Goal: Task Accomplishment & Management: Use online tool/utility

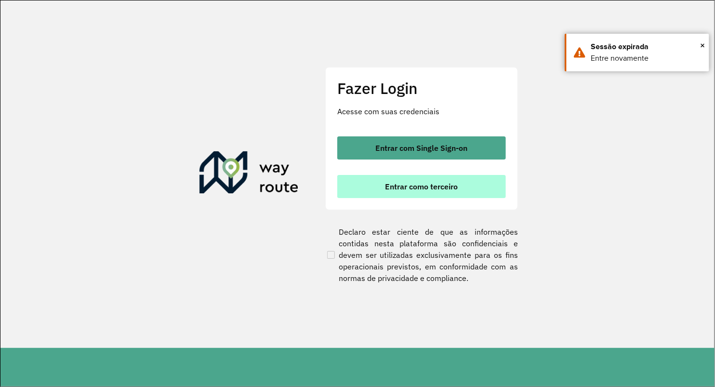
click at [344, 186] on button "Entrar como terceiro" at bounding box center [421, 186] width 169 height 23
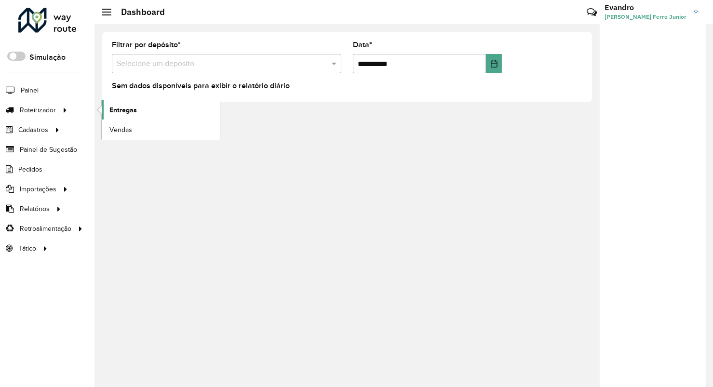
click at [128, 107] on span "Entregas" at bounding box center [122, 110] width 27 height 10
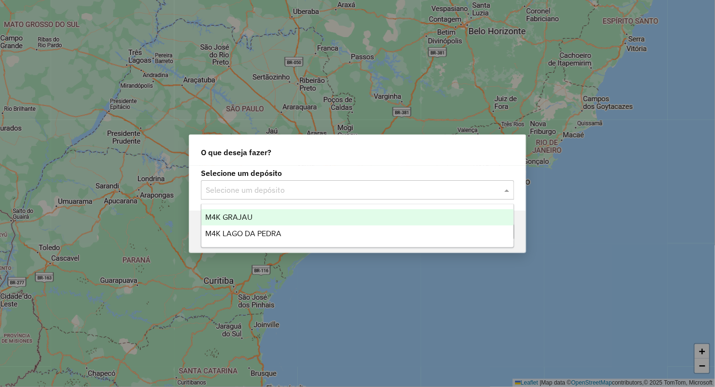
click at [217, 183] on div "Selecione um depósito" at bounding box center [357, 189] width 313 height 19
click at [225, 216] on span "M4K GRAJAU" at bounding box center [228, 217] width 47 height 8
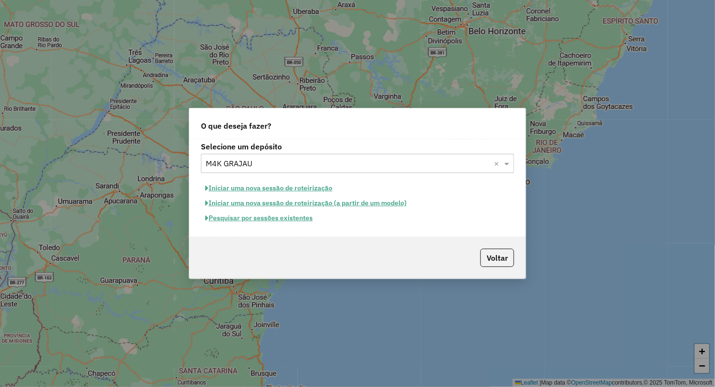
click at [305, 185] on button "Iniciar uma nova sessão de roteirização" at bounding box center [269, 188] width 136 height 15
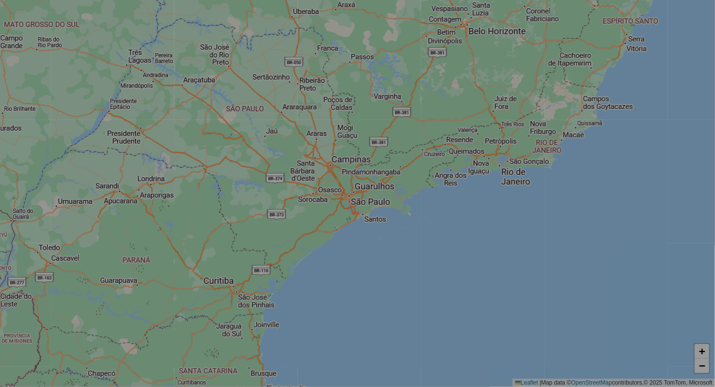
select select "*"
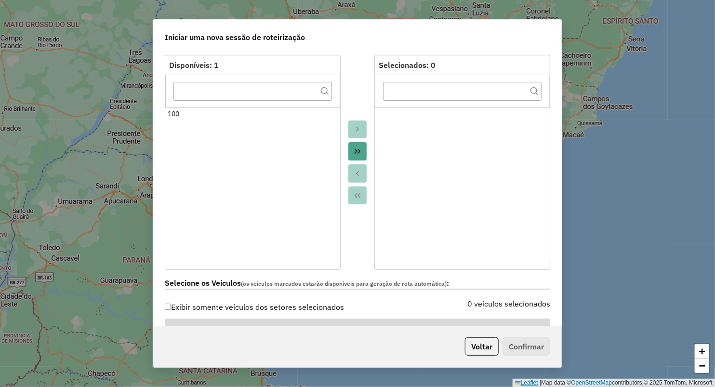
scroll to position [267, 0]
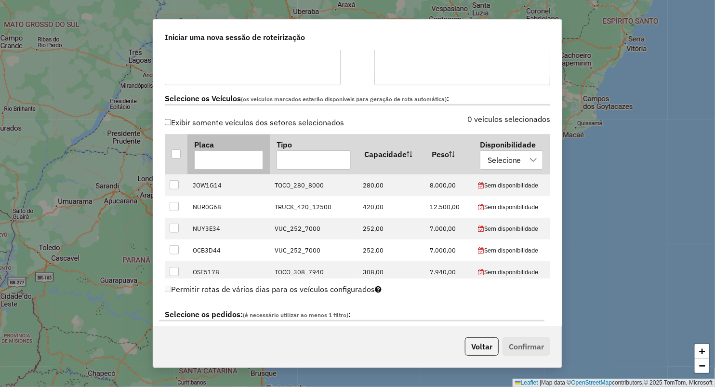
drag, startPoint x: 173, startPoint y: 154, endPoint x: 220, endPoint y: 160, distance: 46.7
click at [173, 154] on div at bounding box center [176, 153] width 9 height 9
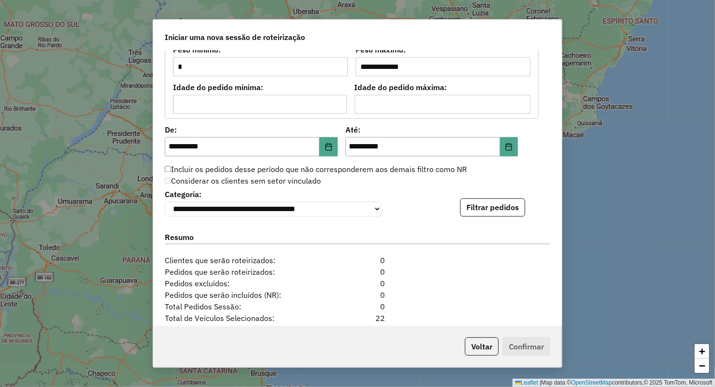
scroll to position [945, 0]
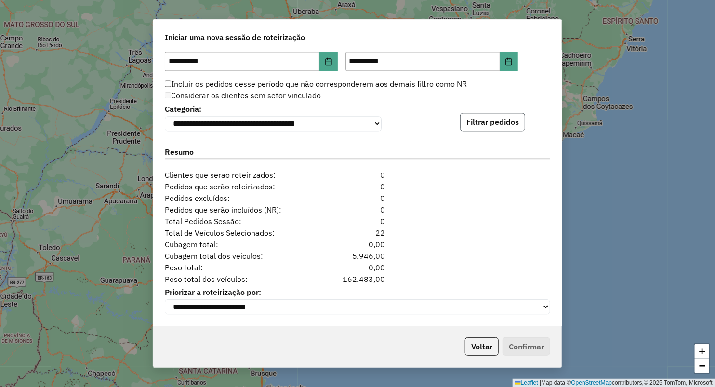
click at [470, 119] on button "Filtrar pedidos" at bounding box center [492, 122] width 65 height 18
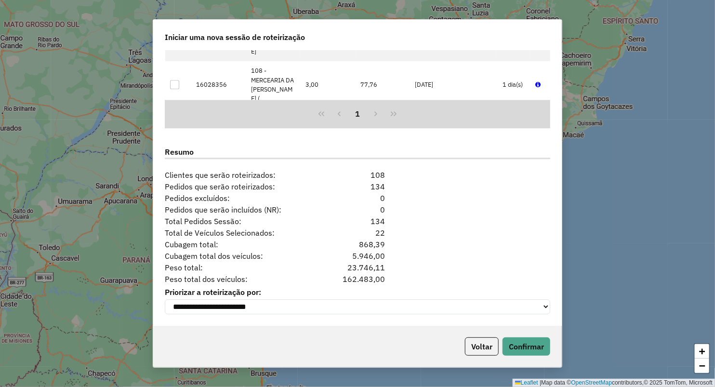
scroll to position [1144, 0]
click at [517, 347] on button "Confirmar" at bounding box center [527, 346] width 48 height 18
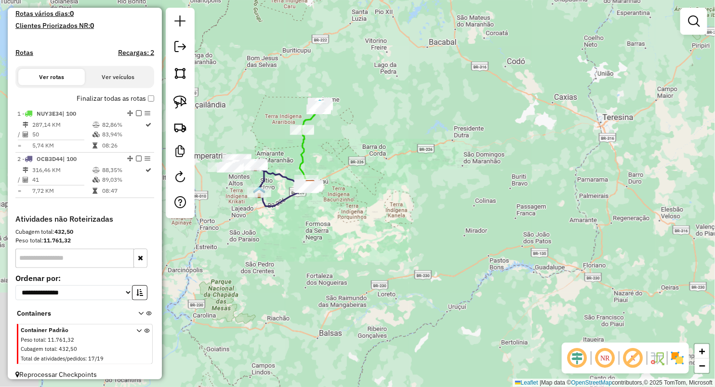
scroll to position [267, 0]
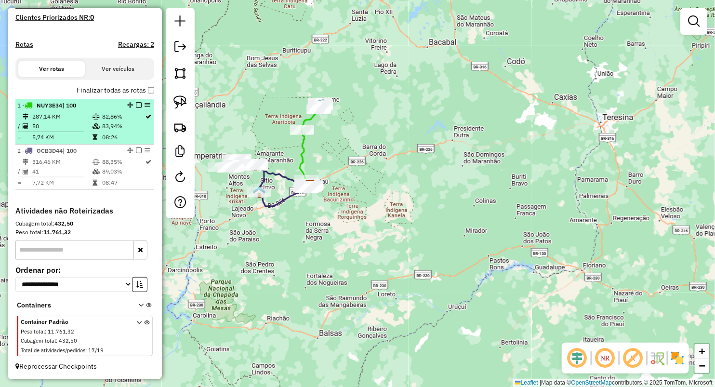
select select "**********"
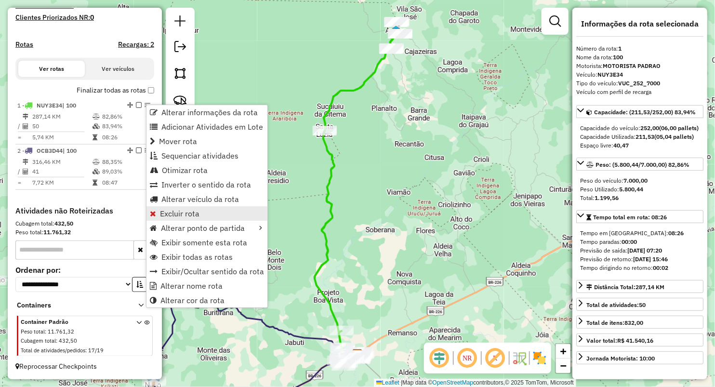
click at [175, 206] on link "Excluir rota" at bounding box center [206, 213] width 121 height 14
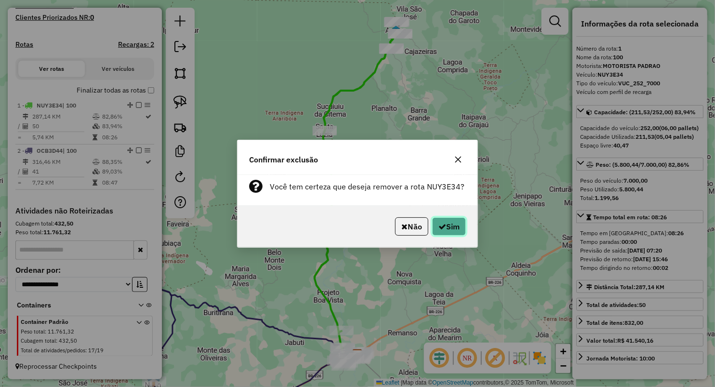
click at [454, 224] on button "Sim" at bounding box center [449, 226] width 34 height 18
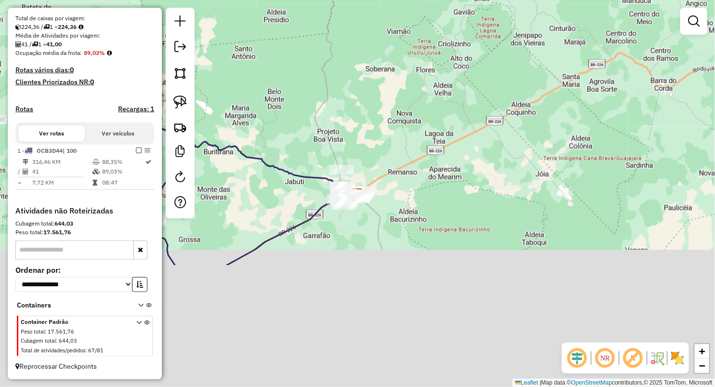
scroll to position [205, 0]
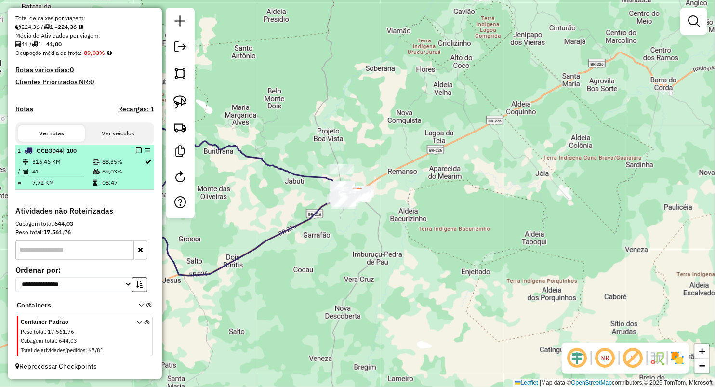
select select "**********"
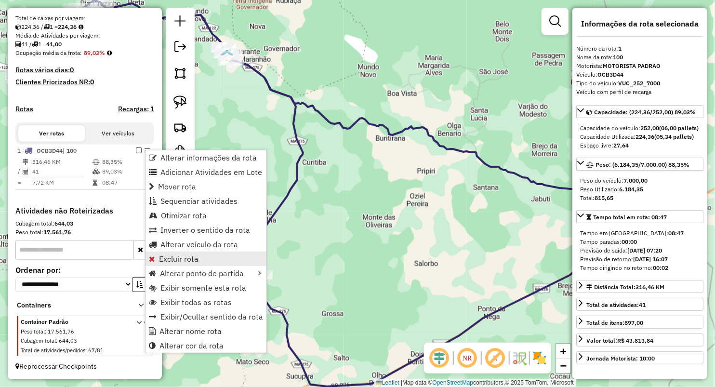
click at [191, 255] on span "Excluir rota" at bounding box center [179, 259] width 40 height 8
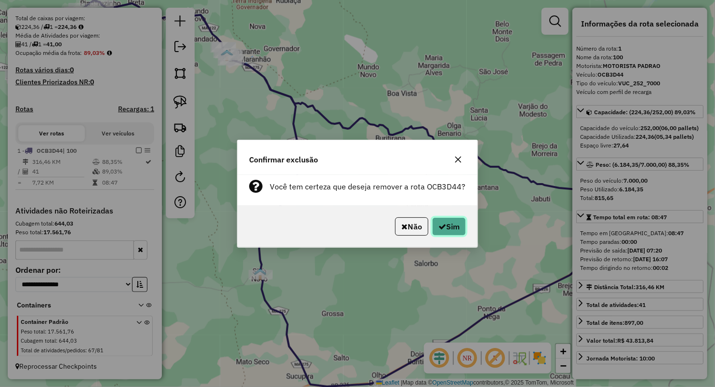
click at [457, 221] on button "Sim" at bounding box center [449, 226] width 34 height 18
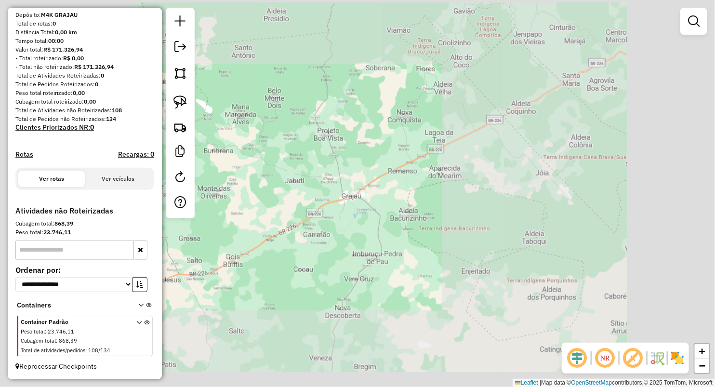
scroll to position [87, 0]
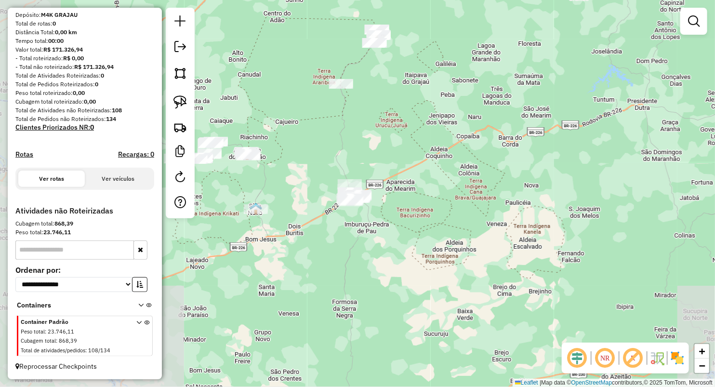
drag, startPoint x: 301, startPoint y: 190, endPoint x: 308, endPoint y: 190, distance: 7.7
click at [311, 190] on div "Janela de atendimento Grade de atendimento Capacidade Transportadoras Veículos …" at bounding box center [357, 193] width 715 height 387
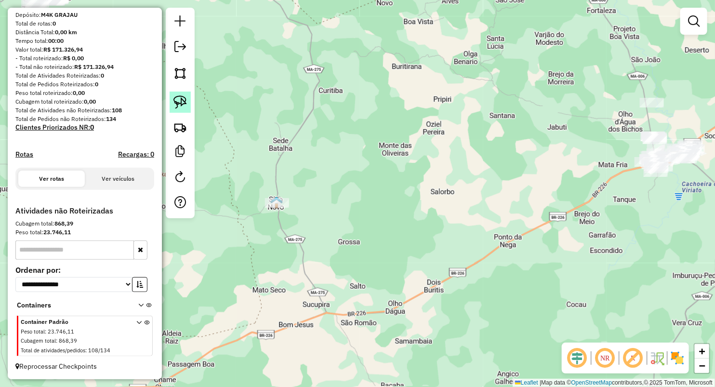
click at [185, 102] on img at bounding box center [179, 101] width 13 height 13
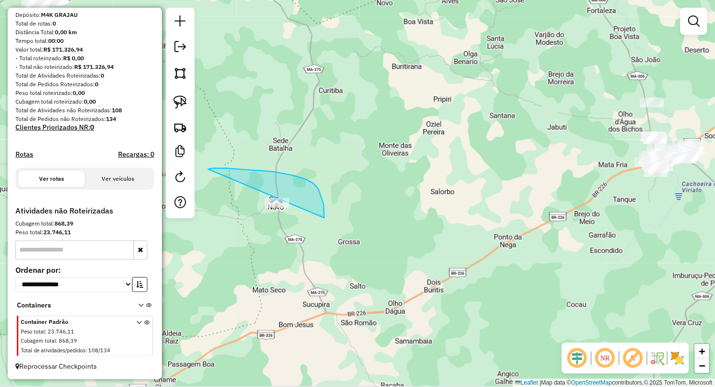
drag, startPoint x: 293, startPoint y: 175, endPoint x: 317, endPoint y: 275, distance: 102.4
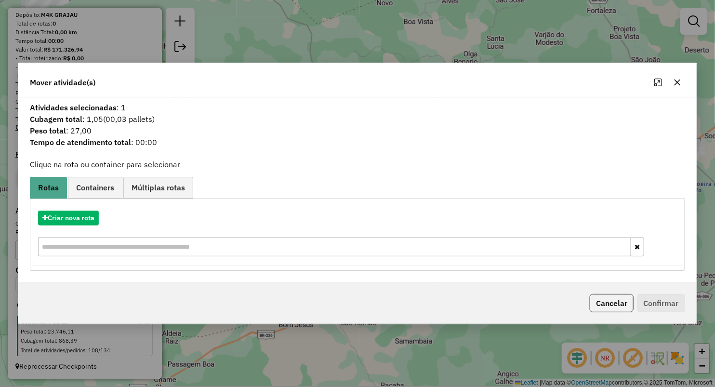
click at [688, 77] on div "Mover atividade(s)" at bounding box center [357, 80] width 678 height 35
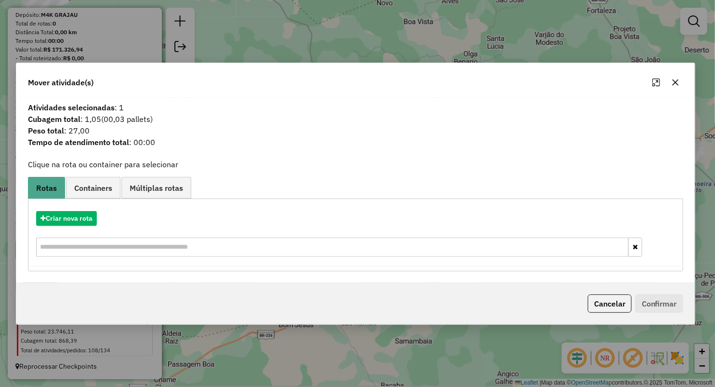
click at [673, 86] on button "button" at bounding box center [675, 82] width 15 height 15
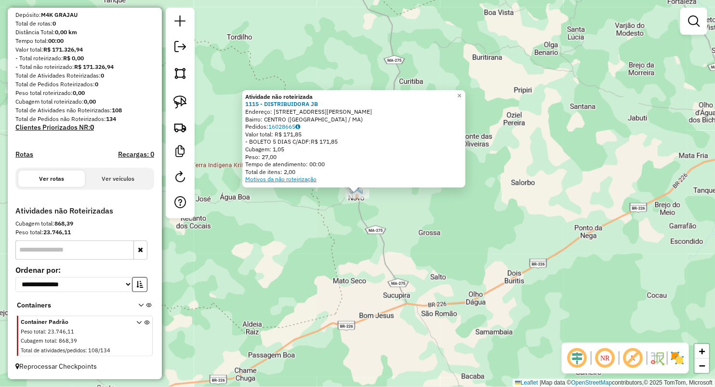
drag, startPoint x: 279, startPoint y: 239, endPoint x: 299, endPoint y: 178, distance: 64.9
click at [279, 239] on div "Atividade não roteirizada 1115 - DISTRIBUIDORA JB Endereço: Rua Newton belo 392…" at bounding box center [357, 193] width 715 height 387
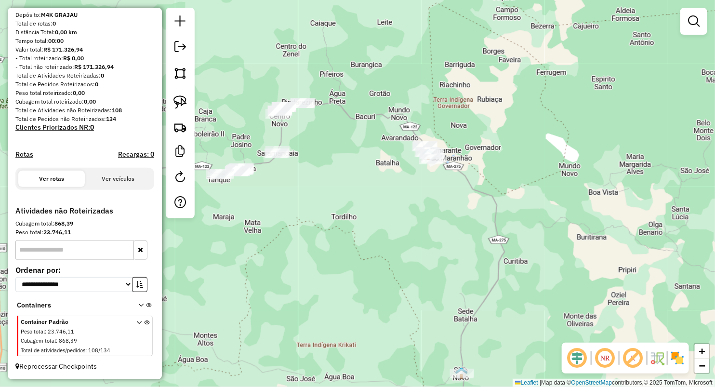
drag, startPoint x: 309, startPoint y: 68, endPoint x: 335, endPoint y: 173, distance: 107.9
click at [335, 173] on div "Janela de atendimento Grade de atendimento Capacidade Transportadoras Veículos …" at bounding box center [357, 193] width 715 height 387
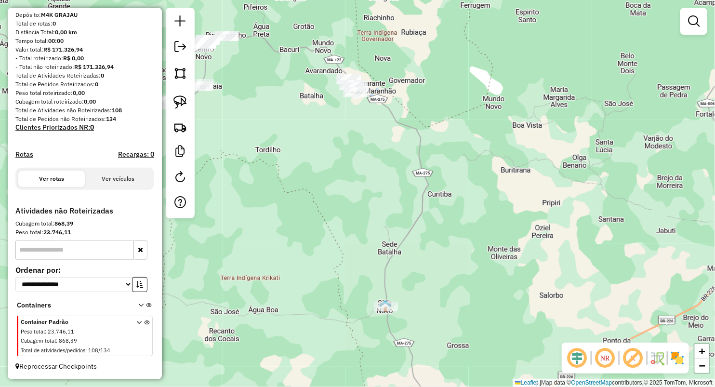
drag, startPoint x: 179, startPoint y: 102, endPoint x: 242, endPoint y: 99, distance: 62.7
click at [179, 102] on img at bounding box center [179, 101] width 13 height 13
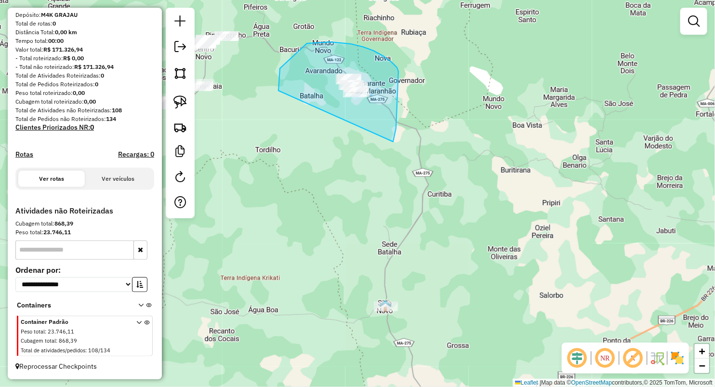
drag, startPoint x: 280, startPoint y: 68, endPoint x: 362, endPoint y: 106, distance: 90.6
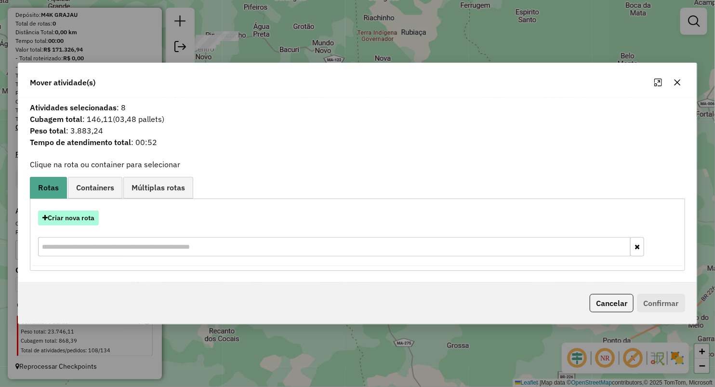
click at [51, 220] on button "Criar nova rota" at bounding box center [68, 218] width 61 height 15
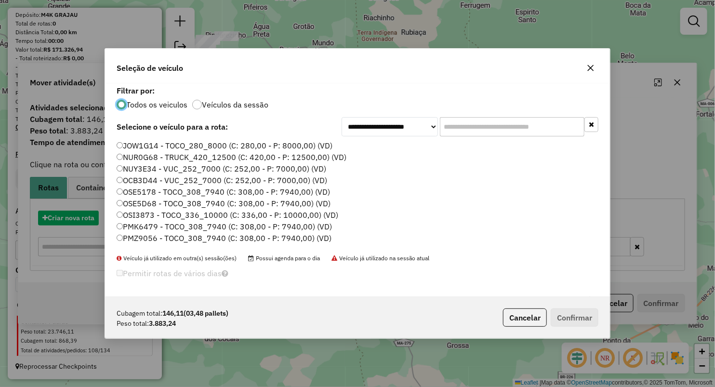
scroll to position [5, 3]
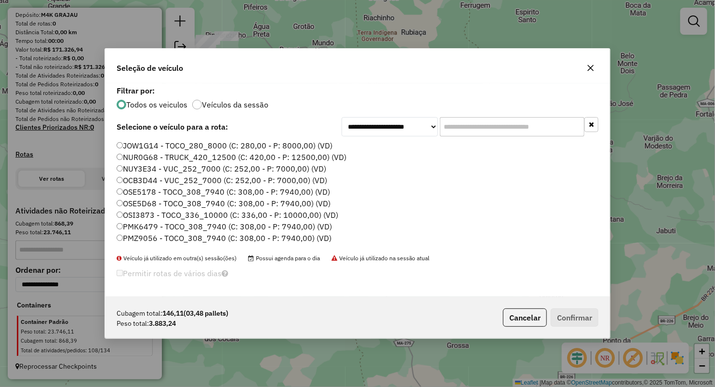
drag, startPoint x: 126, startPoint y: 165, endPoint x: 226, endPoint y: 193, distance: 104.2
click at [127, 165] on label "NUY3E34 - VUC_252_7000 (C: 252,00 - P: 7000,00) (VD)" at bounding box center [222, 169] width 210 height 12
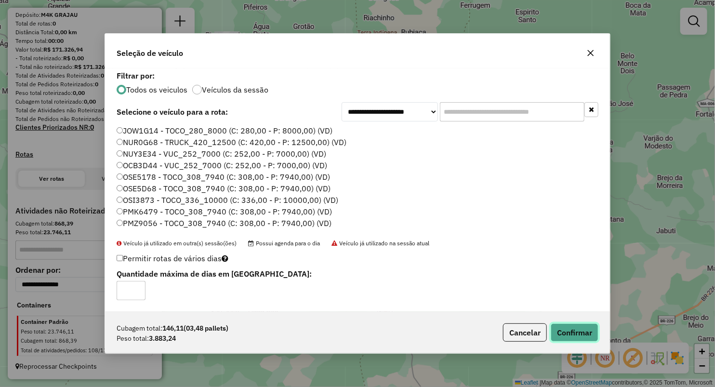
click at [574, 327] on button "Confirmar" at bounding box center [575, 332] width 48 height 18
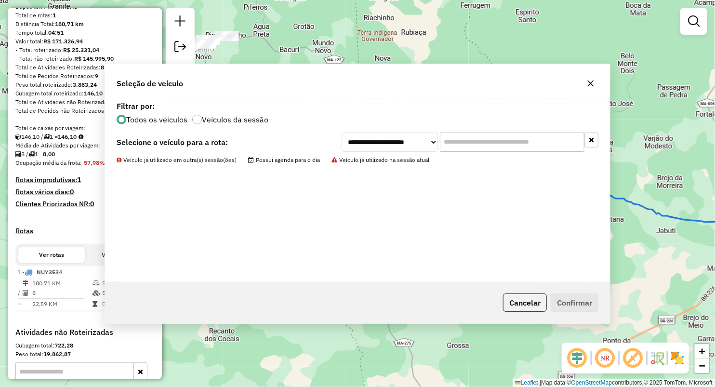
scroll to position [216, 0]
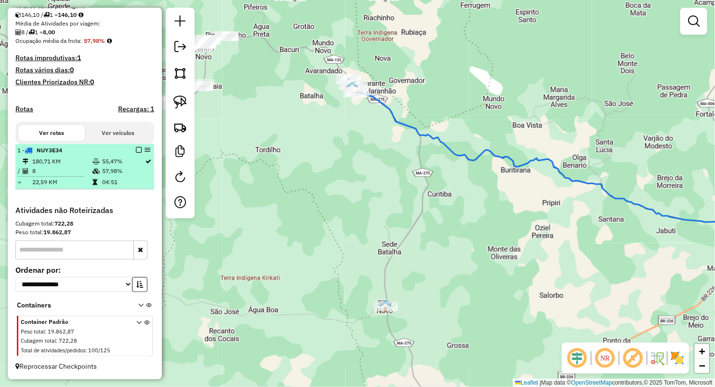
click at [55, 182] on td "22,59 KM" at bounding box center [62, 182] width 60 height 10
select select "**********"
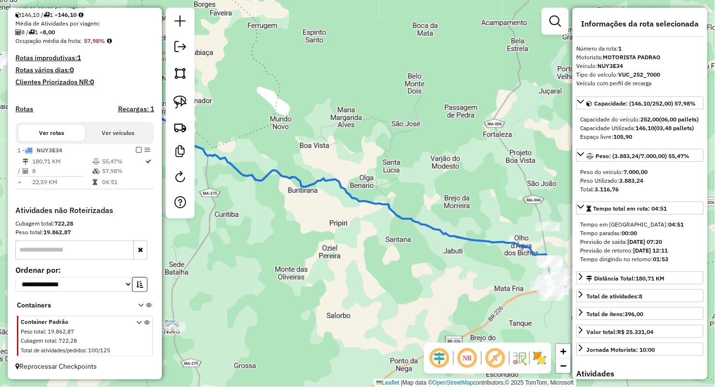
drag, startPoint x: 280, startPoint y: 274, endPoint x: 450, endPoint y: 276, distance: 169.6
click at [450, 276] on div "Janela de atendimento Grade de atendimento Capacidade Transportadoras Veículos …" at bounding box center [357, 193] width 715 height 387
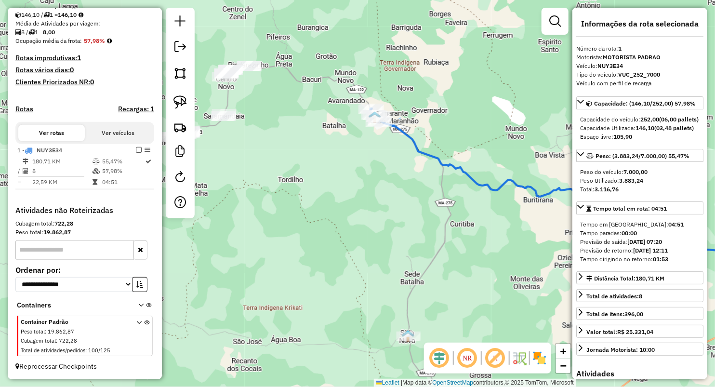
drag, startPoint x: 385, startPoint y: 227, endPoint x: 382, endPoint y: 202, distance: 24.8
click at [392, 228] on div "Janela de atendimento Grade de atendimento Capacidade Transportadoras Veículos …" at bounding box center [357, 193] width 715 height 387
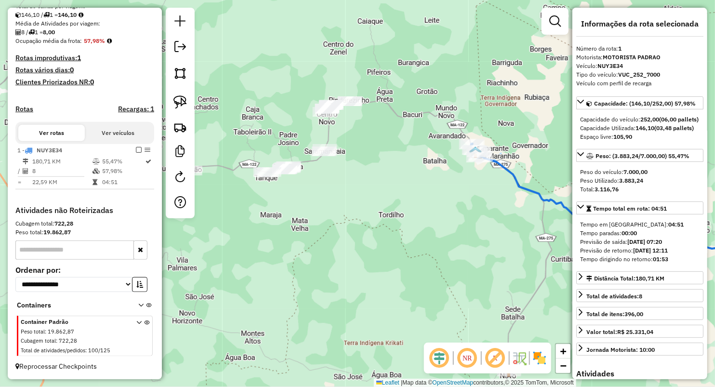
drag, startPoint x: 270, startPoint y: 121, endPoint x: 381, endPoint y: 156, distance: 116.1
click at [380, 161] on div "Janela de atendimento Grade de atendimento Capacidade Transportadoras Veículos …" at bounding box center [357, 193] width 715 height 387
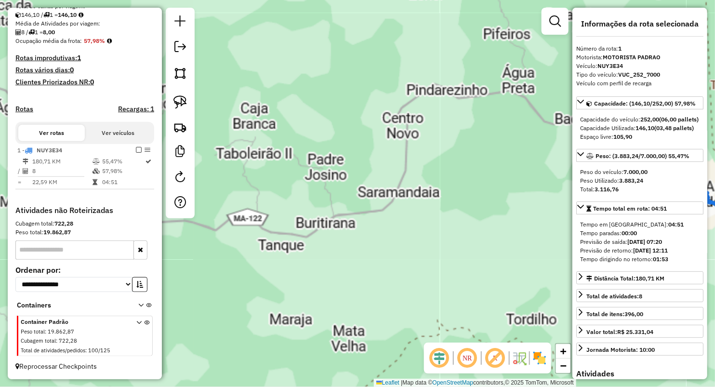
drag, startPoint x: 366, startPoint y: 146, endPoint x: 376, endPoint y: 145, distance: 10.2
click at [374, 145] on div "Janela de atendimento Grade de atendimento Capacidade Transportadoras Veículos …" at bounding box center [357, 193] width 715 height 387
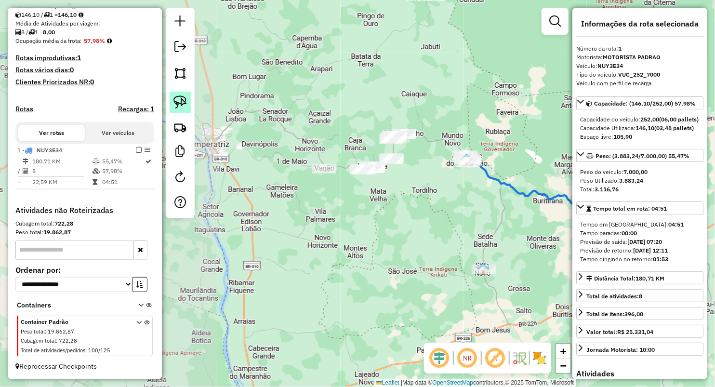
click at [185, 99] on img at bounding box center [179, 101] width 13 height 13
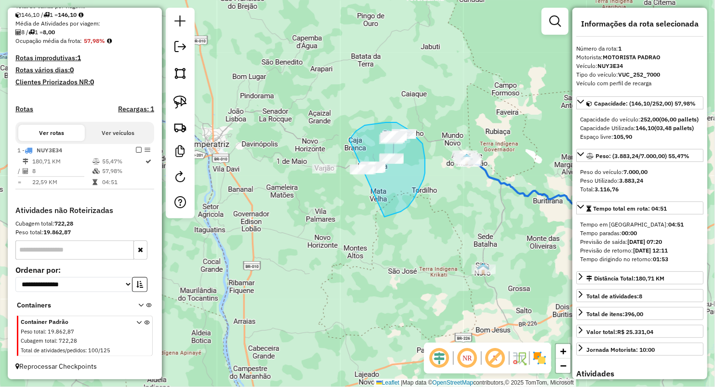
drag, startPoint x: 349, startPoint y: 140, endPoint x: 283, endPoint y: 174, distance: 74.4
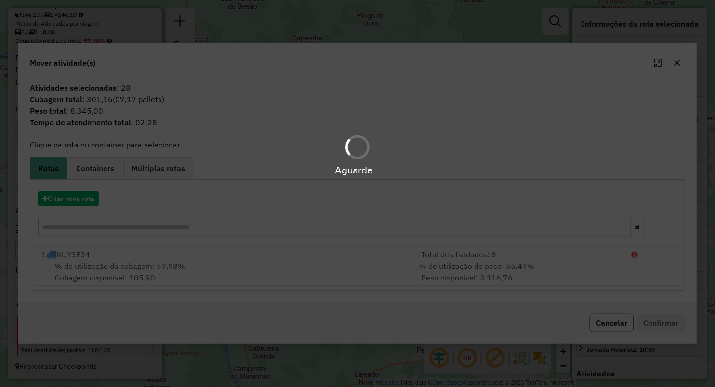
click at [283, 151] on div "Aguarde..." at bounding box center [357, 155] width 715 height 46
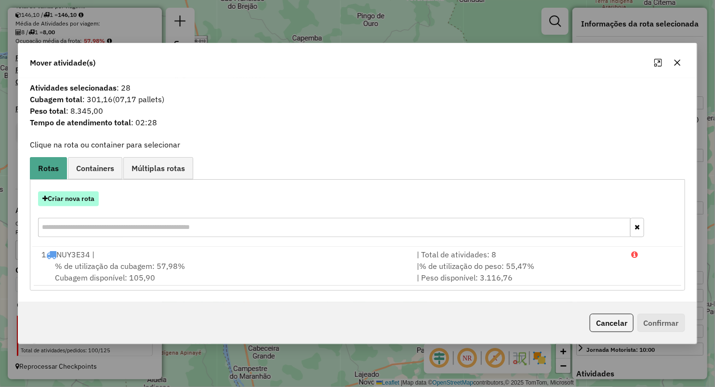
click at [73, 201] on button "Criar nova rota" at bounding box center [68, 198] width 61 height 15
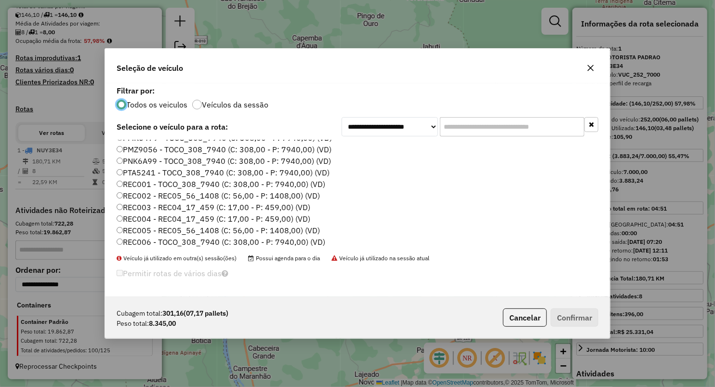
scroll to position [53, 0]
click at [139, 191] on label "PNK6A99 - TOCO_308_7940 (C: 308,00 - P: 7940,00) (VD)" at bounding box center [224, 196] width 214 height 12
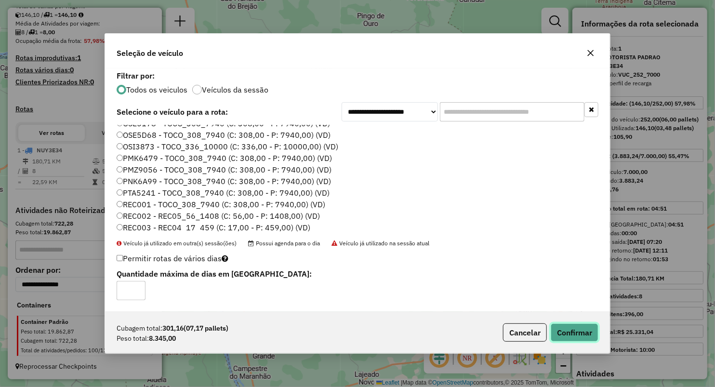
click at [586, 331] on button "Confirmar" at bounding box center [575, 332] width 48 height 18
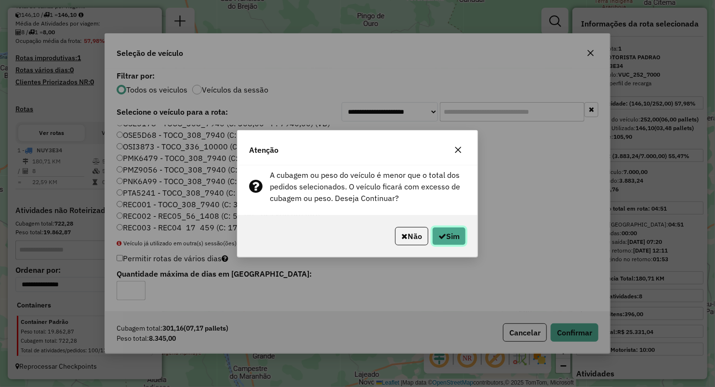
click at [457, 240] on button "Sim" at bounding box center [449, 236] width 34 height 18
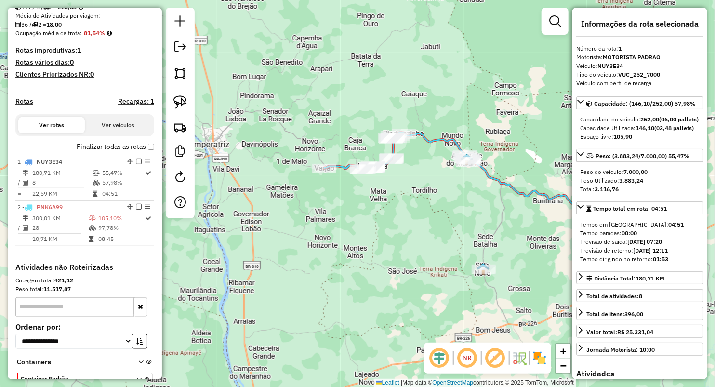
scroll to position [281, 0]
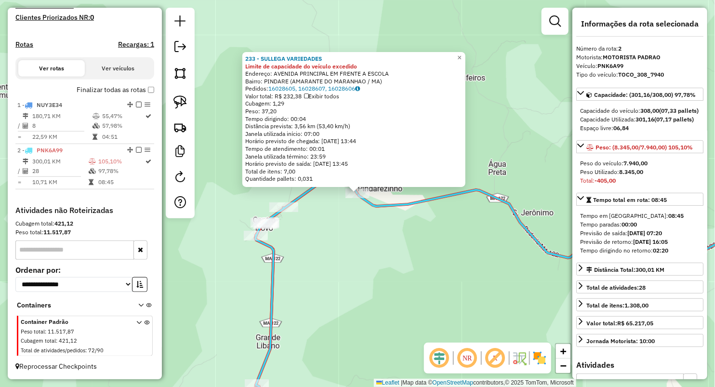
click at [312, 229] on div "233 - SULLEGA VARIEDADES Limite de capacidade do veículo excedido Endereço: AVE…" at bounding box center [357, 193] width 715 height 387
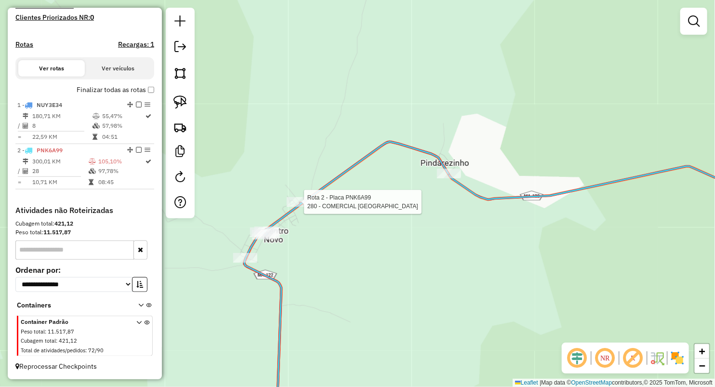
select select "**********"
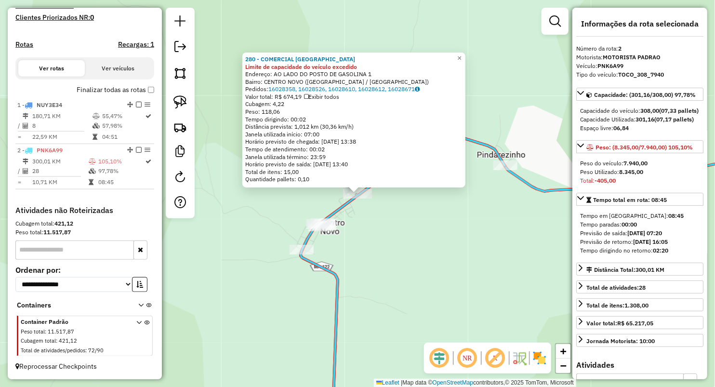
click at [379, 231] on div "280 - COMERCIAL SANTA MARI Limite de capacidade do veículo excedido Endereço: A…" at bounding box center [357, 193] width 715 height 387
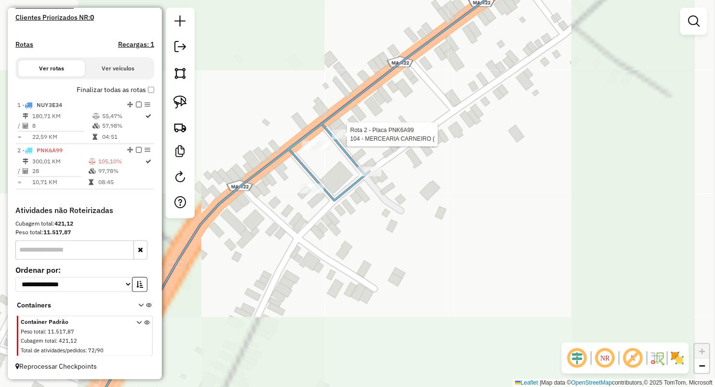
select select "**********"
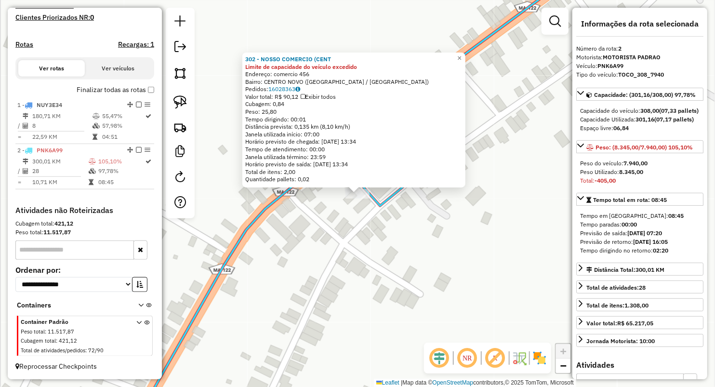
click at [303, 249] on div "Rota 2 - Placa PNK6A99 302 - NOSSO COMERCIO (CENT × 302 - NOSSO COMERCIO (CENT …" at bounding box center [357, 193] width 715 height 387
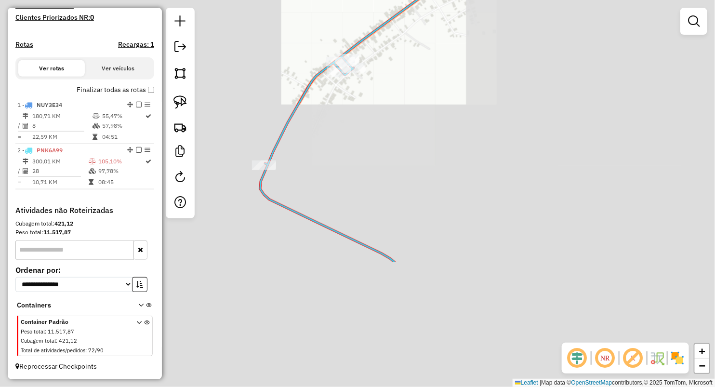
drag, startPoint x: 307, startPoint y: 299, endPoint x: 329, endPoint y: 130, distance: 170.6
click at [330, 131] on div "Janela de atendimento Grade de atendimento Capacidade Transportadoras Veículos …" at bounding box center [357, 193] width 715 height 387
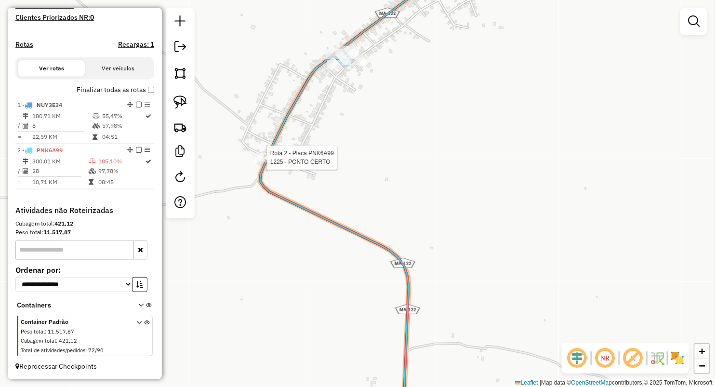
select select "**********"
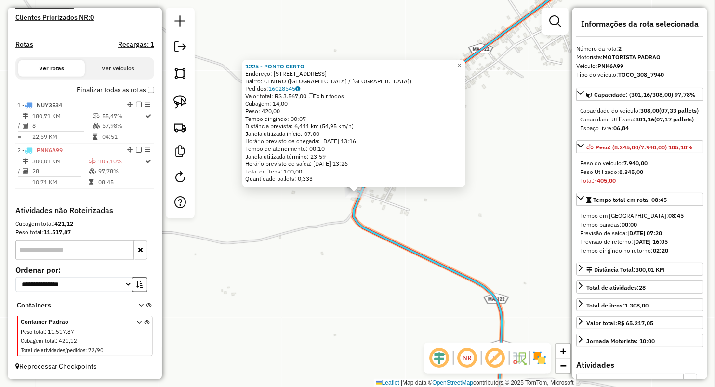
click at [297, 264] on div "1225 - PONTO CERTO Endereço: Rua do comercio 107 Bairro: CENTRO (BURITIRANA / M…" at bounding box center [357, 193] width 715 height 387
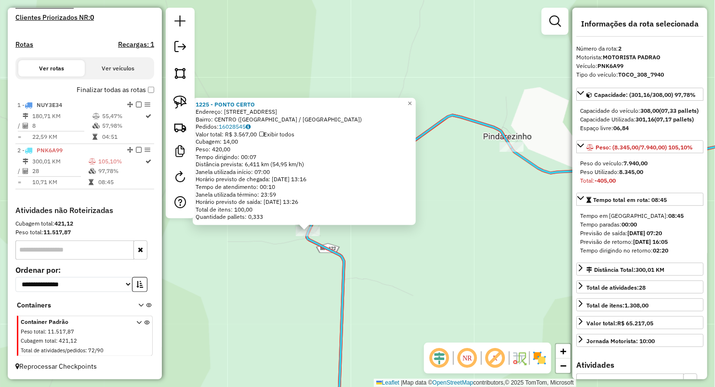
drag, startPoint x: 353, startPoint y: 286, endPoint x: 339, endPoint y: 202, distance: 85.0
click at [340, 210] on div "1225 - PONTO CERTO Endereço: Rua do comercio 107 Bairro: CENTRO (BURITIRANA / M…" at bounding box center [357, 193] width 715 height 387
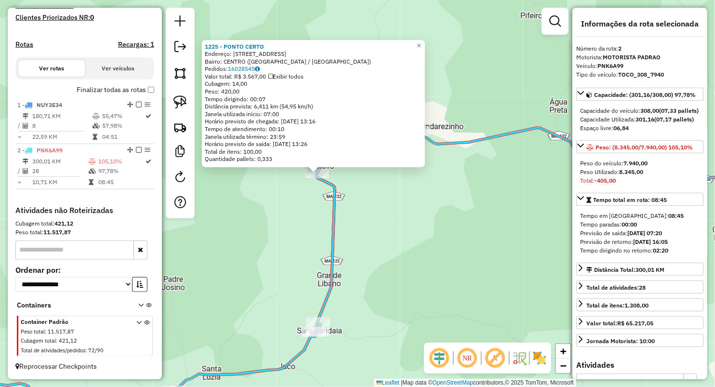
click at [367, 272] on div "1225 - PONTO CERTO Endereço: Rua do comercio 107 Bairro: CENTRO (BURITIRANA / M…" at bounding box center [357, 193] width 715 height 387
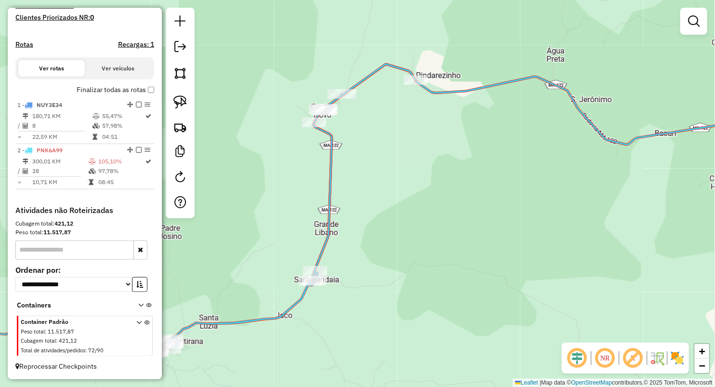
drag, startPoint x: 374, startPoint y: 290, endPoint x: 377, endPoint y: 175, distance: 114.7
click at [377, 175] on div "Janela de atendimento Grade de atendimento Capacidade Transportadoras Veículos …" at bounding box center [357, 193] width 715 height 387
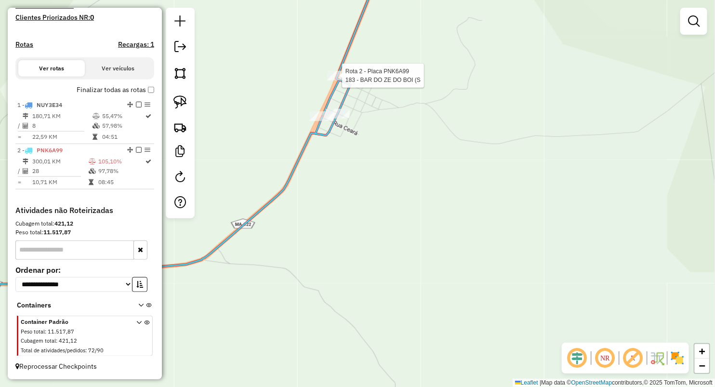
select select "**********"
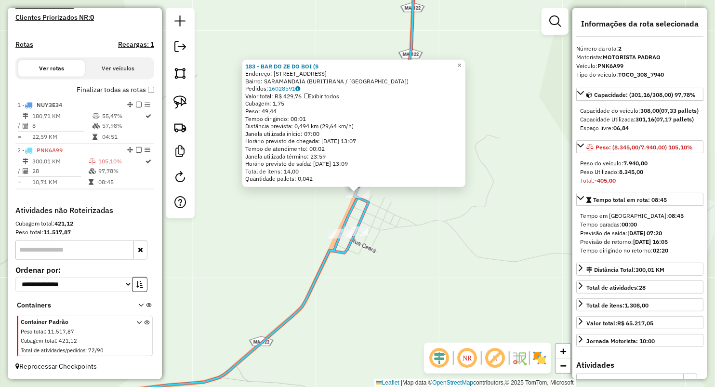
click at [374, 264] on div "183 - BAR DO ZE DO BOI (S Endereço: Rua do Campo 1 Bairro: SARAMANDAIA (BURITIR…" at bounding box center [357, 193] width 715 height 387
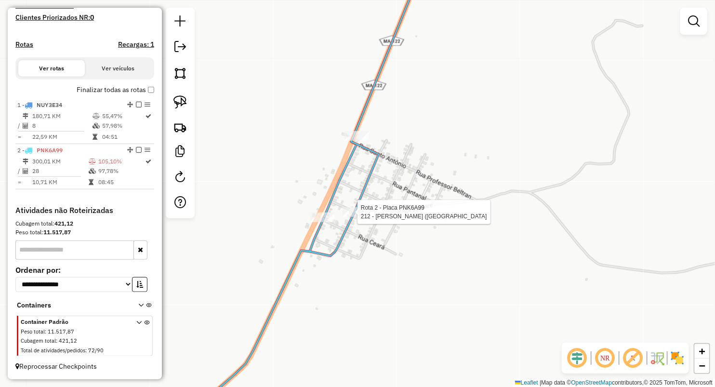
select select "**********"
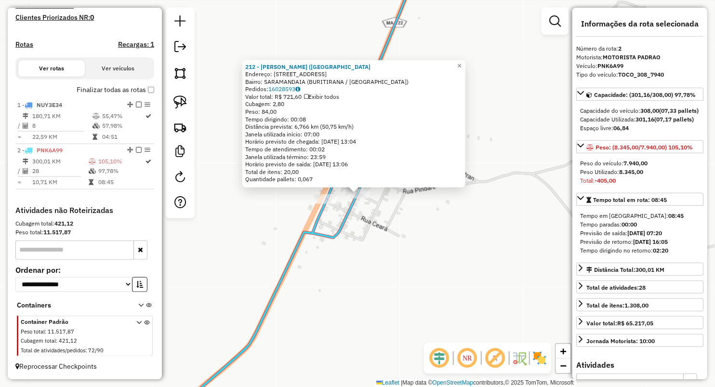
click at [327, 193] on icon at bounding box center [373, 80] width 93 height 239
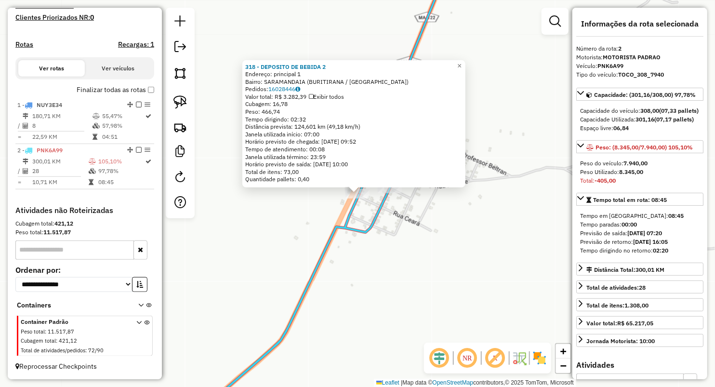
click at [333, 266] on div "318 - DEPOSITO DE BEBIDA 2 Endereço: principal 1 Bairro: SARAMANDAIA (BURITIRAN…" at bounding box center [357, 193] width 715 height 387
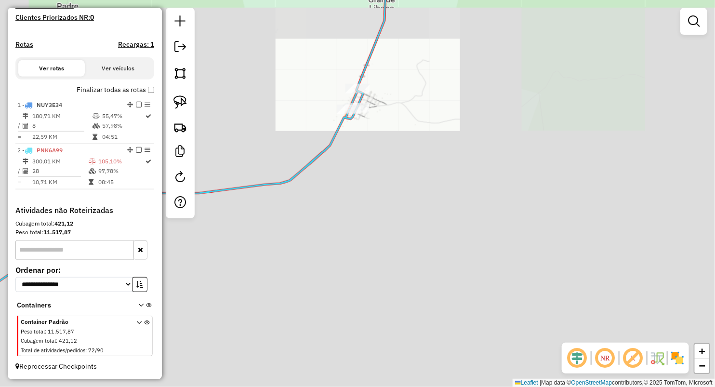
drag, startPoint x: 354, startPoint y: 277, endPoint x: 363, endPoint y: 121, distance: 155.4
click at [363, 123] on div "Janela de atendimento Grade de atendimento Capacidade Transportadoras Veículos …" at bounding box center [357, 193] width 715 height 387
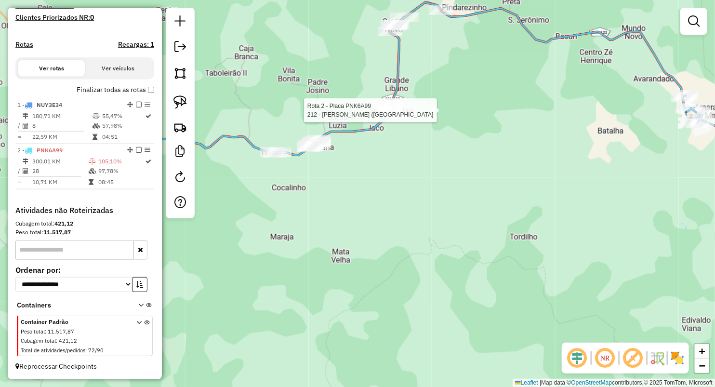
drag, startPoint x: 374, startPoint y: 189, endPoint x: 420, endPoint y: 179, distance: 47.4
click at [420, 180] on div "Rota 2 - Placa PNK6A99 212 - COMERCIAL SILVA (SA Janela de atendimento Grade de…" at bounding box center [357, 193] width 715 height 387
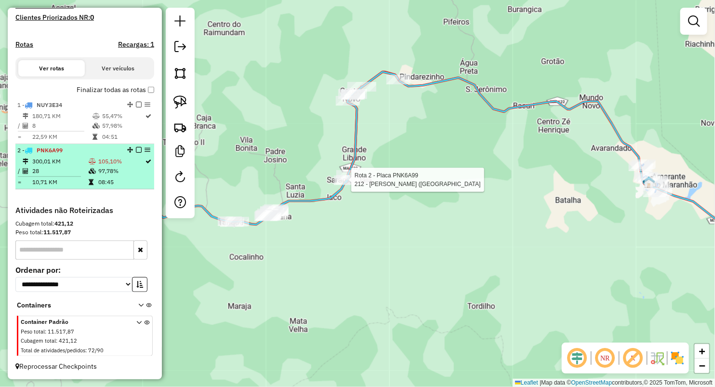
click at [104, 174] on td "97,78%" at bounding box center [121, 171] width 47 height 10
select select "**********"
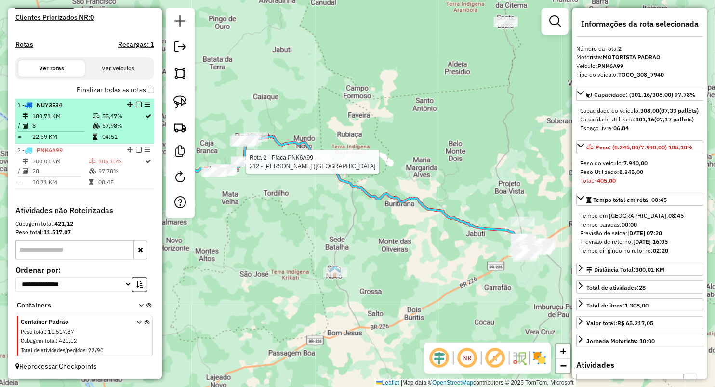
click at [66, 129] on td "8" at bounding box center [62, 126] width 60 height 10
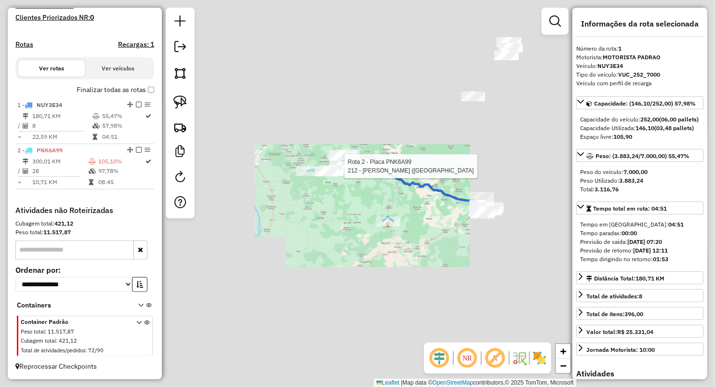
click at [413, 123] on div "Rota 2 - Placa PNK6A99 212 - COMERCIAL SILVA (SA Janela de atendimento Grade de…" at bounding box center [357, 193] width 715 height 387
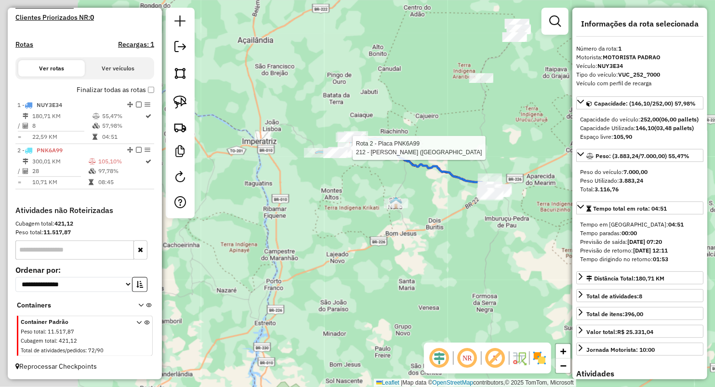
drag, startPoint x: 434, startPoint y: 95, endPoint x: 433, endPoint y: 91, distance: 4.9
click at [434, 91] on div "Rota 2 - Placa PNK6A99 212 - COMERCIAL SILVA (SA Janela de atendimento Grade de…" at bounding box center [357, 193] width 715 height 387
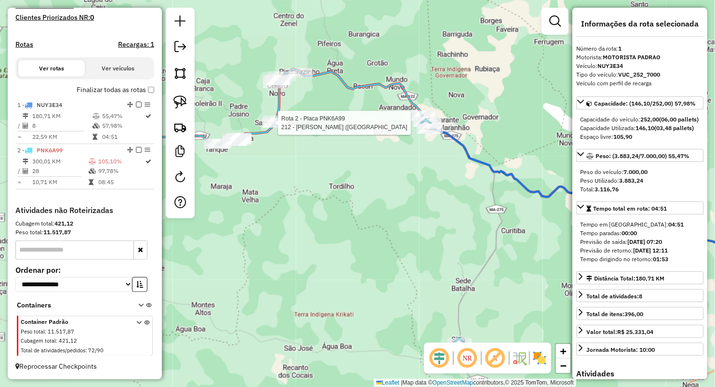
drag, startPoint x: 421, startPoint y: 239, endPoint x: 362, endPoint y: 163, distance: 96.2
click at [362, 163] on div "Rota 2 - Placa PNK6A99 212 - COMERCIAL SILVA (SA Janela de atendimento Grade de…" at bounding box center [357, 193] width 715 height 387
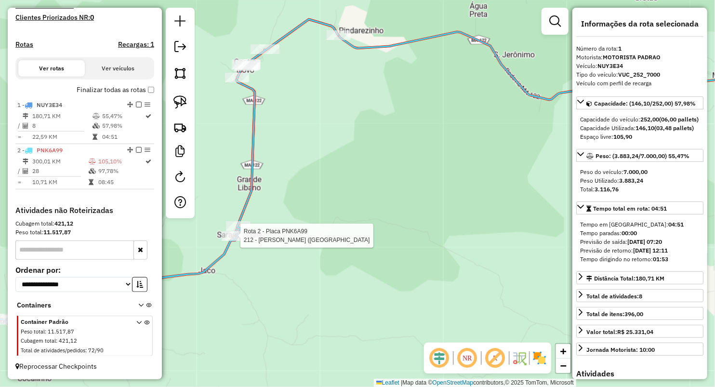
drag, startPoint x: 347, startPoint y: 116, endPoint x: 349, endPoint y: 122, distance: 6.6
click at [349, 122] on div "Rota 2 - Placa PNK6A99 212 - COMERCIAL SILVA (SA Janela de atendimento Grade de…" at bounding box center [357, 193] width 715 height 387
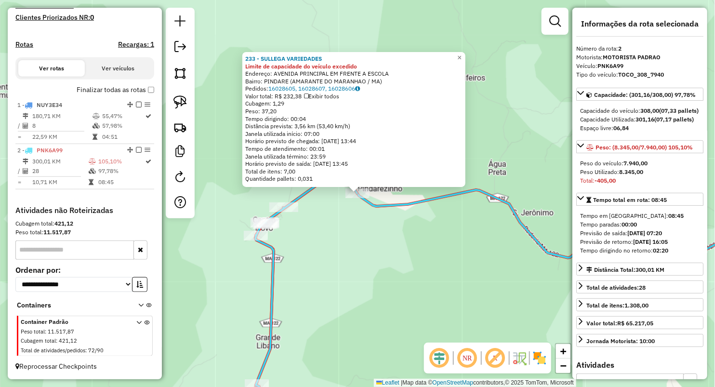
click at [342, 243] on div "233 - SULLEGA VARIEDADES Limite de capacidade do veículo excedido Endereço: AVE…" at bounding box center [357, 193] width 715 height 387
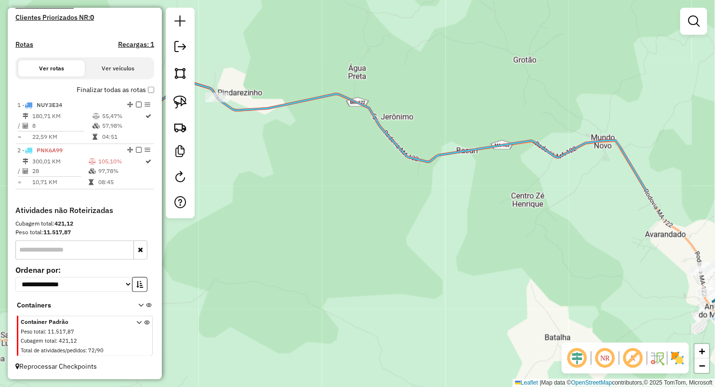
drag, startPoint x: 382, startPoint y: 208, endPoint x: 266, endPoint y: 124, distance: 143.1
click at [260, 148] on div "Janela de atendimento Grade de atendimento Capacidade Transportadoras Veículos …" at bounding box center [357, 193] width 715 height 387
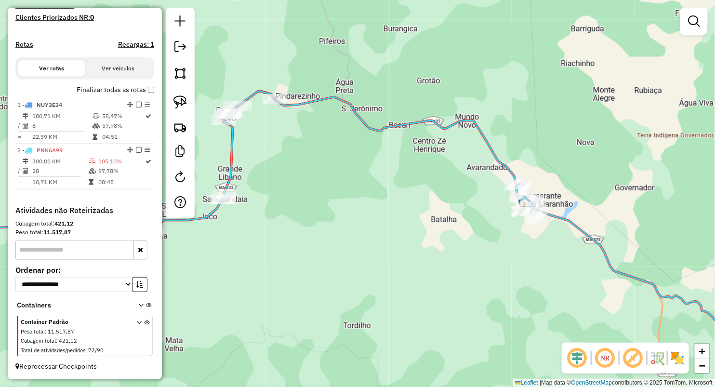
drag, startPoint x: 433, startPoint y: 220, endPoint x: 335, endPoint y: 106, distance: 150.7
click at [336, 106] on div "Janela de atendimento Grade de atendimento Capacidade Transportadoras Veículos …" at bounding box center [357, 193] width 715 height 387
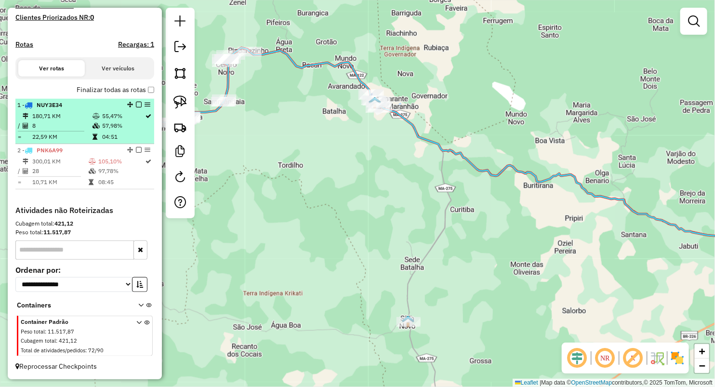
click at [109, 117] on td "55,47%" at bounding box center [123, 116] width 43 height 10
select select "**********"
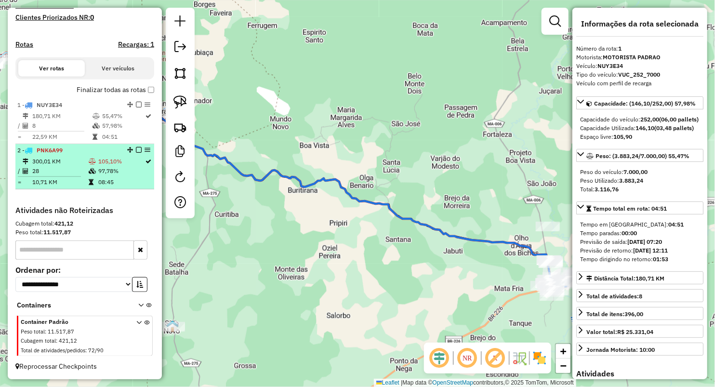
click at [112, 172] on td "97,78%" at bounding box center [121, 171] width 47 height 10
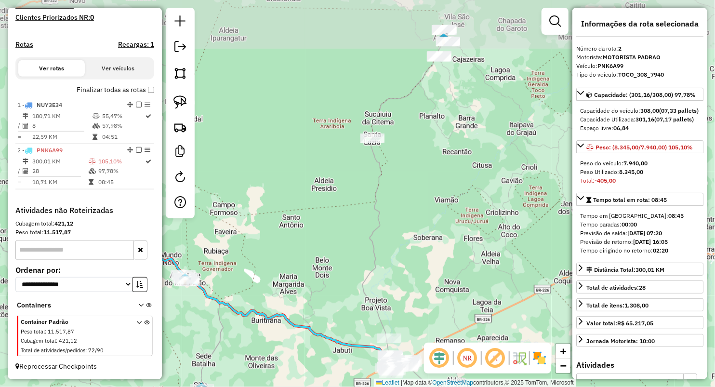
drag, startPoint x: 432, startPoint y: 133, endPoint x: 289, endPoint y: 252, distance: 186.4
click at [289, 252] on div "Janela de atendimento Grade de atendimento Capacidade Transportadoras Veículos …" at bounding box center [357, 193] width 715 height 387
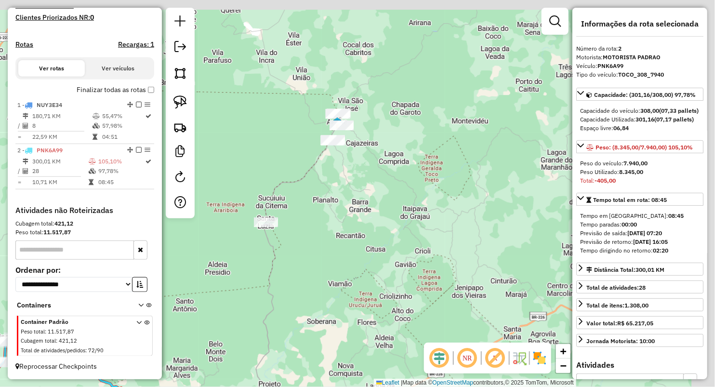
drag, startPoint x: 424, startPoint y: 159, endPoint x: 349, endPoint y: 238, distance: 109.1
click at [349, 238] on div "Janela de atendimento Grade de atendimento Capacidade Transportadoras Veículos …" at bounding box center [357, 193] width 715 height 387
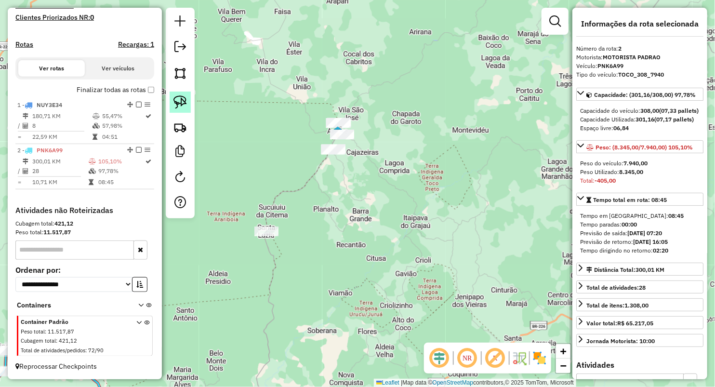
click at [182, 98] on img at bounding box center [179, 101] width 13 height 13
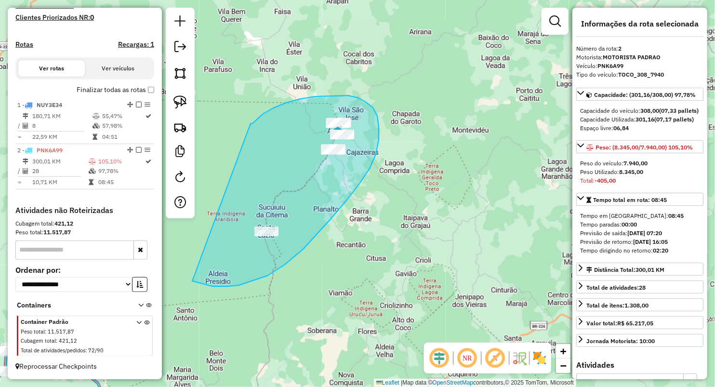
drag, startPoint x: 251, startPoint y: 123, endPoint x: 191, endPoint y: 281, distance: 168.3
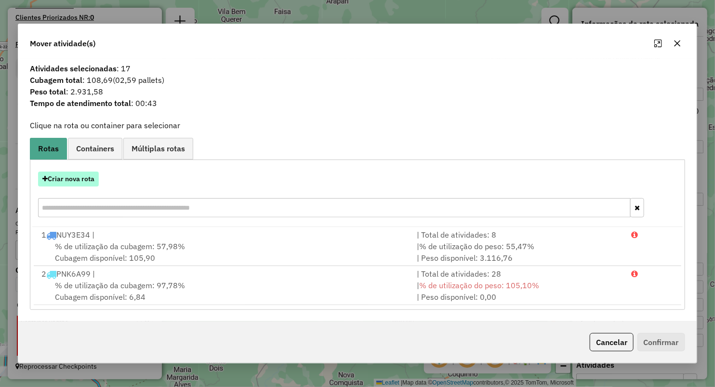
click at [91, 174] on button "Criar nova rota" at bounding box center [68, 179] width 61 height 15
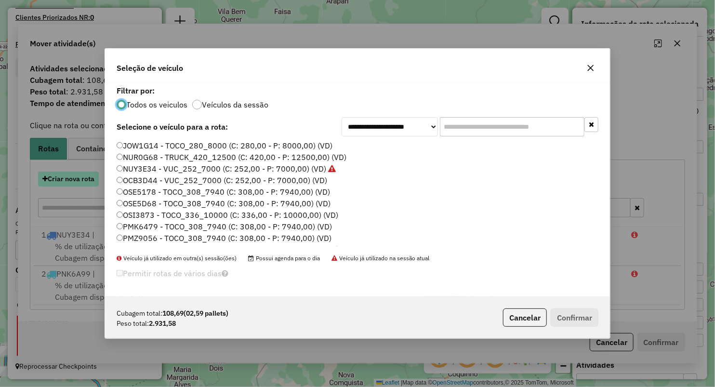
scroll to position [5, 3]
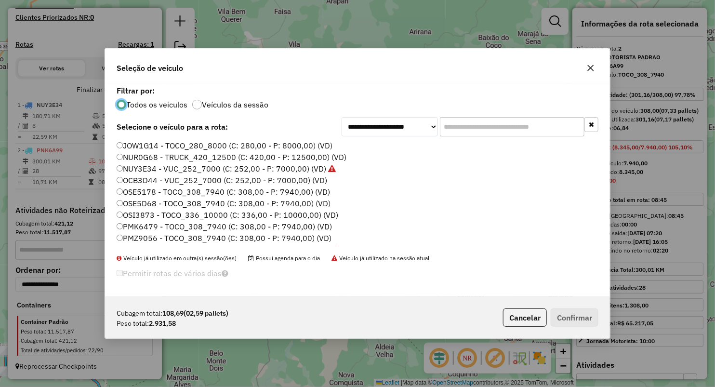
drag, startPoint x: 592, startPoint y: 69, endPoint x: 571, endPoint y: 58, distance: 23.7
click at [592, 68] on icon "button" at bounding box center [591, 68] width 6 height 6
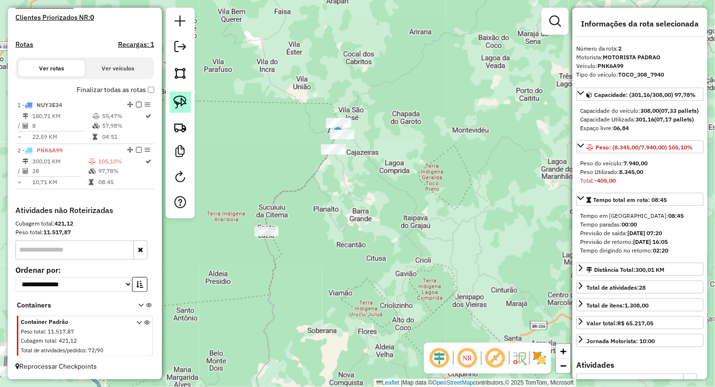
click at [180, 97] on img at bounding box center [179, 101] width 13 height 13
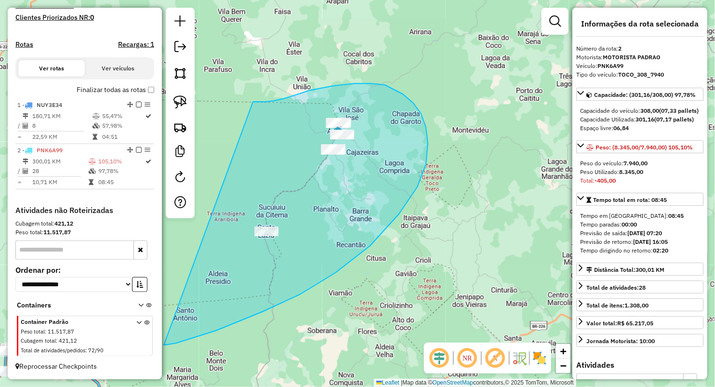
drag, startPoint x: 333, startPoint y: 86, endPoint x: 157, endPoint y: 331, distance: 302.1
click at [157, 331] on hb-router-mapa "Informações da Sessão 980705 - 18/08/2025 Criação: 16/08/2025 14:35 Depósito: M…" at bounding box center [357, 193] width 715 height 387
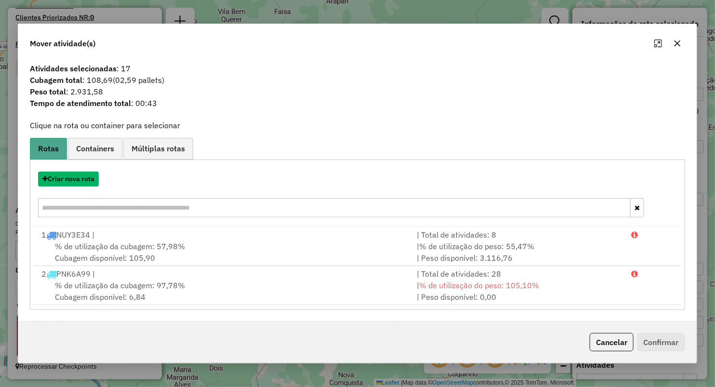
click at [79, 174] on button "Criar nova rota" at bounding box center [68, 179] width 61 height 15
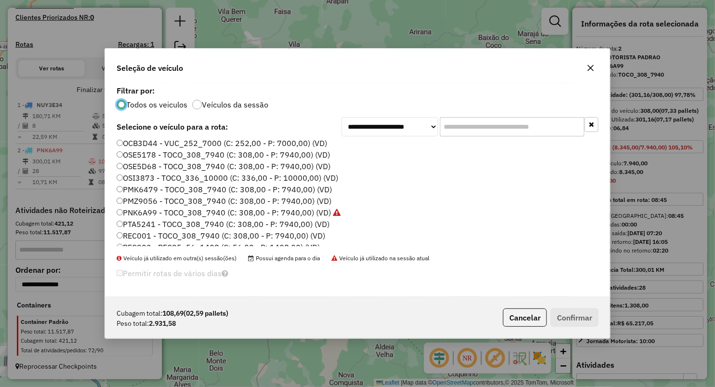
scroll to position [53, 0]
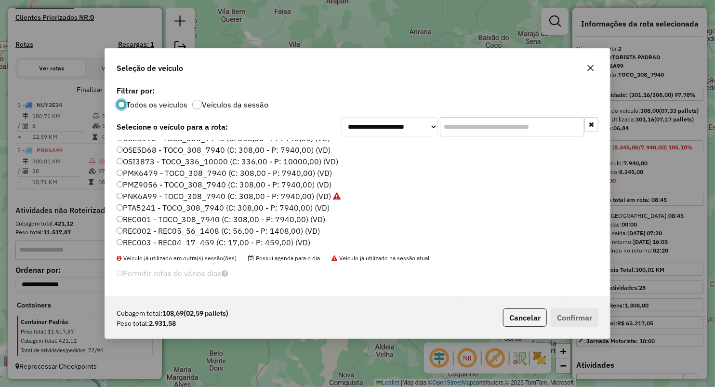
click at [148, 206] on label "PTA5241 - TOCO_308_7940 (C: 308,00 - P: 7940,00) (VD)" at bounding box center [223, 208] width 213 height 12
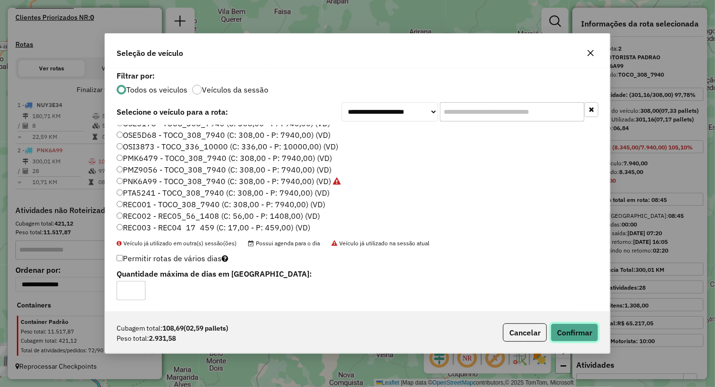
click at [575, 326] on button "Confirmar" at bounding box center [575, 332] width 48 height 18
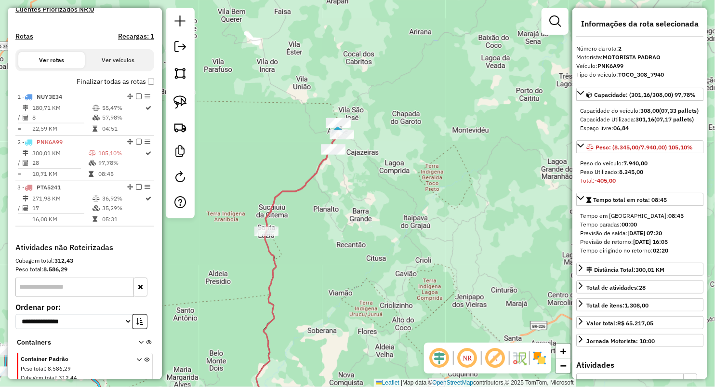
scroll to position [327, 0]
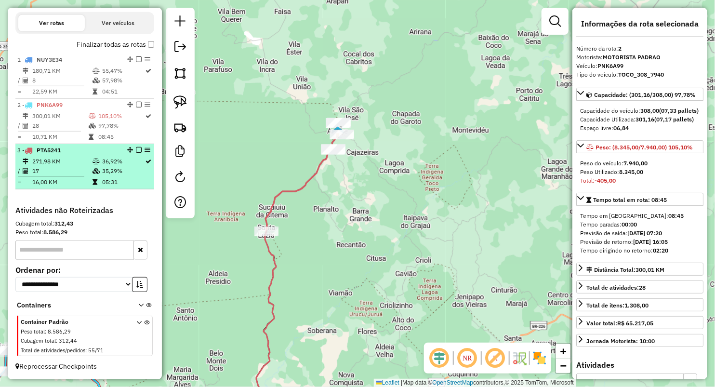
click at [87, 180] on td "16,00 KM" at bounding box center [62, 182] width 60 height 10
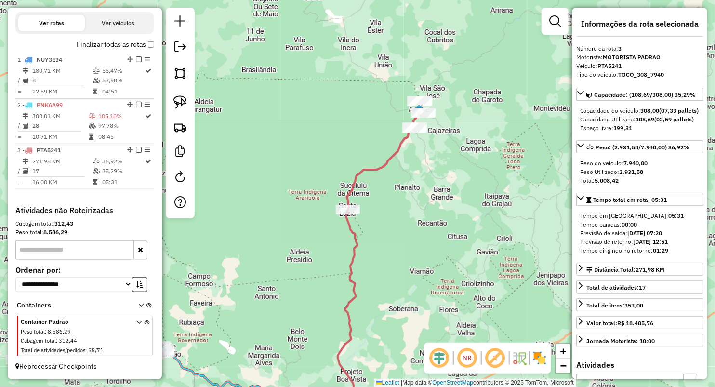
drag, startPoint x: 414, startPoint y: 124, endPoint x: 437, endPoint y: 195, distance: 73.8
click at [437, 195] on div "Janela de atendimento Grade de atendimento Capacidade Transportadoras Veículos …" at bounding box center [357, 193] width 715 height 387
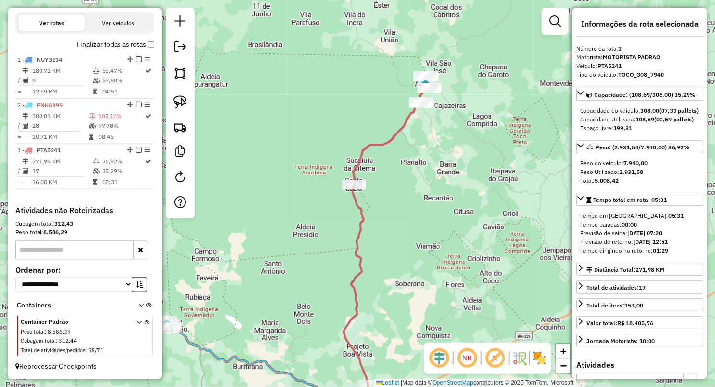
drag, startPoint x: 445, startPoint y: 226, endPoint x: 433, endPoint y: 118, distance: 109.0
click at [434, 119] on div "Janela de atendimento Grade de atendimento Capacidade Transportadoras Veículos …" at bounding box center [357, 193] width 715 height 387
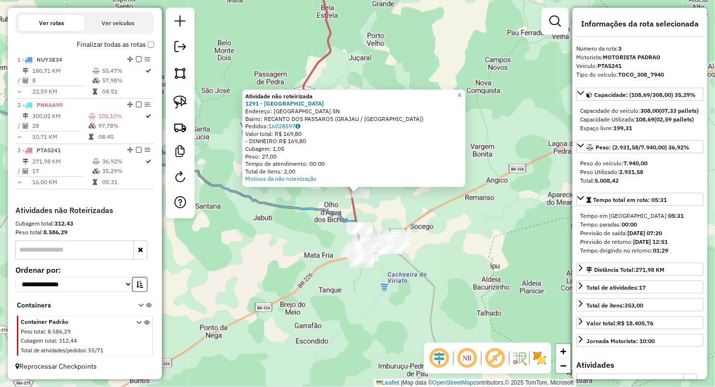
click at [322, 251] on div "Atividade não roteirizada 1291 - PARQUE DAS CHACARAS Endereço: PARQUE DAS CHACA…" at bounding box center [357, 193] width 715 height 387
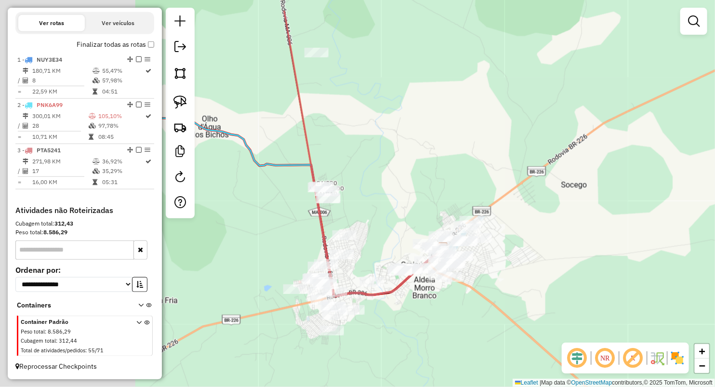
drag, startPoint x: 478, startPoint y: 164, endPoint x: 547, endPoint y: 176, distance: 70.4
click at [548, 176] on div "Janela de atendimento Grade de atendimento Capacidade Transportadoras Veículos …" at bounding box center [357, 193] width 715 height 387
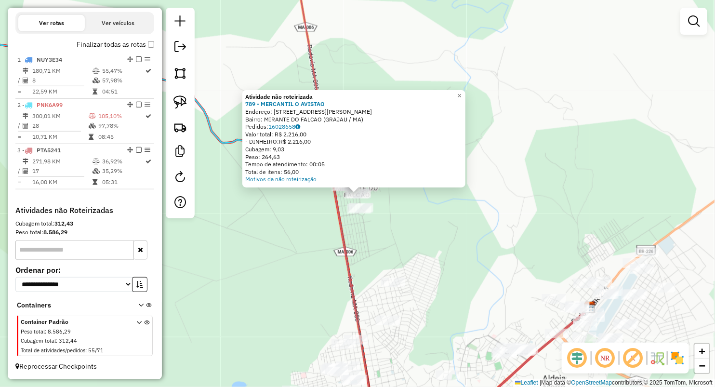
click at [339, 198] on icon at bounding box center [441, 182] width 295 height 443
select select "**********"
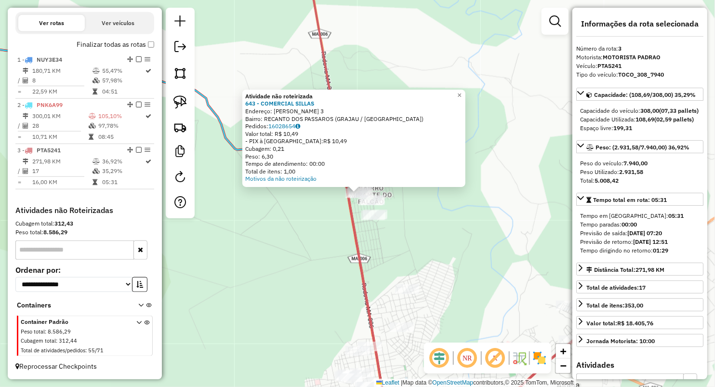
drag, startPoint x: 412, startPoint y: 252, endPoint x: 399, endPoint y: 239, distance: 18.4
click at [411, 252] on div "Atividade não roteirizada 643 - COMERCIAL SILLAS Endereço: ANTONIO PATRICIO 3 B…" at bounding box center [357, 193] width 715 height 387
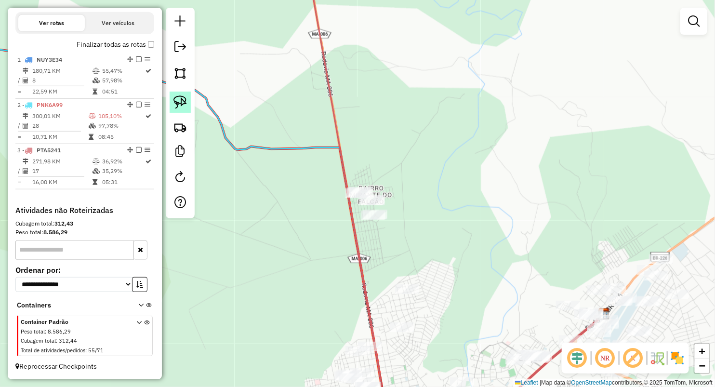
click at [184, 98] on img at bounding box center [179, 101] width 13 height 13
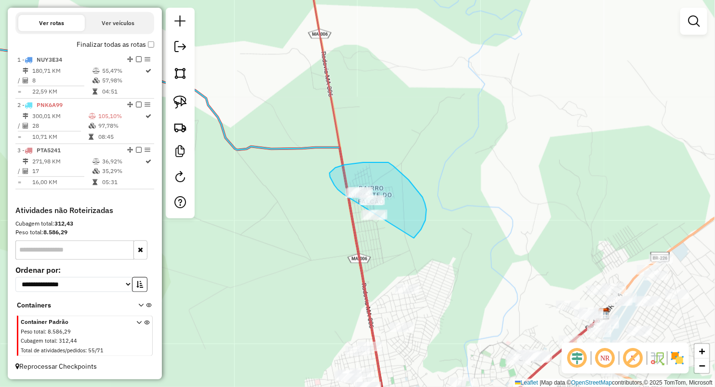
drag, startPoint x: 344, startPoint y: 194, endPoint x: 343, endPoint y: 260, distance: 66.0
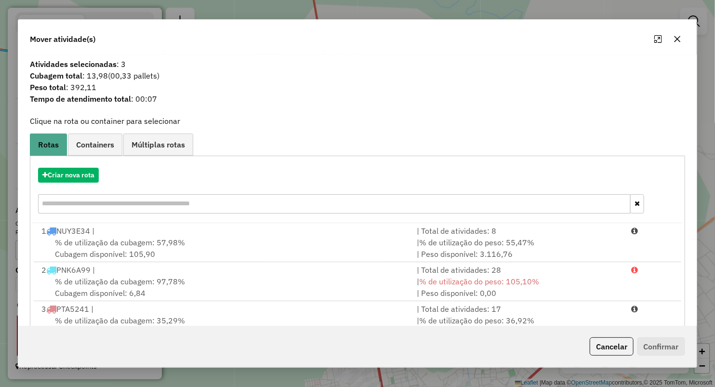
click at [675, 34] on button "button" at bounding box center [677, 38] width 15 height 15
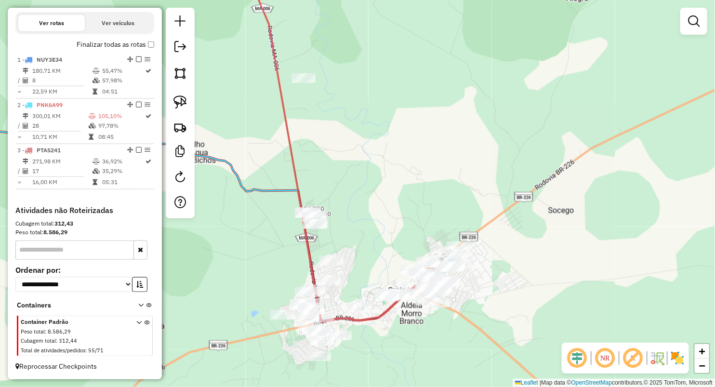
click at [317, 188] on div "Janela de atendimento Grade de atendimento Capacidade Transportadoras Veículos …" at bounding box center [357, 193] width 715 height 387
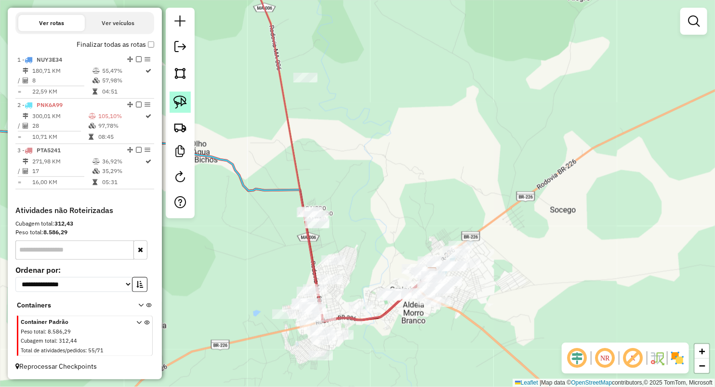
click at [181, 98] on img at bounding box center [179, 101] width 13 height 13
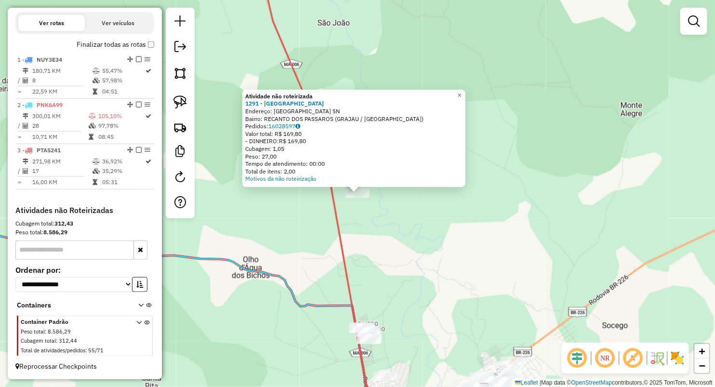
click at [250, 209] on div "Atividade não roteirizada 1291 - PARQUE DAS CHACARAS Endereço: PARQUE DAS CHACA…" at bounding box center [357, 193] width 715 height 387
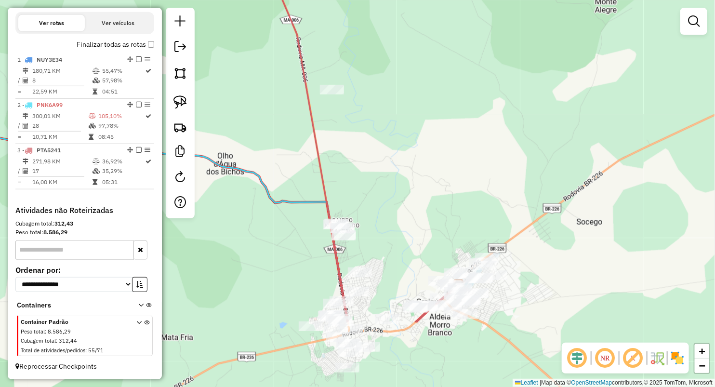
drag, startPoint x: 283, startPoint y: 218, endPoint x: 254, endPoint y: 113, distance: 108.8
click at [257, 114] on div "Janela de atendimento Grade de atendimento Capacidade Transportadoras Veículos …" at bounding box center [357, 193] width 715 height 387
click at [184, 103] on img at bounding box center [179, 101] width 13 height 13
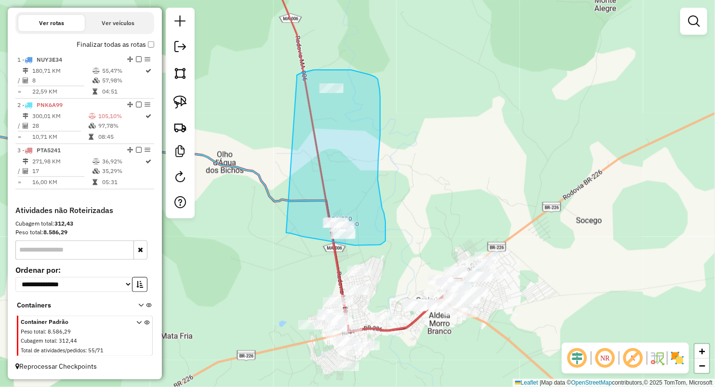
drag, startPoint x: 339, startPoint y: 70, endPoint x: 285, endPoint y: 231, distance: 170.2
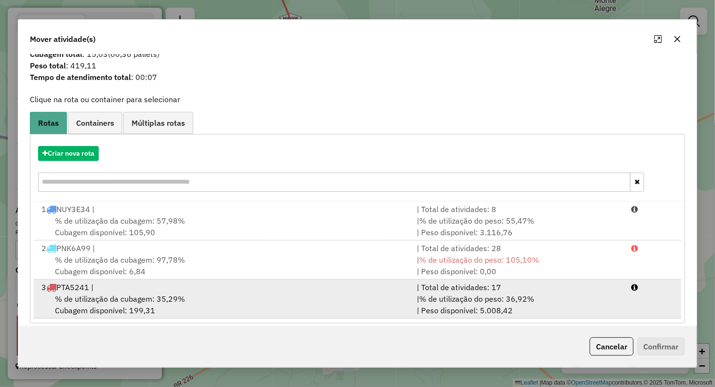
scroll to position [30, 0]
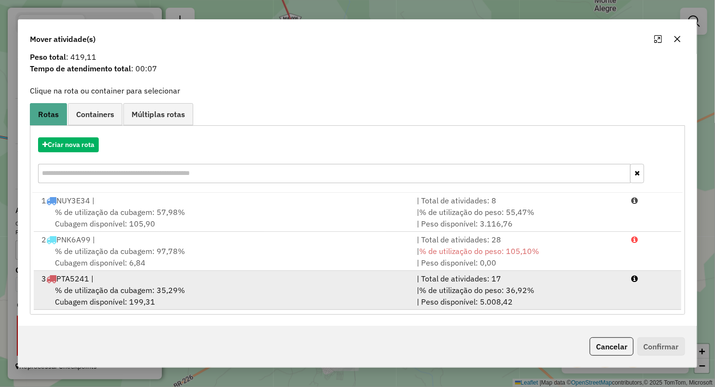
click at [83, 294] on span "% de utilização da cubagem: 35,29%" at bounding box center [120, 290] width 130 height 10
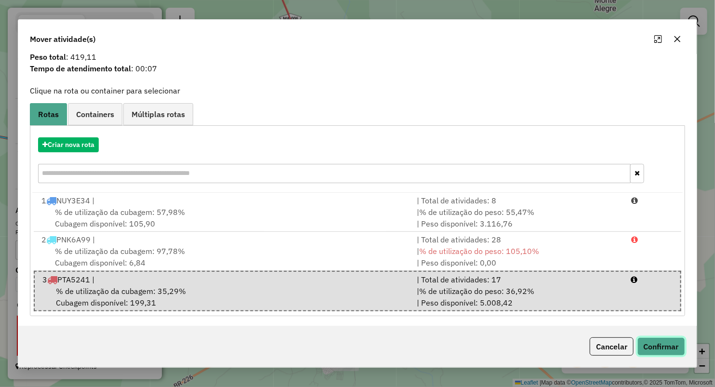
click at [651, 343] on button "Confirmar" at bounding box center [661, 346] width 48 height 18
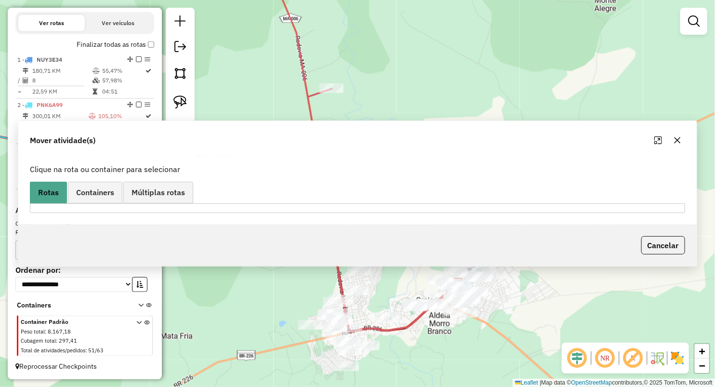
scroll to position [0, 0]
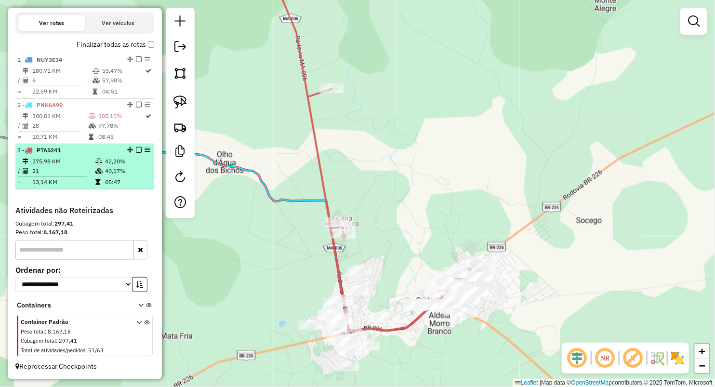
click at [73, 173] on td "21" at bounding box center [63, 171] width 63 height 10
select select "**********"
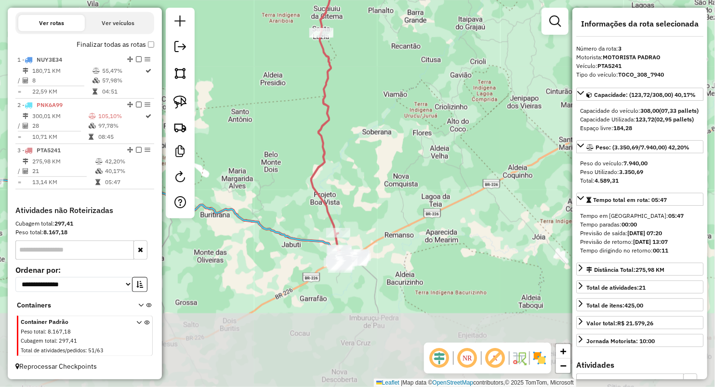
drag, startPoint x: 427, startPoint y: 229, endPoint x: 386, endPoint y: 97, distance: 137.9
click at [419, 81] on div "Janela de atendimento Grade de atendimento Capacidade Transportadoras Veículos …" at bounding box center [357, 193] width 715 height 387
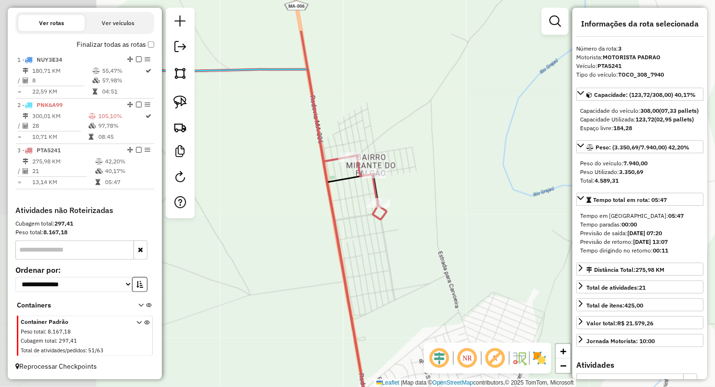
drag, startPoint x: 264, startPoint y: 169, endPoint x: 430, endPoint y: 238, distance: 180.6
click at [430, 238] on div "Janela de atendimento Grade de atendimento Capacidade Transportadoras Veículos …" at bounding box center [357, 193] width 715 height 387
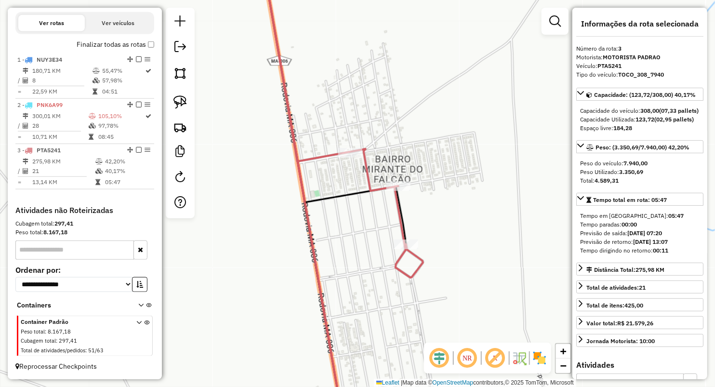
drag, startPoint x: 349, startPoint y: 191, endPoint x: 319, endPoint y: 163, distance: 40.9
click at [320, 186] on icon at bounding box center [356, 305] width 102 height 239
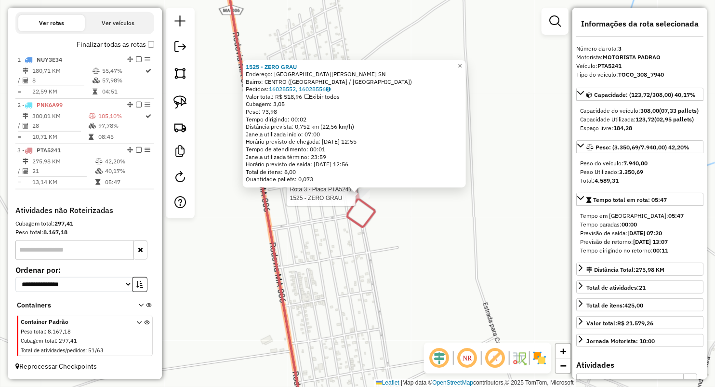
click at [372, 315] on div "Rota 3 - Placa PTA5241 1525 - ZERO GRAU 1525 - ZERO GRAU Endereço: Avenida Mece…" at bounding box center [357, 193] width 715 height 387
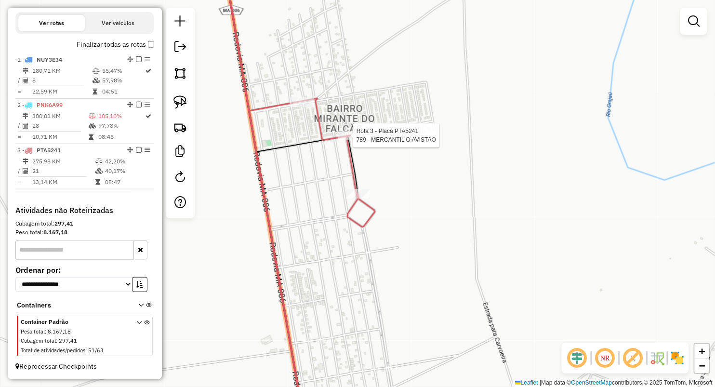
select select "**********"
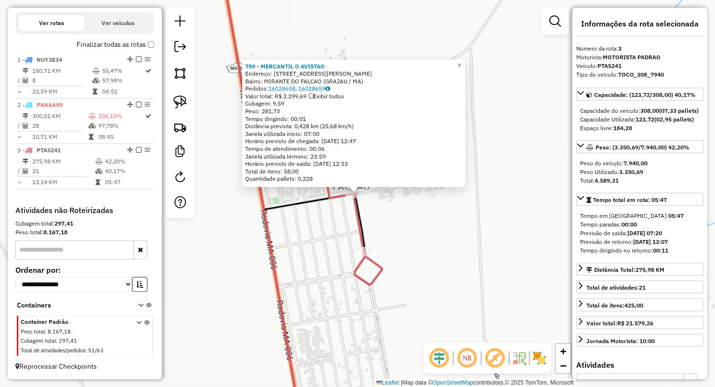
click at [327, 228] on div "789 - MERCANTIL O AVISTAO Endereço: RUA ANTONIO DO PATRICIO 9 Bairro: MIRANTE D…" at bounding box center [357, 193] width 715 height 387
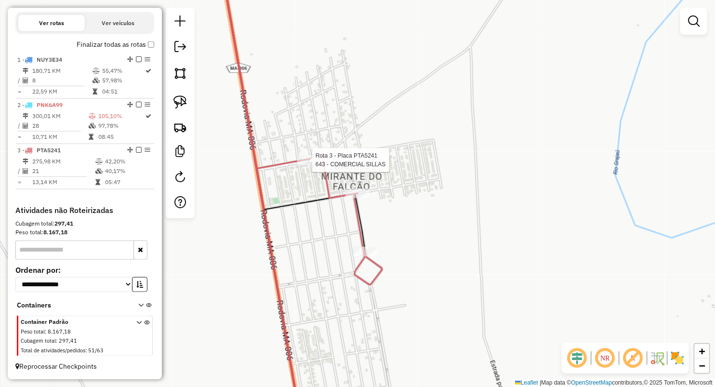
select select "**********"
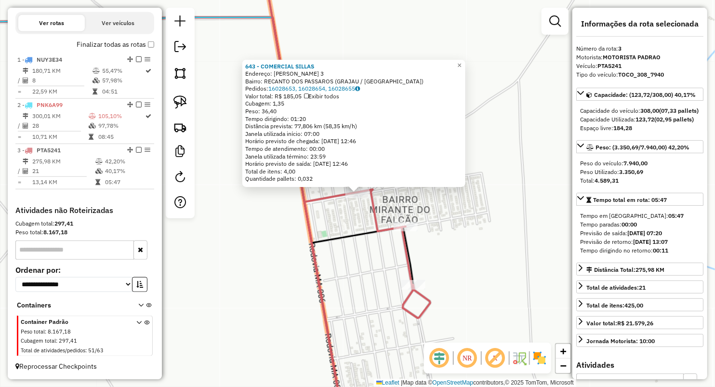
click at [321, 225] on div "643 - COMERCIAL SILLAS Endereço: ANTONIO PATRICIO 3 Bairro: RECANTO DOS PASSARO…" at bounding box center [357, 193] width 715 height 387
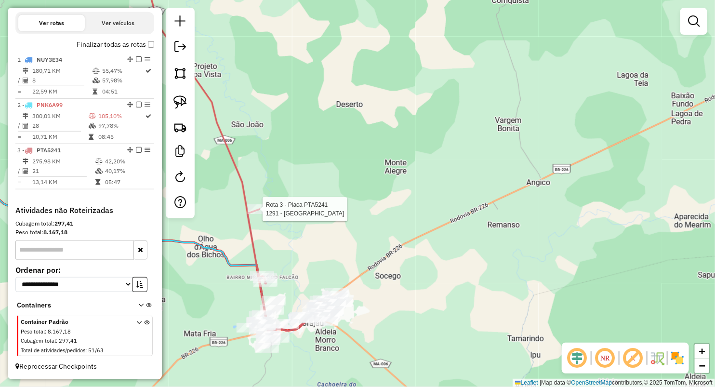
select select "**********"
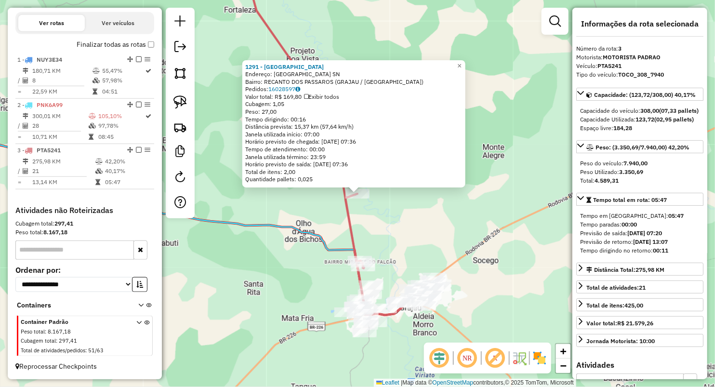
click at [377, 235] on div "1291 - PARQUE DAS CHACARAS Endereço: PARQUE DAS CHACARAS SN Bairro: RECANTO DOS…" at bounding box center [357, 193] width 715 height 387
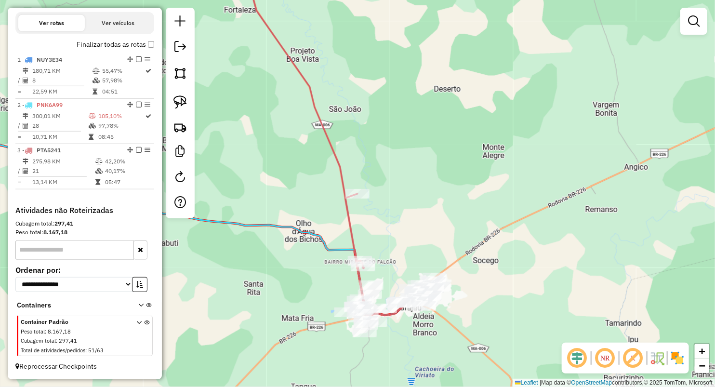
drag, startPoint x: 379, startPoint y: 235, endPoint x: 372, endPoint y: 176, distance: 59.2
click at [373, 178] on div "1291 - PARQUE DAS CHACARAS Endereço: PARQUE DAS CHACARAS SN Bairro: RECANTO DOS…" at bounding box center [357, 193] width 715 height 387
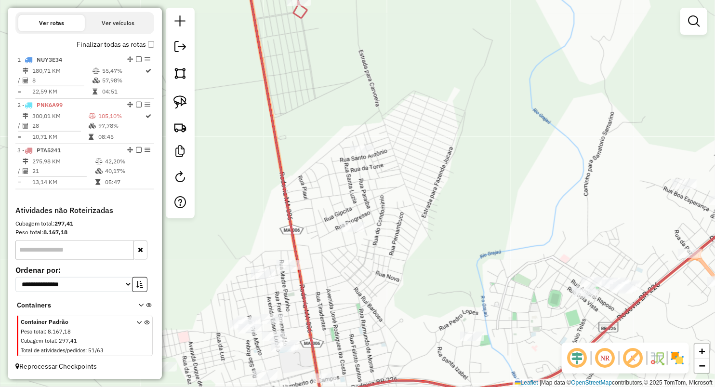
drag, startPoint x: 372, startPoint y: 203, endPoint x: 375, endPoint y: 213, distance: 10.4
click at [376, 218] on div "Janela de atendimento Grade de atendimento Capacidade Transportadoras Veículos …" at bounding box center [357, 193] width 715 height 387
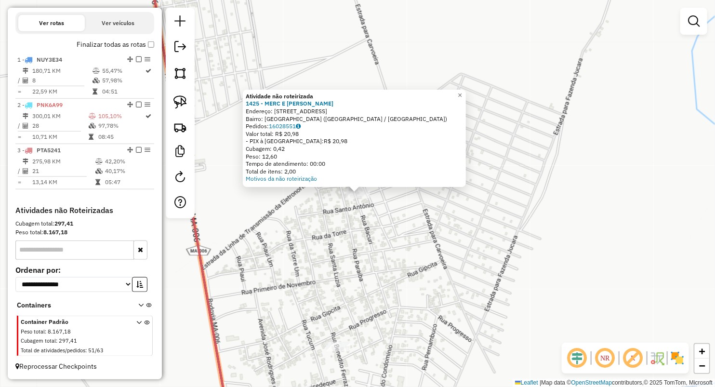
click at [347, 237] on div "Atividade não roteirizada 1425 - MERC E ACOUG MACHADO Endereço: Rua Bacuri 18 B…" at bounding box center [357, 193] width 715 height 387
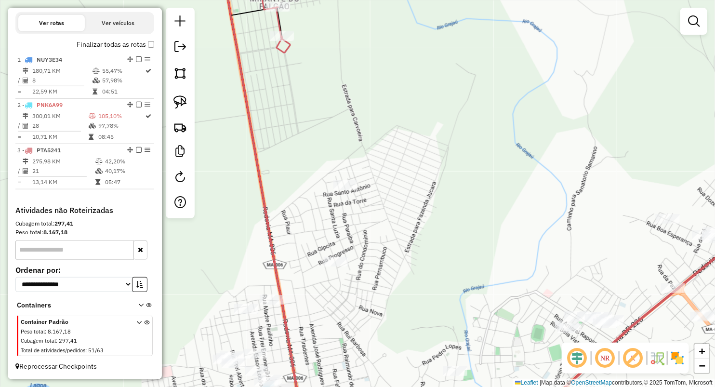
drag, startPoint x: 412, startPoint y: 240, endPoint x: 405, endPoint y: 210, distance: 31.3
click at [405, 210] on div "Janela de atendimento Grade de atendimento Capacidade Transportadoras Veículos …" at bounding box center [357, 193] width 715 height 387
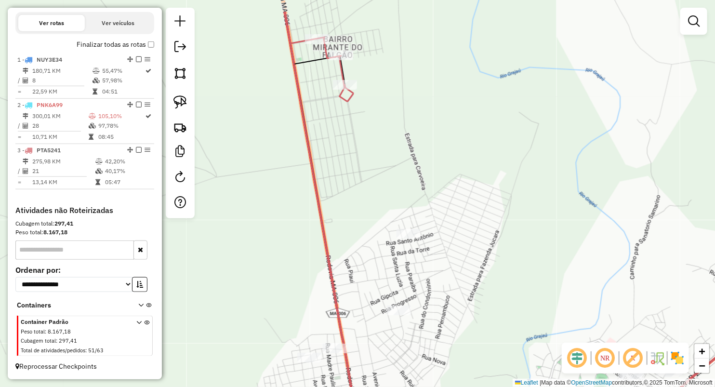
drag, startPoint x: 417, startPoint y: 191, endPoint x: 489, endPoint y: 268, distance: 106.0
click at [489, 268] on div "Janela de atendimento Grade de atendimento Capacidade Transportadoras Veículos …" at bounding box center [357, 193] width 715 height 387
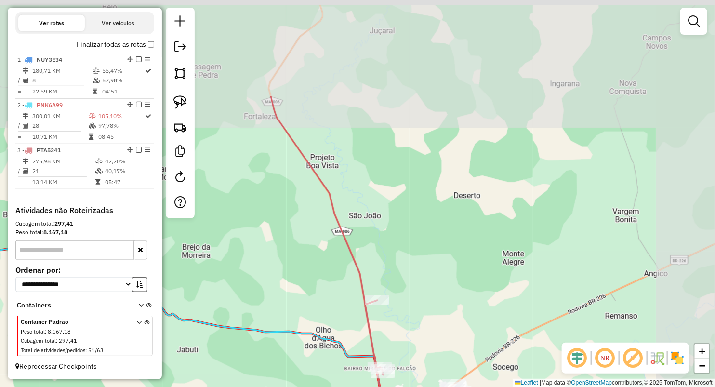
drag, startPoint x: 488, startPoint y: 202, endPoint x: 402, endPoint y: 340, distance: 162.2
click at [402, 340] on div "Janela de atendimento Grade de atendimento Capacidade Transportadoras Veículos …" at bounding box center [357, 193] width 715 height 387
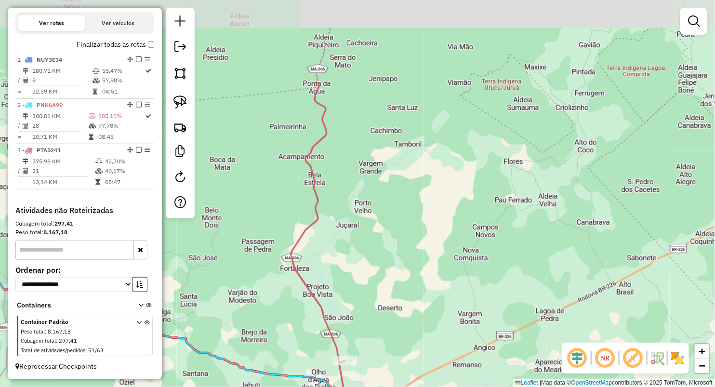
drag, startPoint x: 385, startPoint y: 158, endPoint x: 362, endPoint y: 279, distance: 123.5
click at [362, 280] on div "Janela de atendimento Grade de atendimento Capacidade Transportadoras Veículos …" at bounding box center [357, 193] width 715 height 387
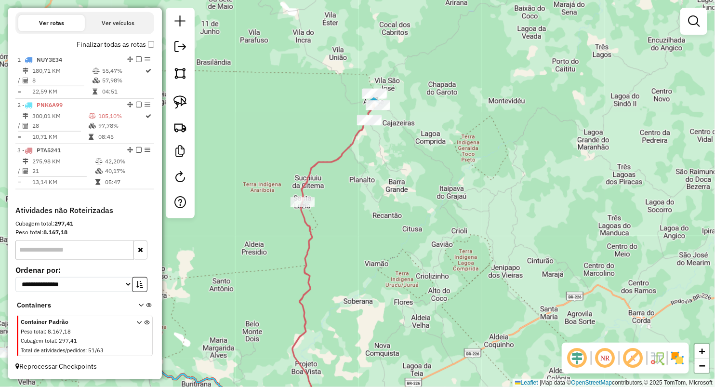
drag, startPoint x: 372, startPoint y: 146, endPoint x: 343, endPoint y: 249, distance: 106.3
click at [343, 249] on div "Janela de atendimento Grade de atendimento Capacidade Transportadoras Veículos …" at bounding box center [357, 193] width 715 height 387
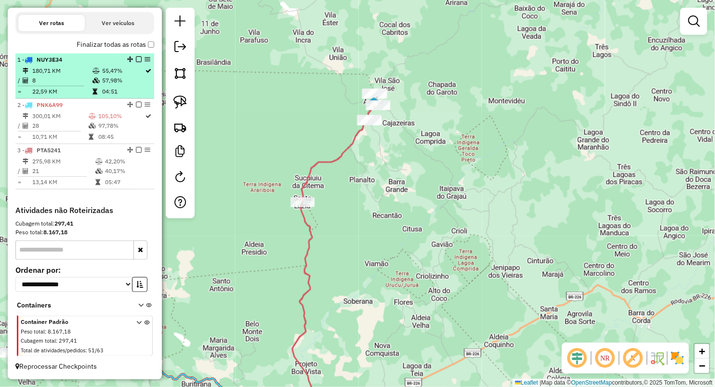
click at [79, 71] on td "180,71 KM" at bounding box center [62, 71] width 60 height 10
select select "**********"
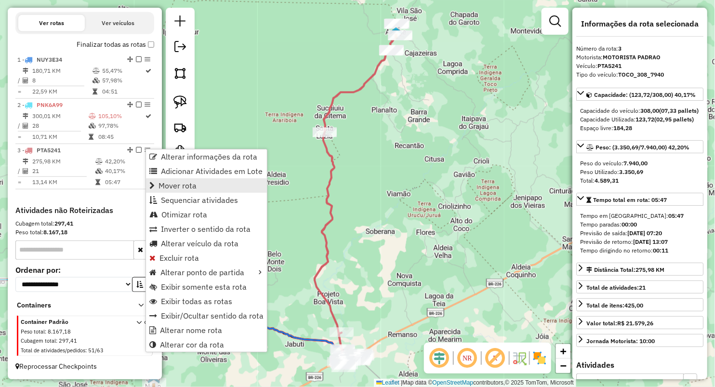
click at [201, 186] on link "Mover rota" at bounding box center [206, 185] width 121 height 14
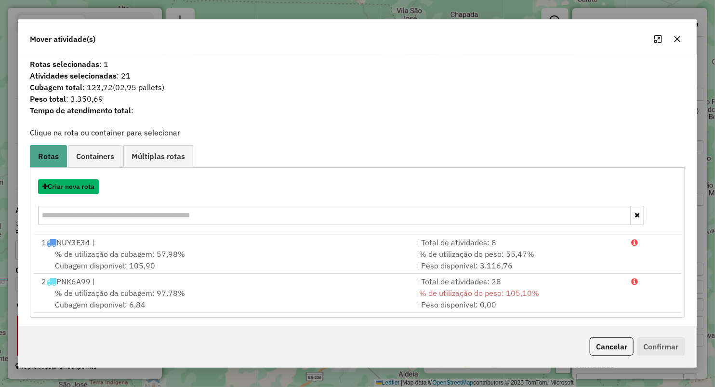
click at [90, 189] on button "Criar nova rota" at bounding box center [68, 186] width 61 height 15
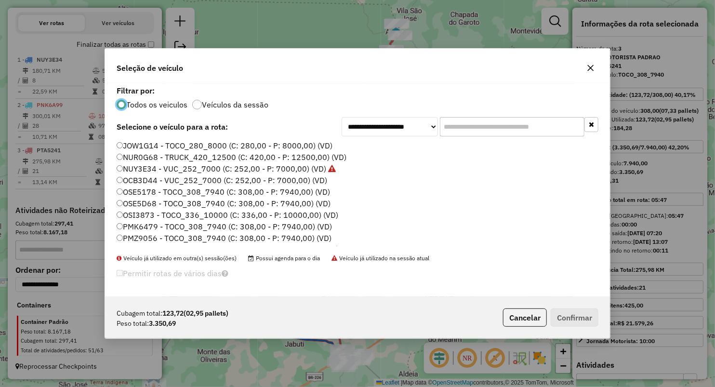
scroll to position [148, 0]
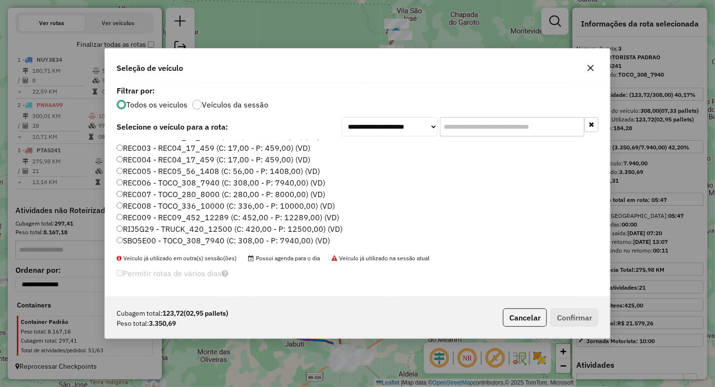
click at [148, 178] on label "REC006 - TOCO_308_7940 (C: 308,00 - P: 7940,00) (VD)" at bounding box center [221, 183] width 209 height 12
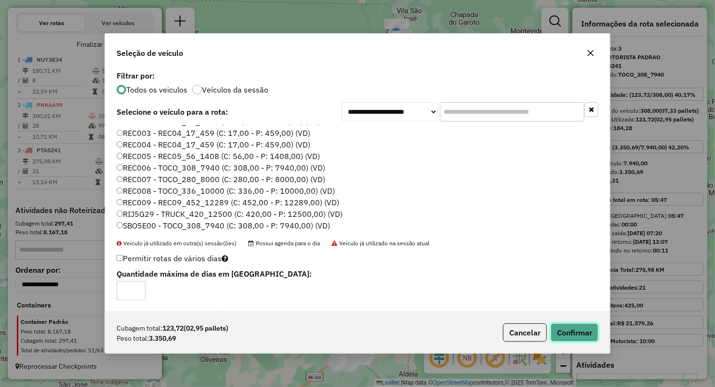
click at [582, 333] on button "Confirmar" at bounding box center [575, 332] width 48 height 18
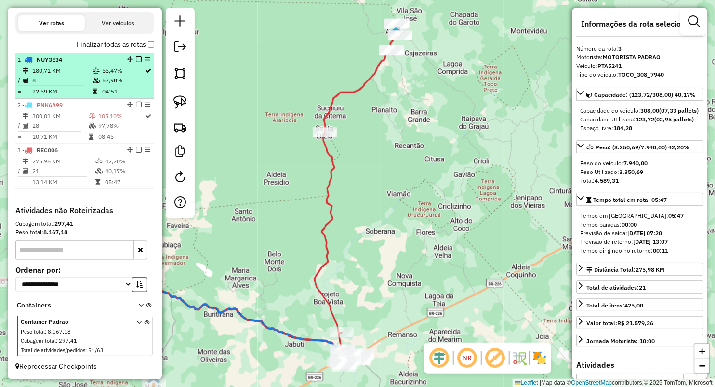
click at [55, 88] on td "22,59 KM" at bounding box center [62, 92] width 60 height 10
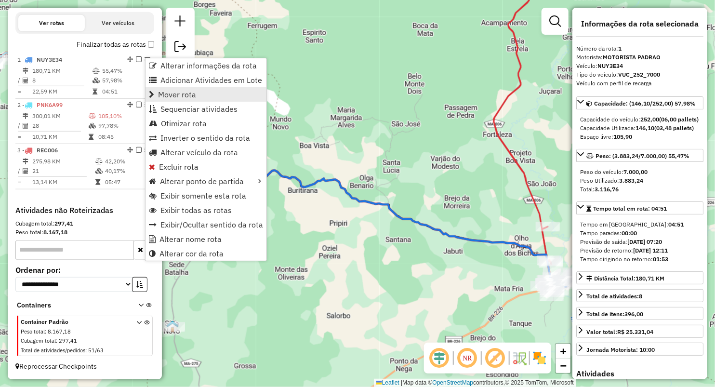
click at [187, 98] on span "Mover rota" at bounding box center [177, 95] width 38 height 8
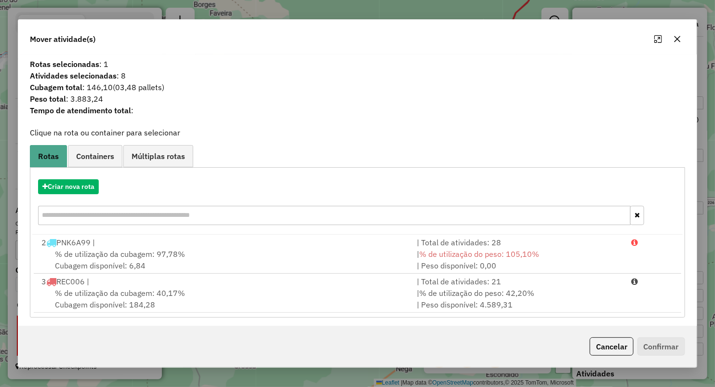
click at [75, 195] on div "Criar nova rota" at bounding box center [357, 203] width 650 height 63
click at [78, 187] on button "Criar nova rota" at bounding box center [68, 186] width 61 height 15
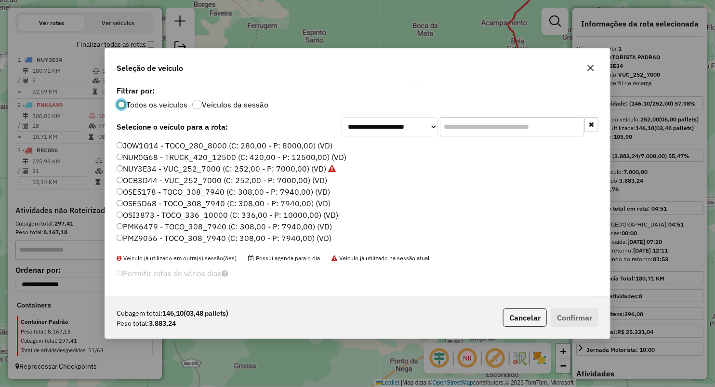
scroll to position [5, 3]
click at [157, 168] on label "NUY3E34 - VUC_252_7000 (C: 252,00 - P: 7000,00) (VD)" at bounding box center [226, 169] width 219 height 12
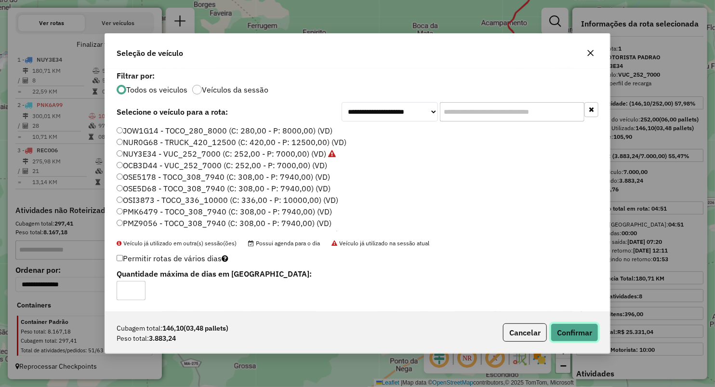
click at [580, 329] on button "Confirmar" at bounding box center [575, 332] width 48 height 18
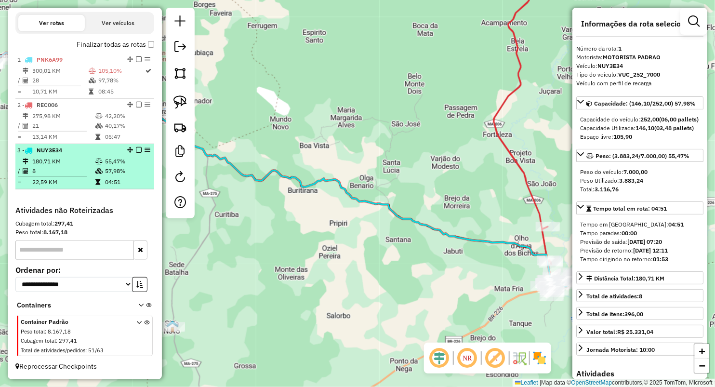
click at [81, 165] on td "180,71 KM" at bounding box center [63, 162] width 63 height 10
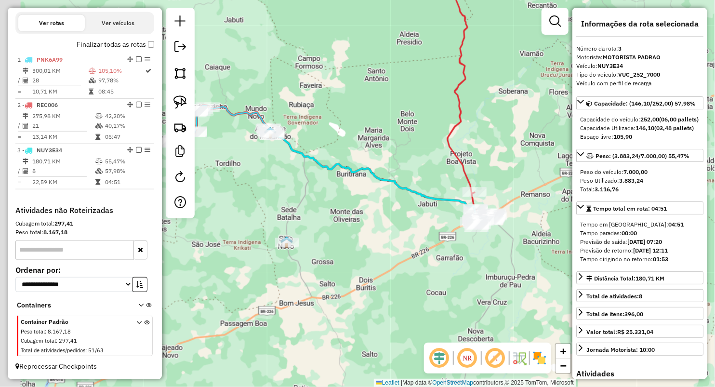
drag, startPoint x: 314, startPoint y: 134, endPoint x: 328, endPoint y: 143, distance: 16.6
click at [372, 138] on div "Janela de atendimento Grade de atendimento Capacidade Transportadoras Veículos …" at bounding box center [357, 193] width 715 height 387
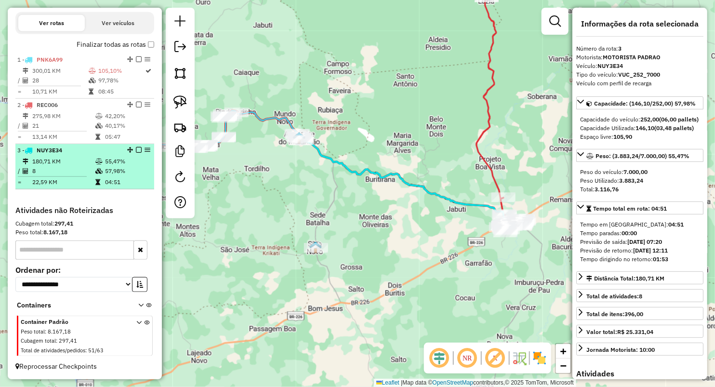
click at [70, 166] on td "8" at bounding box center [63, 171] width 63 height 10
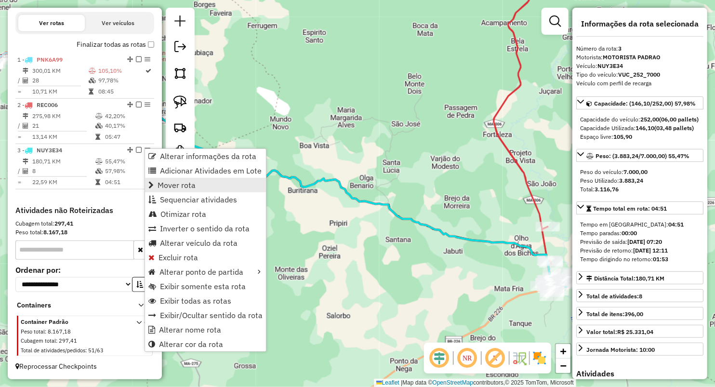
click at [170, 182] on span "Mover rota" at bounding box center [177, 185] width 38 height 8
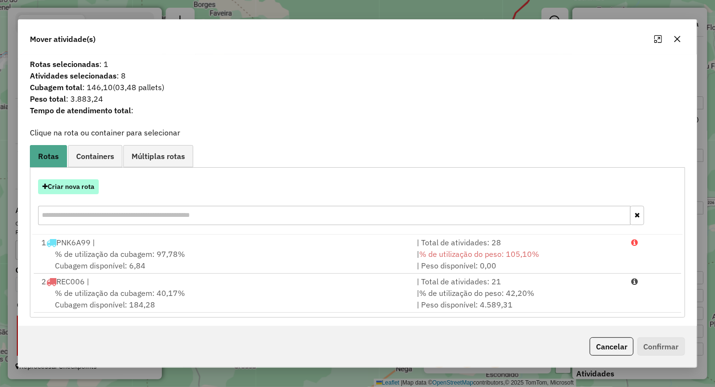
click at [82, 186] on button "Criar nova rota" at bounding box center [68, 186] width 61 height 15
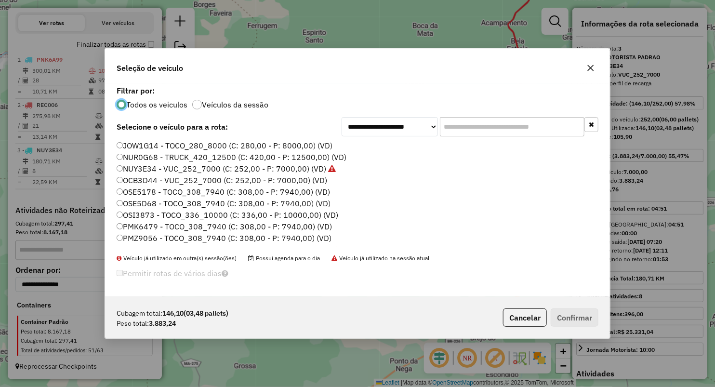
scroll to position [53, 0]
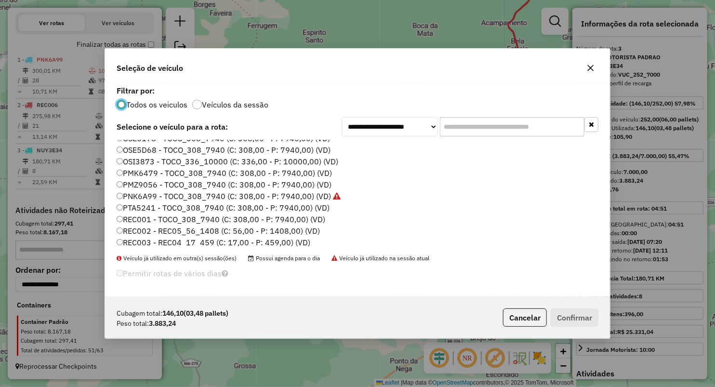
click at [144, 208] on label "PTA5241 - TOCO_308_7940 (C: 308,00 - P: 7940,00) (VD)" at bounding box center [223, 208] width 213 height 12
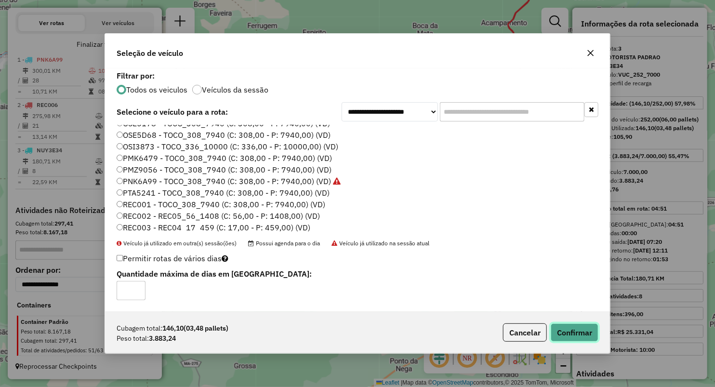
click at [577, 333] on button "Confirmar" at bounding box center [575, 332] width 48 height 18
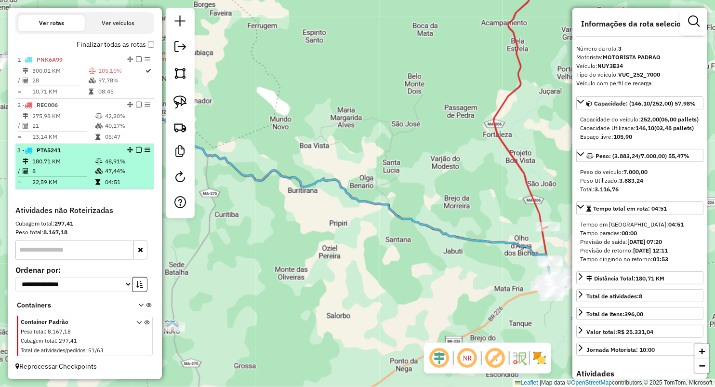
click at [106, 175] on td "47,44%" at bounding box center [128, 171] width 46 height 10
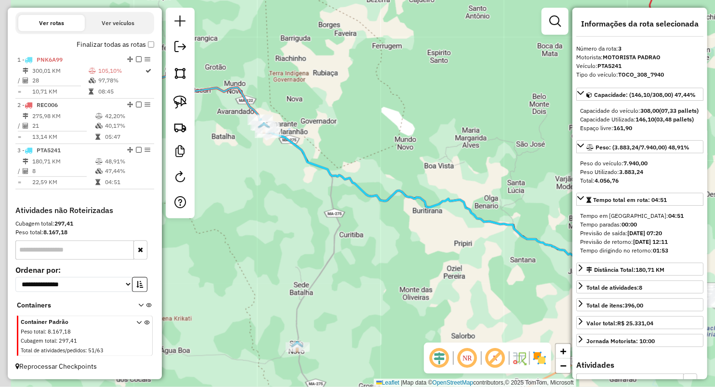
drag, startPoint x: 305, startPoint y: 225, endPoint x: 437, endPoint y: 248, distance: 134.0
click at [437, 248] on div "Janela de atendimento Grade de atendimento Capacidade Transportadoras Veículos …" at bounding box center [357, 193] width 715 height 387
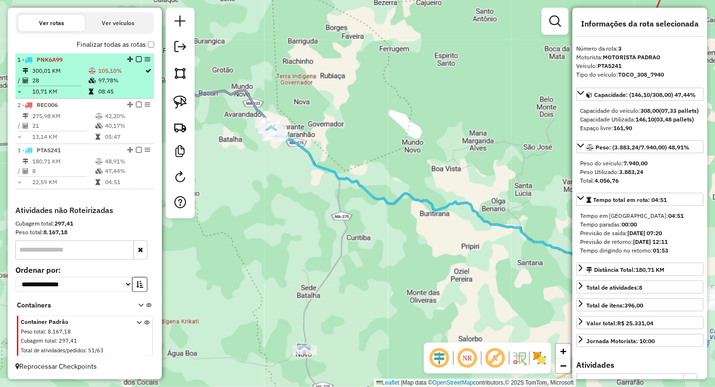
click at [113, 75] on td "105,10%" at bounding box center [121, 71] width 47 height 10
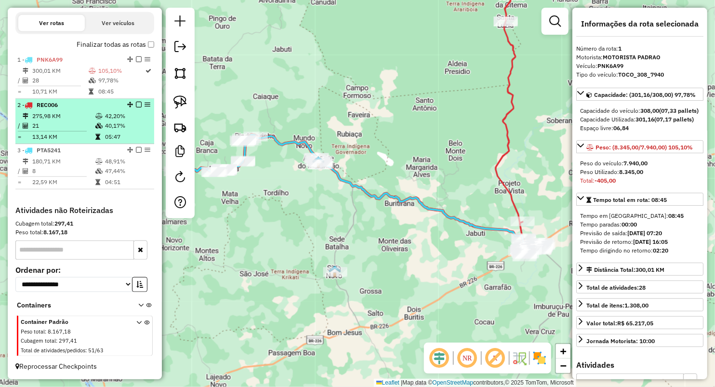
click at [79, 128] on td "21" at bounding box center [63, 126] width 63 height 10
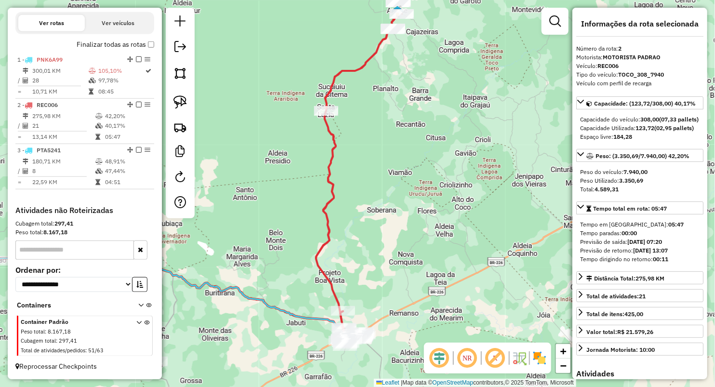
drag, startPoint x: 215, startPoint y: 165, endPoint x: 216, endPoint y: 144, distance: 21.2
click at [216, 144] on div "Janela de atendimento Grade de atendimento Capacidade Transportadoras Veículos …" at bounding box center [357, 193] width 715 height 387
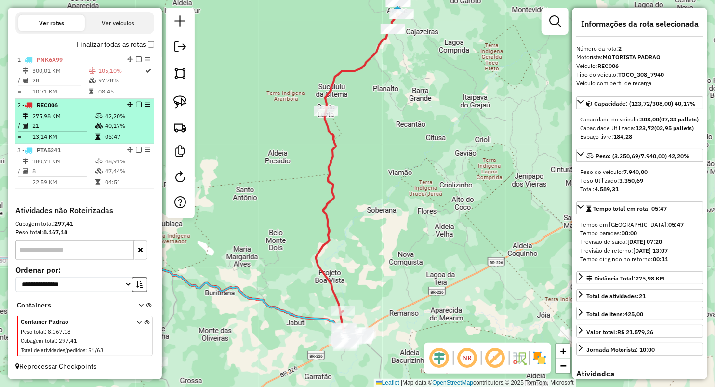
click at [75, 115] on td "275,98 KM" at bounding box center [63, 116] width 63 height 10
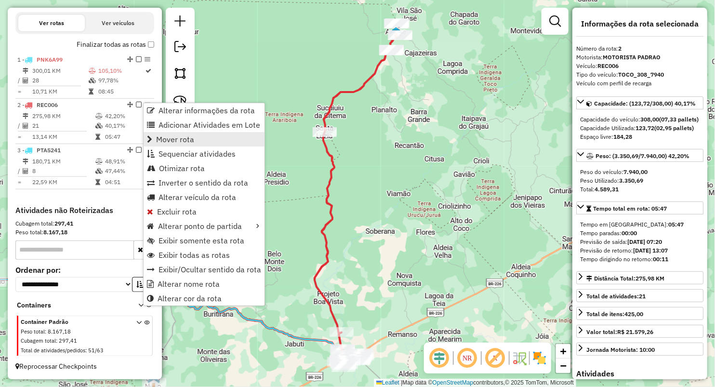
click at [186, 141] on span "Mover rota" at bounding box center [175, 139] width 38 height 8
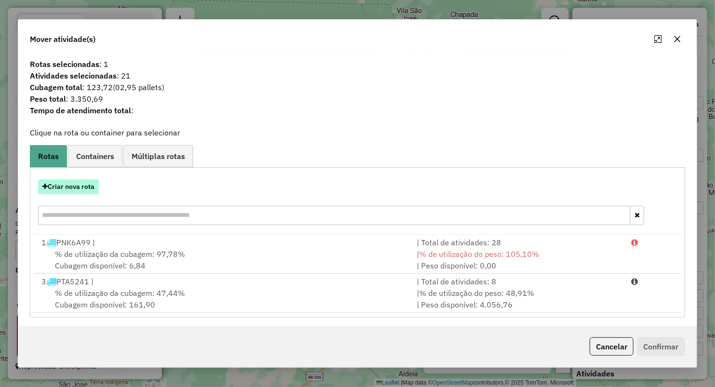
click at [53, 191] on button "Criar nova rota" at bounding box center [68, 186] width 61 height 15
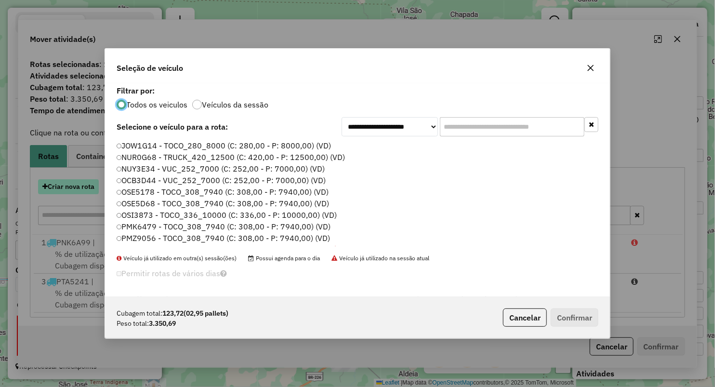
scroll to position [5, 3]
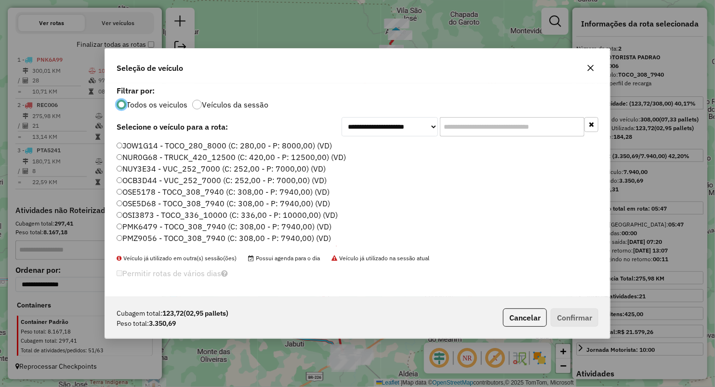
click at [148, 169] on label "NUY3E34 - VUC_252_7000 (C: 252,00 - P: 7000,00) (VD)" at bounding box center [221, 169] width 209 height 12
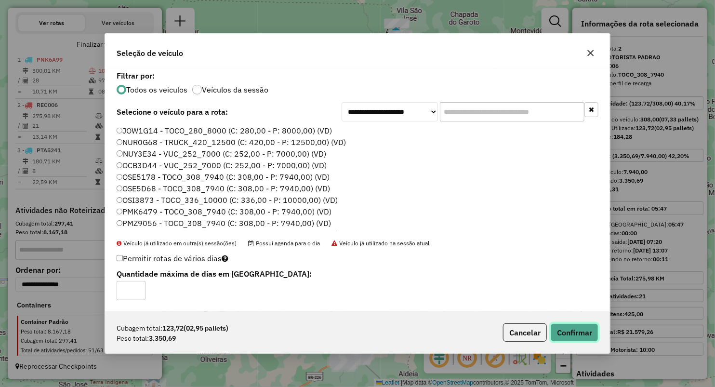
click at [585, 331] on button "Confirmar" at bounding box center [575, 332] width 48 height 18
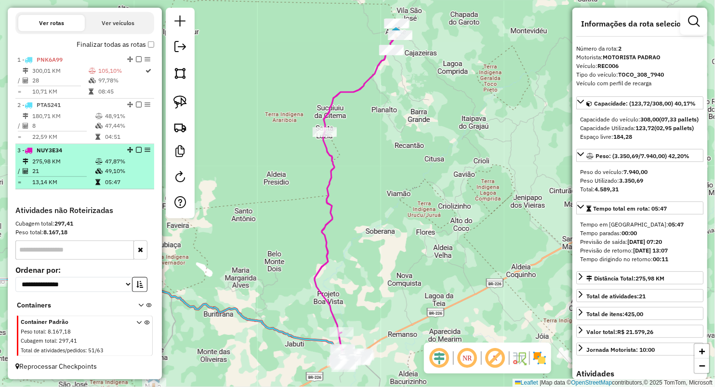
click at [90, 173] on td "21" at bounding box center [63, 171] width 63 height 10
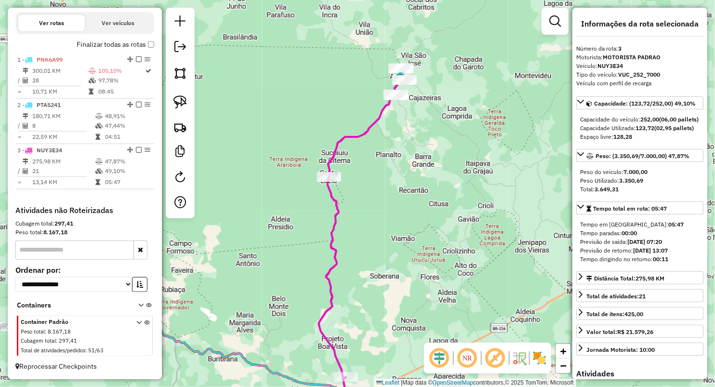
drag, startPoint x: 425, startPoint y: 165, endPoint x: 438, endPoint y: 224, distance: 59.7
click at [438, 224] on div "Janela de atendimento Grade de atendimento Capacidade Transportadoras Veículos …" at bounding box center [357, 193] width 715 height 387
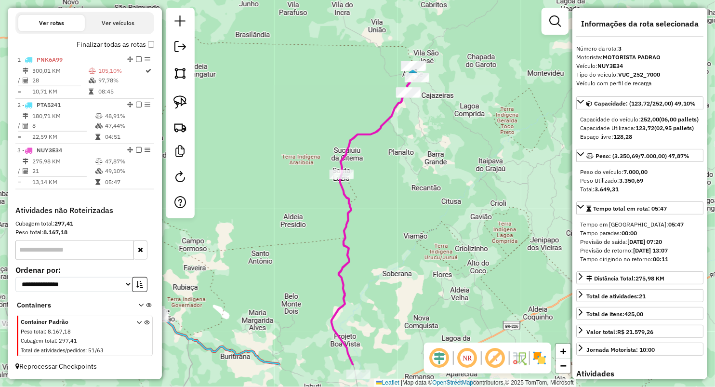
drag, startPoint x: 405, startPoint y: 275, endPoint x: 405, endPoint y: 104, distance: 171.1
click at [405, 110] on div "Janela de atendimento Grade de atendimento Capacidade Transportadoras Veículos …" at bounding box center [357, 193] width 715 height 387
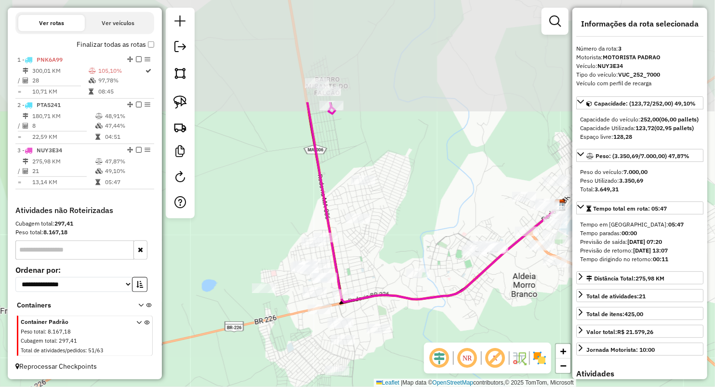
drag, startPoint x: 362, startPoint y: 84, endPoint x: 389, endPoint y: 222, distance: 140.0
click at [389, 222] on div "Janela de atendimento Grade de atendimento Capacidade Transportadoras Veículos …" at bounding box center [357, 193] width 715 height 387
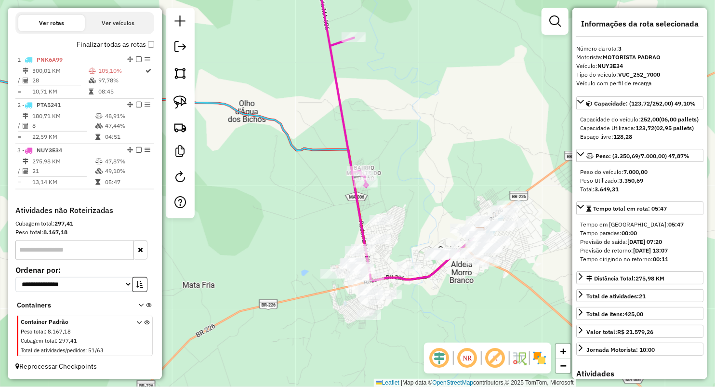
drag, startPoint x: 395, startPoint y: 150, endPoint x: 399, endPoint y: 167, distance: 17.4
click at [399, 167] on div "Janela de atendimento Grade de atendimento Capacidade Transportadoras Veículos …" at bounding box center [357, 193] width 715 height 387
drag, startPoint x: 416, startPoint y: 181, endPoint x: 384, endPoint y: 92, distance: 94.4
click at [392, 111] on div "Janela de atendimento Grade de atendimento Capacidade Transportadoras Veículos …" at bounding box center [357, 193] width 715 height 387
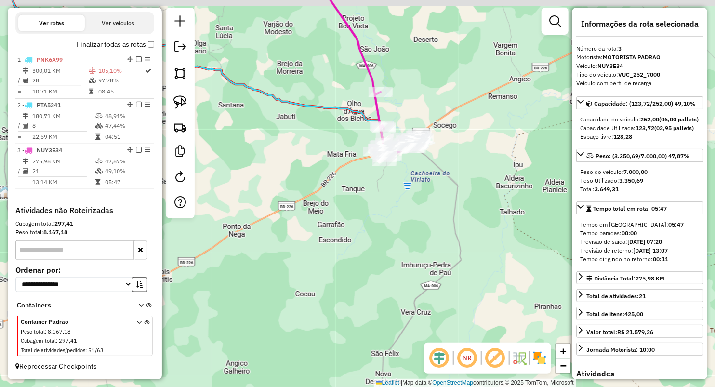
drag, startPoint x: 305, startPoint y: 150, endPoint x: 369, endPoint y: 154, distance: 64.7
click at [353, 161] on div "Janela de atendimento Grade de atendimento Capacidade Transportadoras Veículos …" at bounding box center [357, 193] width 715 height 387
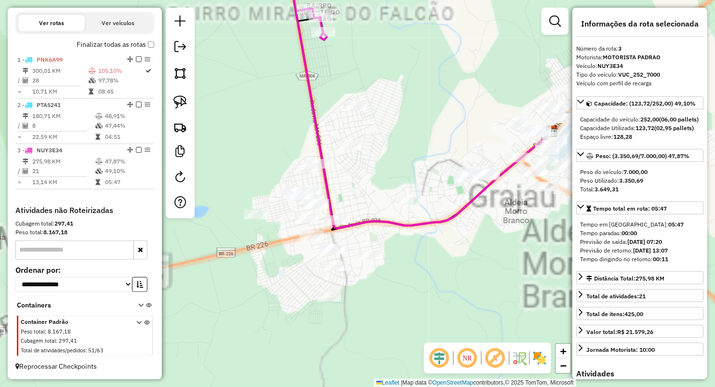
click at [403, 139] on div "Janela de atendimento Grade de atendimento Capacidade Transportadoras Veículos …" at bounding box center [357, 193] width 715 height 387
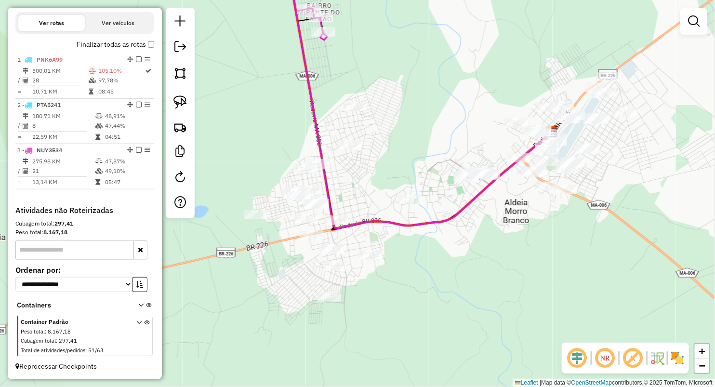
drag, startPoint x: 392, startPoint y: 160, endPoint x: 398, endPoint y: 144, distance: 17.1
click at [398, 145] on div "Janela de atendimento Grade de atendimento Capacidade Transportadoras Veículos …" at bounding box center [357, 193] width 715 height 387
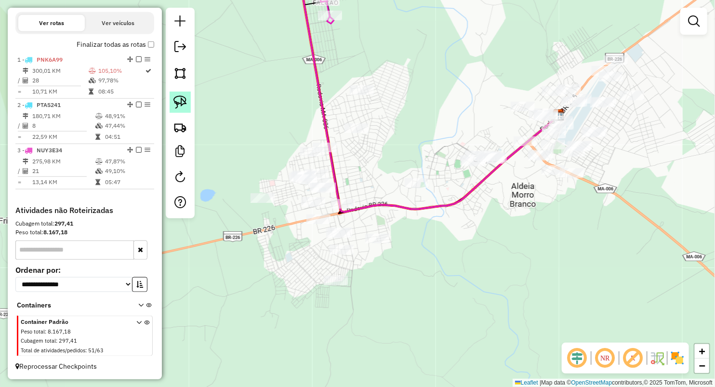
click at [178, 98] on img at bounding box center [179, 101] width 13 height 13
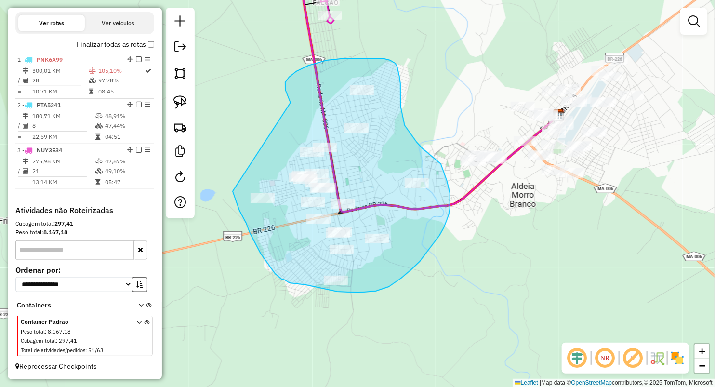
drag, startPoint x: 285, startPoint y: 87, endPoint x: 233, endPoint y: 191, distance: 117.0
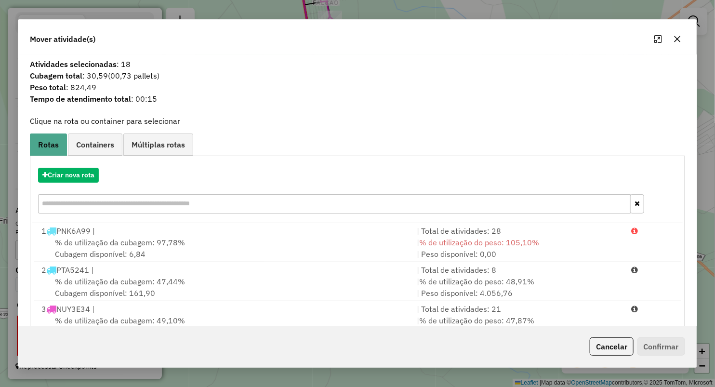
click at [678, 43] on button "button" at bounding box center [677, 38] width 15 height 15
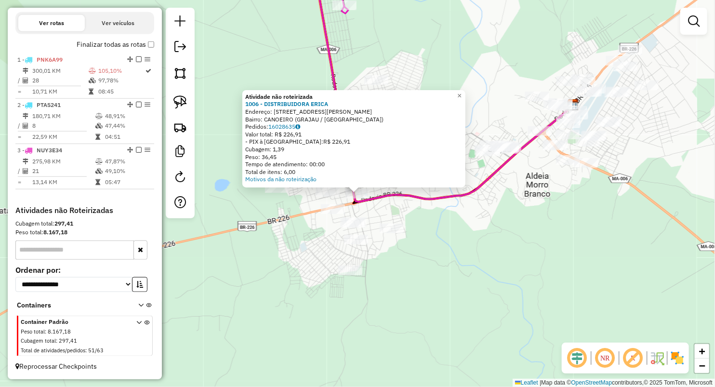
click at [415, 235] on div "Atividade não roteirizada 1006 - DISTRIBUIDORA ERICA Endereço: RUA HUMBERTO DE …" at bounding box center [357, 193] width 715 height 387
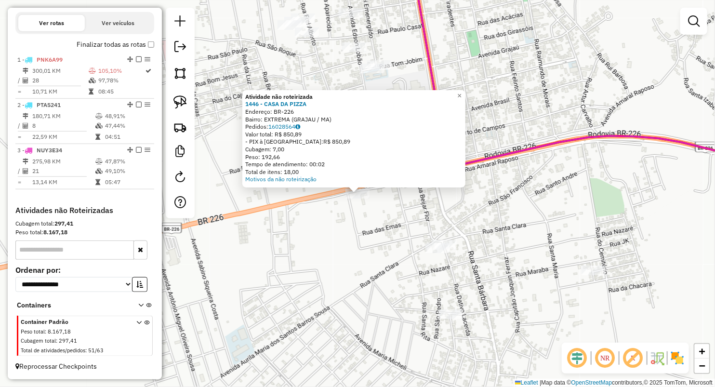
click at [351, 260] on div "Atividade não roteirizada 1446 - CASA DA PIZZA Endereço: BR-226 Bairro: EXTREMA…" at bounding box center [357, 193] width 715 height 387
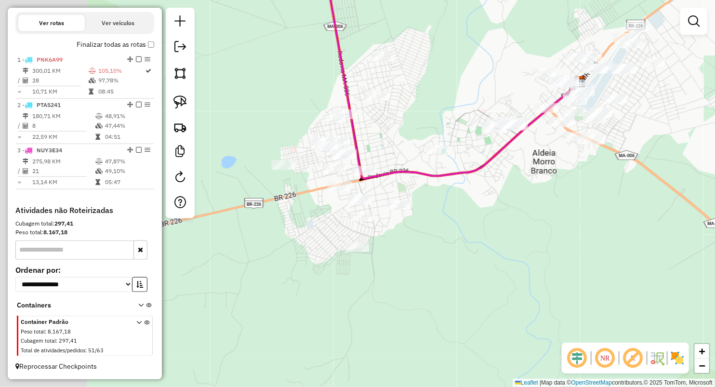
drag, startPoint x: 349, startPoint y: 259, endPoint x: 347, endPoint y: 247, distance: 11.7
click at [439, 275] on div "Janela de atendimento Grade de atendimento Capacidade Transportadoras Veículos …" at bounding box center [357, 193] width 715 height 387
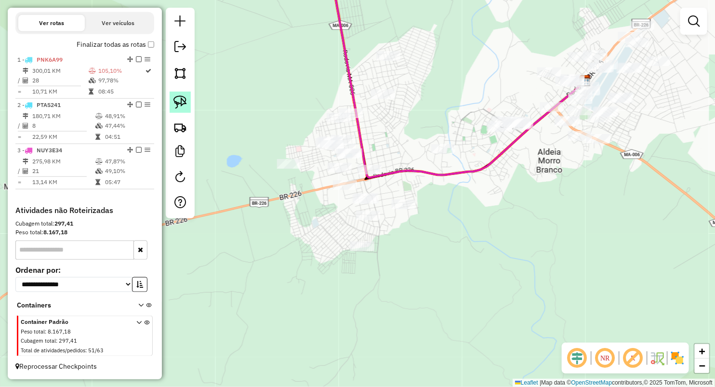
drag, startPoint x: 180, startPoint y: 100, endPoint x: 187, endPoint y: 99, distance: 7.3
click at [180, 100] on img at bounding box center [179, 101] width 13 height 13
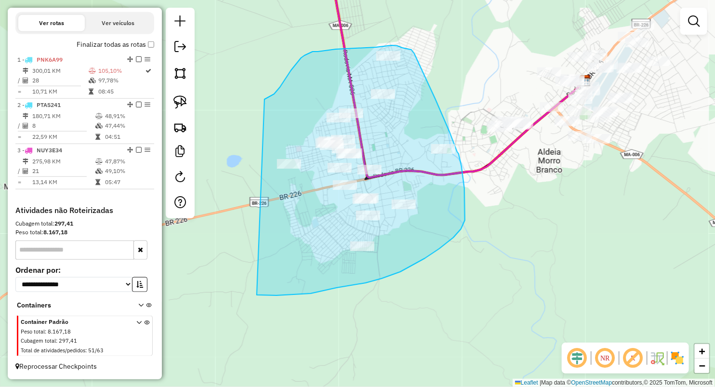
drag, startPoint x: 291, startPoint y: 70, endPoint x: 236, endPoint y: 329, distance: 264.5
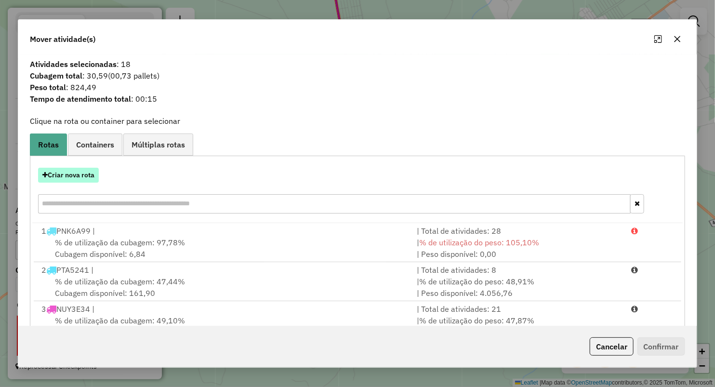
click at [66, 177] on button "Criar nova rota" at bounding box center [68, 175] width 61 height 15
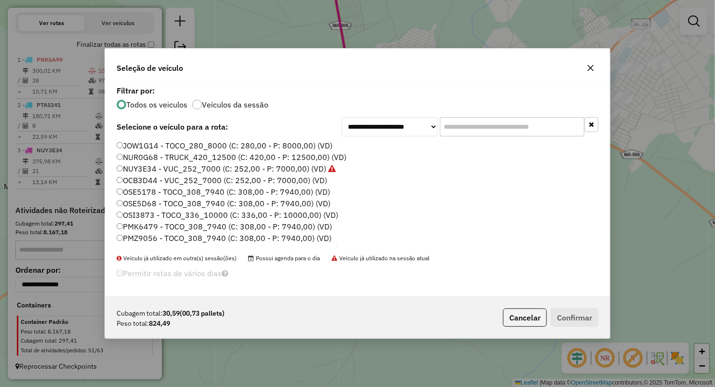
click at [145, 200] on label "OSE5D68 - TOCO_308_7940 (C: 308,00 - P: 7940,00) (VD)" at bounding box center [224, 204] width 214 height 12
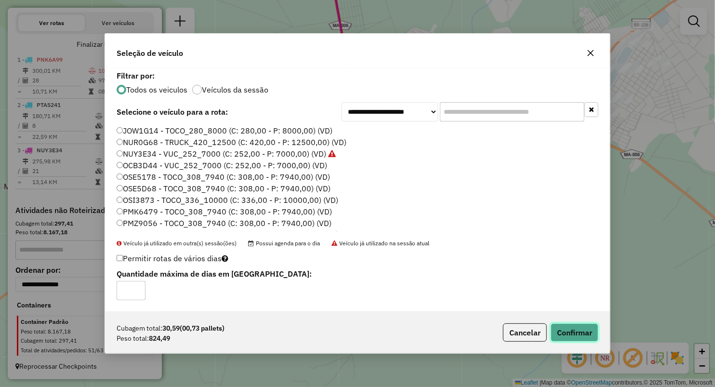
click at [576, 336] on button "Confirmar" at bounding box center [575, 332] width 48 height 18
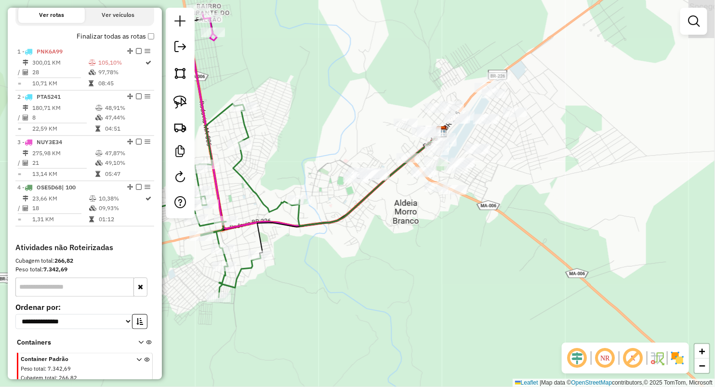
drag, startPoint x: 394, startPoint y: 113, endPoint x: 243, endPoint y: 160, distance: 158.0
click at [243, 164] on div "Janela de atendimento Grade de atendimento Capacidade Transportadoras Veículos …" at bounding box center [357, 193] width 715 height 387
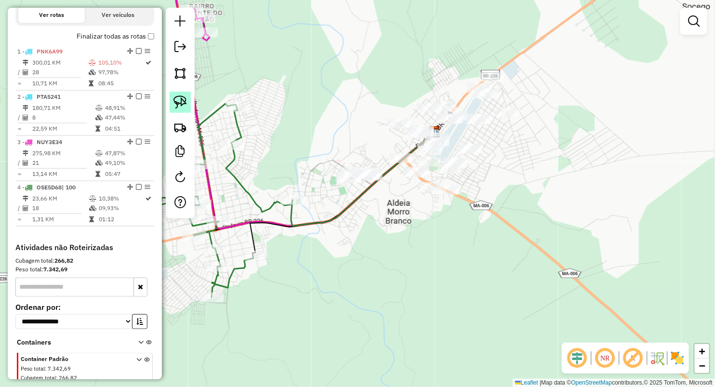
click at [177, 92] on link at bounding box center [180, 102] width 21 height 21
drag, startPoint x: 351, startPoint y: 164, endPoint x: 326, endPoint y: 213, distance: 55.4
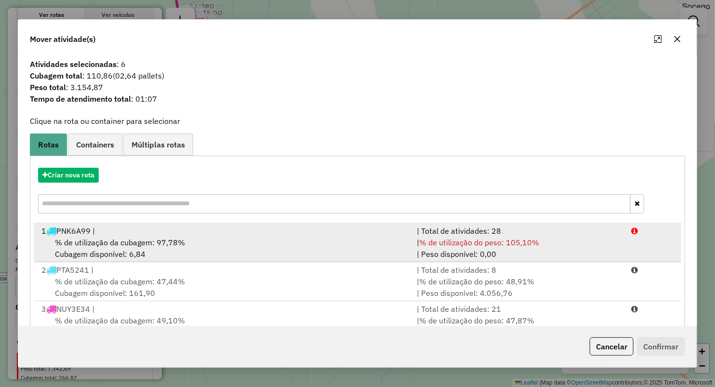
scroll to position [69, 0]
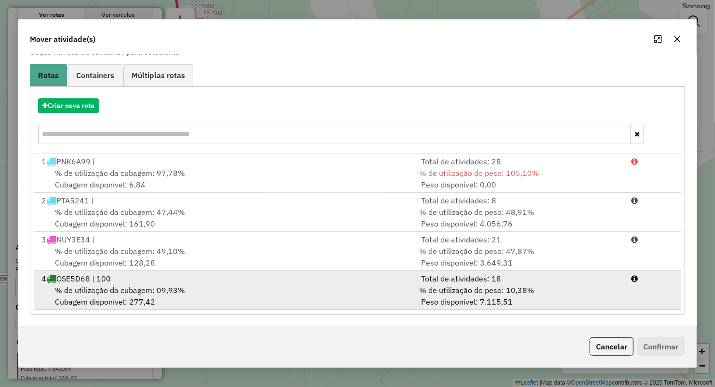
click at [93, 285] on span "% de utilização da cubagem: 09,93%" at bounding box center [120, 290] width 130 height 10
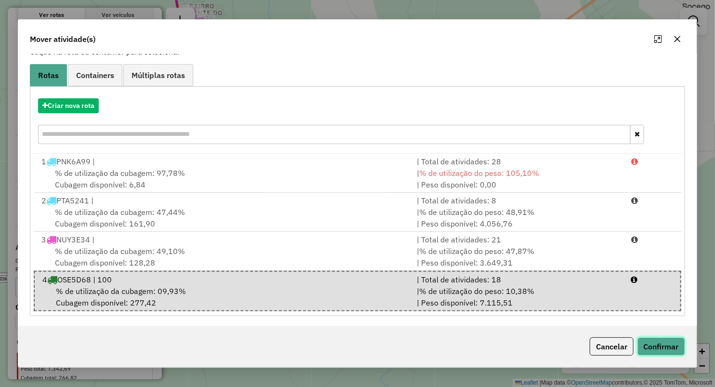
click at [644, 347] on button "Confirmar" at bounding box center [661, 346] width 48 height 18
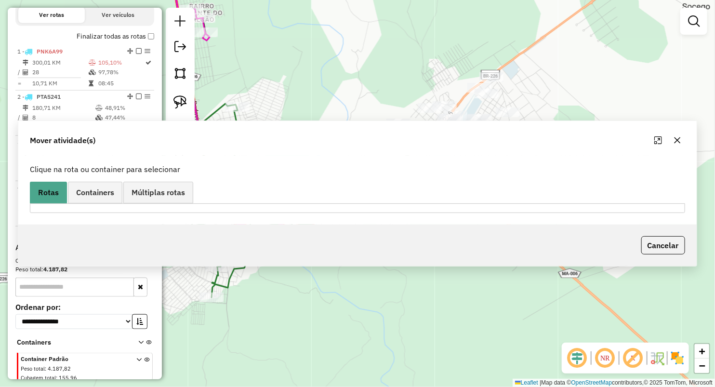
scroll to position [0, 0]
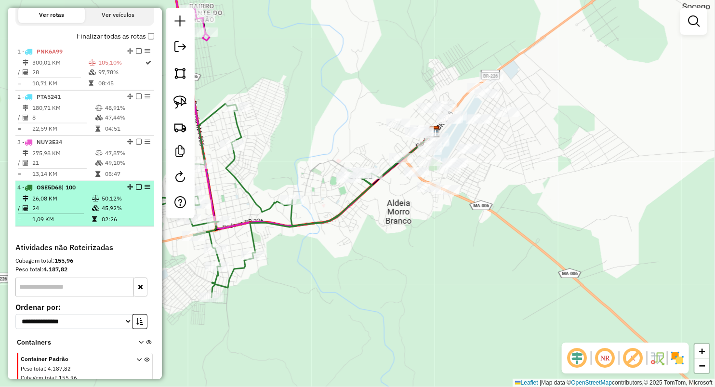
click at [85, 213] on td "24" at bounding box center [62, 208] width 60 height 10
select select "**********"
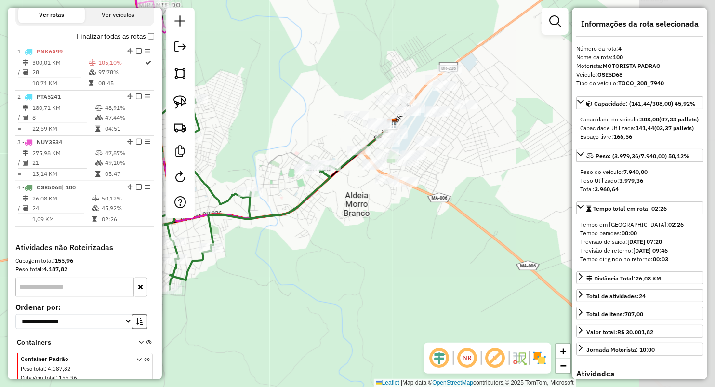
drag, startPoint x: 396, startPoint y: 80, endPoint x: 253, endPoint y: 123, distance: 148.8
click at [281, 110] on div "Janela de atendimento Grade de atendimento Capacidade Transportadoras Veículos …" at bounding box center [357, 193] width 715 height 387
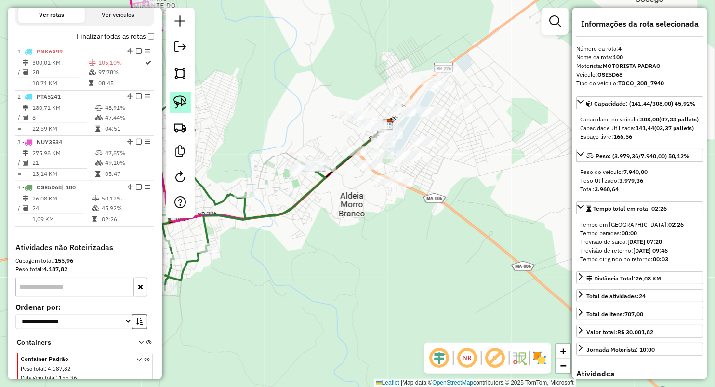
click at [189, 102] on link at bounding box center [180, 102] width 21 height 21
click at [186, 97] on img at bounding box center [179, 101] width 13 height 13
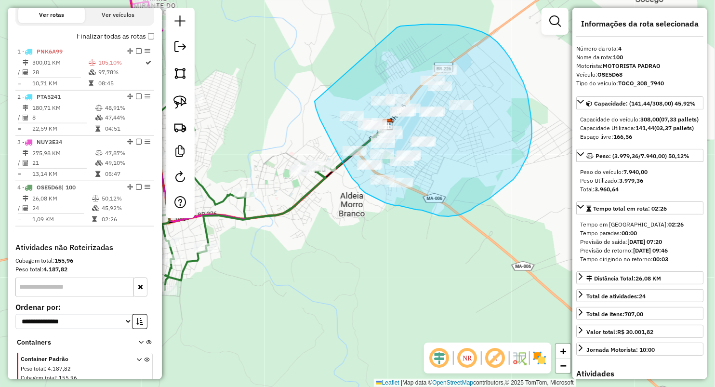
drag, startPoint x: 428, startPoint y: 24, endPoint x: 315, endPoint y: 101, distance: 137.4
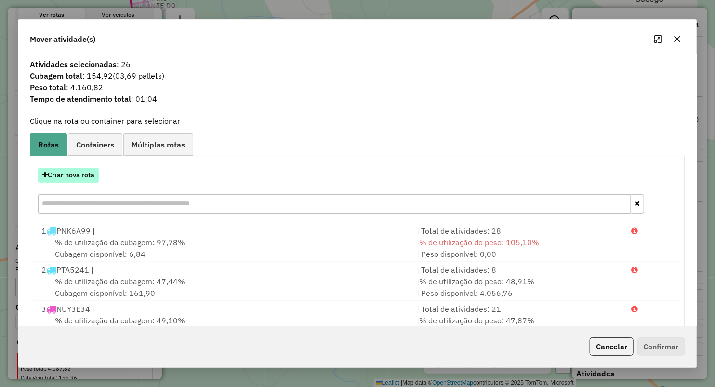
click at [75, 177] on button "Criar nova rota" at bounding box center [68, 175] width 61 height 15
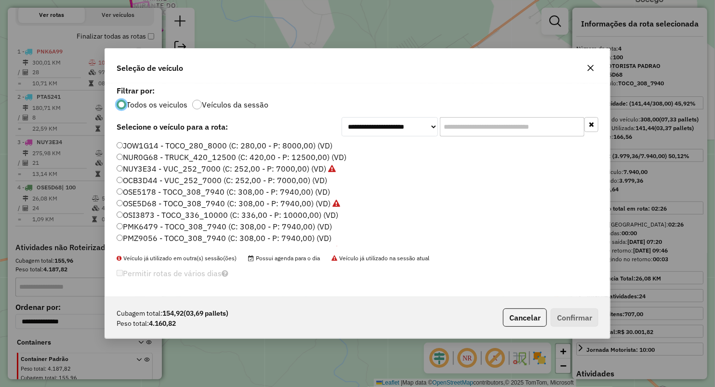
click at [138, 189] on label "OSE5178 - TOCO_308_7940 (C: 308,00 - P: 7940,00) (VD)" at bounding box center [223, 192] width 213 height 12
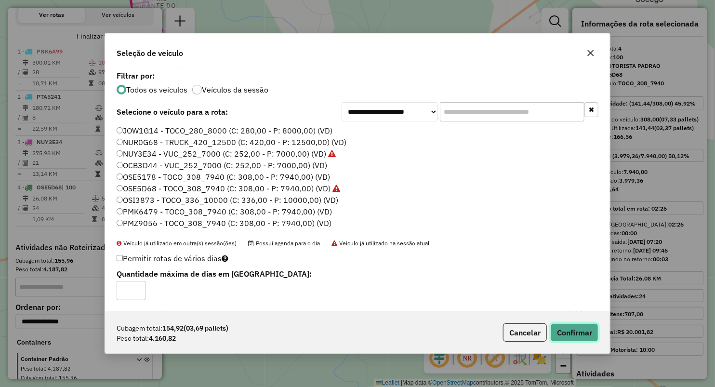
drag, startPoint x: 570, startPoint y: 333, endPoint x: 563, endPoint y: 331, distance: 7.2
click at [569, 333] on button "Confirmar" at bounding box center [575, 332] width 48 height 18
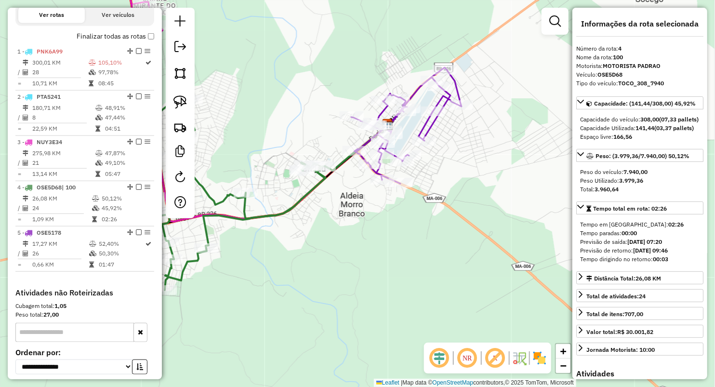
scroll to position [417, 0]
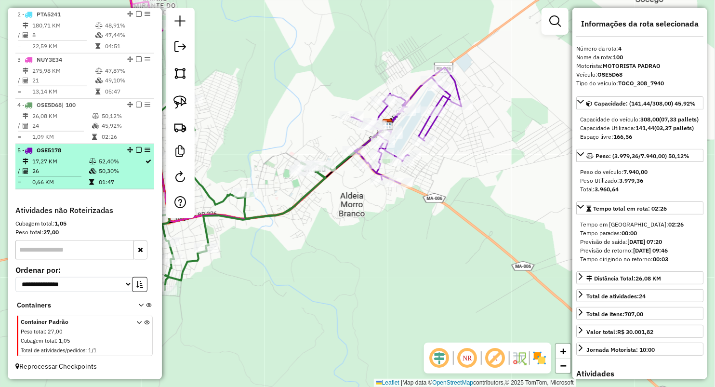
click at [85, 181] on td "0,66 KM" at bounding box center [60, 182] width 57 height 10
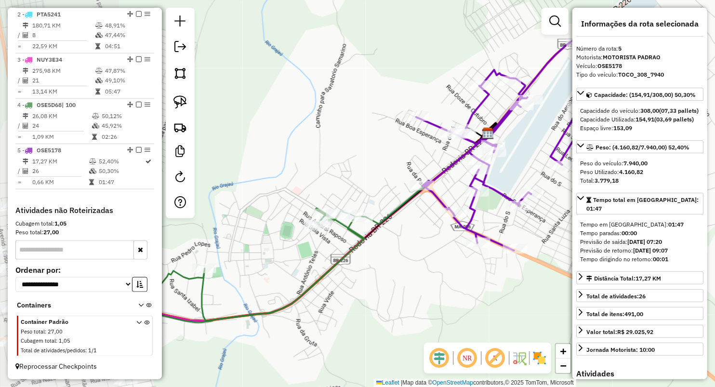
drag, startPoint x: 266, startPoint y: 98, endPoint x: 456, endPoint y: 13, distance: 207.7
click at [456, 13] on div "Janela de atendimento Grade de atendimento Capacidade Transportadoras Veículos …" at bounding box center [357, 193] width 715 height 387
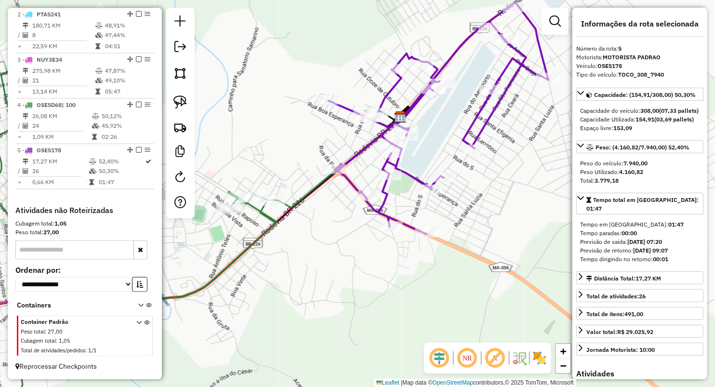
drag, startPoint x: 324, startPoint y: 73, endPoint x: 214, endPoint y: 82, distance: 110.2
click at [214, 82] on div "Janela de atendimento Grade de atendimento Capacidade Transportadoras Veículos …" at bounding box center [357, 193] width 715 height 387
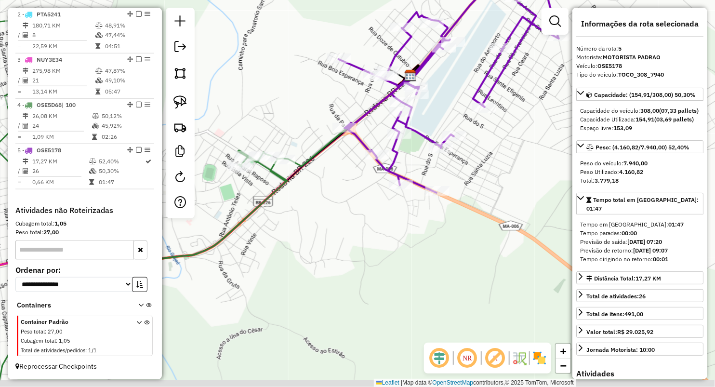
drag, startPoint x: 277, startPoint y: 180, endPoint x: 285, endPoint y: 137, distance: 43.2
click at [285, 137] on div "Janela de atendimento Grade de atendimento Capacidade Transportadoras Veículos …" at bounding box center [357, 193] width 715 height 387
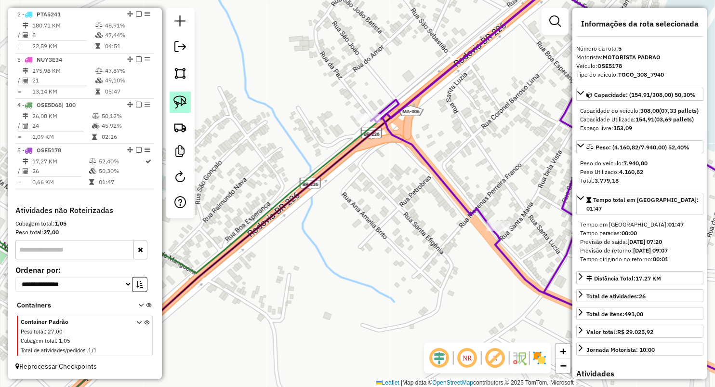
click at [177, 98] on img at bounding box center [179, 101] width 13 height 13
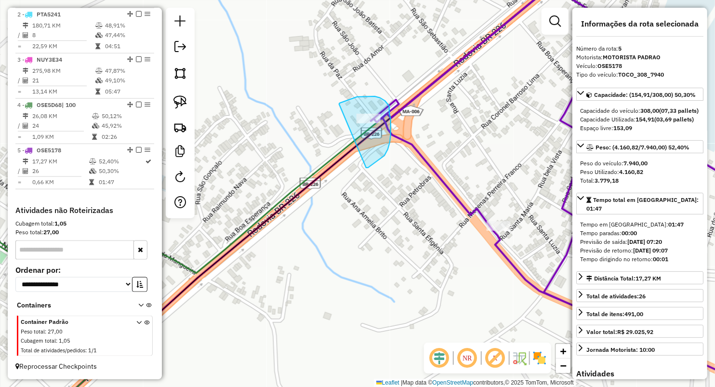
drag, startPoint x: 339, startPoint y: 104, endPoint x: 366, endPoint y: 168, distance: 69.1
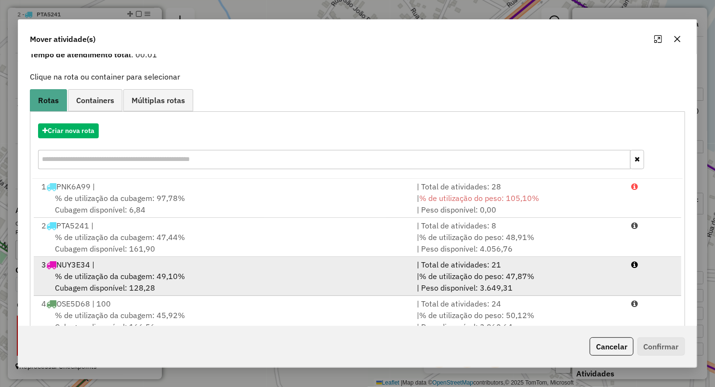
scroll to position [69, 0]
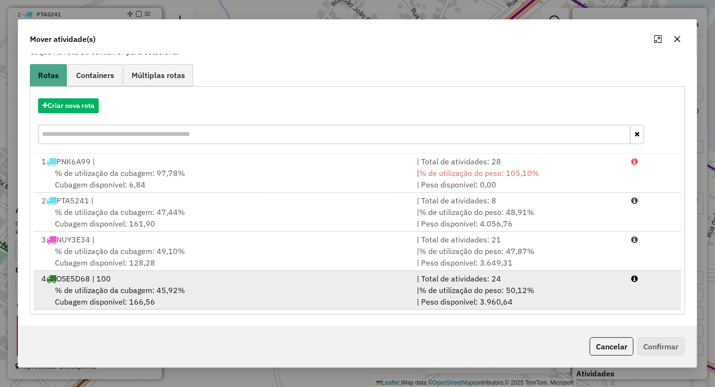
click at [123, 295] on div "% de utilização da cubagem: 45,92% Cubagem disponível: 166,56" at bounding box center [223, 295] width 375 height 23
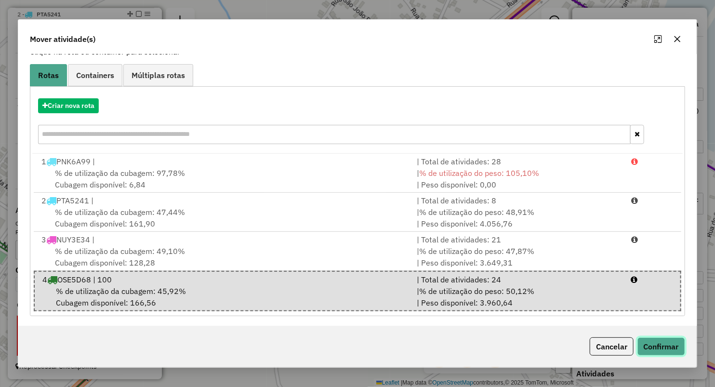
click at [658, 345] on button "Confirmar" at bounding box center [661, 346] width 48 height 18
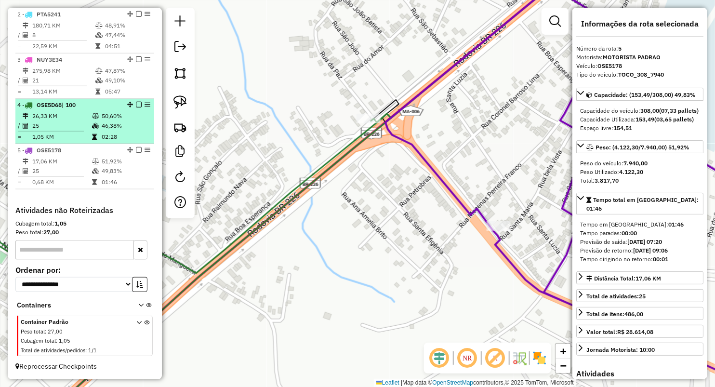
click at [75, 135] on td "1,05 KM" at bounding box center [62, 137] width 60 height 10
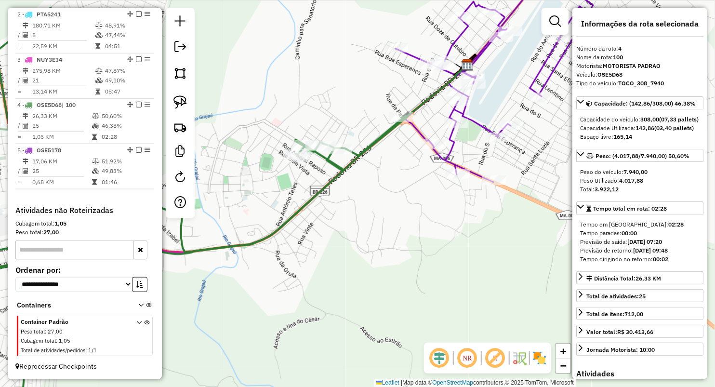
drag, startPoint x: 403, startPoint y: 152, endPoint x: 220, endPoint y: 159, distance: 183.3
click at [220, 159] on div "Janela de atendimento Grade de atendimento Capacidade Transportadoras Veículos …" at bounding box center [357, 193] width 715 height 387
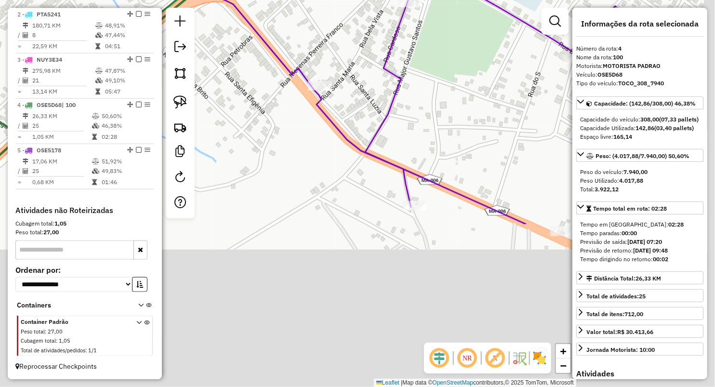
drag, startPoint x: 441, startPoint y: 220, endPoint x: 343, endPoint y: 31, distance: 213.6
click at [343, 31] on div "Janela de atendimento Grade de atendimento Capacidade Transportadoras Veículos …" at bounding box center [357, 193] width 715 height 387
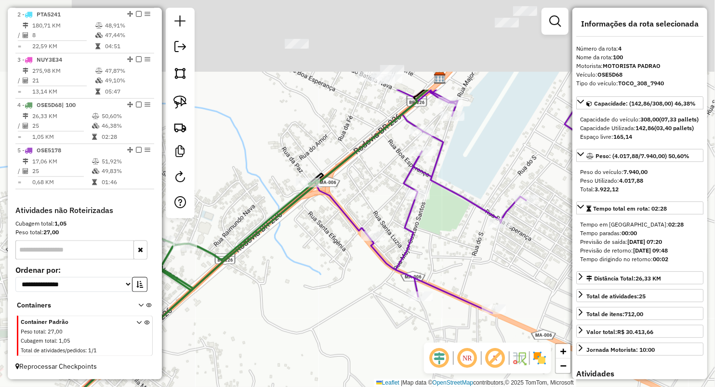
drag, startPoint x: 395, startPoint y: 115, endPoint x: 428, endPoint y: 255, distance: 143.8
click at [428, 255] on div "Janela de atendimento Grade de atendimento Capacidade Transportadoras Veículos …" at bounding box center [357, 193] width 715 height 387
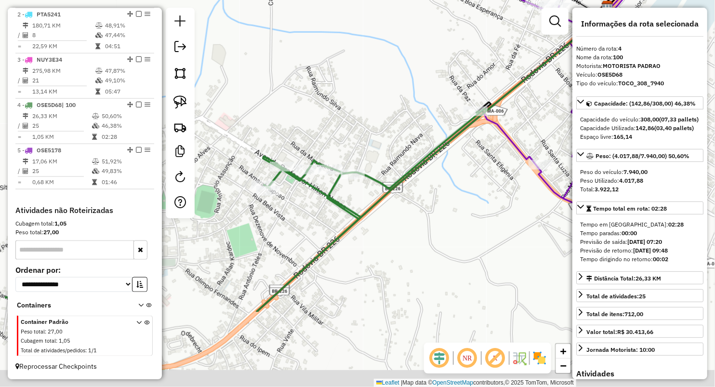
drag, startPoint x: 380, startPoint y: 278, endPoint x: 456, endPoint y: 160, distance: 140.5
click at [456, 160] on div "Janela de atendimento Grade de atendimento Capacidade Transportadoras Veículos …" at bounding box center [357, 193] width 715 height 387
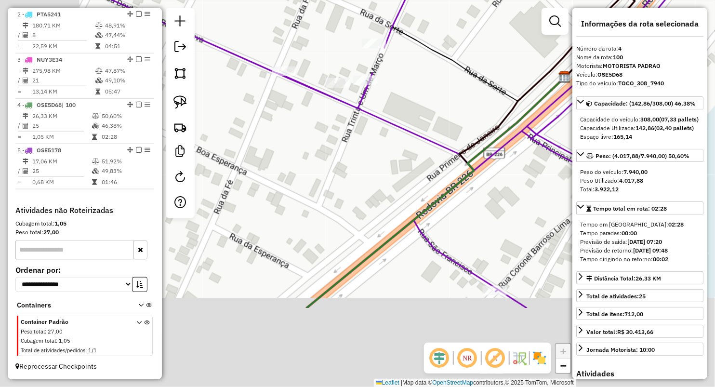
drag, startPoint x: 389, startPoint y: 319, endPoint x: 548, endPoint y: 104, distance: 266.9
click at [548, 104] on div "Janela de atendimento Grade de atendimento Capacidade Transportadoras Veículos …" at bounding box center [357, 193] width 715 height 387
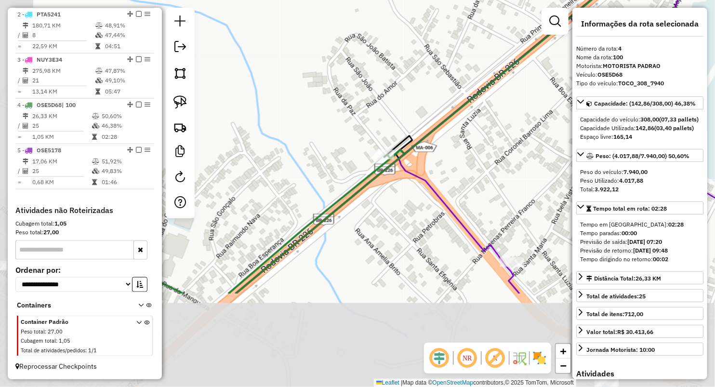
drag, startPoint x: 443, startPoint y: 266, endPoint x: 522, endPoint y: 133, distance: 154.3
click at [522, 133] on div "Janela de atendimento Grade de atendimento Capacidade Transportadoras Veículos …" at bounding box center [357, 193] width 715 height 387
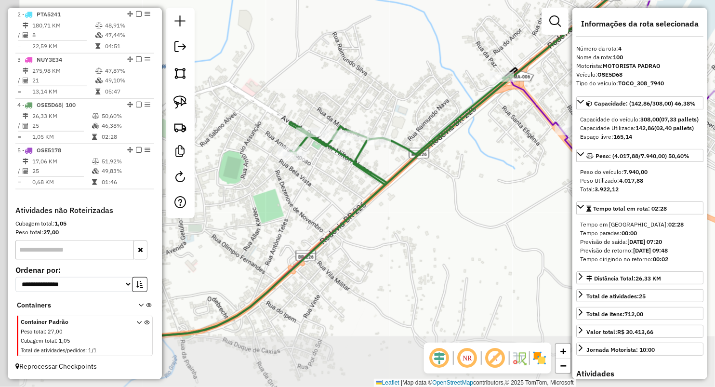
drag, startPoint x: 412, startPoint y: 205, endPoint x: 532, endPoint y: 116, distance: 148.8
click at [532, 116] on div "Janela de atendimento Grade de atendimento Capacidade Transportadoras Veículos …" at bounding box center [357, 193] width 715 height 387
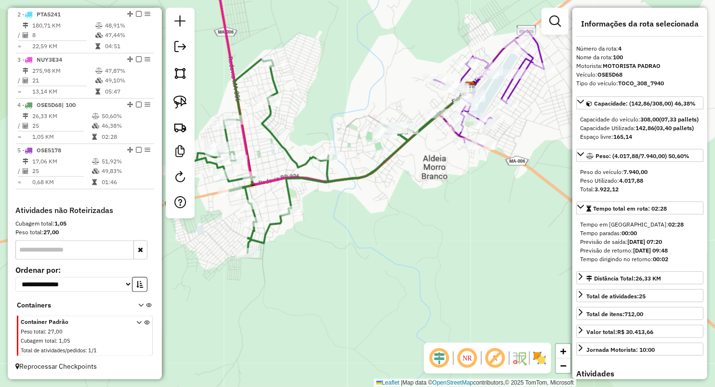
drag, startPoint x: 331, startPoint y: 237, endPoint x: 417, endPoint y: 211, distance: 90.2
click at [418, 213] on div "Janela de atendimento Grade de atendimento Capacidade Transportadoras Veículos …" at bounding box center [357, 193] width 715 height 387
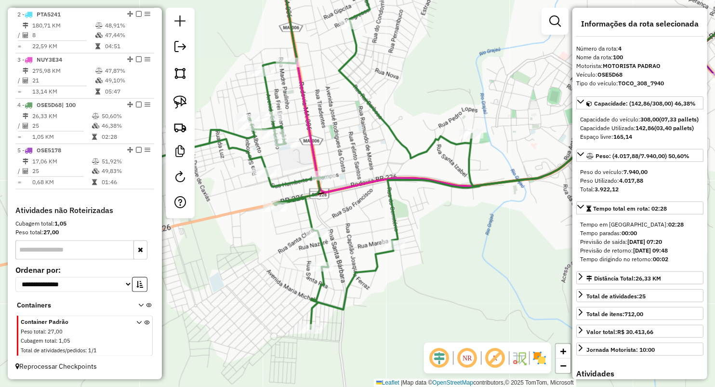
drag, startPoint x: 335, startPoint y: 174, endPoint x: 394, endPoint y: 191, distance: 60.6
click at [394, 191] on icon at bounding box center [428, 154] width 533 height 349
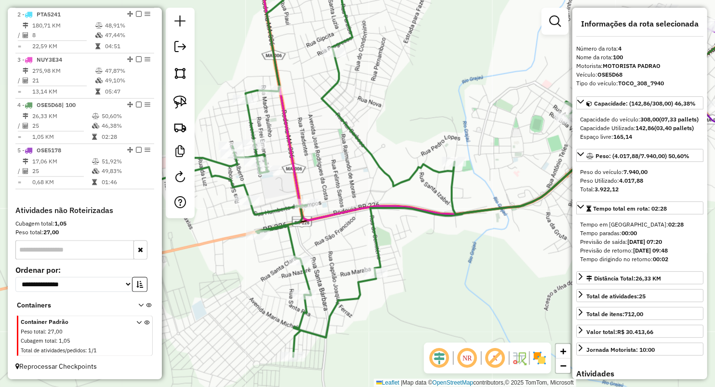
drag, startPoint x: 356, startPoint y: 175, endPoint x: 336, endPoint y: 202, distance: 33.4
click at [336, 202] on div "Janela de atendimento Grade de atendimento Capacidade Transportadoras Veículos …" at bounding box center [357, 193] width 715 height 387
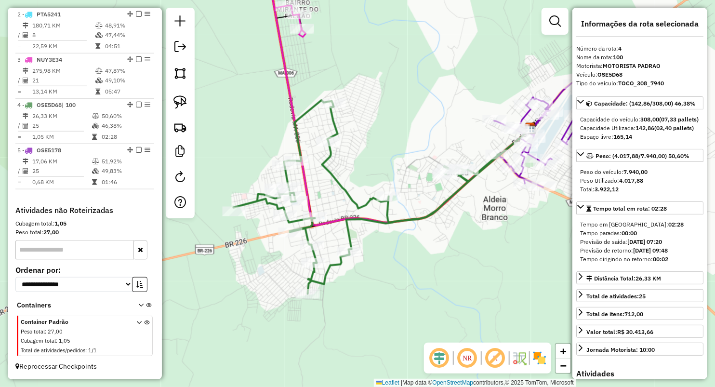
drag, startPoint x: 415, startPoint y: 72, endPoint x: 386, endPoint y: 104, distance: 42.7
click at [386, 103] on div "Janela de atendimento Grade de atendimento Capacidade Transportadoras Veículos …" at bounding box center [357, 193] width 715 height 387
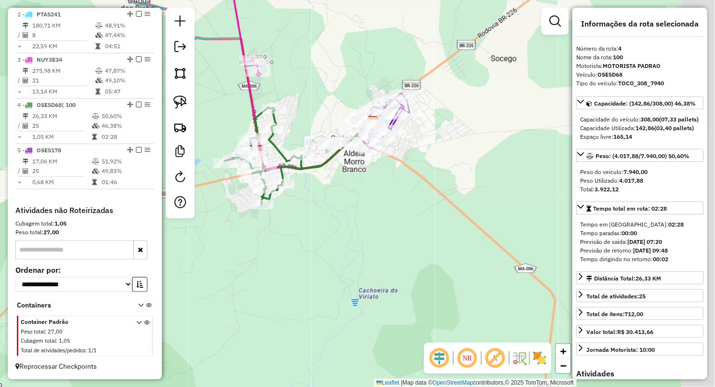
drag, startPoint x: 381, startPoint y: 101, endPoint x: 313, endPoint y: 93, distance: 68.5
click at [316, 90] on div "Janela de atendimento Grade de atendimento Capacidade Transportadoras Veículos …" at bounding box center [357, 193] width 715 height 387
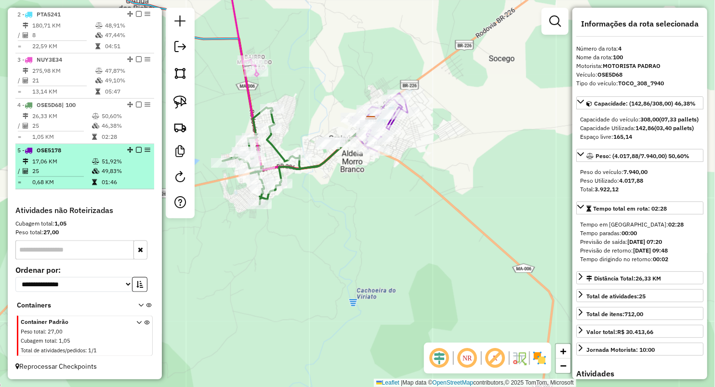
click at [93, 178] on td at bounding box center [97, 182] width 10 height 10
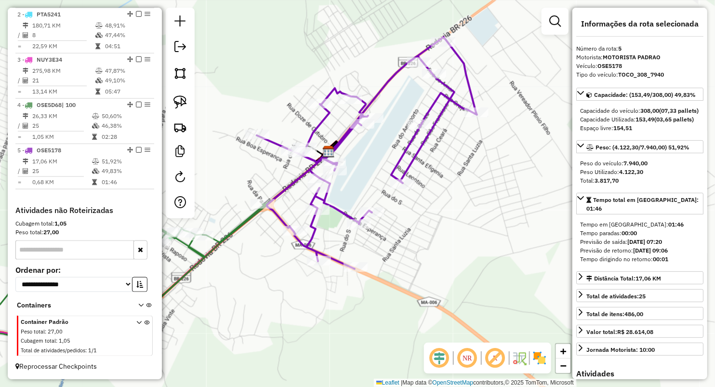
drag, startPoint x: 368, startPoint y: 103, endPoint x: 377, endPoint y: 62, distance: 41.5
click at [377, 62] on div "Janela de atendimento Grade de atendimento Capacidade Transportadoras Veículos …" at bounding box center [357, 193] width 715 height 387
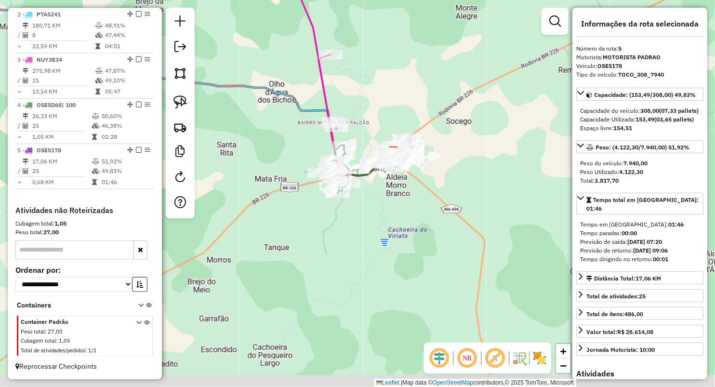
drag, startPoint x: 372, startPoint y: 221, endPoint x: 398, endPoint y: 205, distance: 30.1
click at [398, 205] on div "Janela de atendimento Grade de atendimento Capacidade Transportadoras Veículos …" at bounding box center [357, 193] width 715 height 387
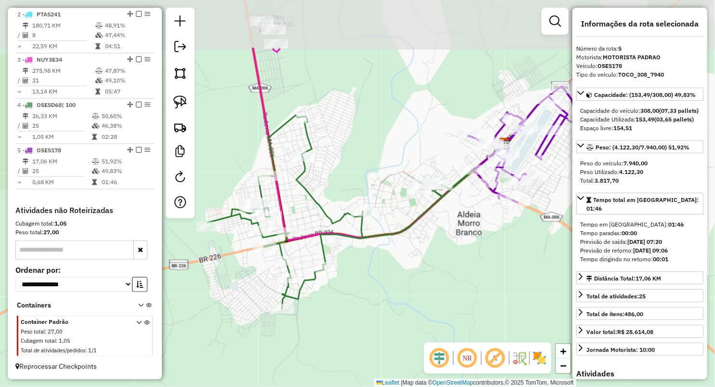
drag, startPoint x: 365, startPoint y: 56, endPoint x: 360, endPoint y: 141, distance: 84.5
click at [360, 141] on div "Janela de atendimento Grade de atendimento Capacidade Transportadoras Veículos …" at bounding box center [357, 193] width 715 height 387
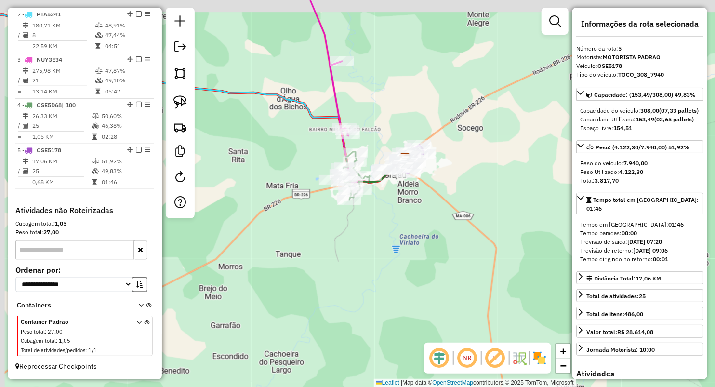
drag, startPoint x: 366, startPoint y: 83, endPoint x: 375, endPoint y: 107, distance: 26.4
click at [375, 107] on div "Janela de atendimento Grade de atendimento Capacidade Transportadoras Veículos …" at bounding box center [357, 193] width 715 height 387
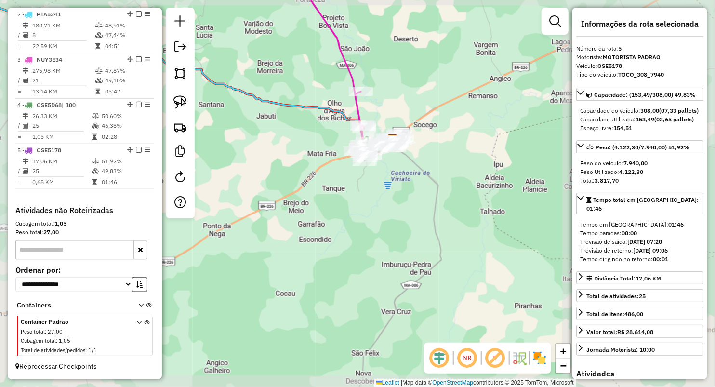
drag, startPoint x: 381, startPoint y: 80, endPoint x: 401, endPoint y: 177, distance: 98.4
click at [401, 177] on div "Janela de atendimento Grade de atendimento Capacidade Transportadoras Veículos …" at bounding box center [357, 193] width 715 height 387
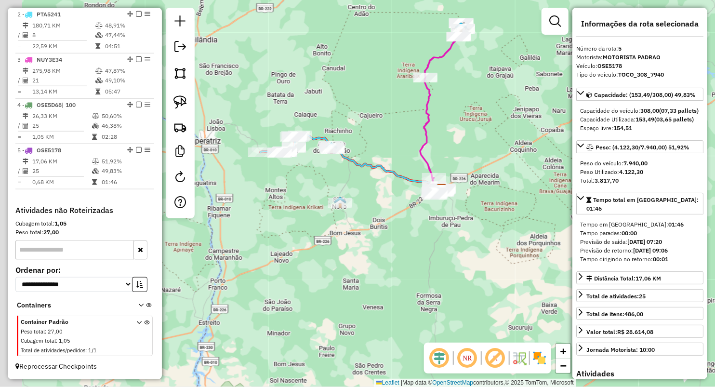
drag, startPoint x: 317, startPoint y: 121, endPoint x: 344, endPoint y: 118, distance: 27.2
click at [344, 118] on div "Janela de atendimento Grade de atendimento Capacidade Transportadoras Veículos …" at bounding box center [357, 193] width 715 height 387
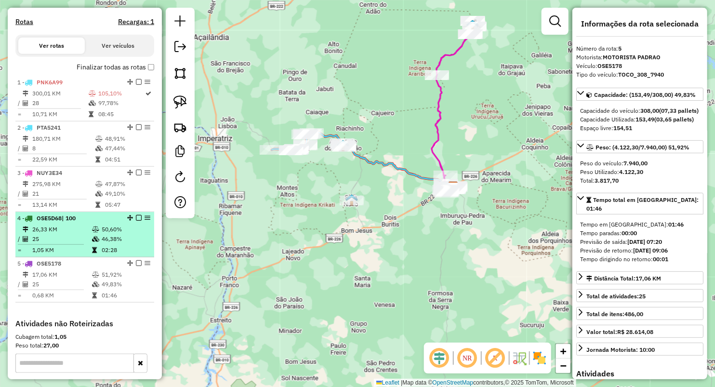
scroll to position [310, 0]
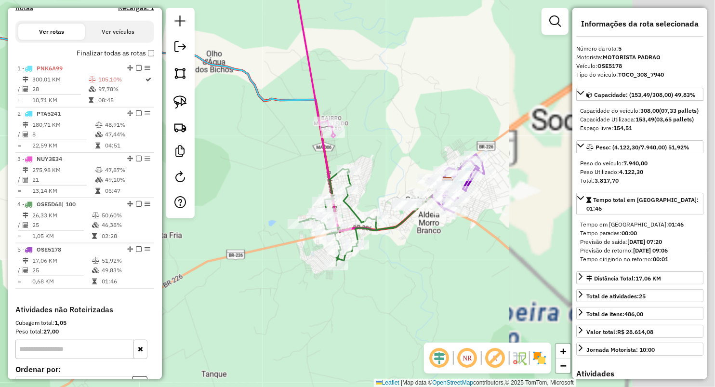
drag, startPoint x: 408, startPoint y: 185, endPoint x: 213, endPoint y: 182, distance: 195.2
click at [211, 184] on div "Janela de atendimento Grade de atendimento Capacidade Transportadoras Veículos …" at bounding box center [357, 193] width 715 height 387
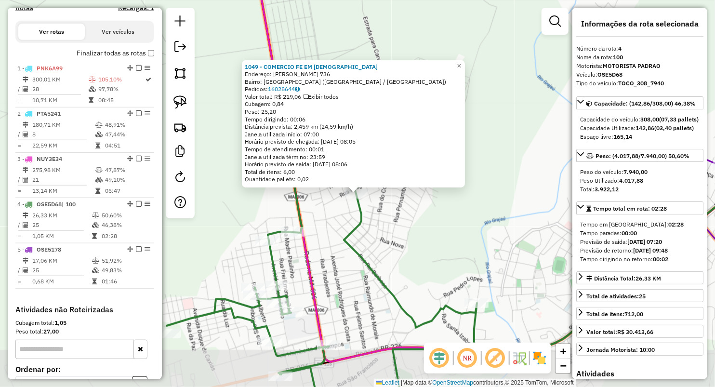
scroll to position [417, 0]
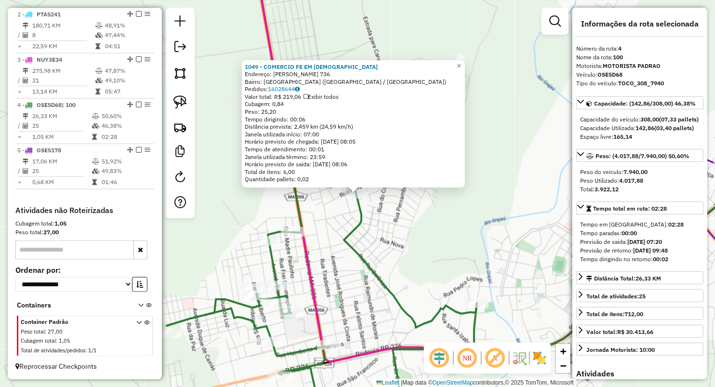
click at [412, 229] on div "1049 - COMERCIO FE EM DEUS Endereço: BENEDITO FERRAZ 736 Bairro: VILA TUCUM (GR…" at bounding box center [357, 193] width 715 height 387
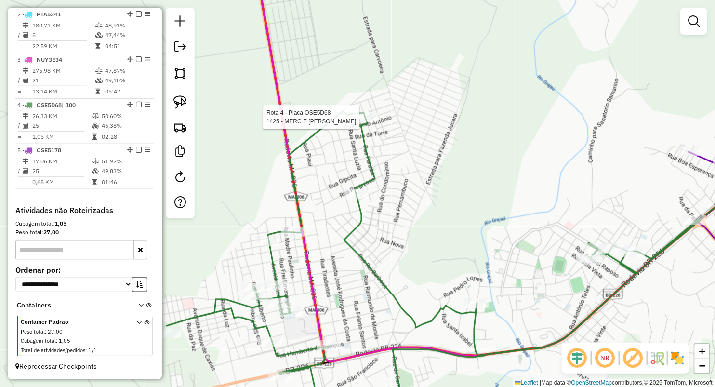
select select "**********"
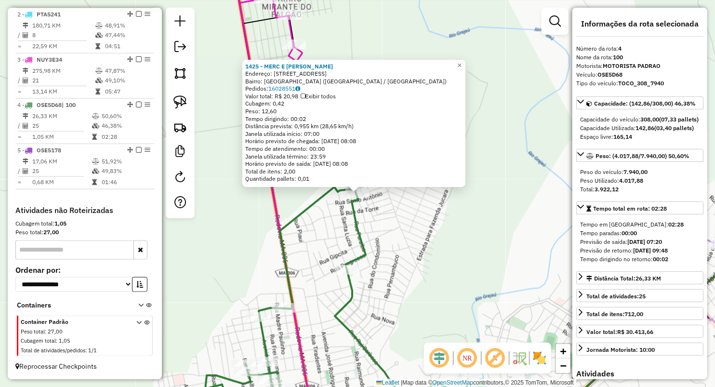
click at [395, 236] on div "1425 - MERC E ACOUG MACHADO Endereço: Rua Bacuri 18 Bairro: VILA TUCUM (GRAJAU …" at bounding box center [357, 193] width 715 height 387
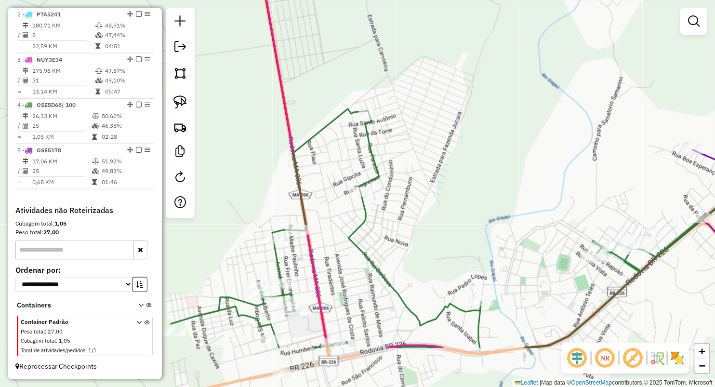
drag, startPoint x: 415, startPoint y: 295, endPoint x: 432, endPoint y: 205, distance: 92.1
click at [432, 206] on div "Janela de atendimento Grade de atendimento Capacidade Transportadoras Veículos …" at bounding box center [357, 193] width 715 height 387
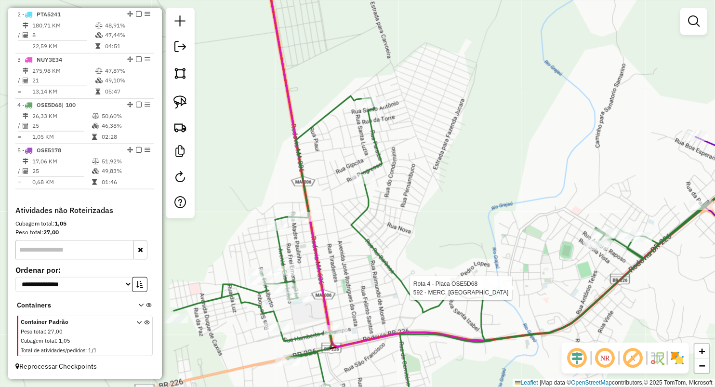
select select "**********"
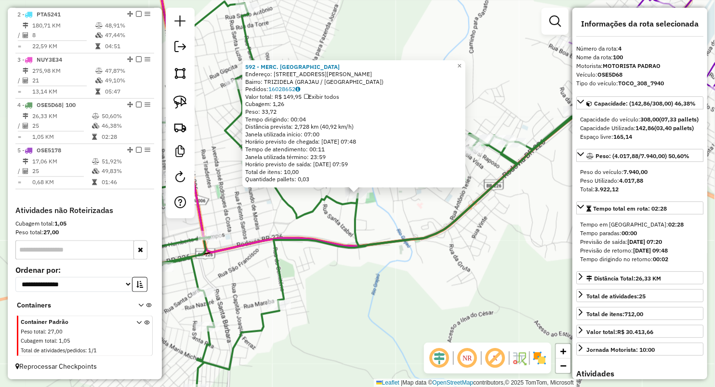
click at [342, 262] on div "592 - MERC. SAO JOSE Endereço: AV ANTONIO BORGES 94 Bairro: TRIZIDELA (GRAJAU /…" at bounding box center [357, 193] width 715 height 387
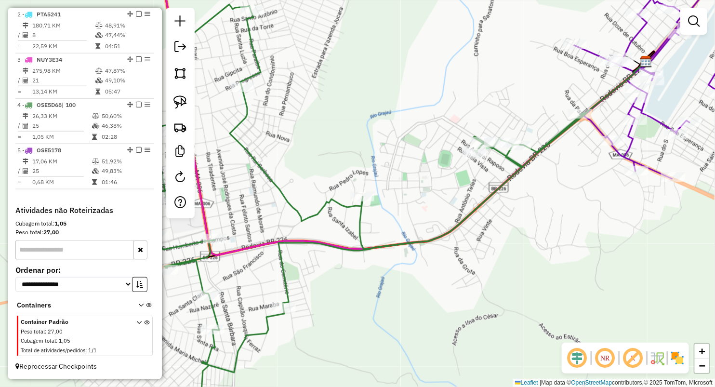
drag, startPoint x: 312, startPoint y: 98, endPoint x: 377, endPoint y: 199, distance: 119.9
click at [375, 198] on div "Janela de atendimento Grade de atendimento Capacidade Transportadoras Veículos …" at bounding box center [357, 193] width 715 height 387
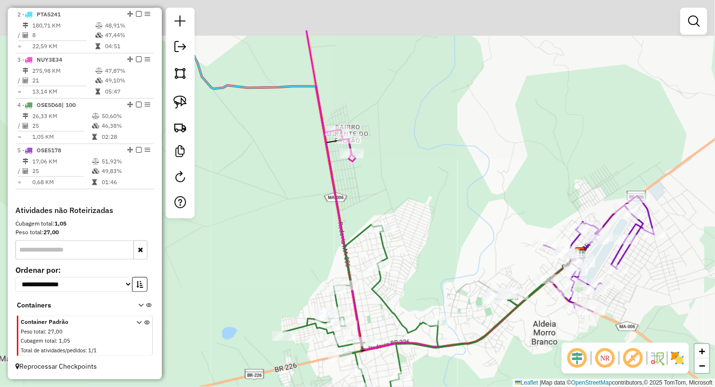
drag, startPoint x: 382, startPoint y: 109, endPoint x: 418, endPoint y: 187, distance: 86.0
click at [425, 192] on div "Janela de atendimento Grade de atendimento Capacidade Transportadoras Veículos …" at bounding box center [357, 193] width 715 height 387
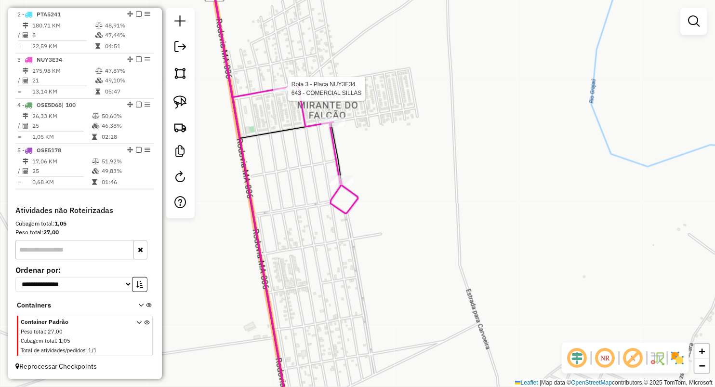
click at [287, 93] on div at bounding box center [285, 89] width 24 height 10
select select "**********"
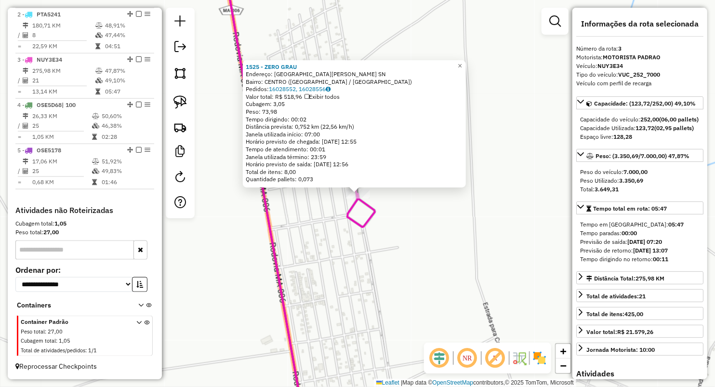
click at [356, 260] on div "Rota 3 - Placa NUY3E34 1525 - ZERO GRAU 1525 - ZERO GRAU Endereço: Avenida Mece…" at bounding box center [357, 193] width 715 height 387
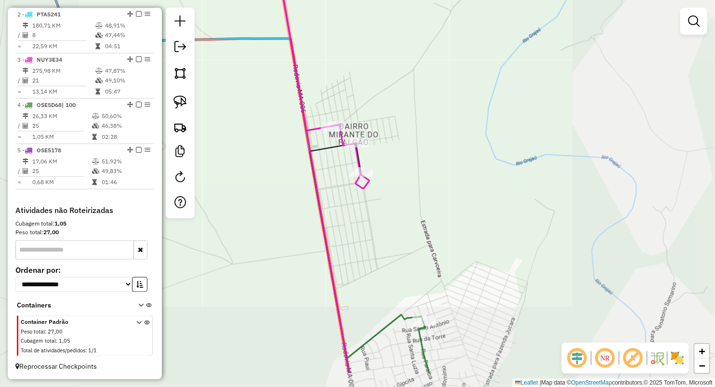
drag, startPoint x: 413, startPoint y: 239, endPoint x: 413, endPoint y: 65, distance: 174.4
click at [413, 68] on div "Janela de atendimento Grade de atendimento Capacidade Transportadoras Veículos …" at bounding box center [357, 193] width 715 height 387
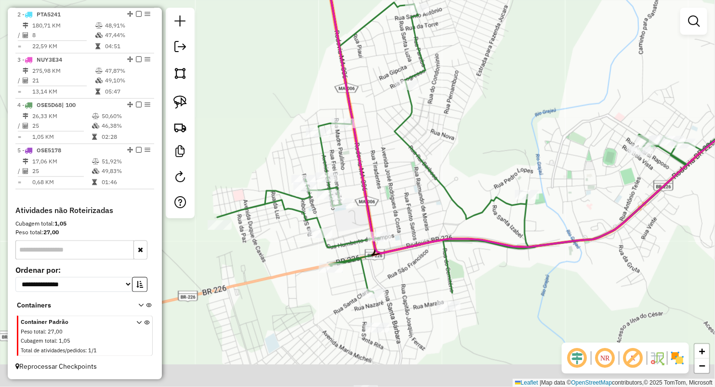
drag, startPoint x: 424, startPoint y: 192, endPoint x: 371, endPoint y: 98, distance: 107.9
click at [414, 107] on div "Janela de atendimento Grade de atendimento Capacidade Transportadoras Veículos …" at bounding box center [357, 193] width 715 height 387
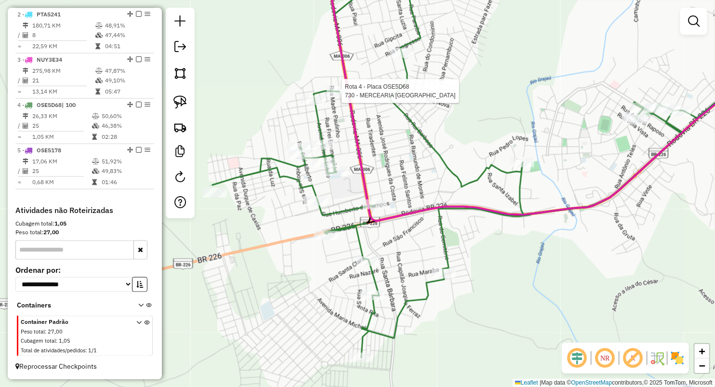
select select "**********"
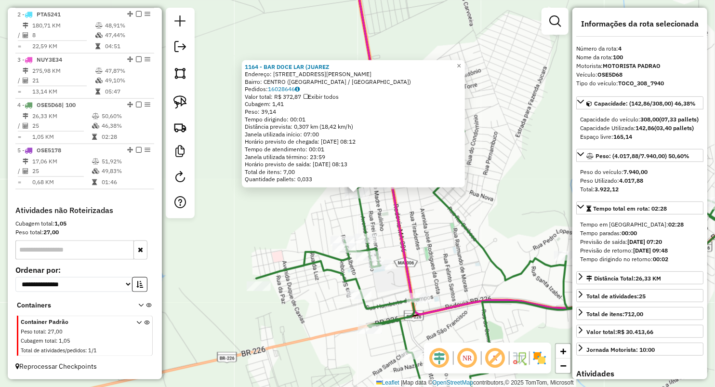
click at [430, 237] on div "1164 - BAR DOCE LAR (JUAREZ Endereço: Avenida Edson Lobao 415 Bairro: CENTRO (G…" at bounding box center [357, 193] width 715 height 387
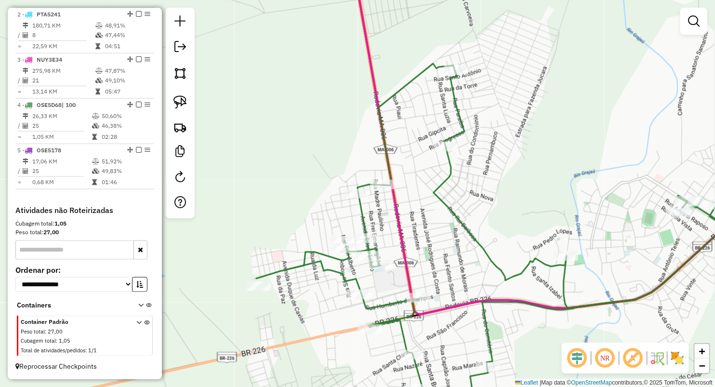
drag, startPoint x: 401, startPoint y: 251, endPoint x: 385, endPoint y: 179, distance: 73.6
click at [385, 181] on icon at bounding box center [570, 137] width 434 height 353
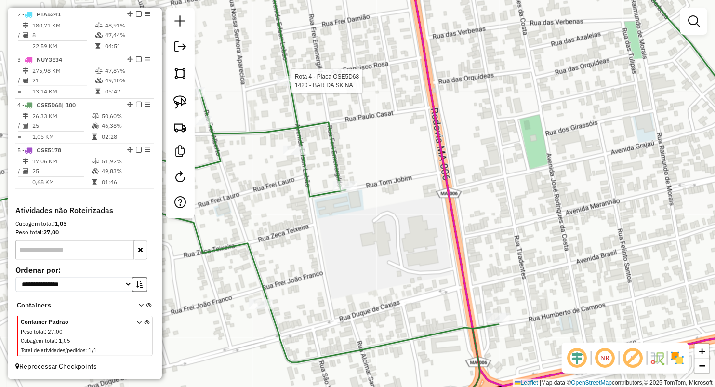
select select "**********"
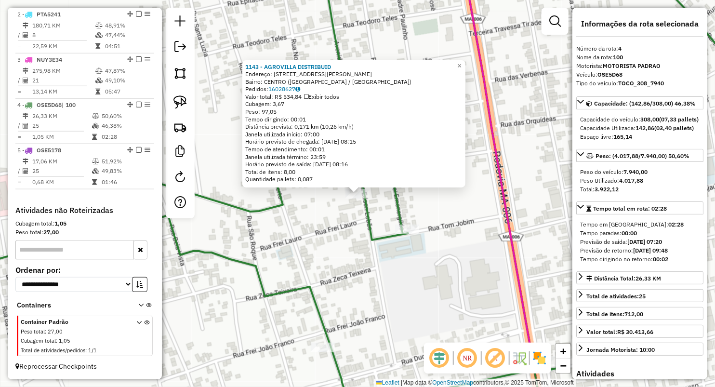
click at [322, 230] on div "1143 - AGROVILLA DISTRIBUID Endereço: Avenida Edson Lobao 173 Bairro: CENTRO (G…" at bounding box center [357, 193] width 715 height 387
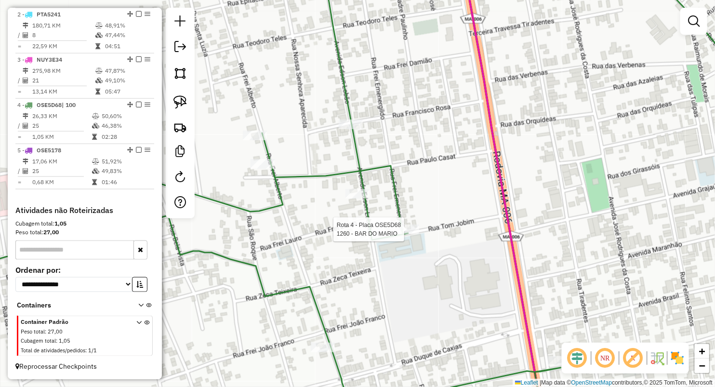
select select "**********"
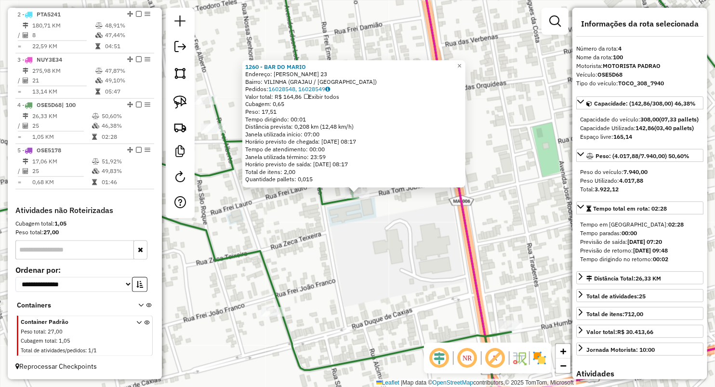
click at [324, 243] on div "1260 - BAR DO MARIO Endereço: OSMAR PEIXOTO 23 Bairro: VILINHA (GRAJAU / MA) Pe…" at bounding box center [357, 193] width 715 height 387
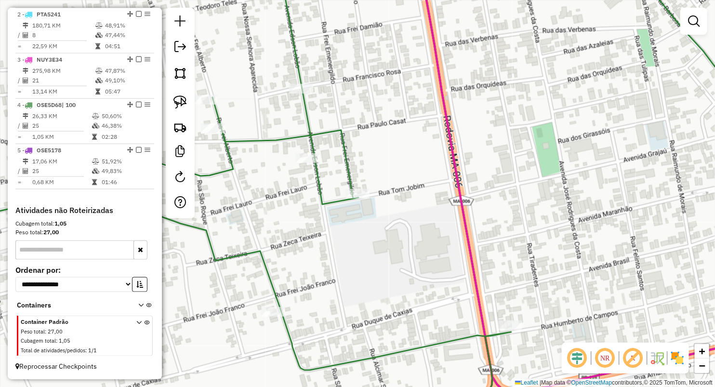
drag, startPoint x: 297, startPoint y: 83, endPoint x: 297, endPoint y: 97, distance: 14.5
click at [297, 83] on icon at bounding box center [358, 193] width 858 height 465
select select "**********"
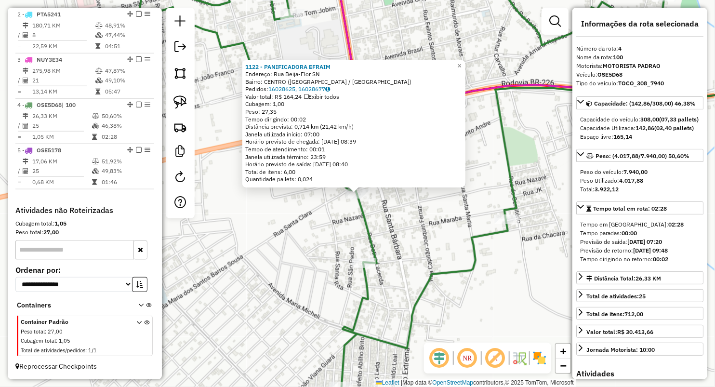
click at [431, 237] on div "1122 - PANIFICADORA EFRAIM Endereço: Rua Beija-Flor SN Bairro: CENTRO (GRAJAU /…" at bounding box center [357, 193] width 715 height 387
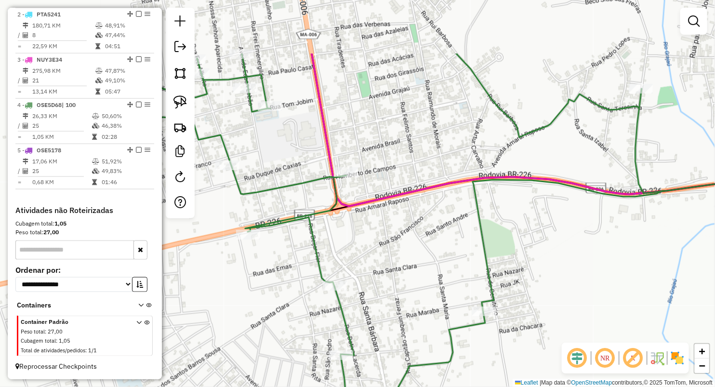
drag, startPoint x: 362, startPoint y: 158, endPoint x: 339, endPoint y: 256, distance: 101.5
click at [339, 256] on div "Janela de atendimento Grade de atendimento Capacidade Transportadoras Veículos …" at bounding box center [357, 193] width 715 height 387
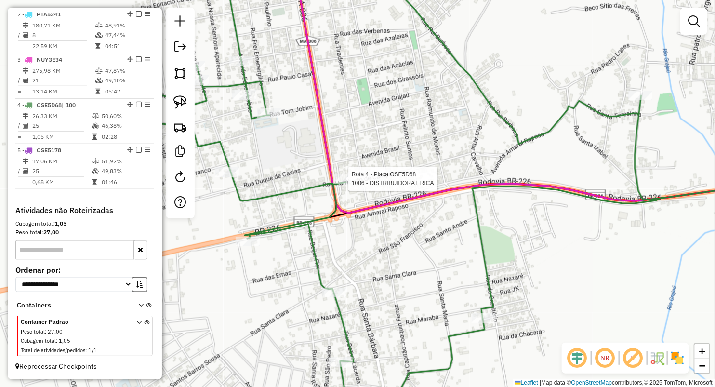
select select "**********"
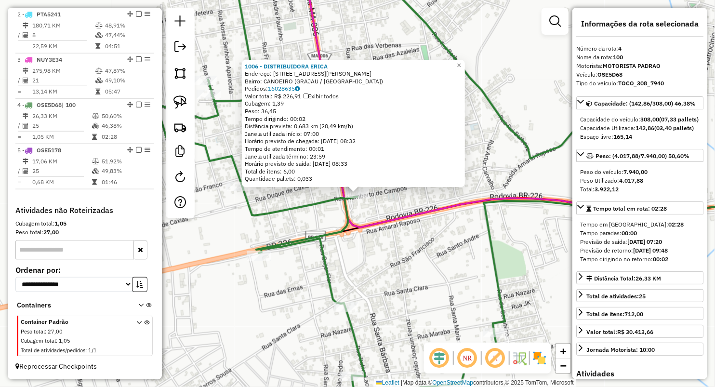
click at [372, 216] on div "1006 - DISTRIBUIDORA ERICA Endereço: RUA HUMBERTO DE CAMPOS 222 Bairro: CANOEIR…" at bounding box center [357, 193] width 715 height 387
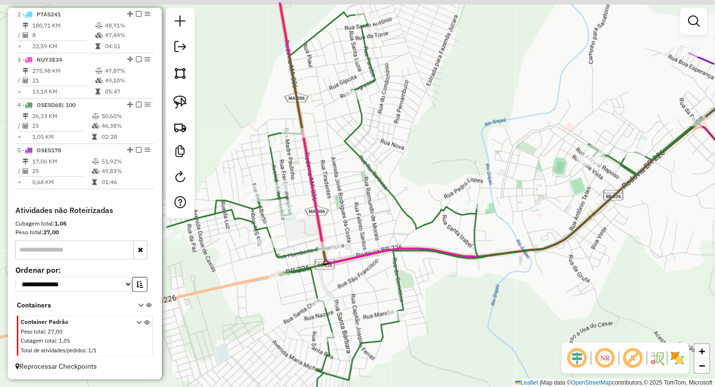
drag, startPoint x: 386, startPoint y: 190, endPoint x: 347, endPoint y: 196, distance: 39.5
click at [348, 236] on div "Janela de atendimento Grade de atendimento Capacidade Transportadoras Veículos …" at bounding box center [357, 193] width 715 height 387
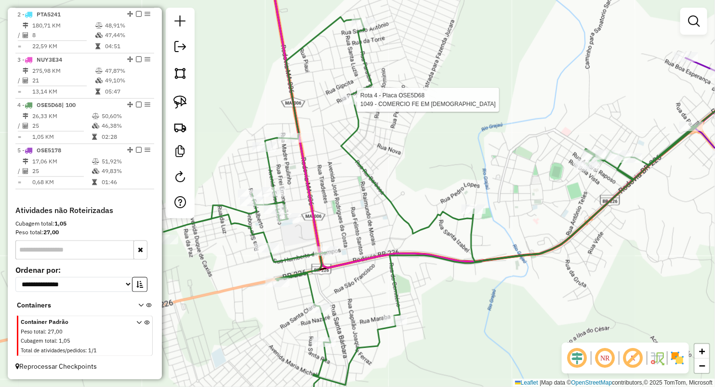
select select "**********"
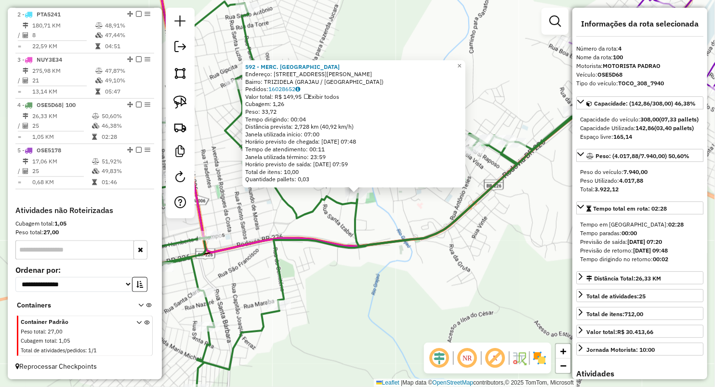
click at [378, 294] on div "592 - MERC. SAO JOSE Endereço: AV ANTONIO BORGES 94 Bairro: TRIZIDELA (GRAJAU /…" at bounding box center [357, 193] width 715 height 387
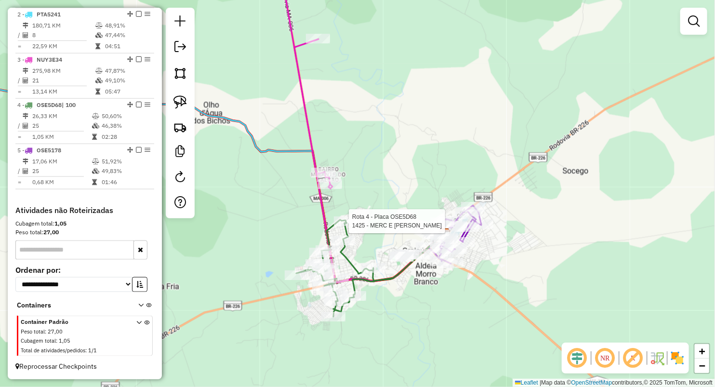
select select "**********"
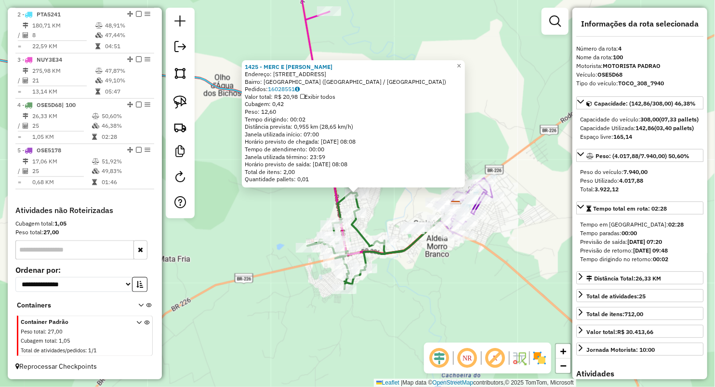
click at [368, 262] on icon at bounding box center [373, 240] width 133 height 97
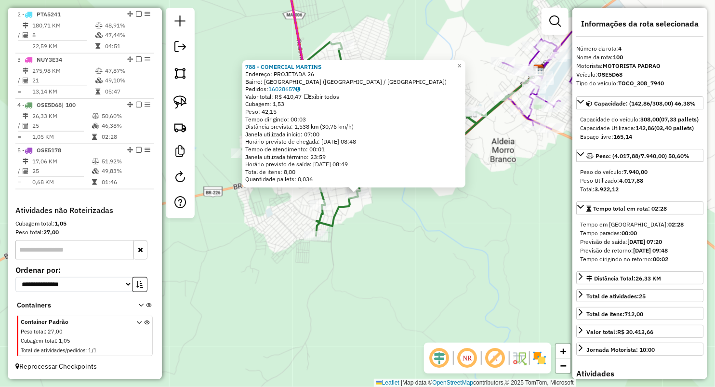
click at [342, 260] on div "788 - COMERCIAL MARTINS Endereço: PROJETADA 26 Bairro: VILA ESPERANCA (GRAJAU /…" at bounding box center [357, 193] width 715 height 387
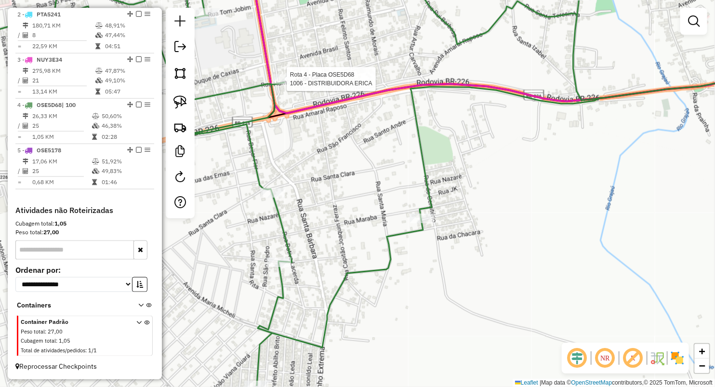
select select "**********"
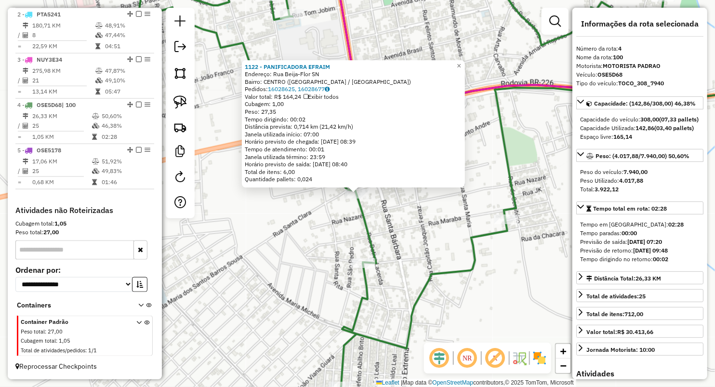
click at [308, 299] on div "1122 - PANIFICADORA EFRAIM Endereço: Rua Beija-Flor SN Bairro: CENTRO (GRAJAU /…" at bounding box center [357, 193] width 715 height 387
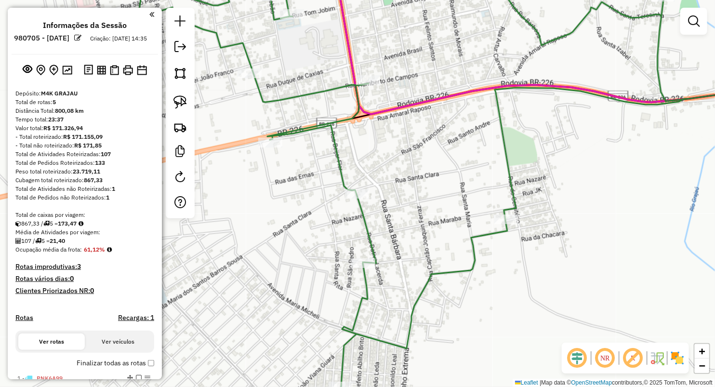
scroll to position [417, 0]
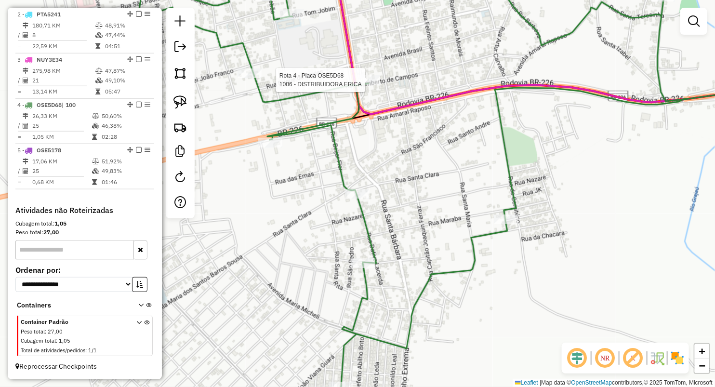
select select "**********"
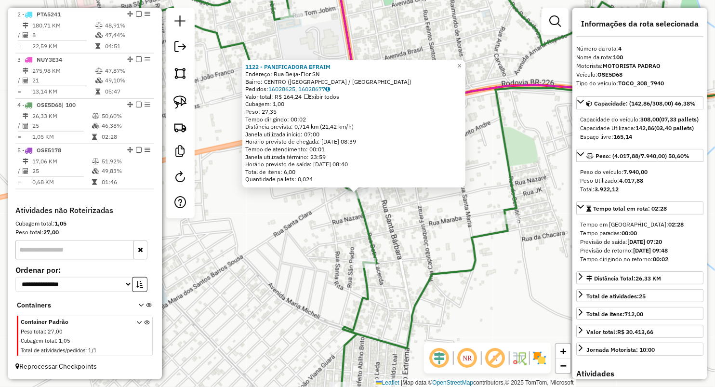
click at [345, 262] on div "Rota 4 - Placa OSE5D68 1122 - PANIFICADORA EFRAIM × 1122 - PANIFICADORA EFRAIM …" at bounding box center [357, 193] width 715 height 387
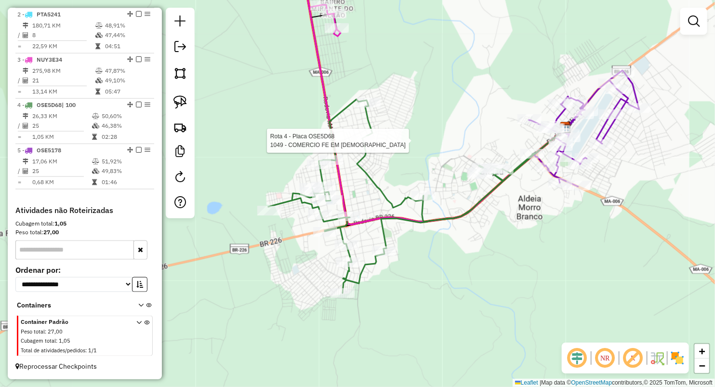
select select "**********"
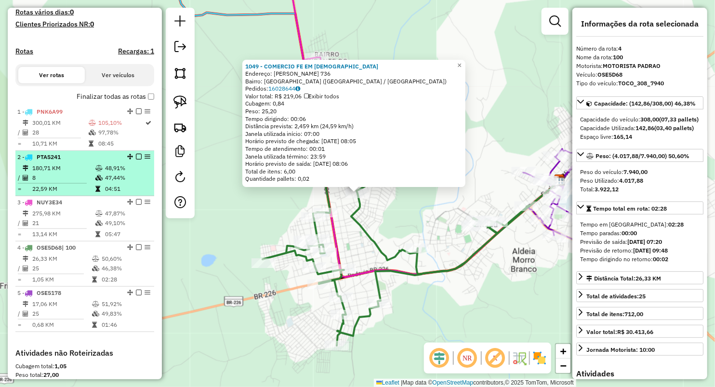
scroll to position [256, 0]
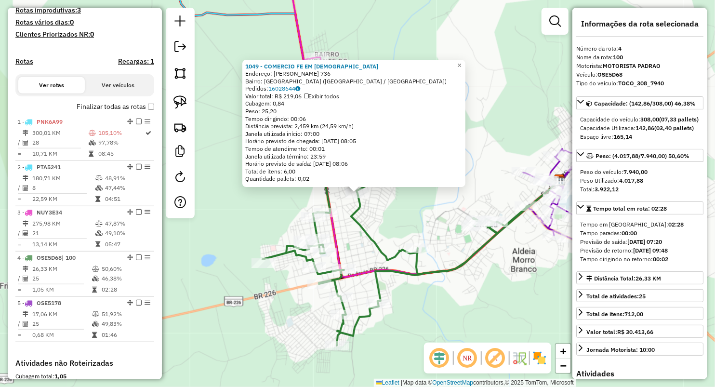
click at [53, 116] on div "Finalizar todas as rotas" at bounding box center [84, 110] width 139 height 12
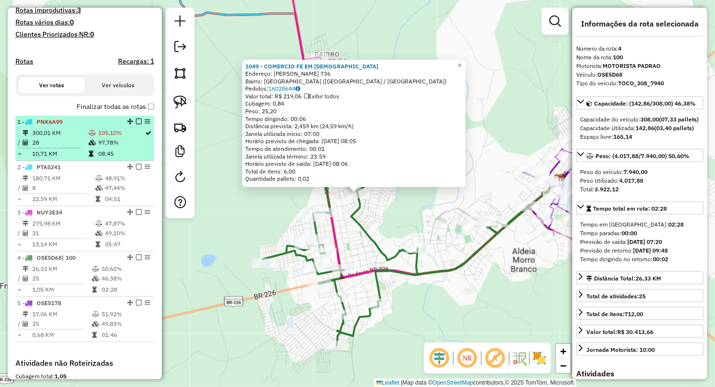
click at [58, 138] on td "300,01 KM" at bounding box center [60, 133] width 56 height 10
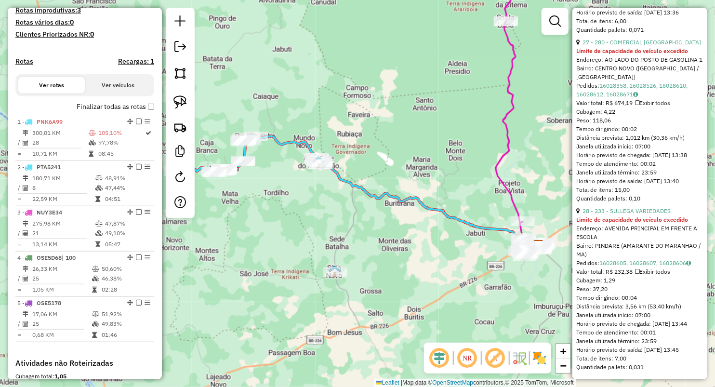
scroll to position [4412, 0]
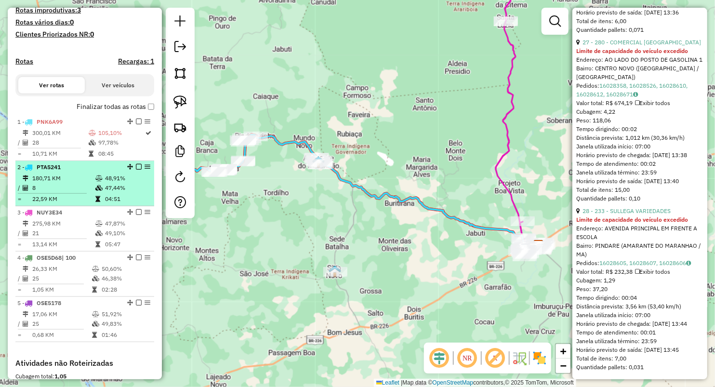
click at [69, 172] on div "2 - PTA5241" at bounding box center [68, 167] width 102 height 9
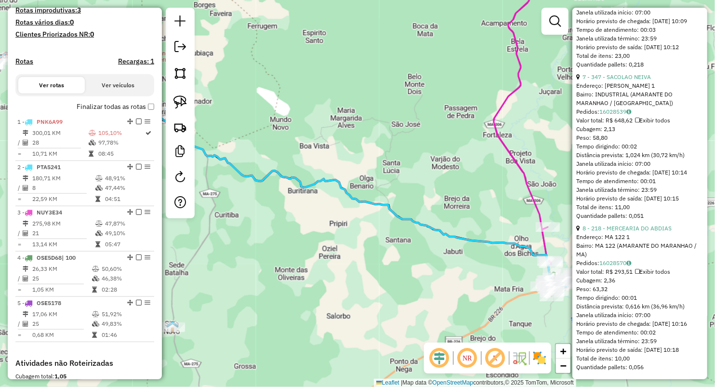
scroll to position [1368, 0]
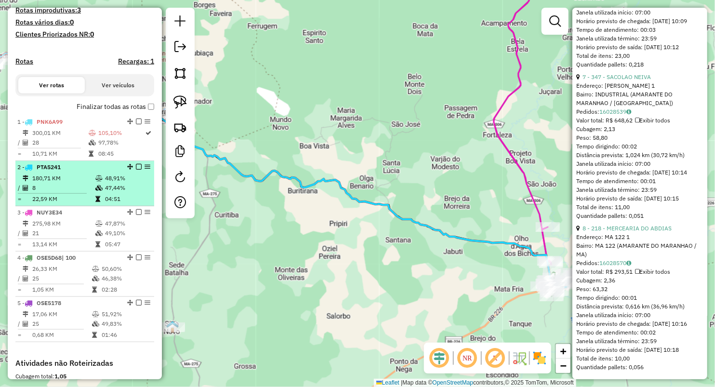
click at [77, 172] on div "2 - PTA5241" at bounding box center [68, 167] width 102 height 9
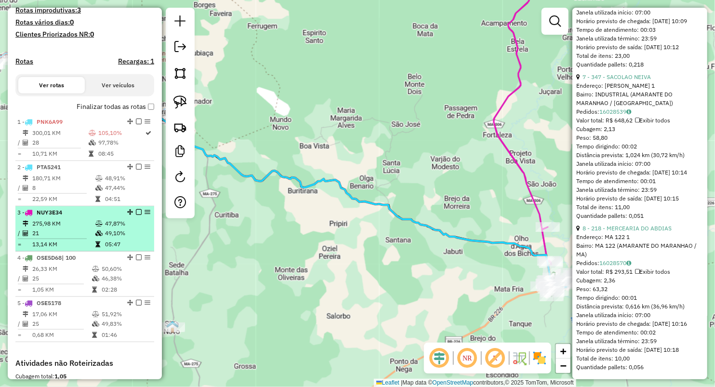
click at [83, 238] on td "21" at bounding box center [63, 233] width 63 height 10
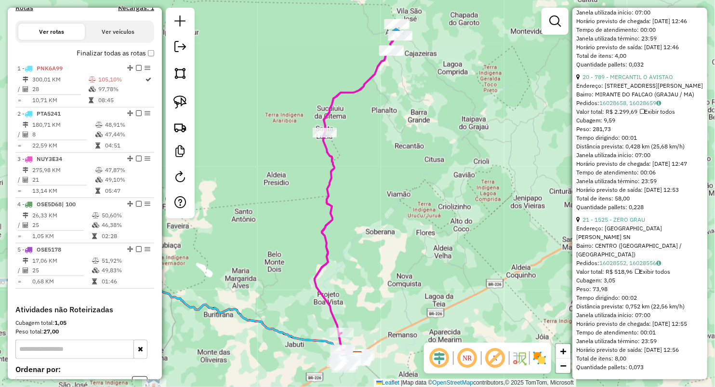
scroll to position [3275, 0]
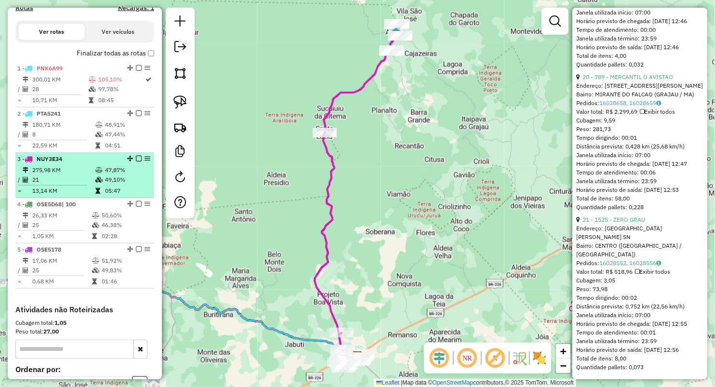
click at [69, 196] on td "13,14 KM" at bounding box center [63, 191] width 63 height 10
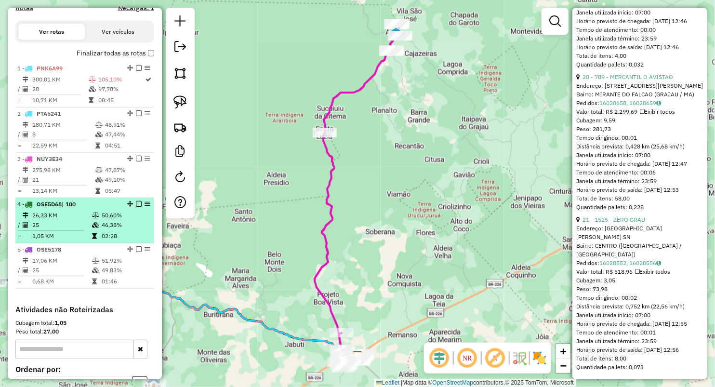
click at [81, 217] on li "4 - OSE5D68 | 100 26,33 KM 50,60% / 25 46,38% = 1,05 KM 02:28" at bounding box center [84, 220] width 139 height 45
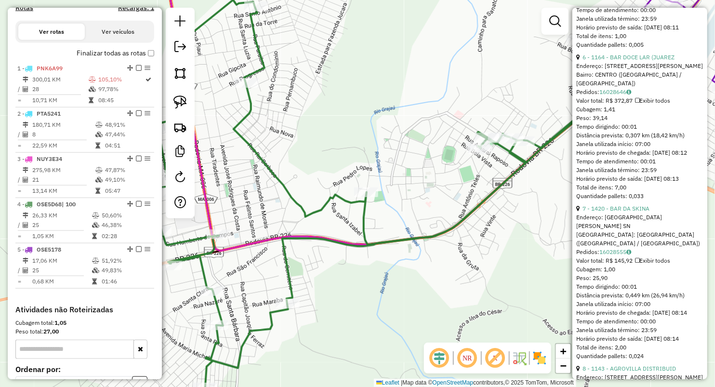
scroll to position [1178, 0]
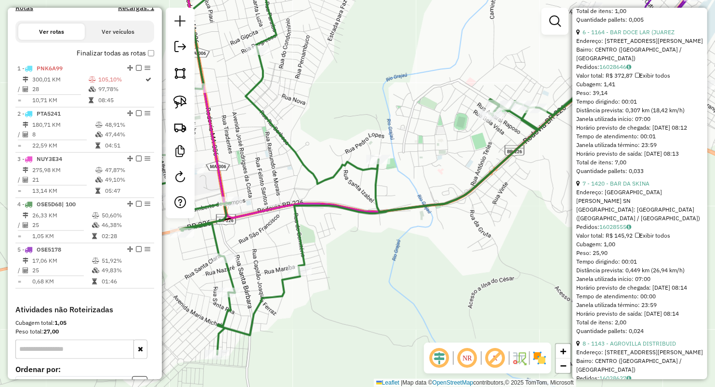
drag, startPoint x: 455, startPoint y: 87, endPoint x: 459, endPoint y: 77, distance: 11.5
click at [459, 77] on div "Janela de atendimento Grade de atendimento Capacidade Transportadoras Veículos …" at bounding box center [357, 193] width 715 height 387
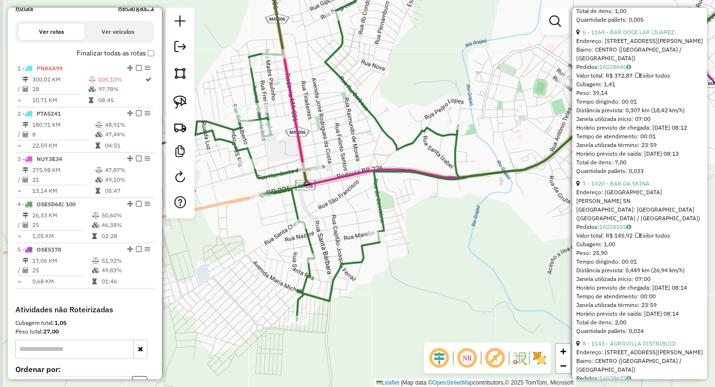
drag, startPoint x: 452, startPoint y: 224, endPoint x: 531, endPoint y: 193, distance: 84.7
click at [531, 193] on div "Janela de atendimento Grade de atendimento Capacidade Transportadoras Veículos …" at bounding box center [357, 193] width 715 height 387
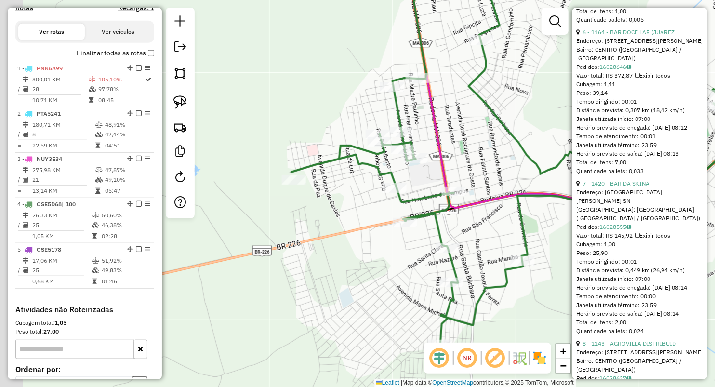
drag, startPoint x: 398, startPoint y: 101, endPoint x: 491, endPoint y: 118, distance: 94.9
click at [491, 118] on icon at bounding box center [558, 165] width 533 height 359
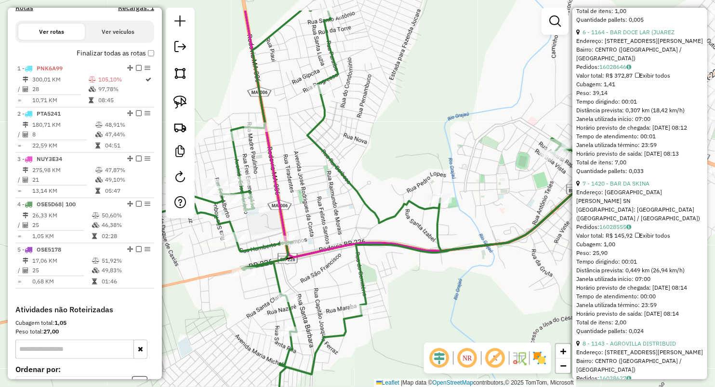
drag, startPoint x: 470, startPoint y: 175, endPoint x: 214, endPoint y: 214, distance: 259.2
click at [214, 214] on div "Janela de atendimento Grade de atendimento Capacidade Transportadoras Veículos …" at bounding box center [357, 193] width 715 height 387
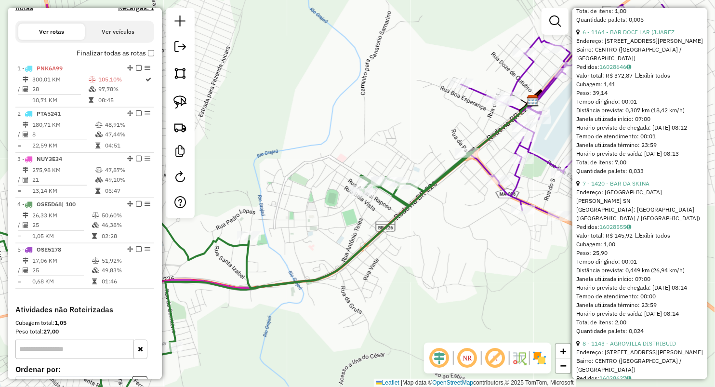
drag, startPoint x: 366, startPoint y: 95, endPoint x: 332, endPoint y: 121, distance: 43.7
click at [332, 121] on div "Janela de atendimento Grade de atendimento Capacidade Transportadoras Veículos …" at bounding box center [357, 193] width 715 height 387
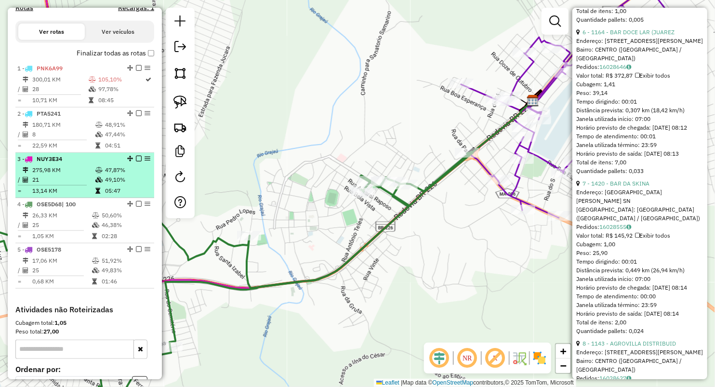
click at [59, 172] on li "3 - NUY3E34 275,98 KM 47,87% / 21 49,10% = 13,14 KM 05:47" at bounding box center [84, 175] width 139 height 45
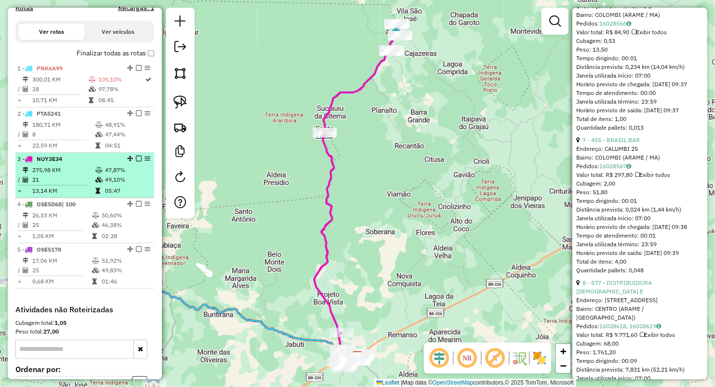
click at [59, 173] on li "3 - NUY3E34 275,98 KM 47,87% / 21 49,10% = 13,14 KM 05:47" at bounding box center [84, 175] width 139 height 45
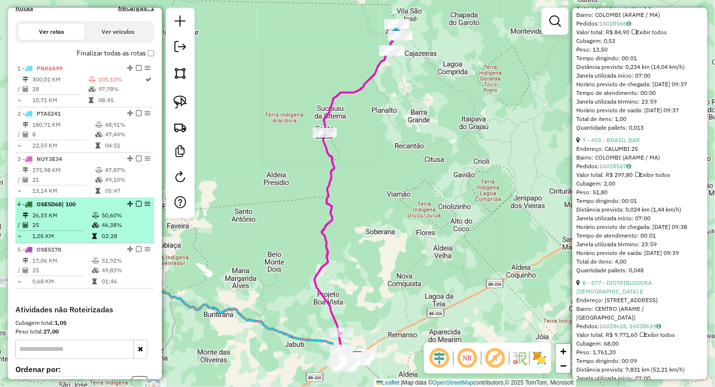
click at [90, 209] on div "4 - OSE5D68 | 100" at bounding box center [68, 204] width 102 height 9
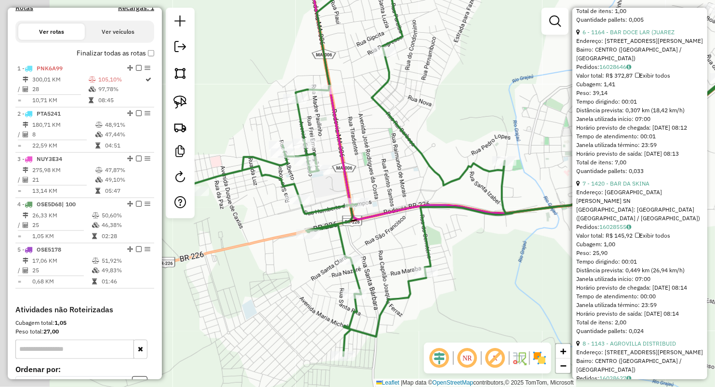
drag, startPoint x: 324, startPoint y: 103, endPoint x: 486, endPoint y: 61, distance: 166.8
click at [490, 60] on div "Janela de atendimento Grade de atendimento Capacidade Transportadoras Veículos …" at bounding box center [357, 193] width 715 height 387
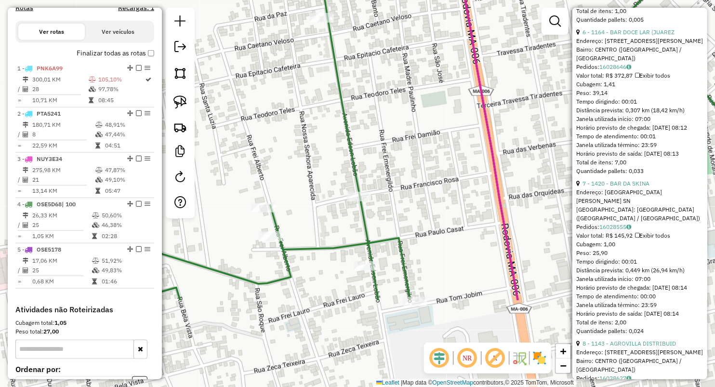
drag, startPoint x: 294, startPoint y: 252, endPoint x: 284, endPoint y: 127, distance: 126.2
click at [284, 127] on div "Janela de atendimento Grade de atendimento Capacidade Transportadoras Veículos …" at bounding box center [357, 193] width 715 height 387
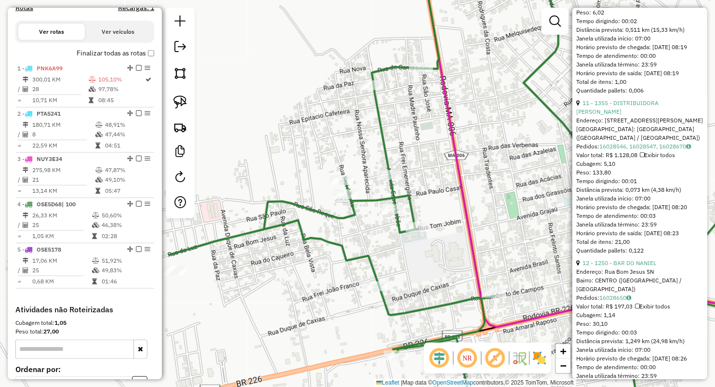
scroll to position [1927, 0]
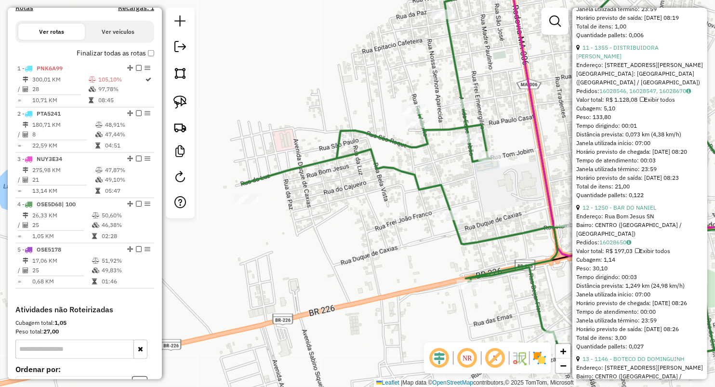
drag, startPoint x: 438, startPoint y: 203, endPoint x: 437, endPoint y: 94, distance: 109.4
click at [493, 109] on div "Janela de atendimento Grade de atendimento Capacidade Transportadoras Veículos …" at bounding box center [357, 193] width 715 height 387
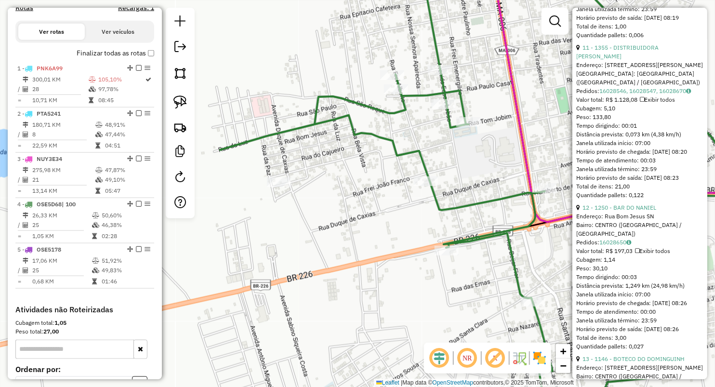
click at [286, 187] on div at bounding box center [279, 182] width 24 height 10
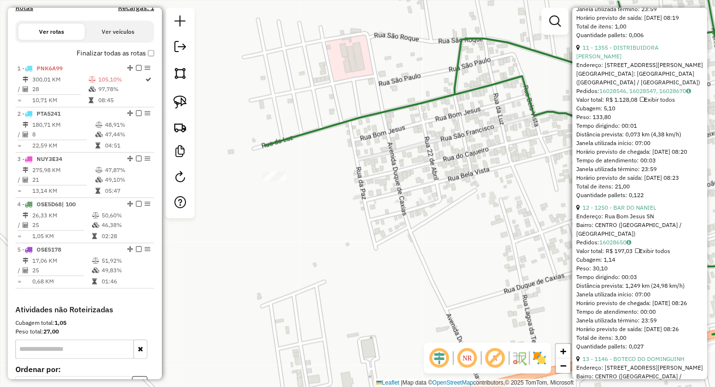
drag, startPoint x: 278, startPoint y: 210, endPoint x: 308, endPoint y: 208, distance: 30.9
click at [308, 208] on div "Janela de atendimento Grade de atendimento Capacidade Transportadoras Veículos …" at bounding box center [357, 193] width 715 height 387
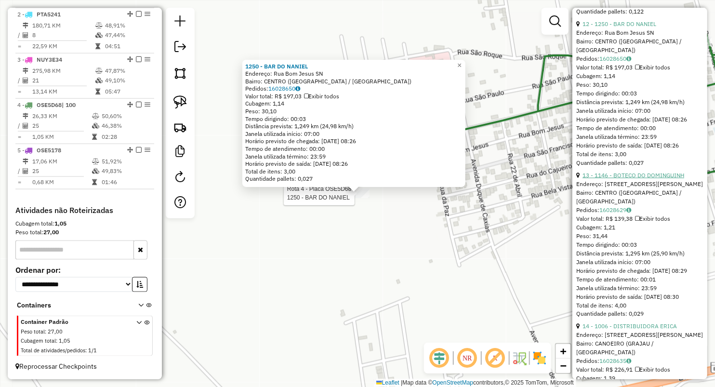
scroll to position [2141, 0]
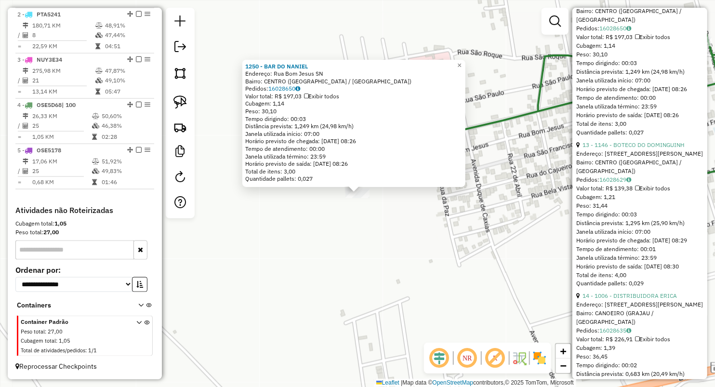
click at [472, 291] on div "Rota 4 - Placa OSE5D68 1250 - BAR DO NANIEL 1250 - BAR DO NANIEL Endereço: Rua …" at bounding box center [357, 193] width 715 height 387
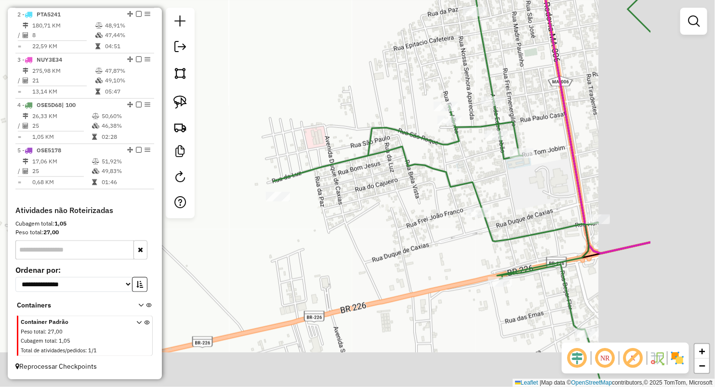
drag, startPoint x: 547, startPoint y: 268, endPoint x: 397, endPoint y: 221, distance: 157.4
click at [403, 222] on div "Janela de atendimento Grade de atendimento Capacidade Transportadoras Veículos …" at bounding box center [357, 193] width 715 height 387
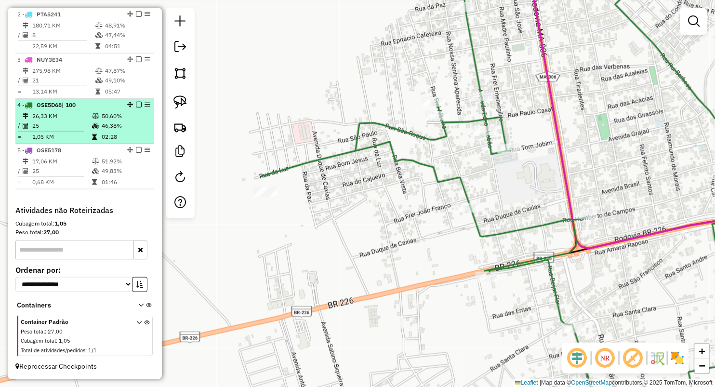
click at [62, 116] on td "26,33 KM" at bounding box center [62, 116] width 60 height 10
select select "**********"
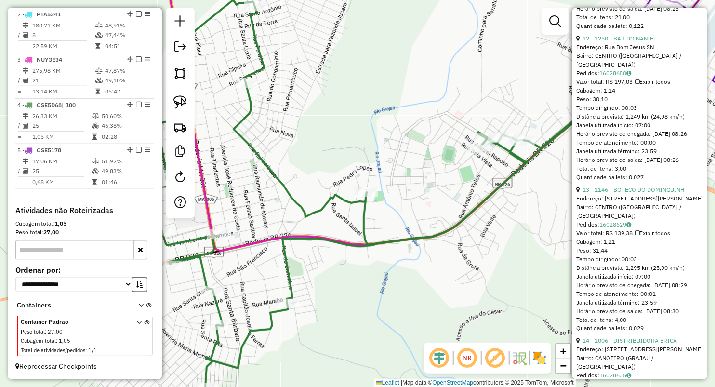
scroll to position [2119, 0]
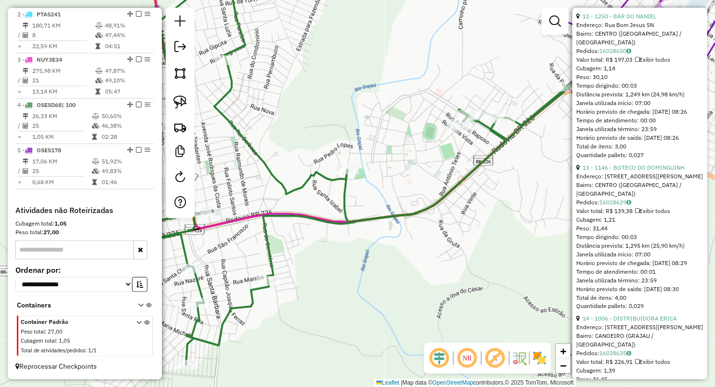
drag, startPoint x: 332, startPoint y: 149, endPoint x: 296, endPoint y: 122, distance: 44.7
click at [274, 129] on div "Janela de atendimento Grade de atendimento Capacidade Transportadoras Veículos …" at bounding box center [357, 193] width 715 height 387
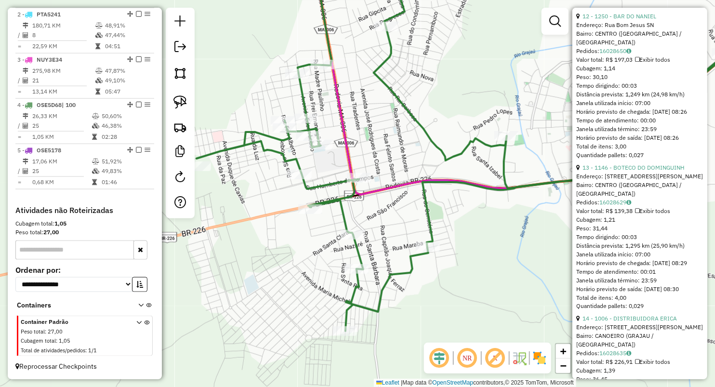
drag, startPoint x: 285, startPoint y: 131, endPoint x: 453, endPoint y: 80, distance: 175.6
click at [451, 85] on div "Janela de atendimento Grade de atendimento Capacidade Transportadoras Veículos …" at bounding box center [357, 193] width 715 height 387
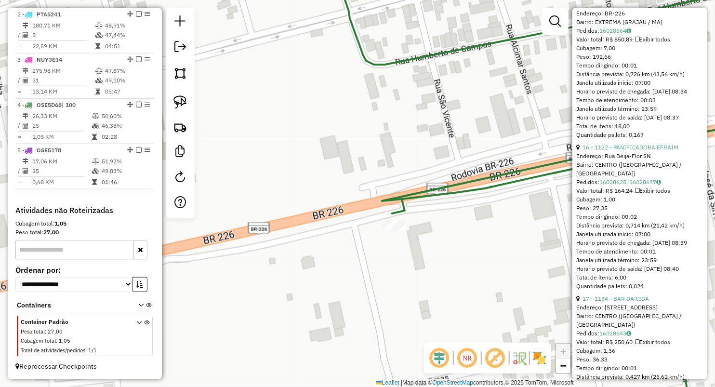
scroll to position [2601, 0]
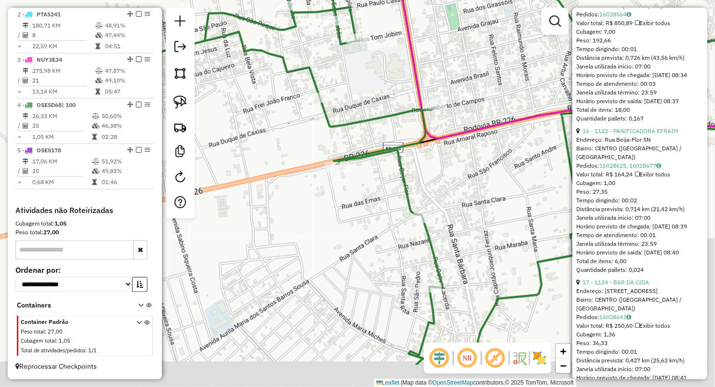
drag, startPoint x: 399, startPoint y: 152, endPoint x: 362, endPoint y: 77, distance: 84.3
click at [363, 78] on div "Janela de atendimento Grade de atendimento Capacidade Transportadoras Veículos …" at bounding box center [357, 193] width 715 height 387
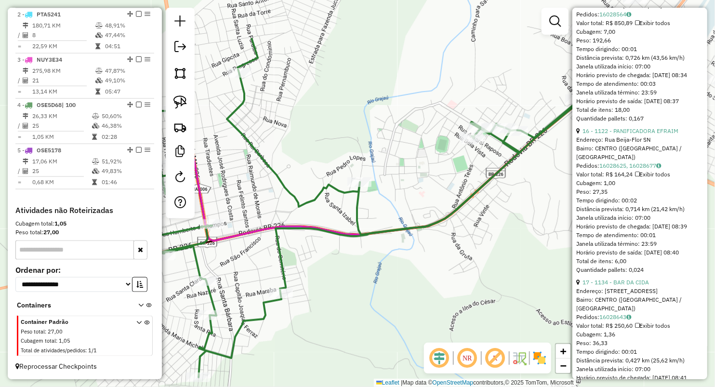
drag, startPoint x: 507, startPoint y: 267, endPoint x: 259, endPoint y: 322, distance: 253.8
click at [259, 322] on div "Janela de atendimento Grade de atendimento Capacidade Transportadoras Veículos …" at bounding box center [357, 193] width 715 height 387
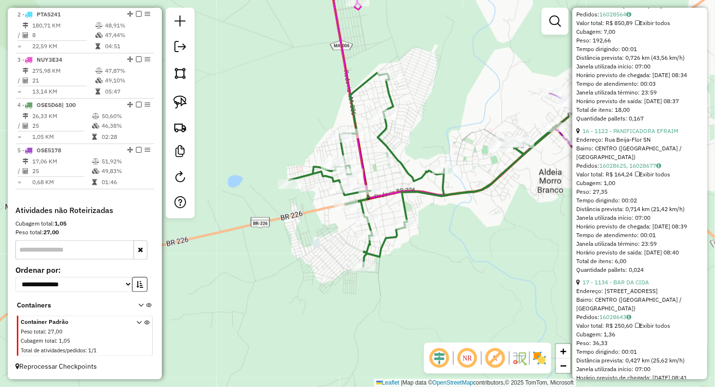
drag, startPoint x: 403, startPoint y: 222, endPoint x: 389, endPoint y: 202, distance: 24.1
click at [423, 222] on div "Janela de atendimento Grade de atendimento Capacidade Transportadoras Veículos …" at bounding box center [357, 193] width 715 height 387
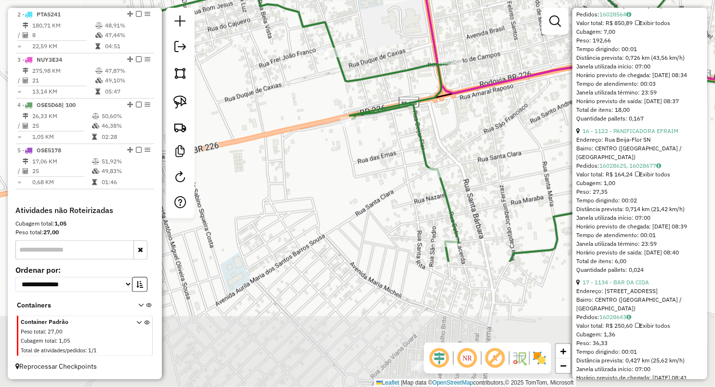
drag, startPoint x: 404, startPoint y: 202, endPoint x: 408, endPoint y: 46, distance: 156.2
click at [408, 46] on div "Janela de atendimento Grade de atendimento Capacidade Transportadoras Veículos …" at bounding box center [357, 193] width 715 height 387
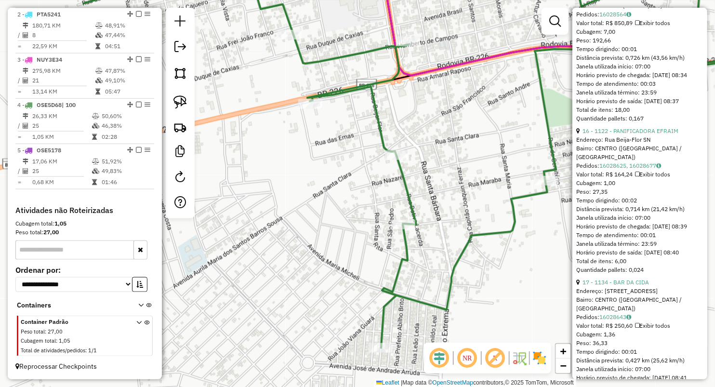
drag, startPoint x: 486, startPoint y: 141, endPoint x: 427, endPoint y: 125, distance: 60.9
click at [433, 125] on div "Janela de atendimento Grade de atendimento Capacidade Transportadoras Veículos …" at bounding box center [357, 193] width 715 height 387
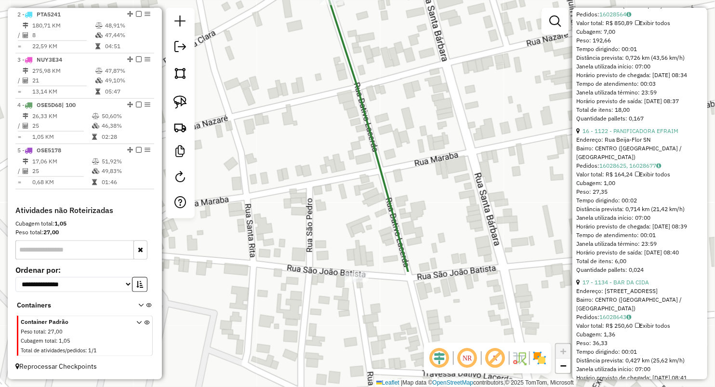
drag, startPoint x: 455, startPoint y: 256, endPoint x: 426, endPoint y: 143, distance: 116.7
click at [426, 143] on div "Janela de atendimento Grade de atendimento Capacidade Transportadoras Veículos …" at bounding box center [357, 193] width 715 height 387
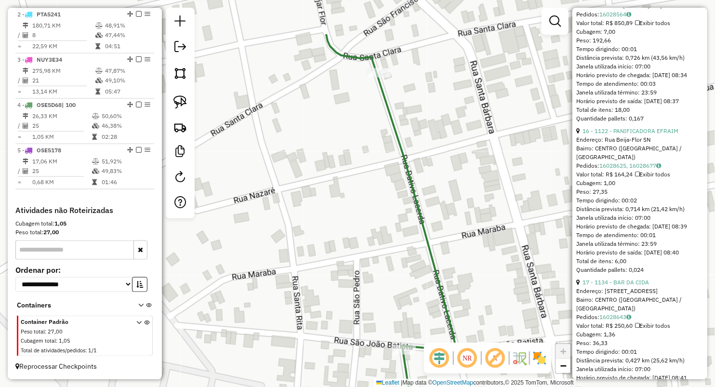
drag, startPoint x: 403, startPoint y: 140, endPoint x: 447, endPoint y: 205, distance: 79.1
click at [447, 205] on div "Janela de atendimento Grade de atendimento Capacidade Transportadoras Veículos …" at bounding box center [357, 193] width 715 height 387
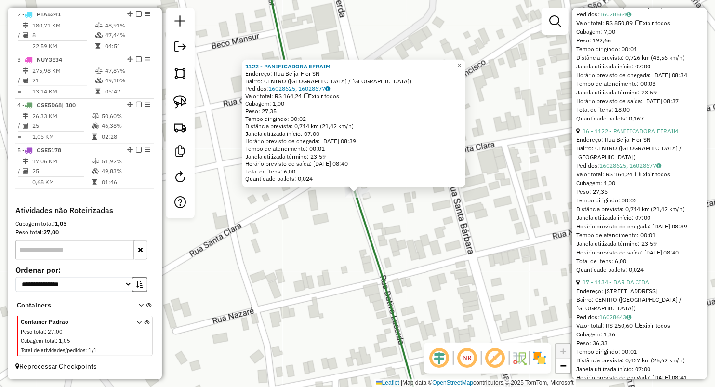
click at [502, 269] on div "Rota 4 - Placa OSE5D68 1122 - PANIFICADORA EFRAIM 1122 - PANIFICADORA EFRAIM En…" at bounding box center [357, 193] width 715 height 387
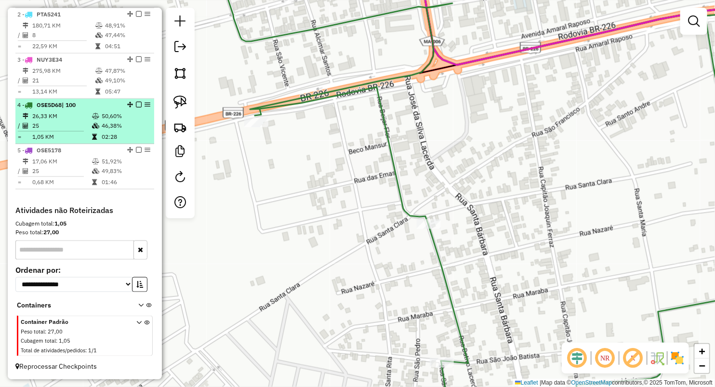
click at [63, 122] on td "25" at bounding box center [62, 126] width 60 height 10
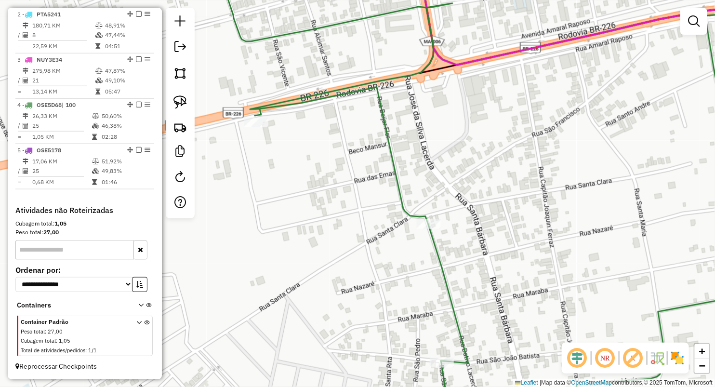
select select "**********"
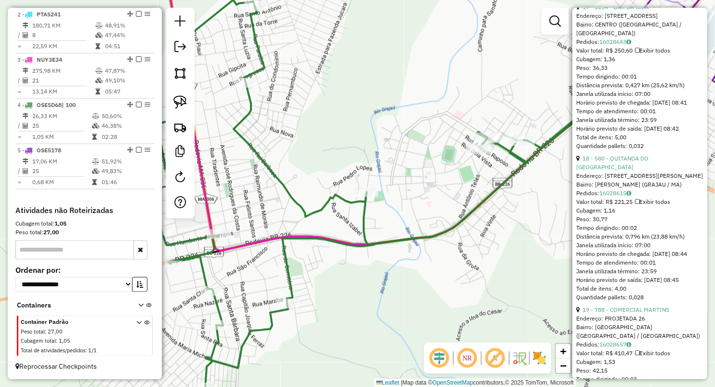
scroll to position [2725, 0]
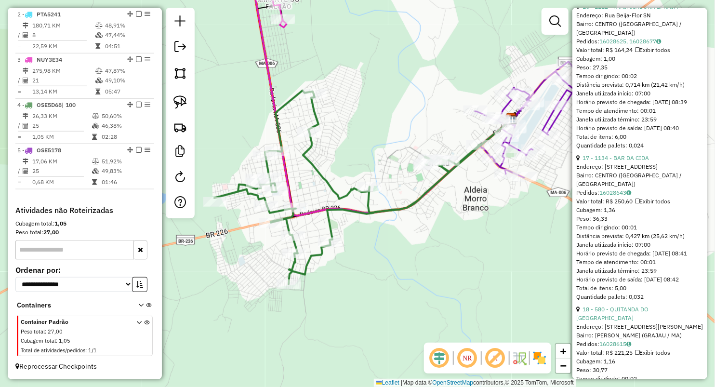
drag, startPoint x: 362, startPoint y: 296, endPoint x: 402, endPoint y: 234, distance: 73.5
click at [407, 238] on div "Janela de atendimento Grade de atendimento Capacidade Transportadoras Veículos …" at bounding box center [357, 193] width 715 height 387
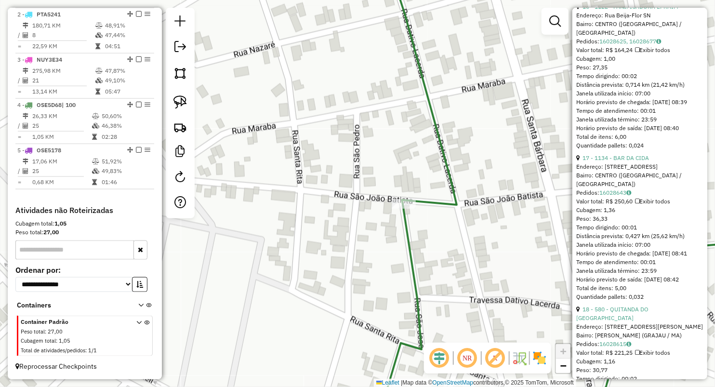
drag, startPoint x: 436, startPoint y: 233, endPoint x: 432, endPoint y: 207, distance: 26.3
click at [432, 209] on div "Janela de atendimento Grade de atendimento Capacidade Transportadoras Veículos …" at bounding box center [357, 193] width 715 height 387
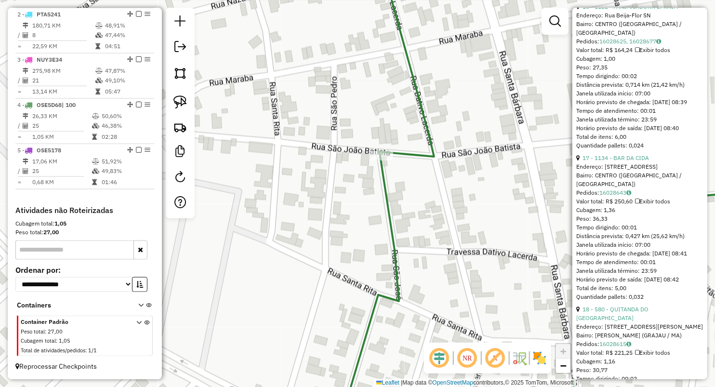
drag, startPoint x: 453, startPoint y: 290, endPoint x: 407, endPoint y: 244, distance: 65.8
click at [406, 245] on div "Janela de atendimento Grade de atendimento Capacidade Transportadoras Veículos …" at bounding box center [357, 193] width 715 height 387
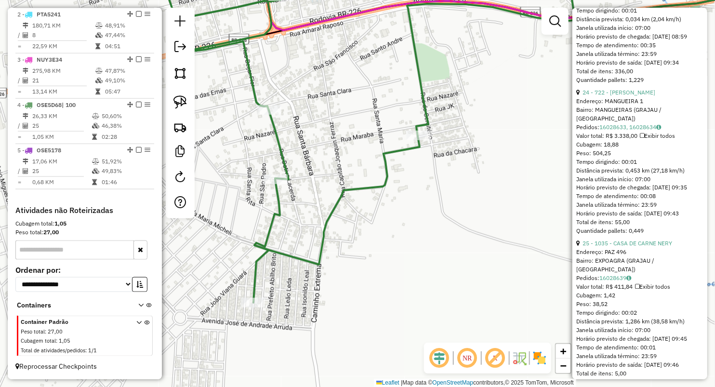
scroll to position [3863, 0]
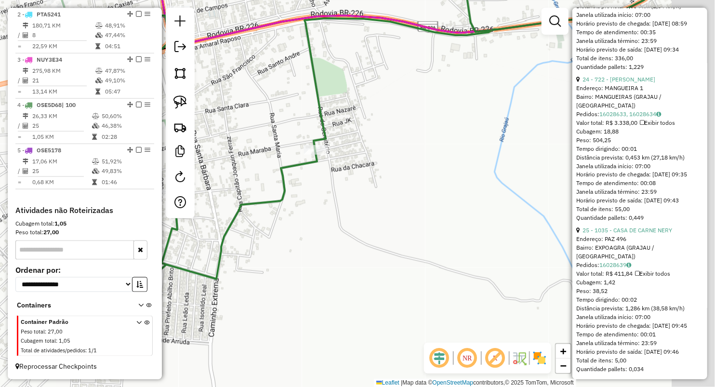
drag, startPoint x: 513, startPoint y: 230, endPoint x: 259, endPoint y: 240, distance: 253.7
click at [260, 241] on div "Janela de atendimento Grade de atendimento Capacidade Transportadoras Veículos …" at bounding box center [357, 193] width 715 height 387
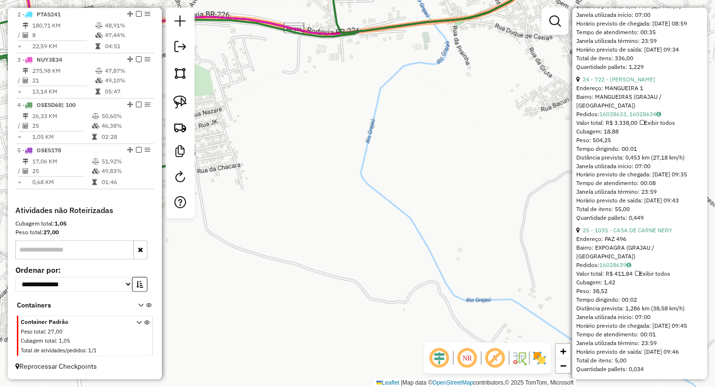
drag, startPoint x: 374, startPoint y: 152, endPoint x: 460, endPoint y: 202, distance: 99.1
click at [417, 189] on div "Janela de atendimento Grade de atendimento Capacidade Transportadoras Veículos …" at bounding box center [357, 193] width 715 height 387
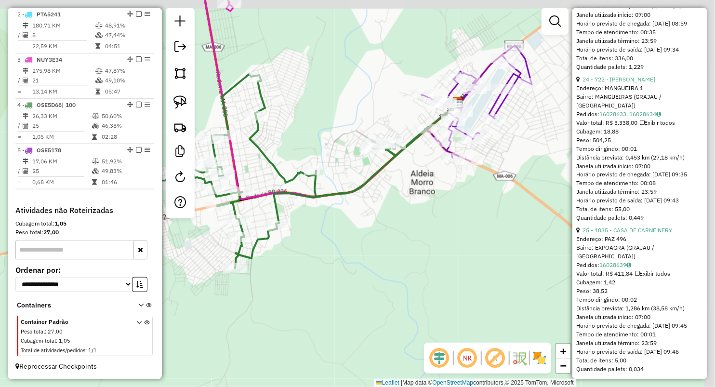
drag, startPoint x: 493, startPoint y: 188, endPoint x: 364, endPoint y: 215, distance: 132.4
click at [364, 215] on div "Janela de atendimento Grade de atendimento Capacidade Transportadoras Veículos …" at bounding box center [357, 193] width 715 height 387
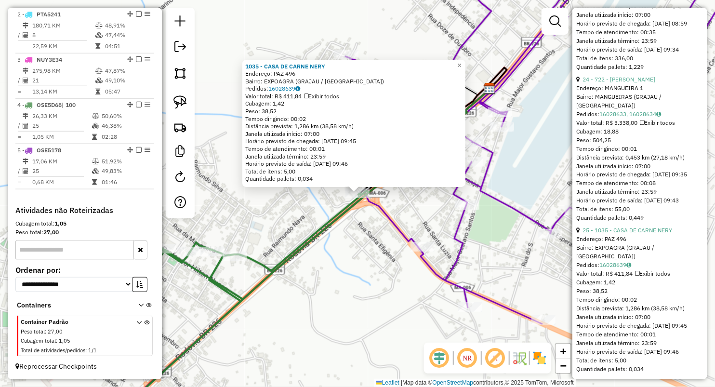
click at [378, 252] on div "1035 - CASA DE CARNE NERY Endereço: PAZ 496 Bairro: EXPOAGRA (GRAJAU / MA) Pedi…" at bounding box center [357, 193] width 715 height 387
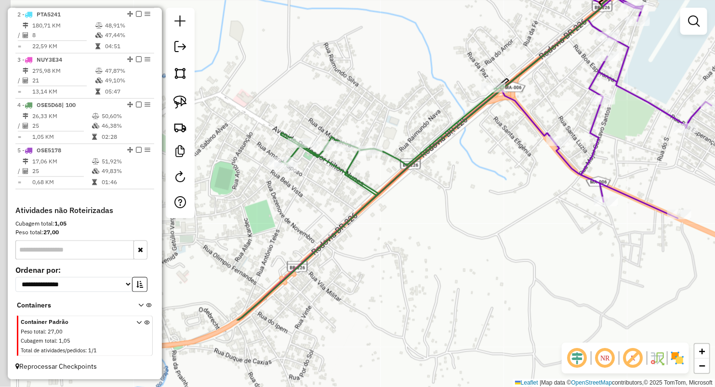
drag, startPoint x: 374, startPoint y: 248, endPoint x: 510, endPoint y: 143, distance: 172.0
click at [510, 143] on div "Janela de atendimento Grade de atendimento Capacidade Transportadoras Veículos …" at bounding box center [357, 193] width 715 height 387
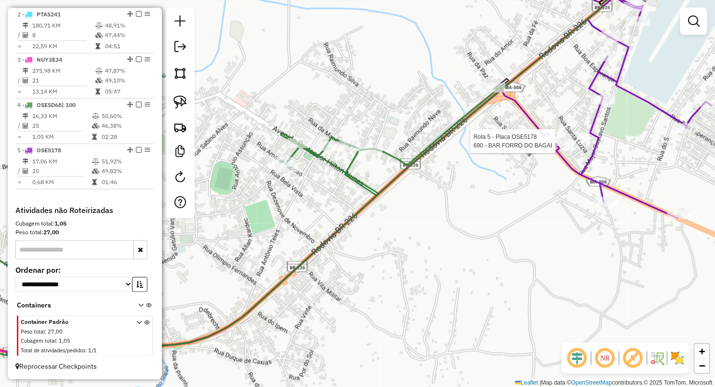
select select "**********"
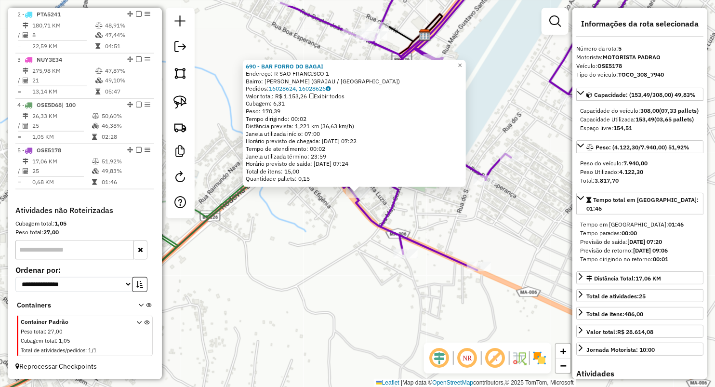
click at [346, 239] on div "690 - BAR FORRO DO BAGAI Endereço: R SAO FRANCISCO 1 Bairro: JOANA BATISTA (GRA…" at bounding box center [357, 193] width 715 height 387
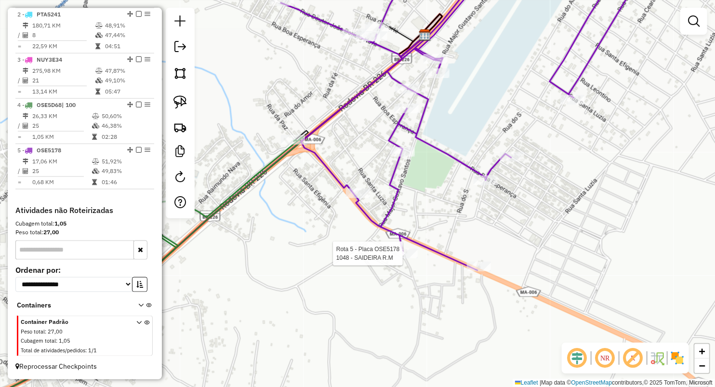
select select "**********"
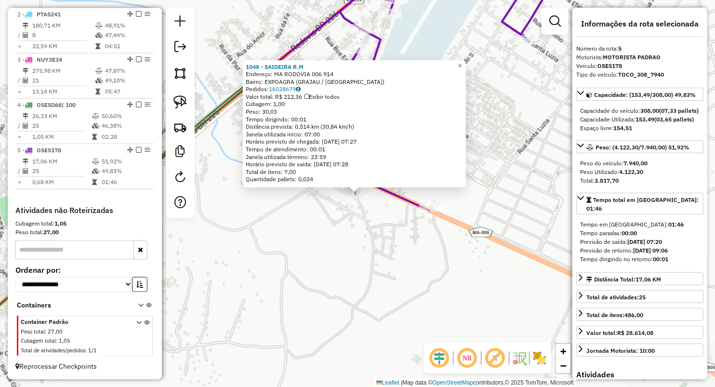
click at [344, 251] on div "1048 - SAIDEIRA R.M Endereço: MA RODOVIA 006 914 Bairro: EXPOAGRA (GRAJAU / MA)…" at bounding box center [357, 193] width 715 height 387
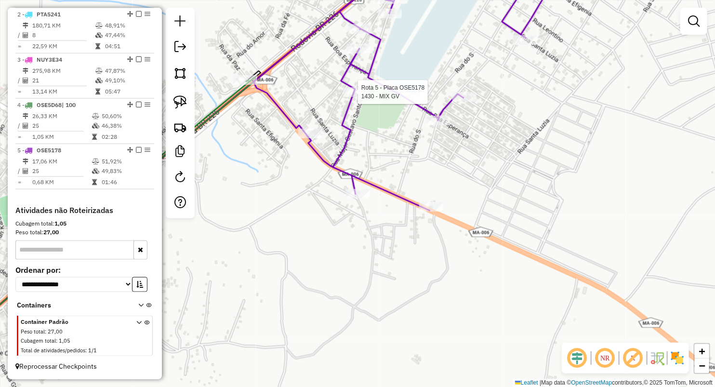
select select "**********"
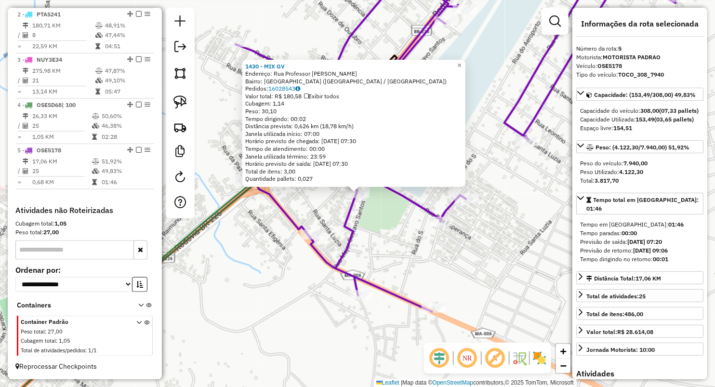
click at [262, 241] on div "1430 - MIX GV Endereço: Rua Professor Diniz Bairro: VILA SAO PEDRO (GRAJAU / MA…" at bounding box center [357, 193] width 715 height 387
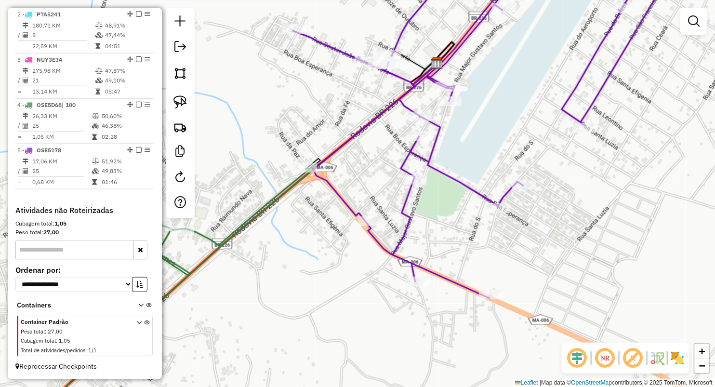
drag, startPoint x: 249, startPoint y: 241, endPoint x: 441, endPoint y: 155, distance: 210.7
click at [379, 187] on div "Janela de atendimento Grade de atendimento Capacidade Transportadoras Veículos …" at bounding box center [357, 193] width 715 height 387
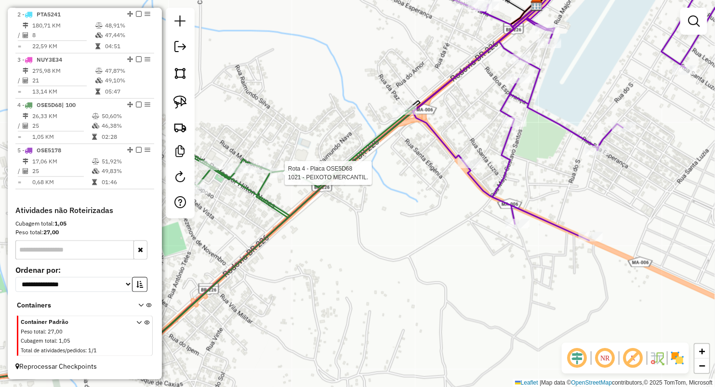
select select "**********"
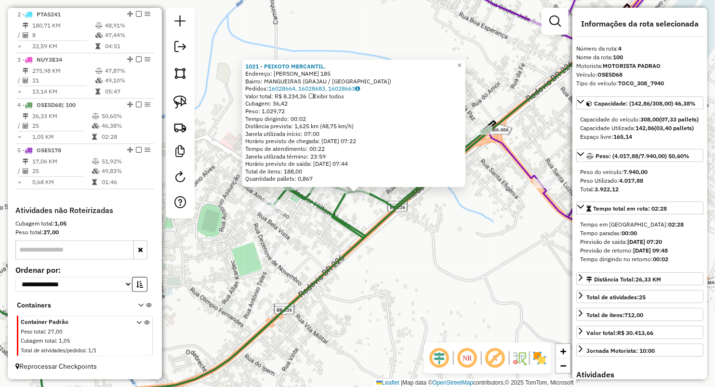
click at [291, 254] on div "Rota 4 - Placa OSE5D68 828 - DIST. GABRIELE 1021 - PEIXOTO MERCANTIL. Endereço:…" at bounding box center [357, 193] width 715 height 387
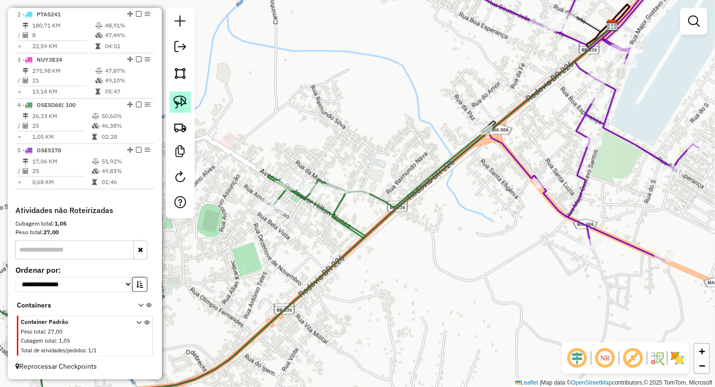
click at [187, 100] on link at bounding box center [180, 102] width 21 height 21
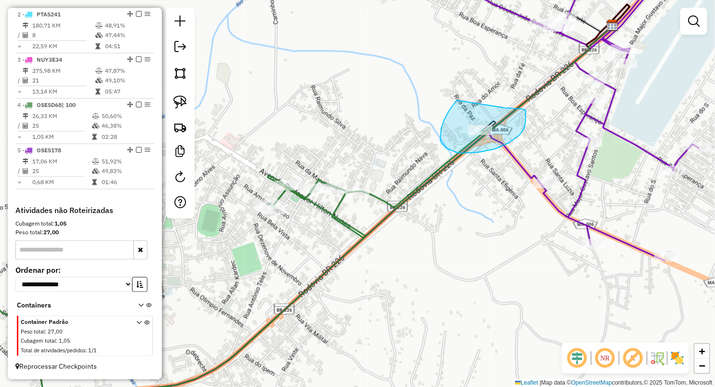
drag, startPoint x: 522, startPoint y: 109, endPoint x: 457, endPoint y: 100, distance: 65.6
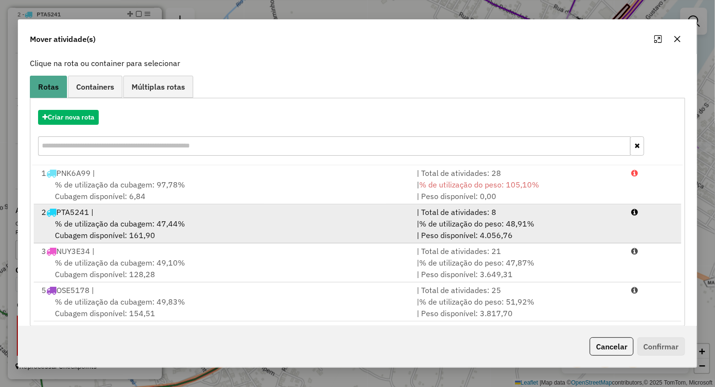
scroll to position [69, 0]
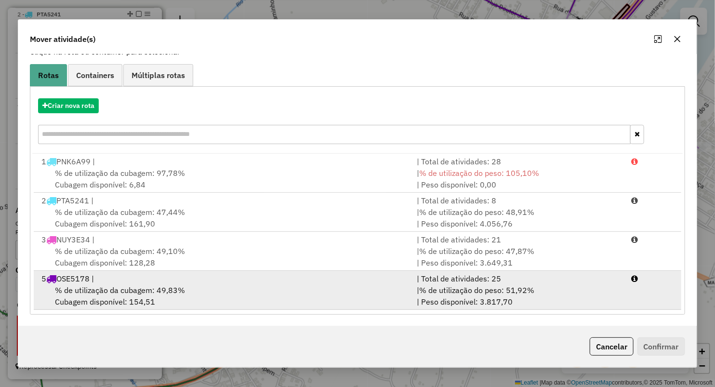
drag, startPoint x: 110, startPoint y: 294, endPoint x: 173, endPoint y: 286, distance: 64.1
click at [111, 294] on span "% de utilização da cubagem: 49,83%" at bounding box center [120, 290] width 130 height 10
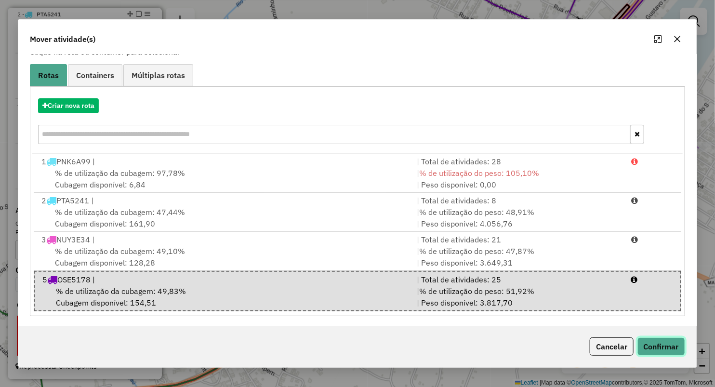
click at [663, 341] on button "Confirmar" at bounding box center [661, 346] width 48 height 18
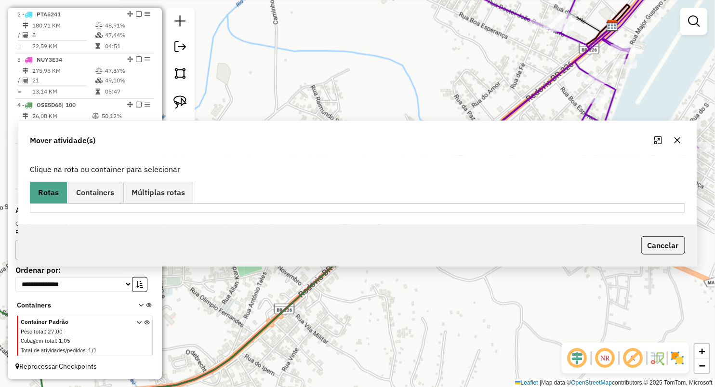
scroll to position [0, 0]
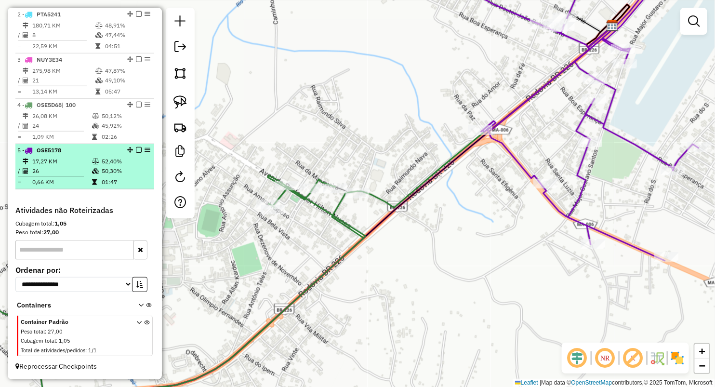
click at [80, 160] on td "17,27 KM" at bounding box center [62, 162] width 60 height 10
select select "**********"
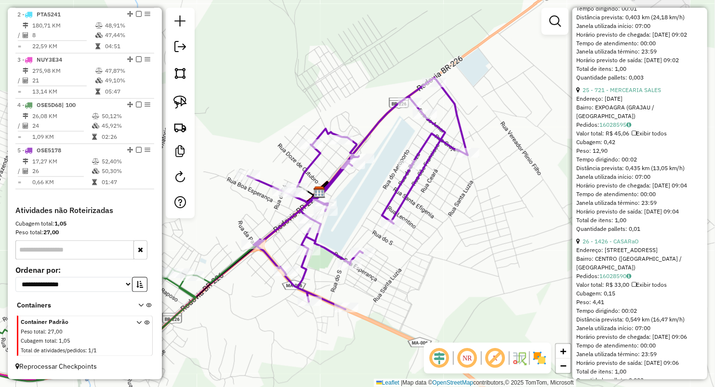
scroll to position [4005, 0]
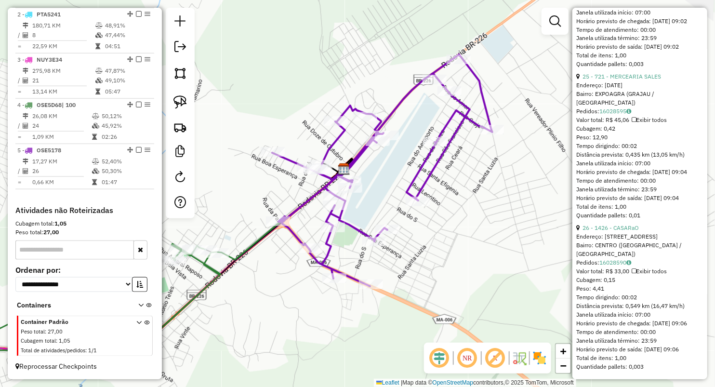
drag, startPoint x: 440, startPoint y: 260, endPoint x: 453, endPoint y: 234, distance: 29.1
click at [452, 247] on div "Janela de atendimento Grade de atendimento Capacidade Transportadoras Veículos …" at bounding box center [357, 193] width 715 height 387
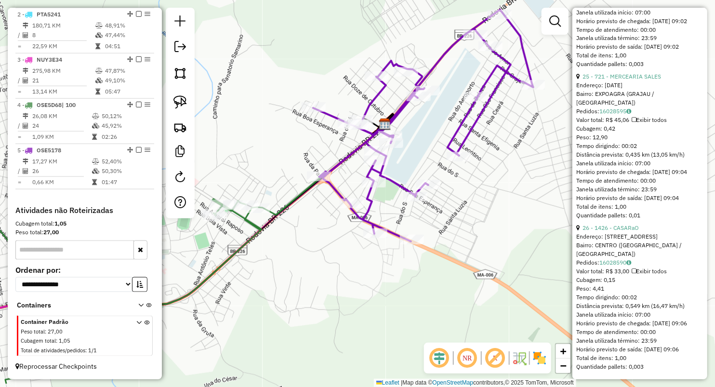
drag, startPoint x: 381, startPoint y: 183, endPoint x: 420, endPoint y: 141, distance: 58.0
click at [420, 141] on div "Janela de atendimento Grade de atendimento Capacidade Transportadoras Veículos …" at bounding box center [357, 193] width 715 height 387
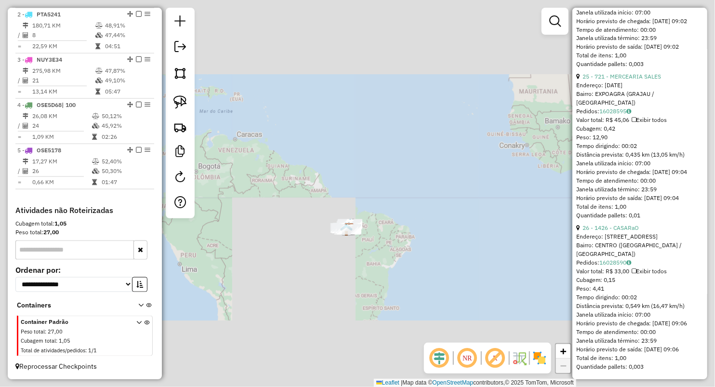
click at [447, 234] on div "Janela de atendimento Grade de atendimento Capacidade Transportadoras Veículos …" at bounding box center [357, 193] width 715 height 387
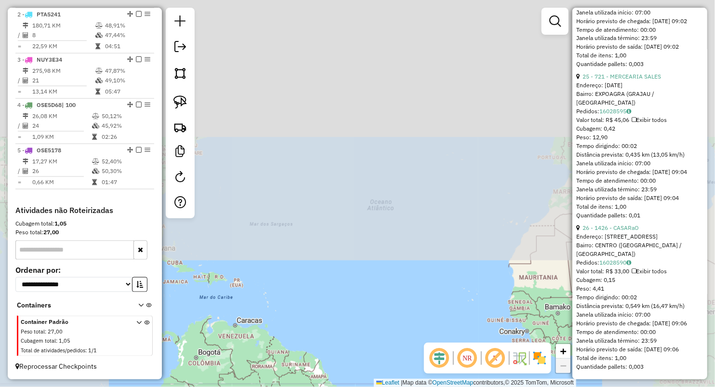
drag, startPoint x: 354, startPoint y: 126, endPoint x: 367, endPoint y: 172, distance: 47.1
click at [367, 172] on div "Janela de atendimento Grade de atendimento Capacidade Transportadoras Veículos …" at bounding box center [357, 193] width 715 height 387
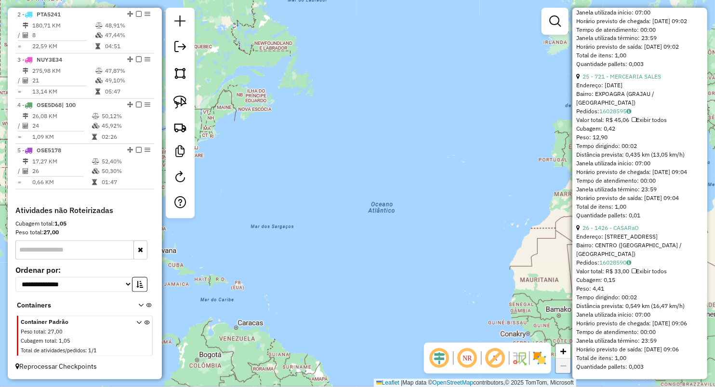
drag, startPoint x: 389, startPoint y: 272, endPoint x: 401, endPoint y: 13, distance: 259.5
click at [403, 18] on div "Janela de atendimento Grade de atendimento Capacidade Transportadoras Veículos …" at bounding box center [357, 193] width 715 height 387
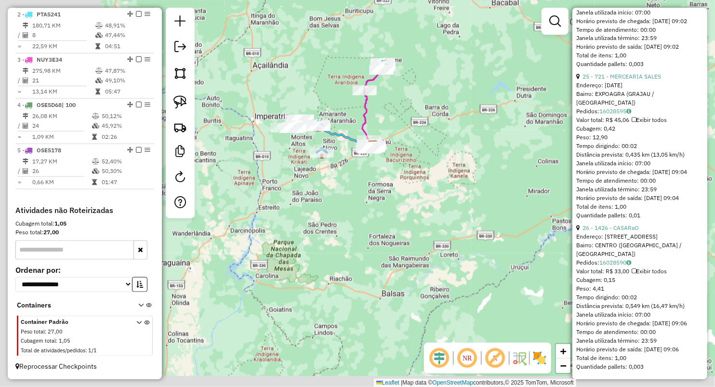
drag, startPoint x: 309, startPoint y: 141, endPoint x: 358, endPoint y: 125, distance: 51.5
click at [397, 125] on div "Janela de atendimento Grade de atendimento Capacidade Transportadoras Veículos …" at bounding box center [357, 193] width 715 height 387
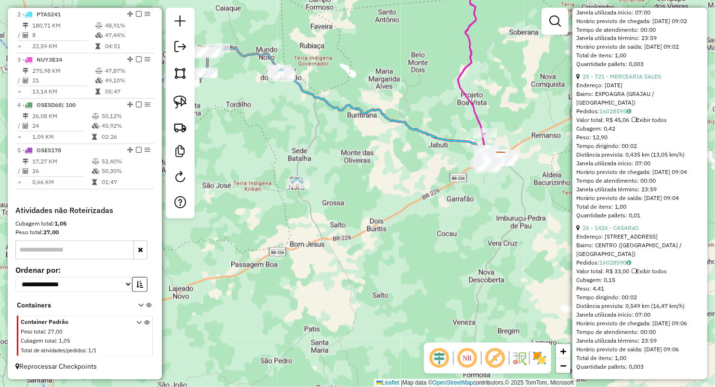
drag, startPoint x: 381, startPoint y: 173, endPoint x: 359, endPoint y: 185, distance: 25.0
click at [367, 184] on div "Janela de atendimento Grade de atendimento Capacidade Transportadoras Veículos …" at bounding box center [357, 193] width 715 height 387
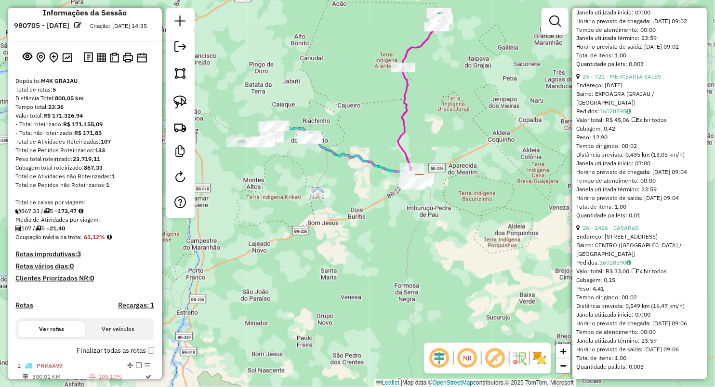
scroll to position [0, 0]
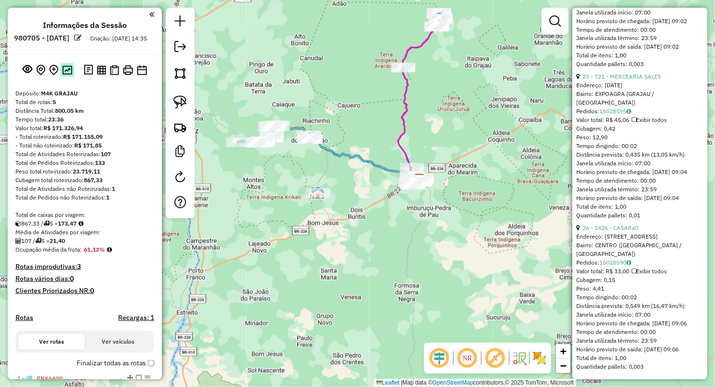
click at [68, 75] on img at bounding box center [67, 70] width 10 height 9
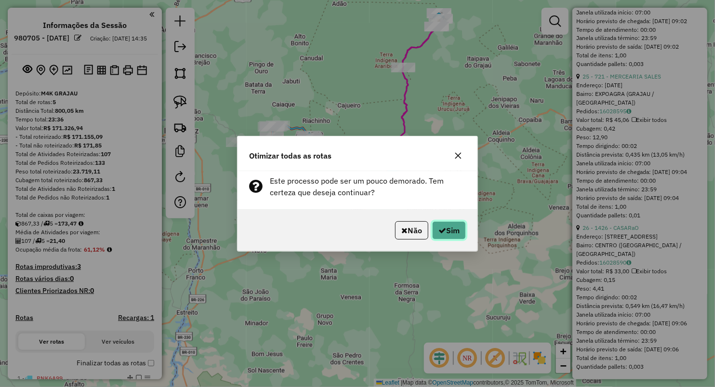
click at [439, 236] on button "Sim" at bounding box center [449, 230] width 34 height 18
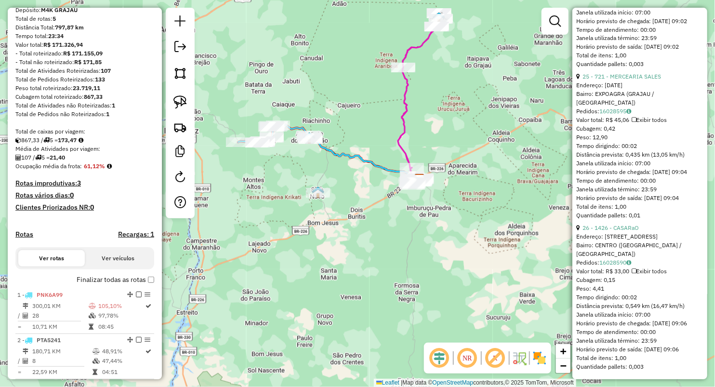
scroll to position [417, 0]
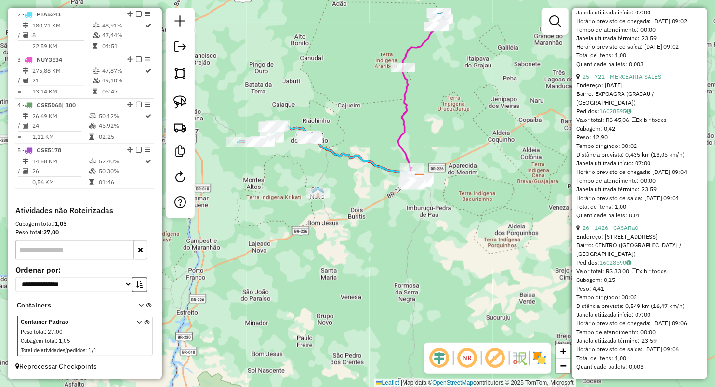
click at [181, 49] on em at bounding box center [180, 47] width 12 height 12
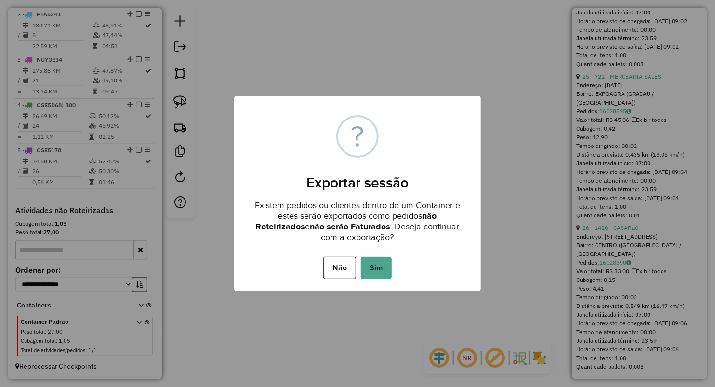
click at [380, 262] on button "Sim" at bounding box center [376, 268] width 31 height 22
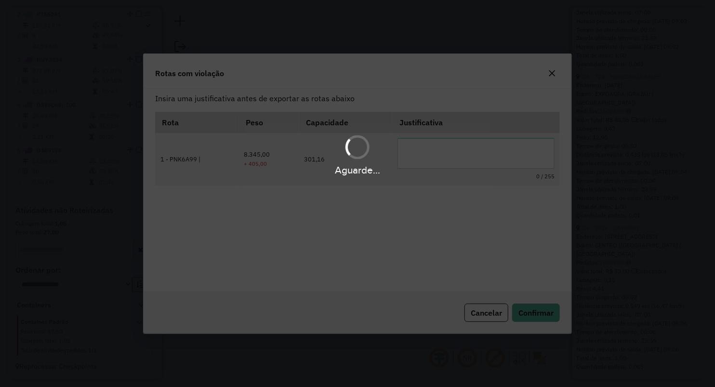
scroll to position [0, 0]
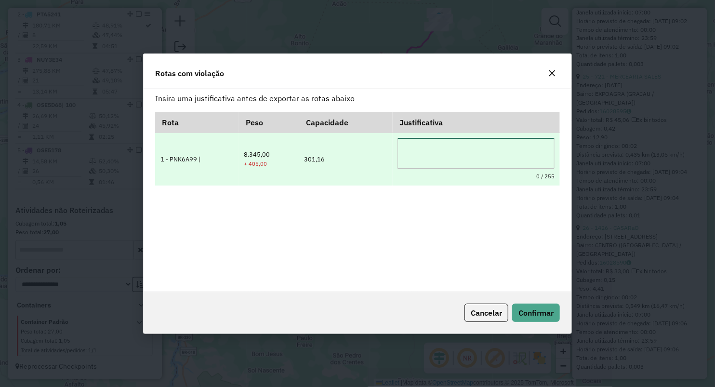
click at [434, 142] on textarea at bounding box center [476, 153] width 157 height 31
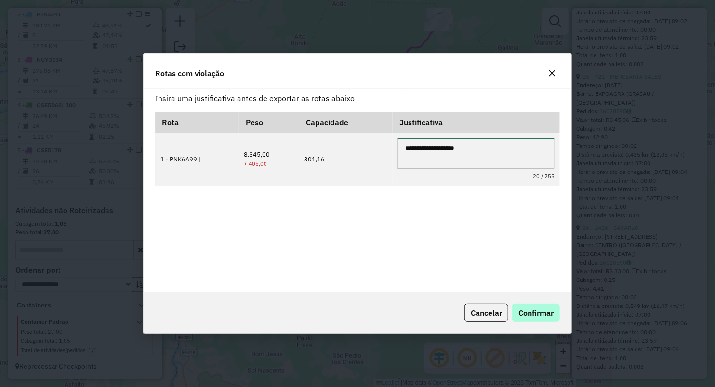
type textarea "**********"
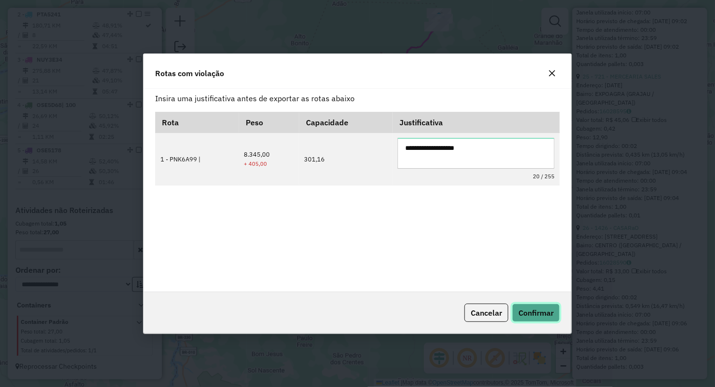
click at [531, 319] on button "Confirmar" at bounding box center [536, 313] width 48 height 18
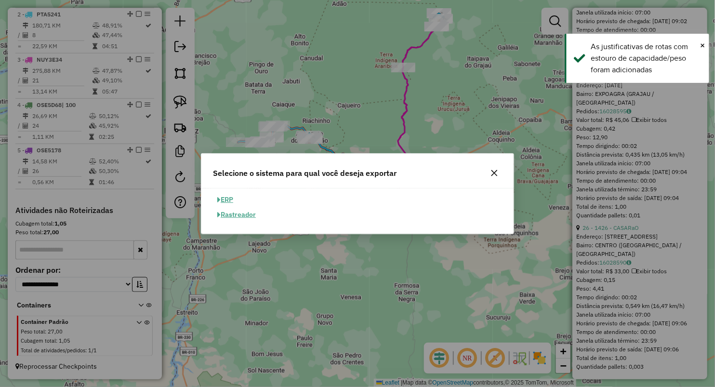
click at [229, 201] on button "ERP" at bounding box center [225, 199] width 25 height 15
select select "**"
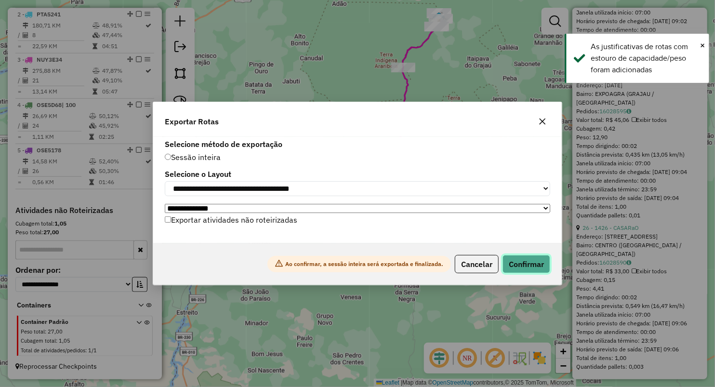
click at [514, 266] on button "Confirmar" at bounding box center [527, 264] width 48 height 18
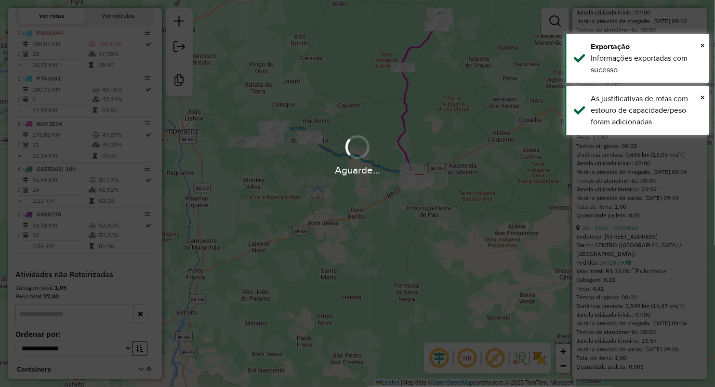
scroll to position [402, 0]
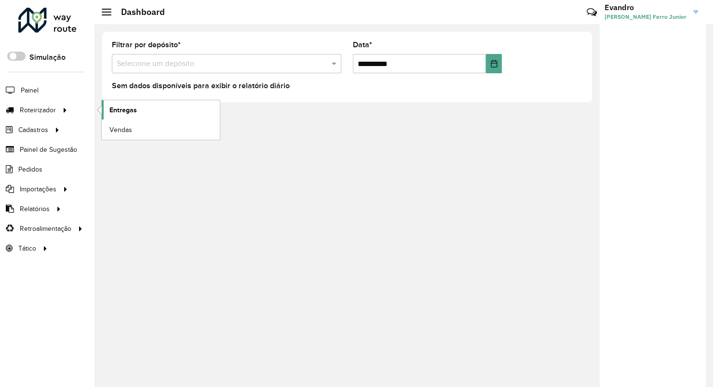
click at [123, 107] on span "Entregas" at bounding box center [122, 110] width 27 height 10
click at [112, 108] on span "Entregas" at bounding box center [122, 110] width 27 height 10
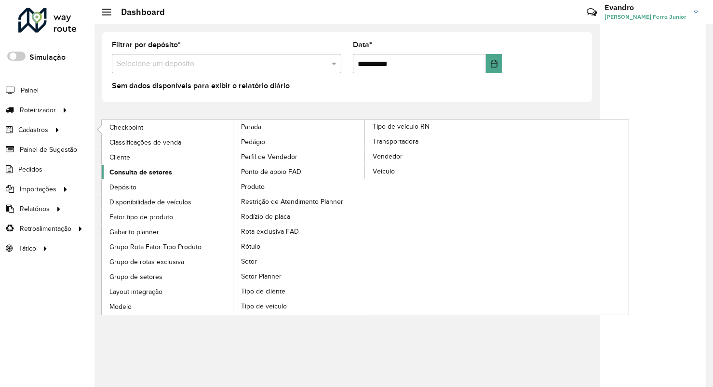
drag, startPoint x: 119, startPoint y: 156, endPoint x: 123, endPoint y: 171, distance: 15.9
click at [119, 156] on span "Cliente" at bounding box center [119, 157] width 21 height 10
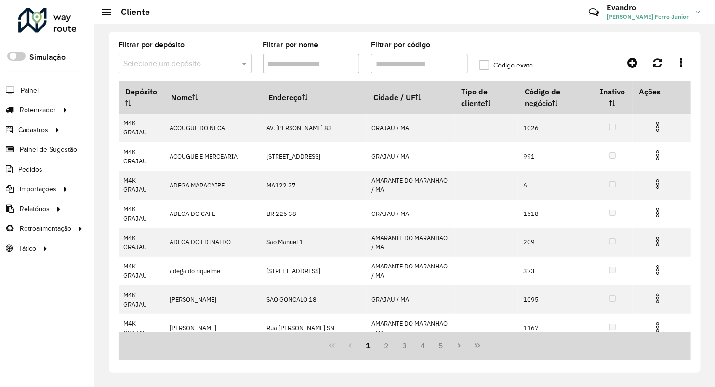
click at [163, 63] on input "text" at bounding box center [175, 64] width 104 height 12
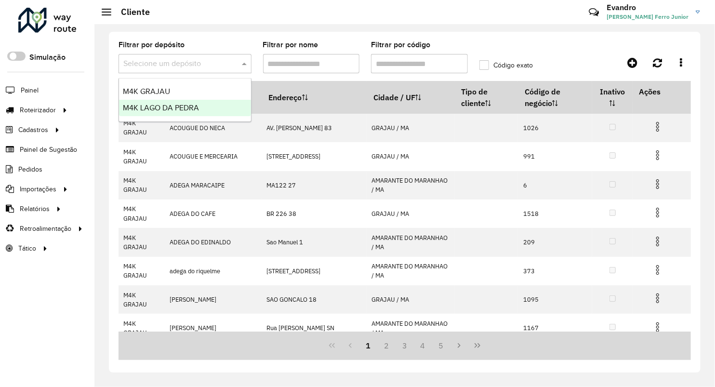
click at [165, 106] on span "M4K LAGO DA PEDRA" at bounding box center [161, 108] width 76 height 8
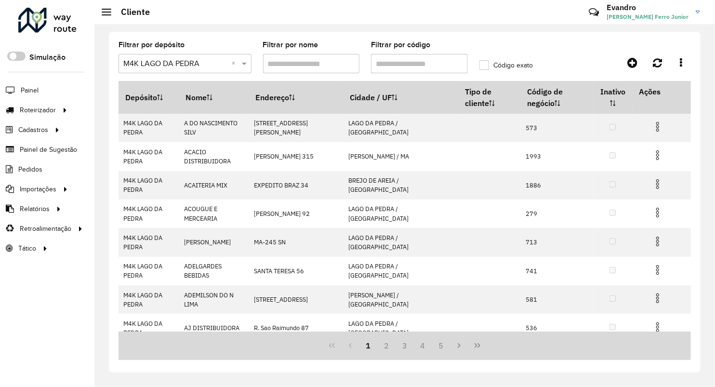
click at [399, 68] on input "Filtrar por código" at bounding box center [419, 63] width 97 height 19
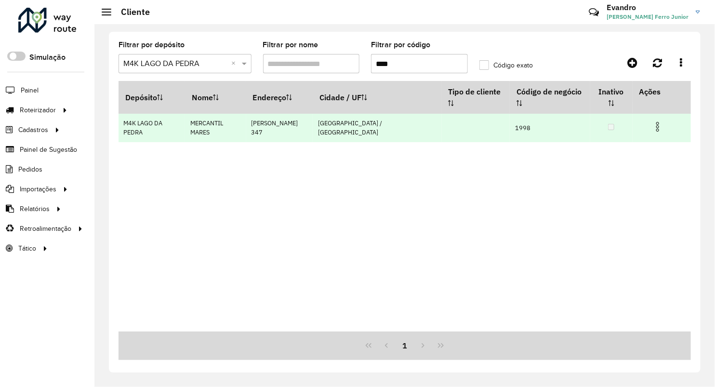
type input "****"
click at [655, 119] on span at bounding box center [658, 125] width 12 height 13
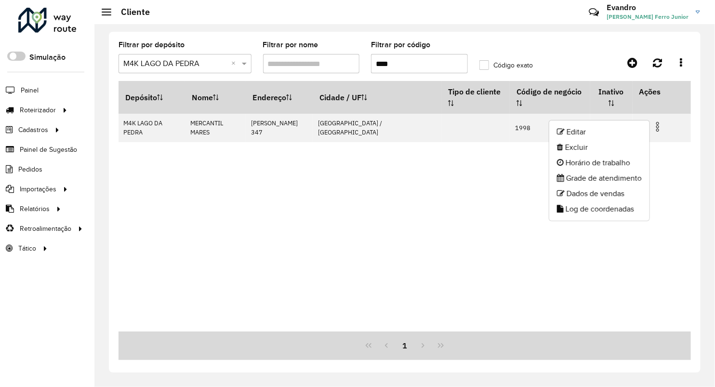
drag, startPoint x: 613, startPoint y: 130, endPoint x: 417, endPoint y: 0, distance: 234.7
click at [613, 130] on li "Editar" at bounding box center [599, 131] width 100 height 15
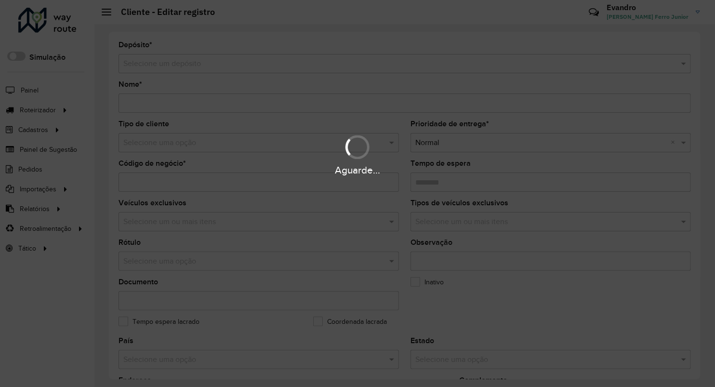
type input "**********"
type input "****"
type input "********"
type input "**********"
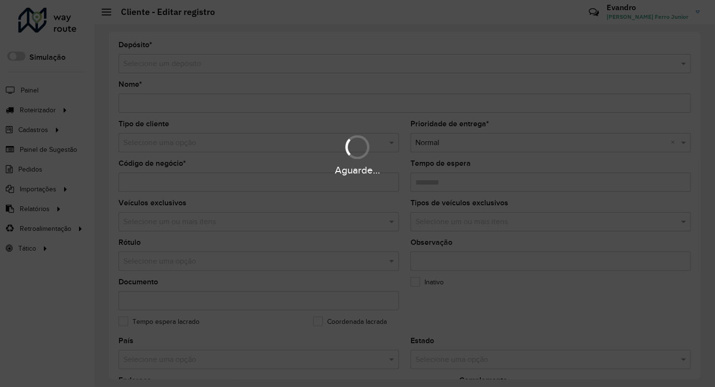
type input "******"
type input "*********"
type input "**********"
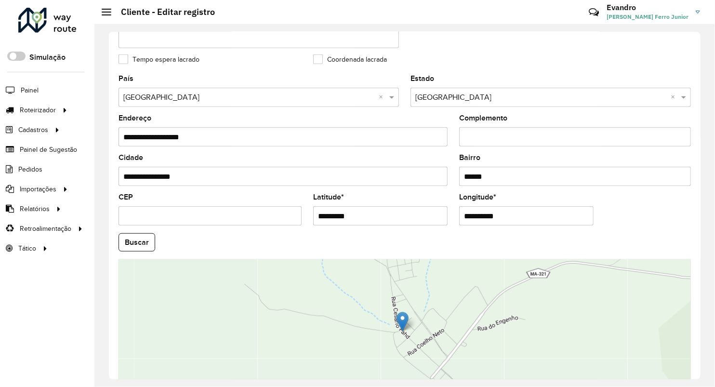
scroll to position [267, 0]
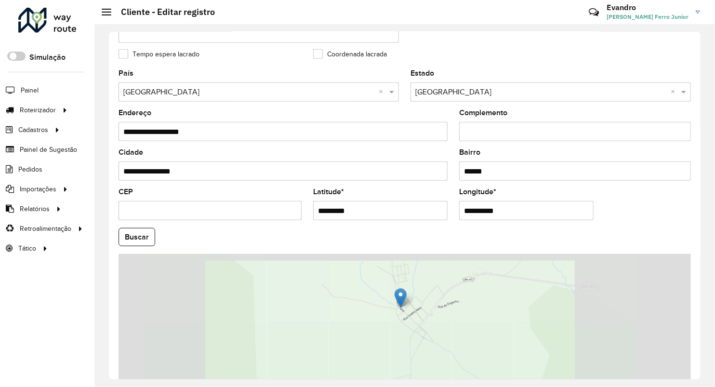
drag, startPoint x: 318, startPoint y: 211, endPoint x: 263, endPoint y: 203, distance: 55.5
click at [284, 206] on formly-group "**********" at bounding box center [405, 234] width 584 height 329
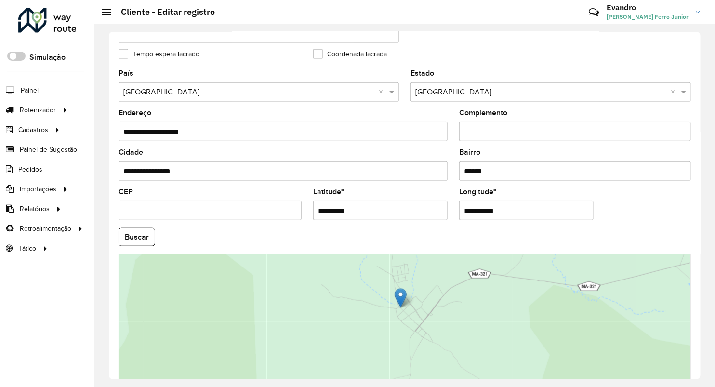
paste input "**********"
type input "**********"
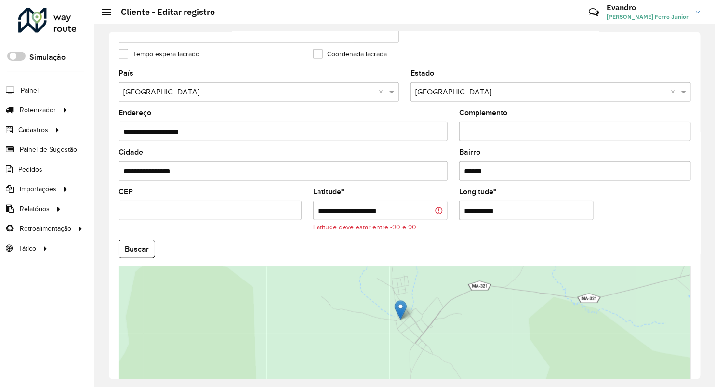
drag, startPoint x: 519, startPoint y: 211, endPoint x: 374, endPoint y: 209, distance: 145.5
click at [374, 209] on formly-group "**********" at bounding box center [405, 240] width 584 height 341
paste input "**********"
type input "**********"
click at [410, 212] on input "**********" at bounding box center [380, 210] width 134 height 19
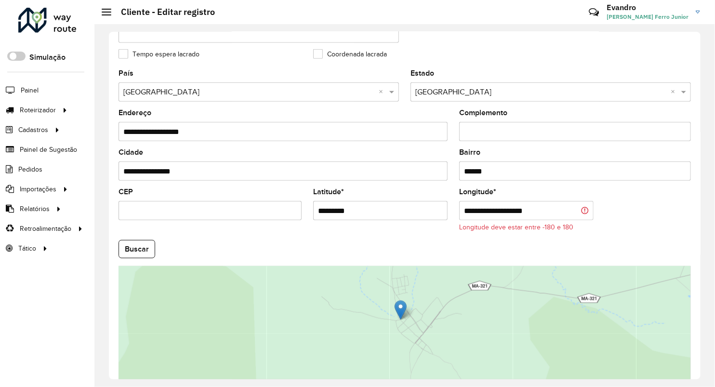
type input "*********"
click at [498, 212] on input "**********" at bounding box center [526, 210] width 134 height 19
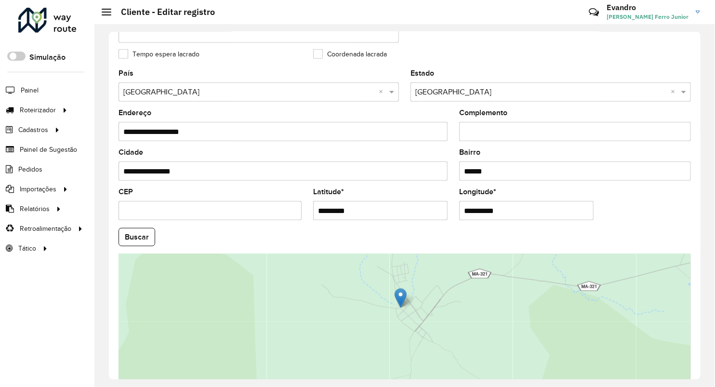
scroll to position [331, 0]
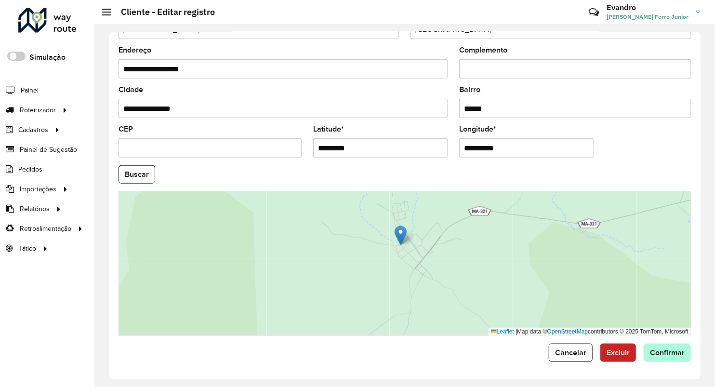
type input "**********"
click at [666, 345] on hb-app "Aguarde... Pop-up bloqueado! Seu navegador bloqueou automáticamente a abertura …" at bounding box center [357, 193] width 715 height 387
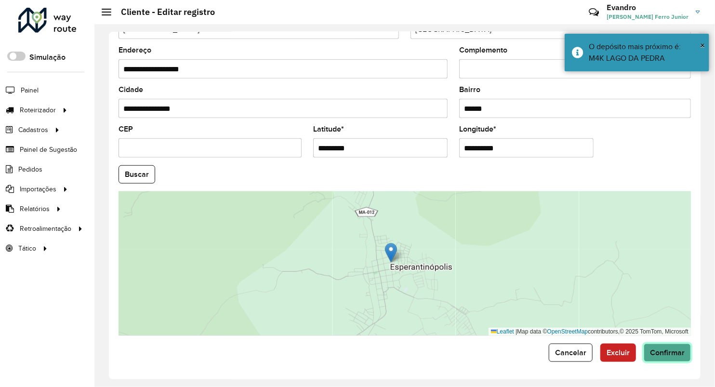
click at [662, 348] on span "Confirmar" at bounding box center [667, 352] width 35 height 8
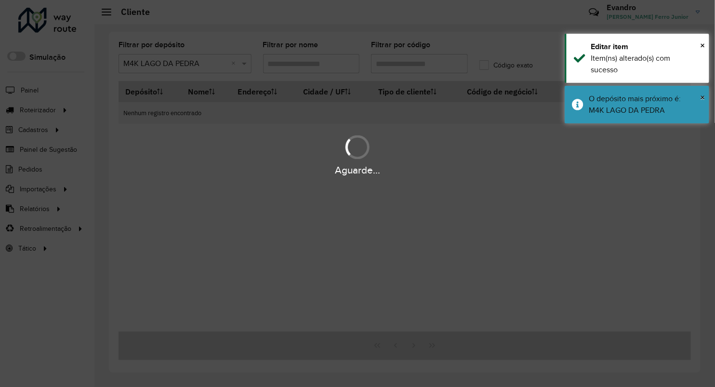
type input "****"
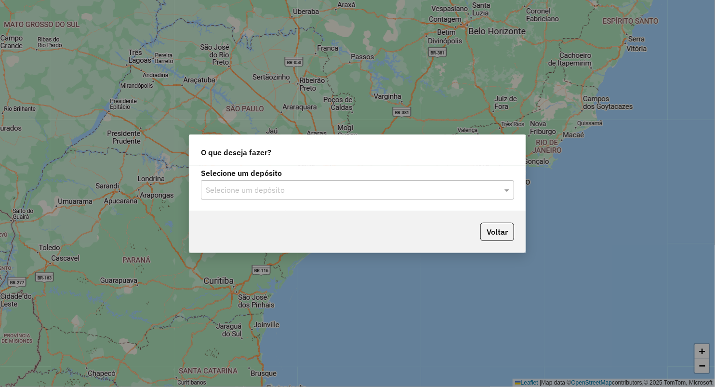
click at [277, 185] on input "text" at bounding box center [348, 191] width 284 height 12
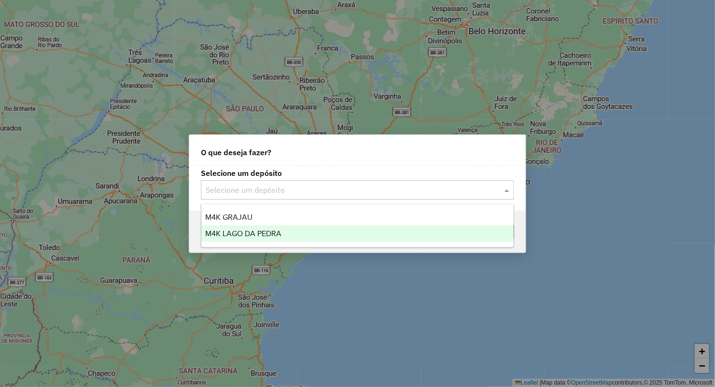
click at [245, 237] on span "M4K LAGO DA PEDRA" at bounding box center [243, 233] width 76 height 8
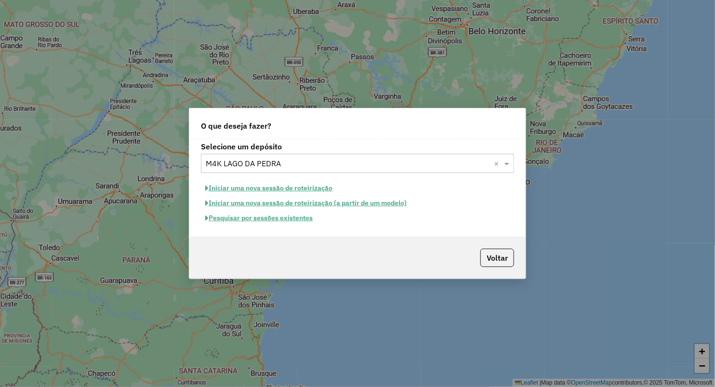
click at [305, 187] on button "Iniciar uma nova sessão de roteirização" at bounding box center [269, 188] width 136 height 15
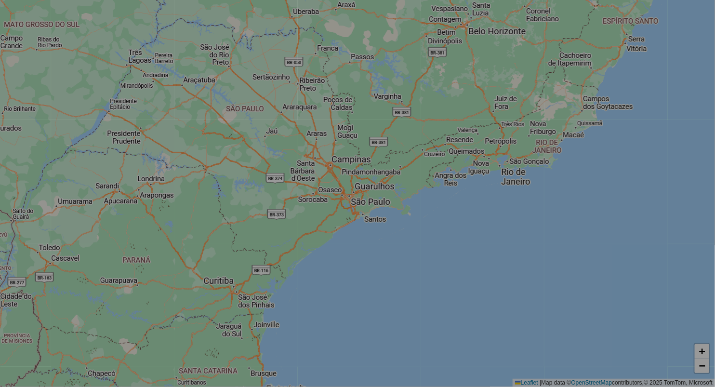
select select "*"
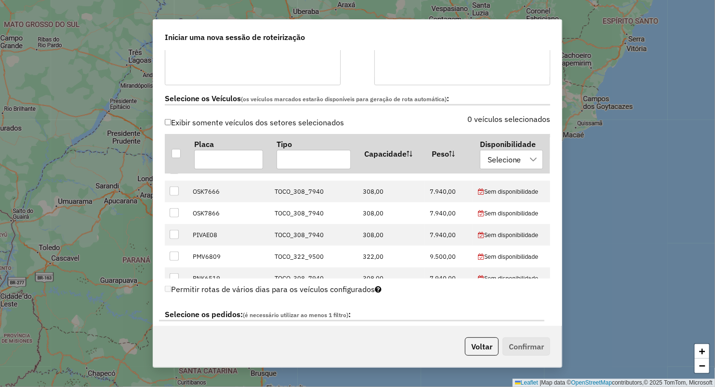
scroll to position [160, 0]
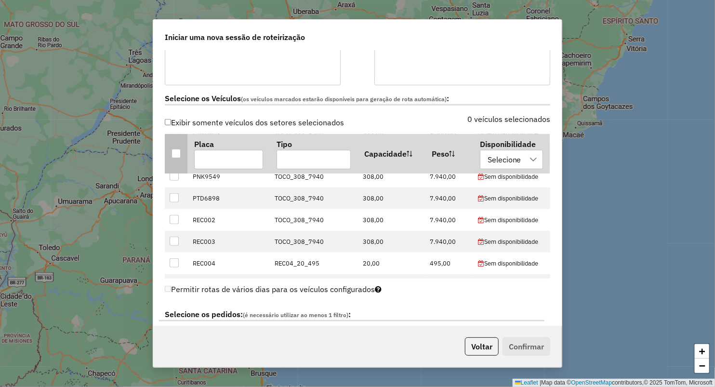
click at [174, 149] on div at bounding box center [176, 153] width 9 height 9
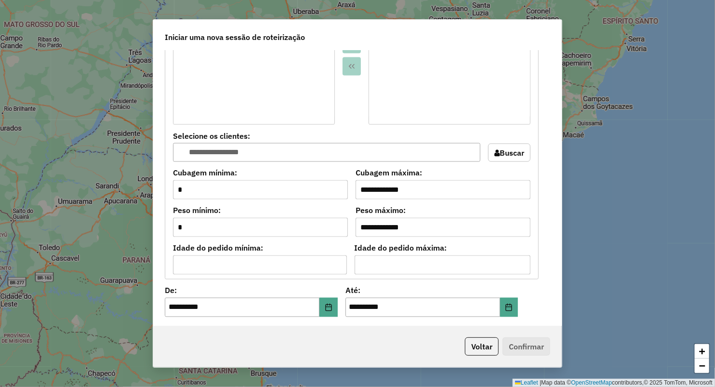
scroll to position [856, 0]
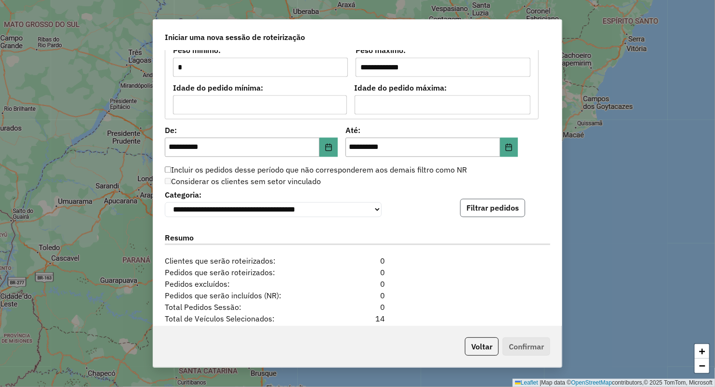
click at [478, 216] on button "Filtrar pedidos" at bounding box center [492, 208] width 65 height 18
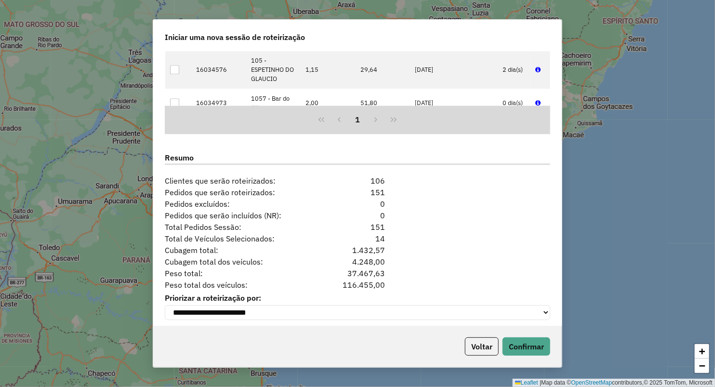
scroll to position [1144, 0]
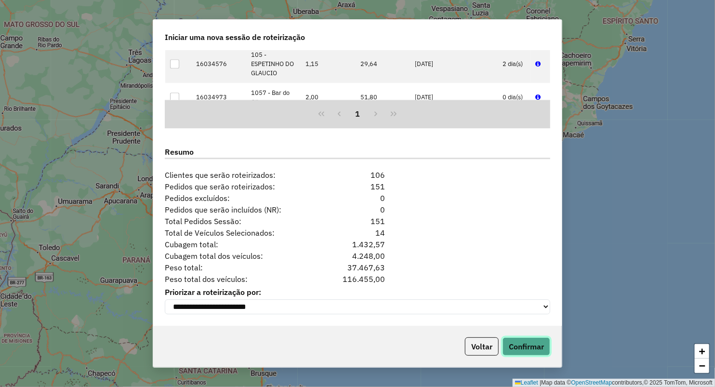
click at [510, 340] on button "Confirmar" at bounding box center [527, 346] width 48 height 18
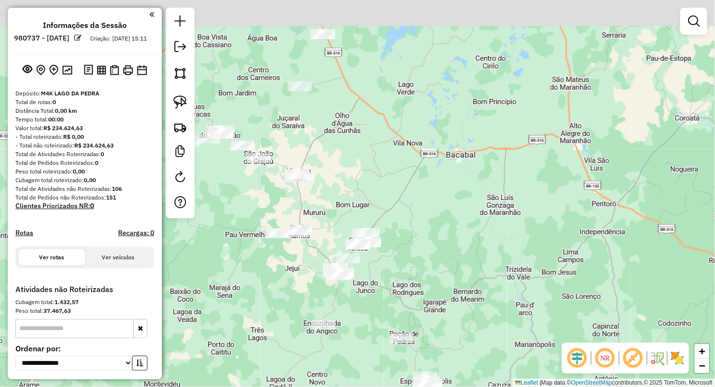
drag, startPoint x: 366, startPoint y: 88, endPoint x: 340, endPoint y: 206, distance: 121.4
click at [340, 206] on div "Janela de atendimento Grade de atendimento Capacidade Transportadoras Veículos …" at bounding box center [357, 193] width 715 height 387
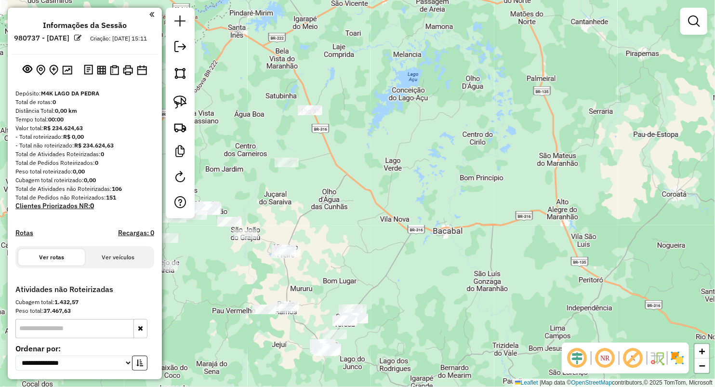
drag, startPoint x: 279, startPoint y: 85, endPoint x: 272, endPoint y: 127, distance: 42.5
click at [274, 127] on div "Janela de atendimento Grade de atendimento Capacidade Transportadoras Veículos …" at bounding box center [357, 193] width 715 height 387
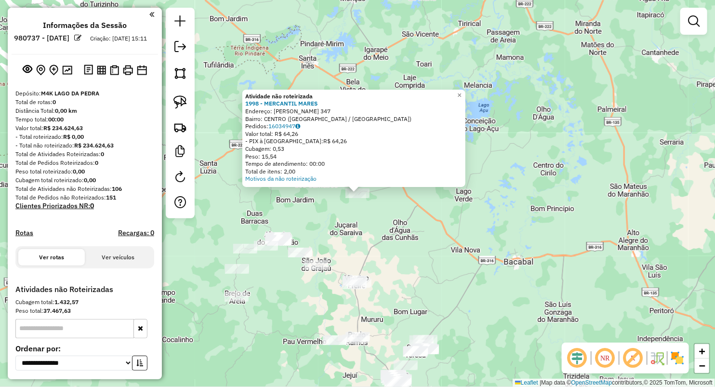
click at [436, 226] on div "Atividade não roteirizada 1998 - MERCANTIL MARES Endereço: [PERSON_NAME] 347 Ba…" at bounding box center [357, 193] width 715 height 387
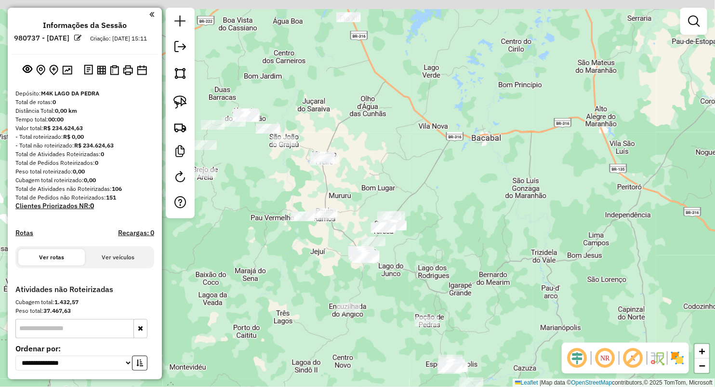
drag, startPoint x: 407, startPoint y: 152, endPoint x: 419, endPoint y: 304, distance: 152.3
click at [422, 302] on div "Janela de atendimento Grade de atendimento Capacidade Transportadoras Veículos …" at bounding box center [357, 193] width 715 height 387
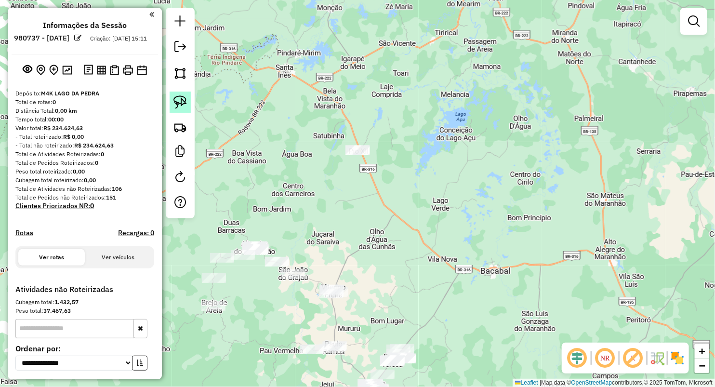
click at [181, 106] on img at bounding box center [179, 101] width 13 height 13
drag, startPoint x: 299, startPoint y: 136, endPoint x: 385, endPoint y: 200, distance: 107.8
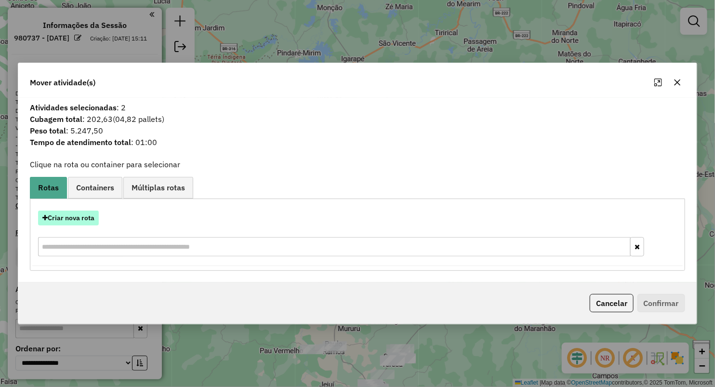
click at [72, 225] on button "Criar nova rota" at bounding box center [68, 218] width 61 height 15
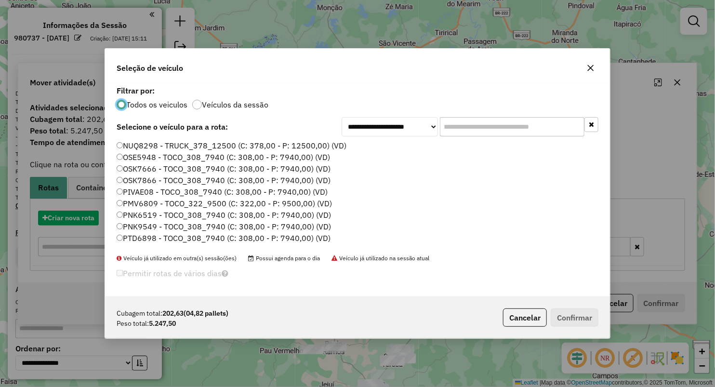
scroll to position [5, 3]
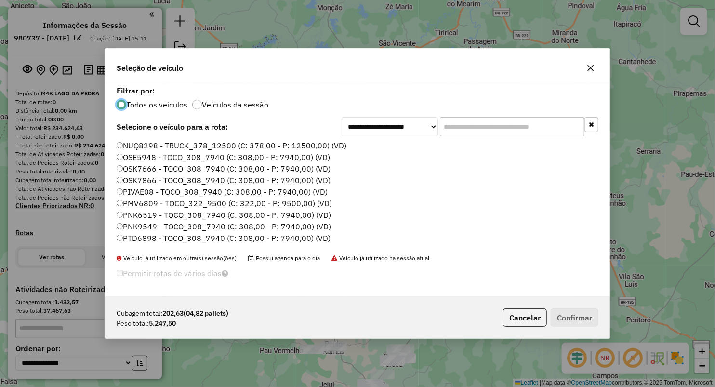
drag, startPoint x: 141, startPoint y: 226, endPoint x: 150, endPoint y: 223, distance: 10.4
click at [141, 227] on label "PNK9549 - TOCO_308_7940 (C: 308,00 - P: 7940,00) (VD)" at bounding box center [224, 227] width 214 height 12
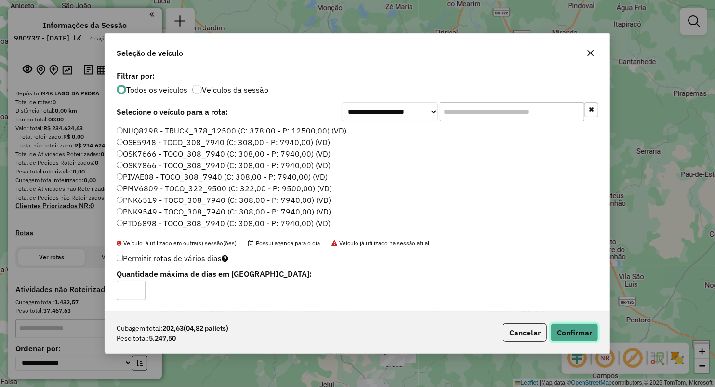
drag, startPoint x: 568, startPoint y: 326, endPoint x: 561, endPoint y: 313, distance: 15.1
click at [569, 326] on button "Confirmar" at bounding box center [575, 332] width 48 height 18
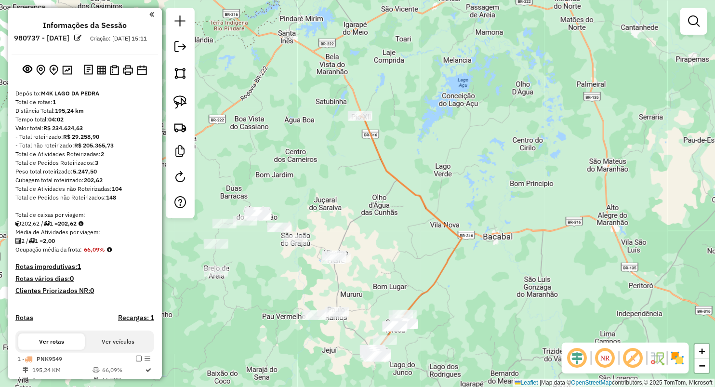
drag, startPoint x: 336, startPoint y: 229, endPoint x: 343, endPoint y: 149, distance: 80.8
click at [343, 150] on div "Janela de atendimento Grade de atendimento Capacidade Transportadoras Veículos …" at bounding box center [357, 193] width 715 height 387
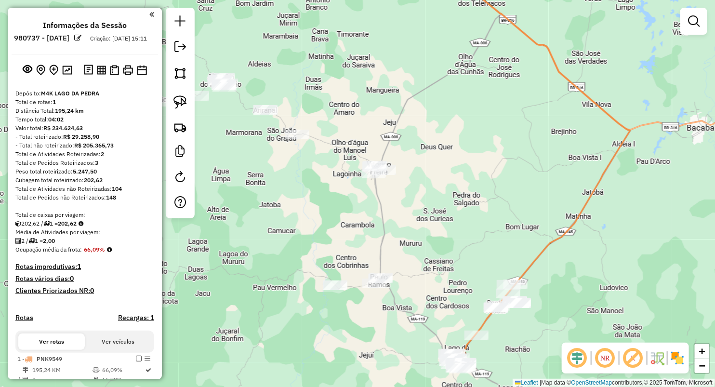
drag, startPoint x: 340, startPoint y: 138, endPoint x: 381, endPoint y: 104, distance: 54.0
click at [385, 96] on div "Janela de atendimento Grade de atendimento Capacidade Transportadoras Veículos …" at bounding box center [357, 193] width 715 height 387
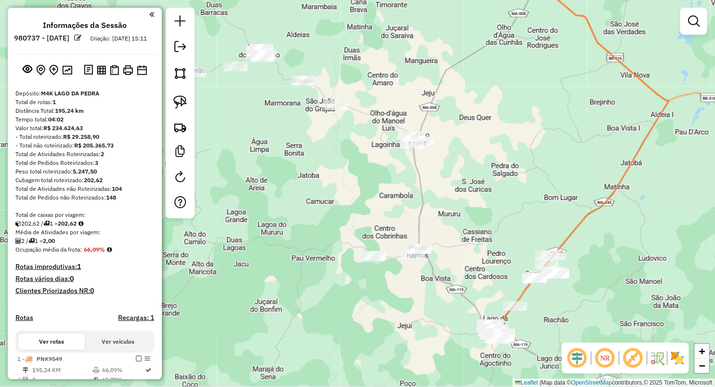
drag, startPoint x: 312, startPoint y: 149, endPoint x: 443, endPoint y: 175, distance: 133.5
click at [439, 174] on div "Janela de atendimento Grade de atendimento Capacidade Transportadoras Veículos …" at bounding box center [357, 193] width 715 height 387
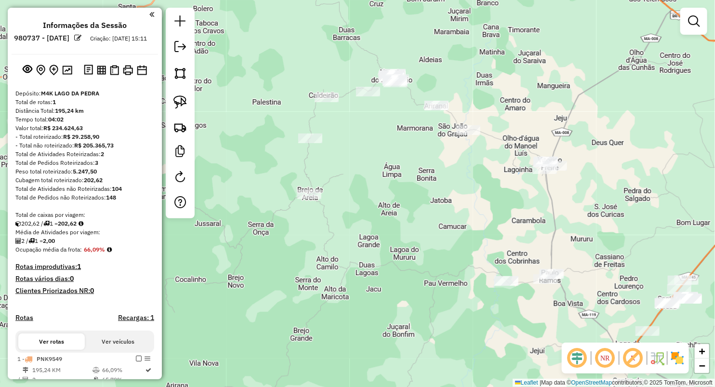
drag, startPoint x: 186, startPoint y: 106, endPoint x: 200, endPoint y: 99, distance: 15.3
click at [186, 106] on img at bounding box center [179, 101] width 13 height 13
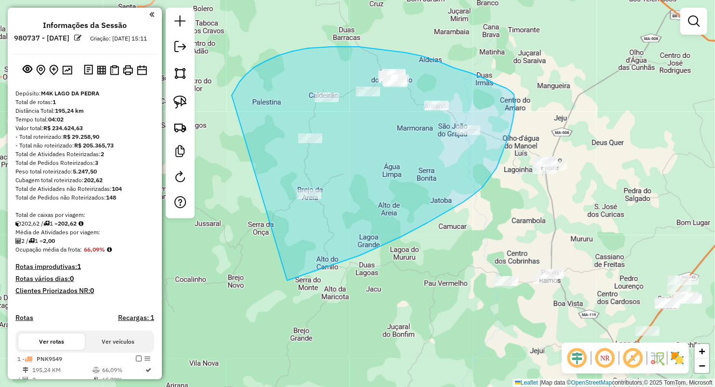
drag, startPoint x: 232, startPoint y: 95, endPoint x: 286, endPoint y: 282, distance: 194.1
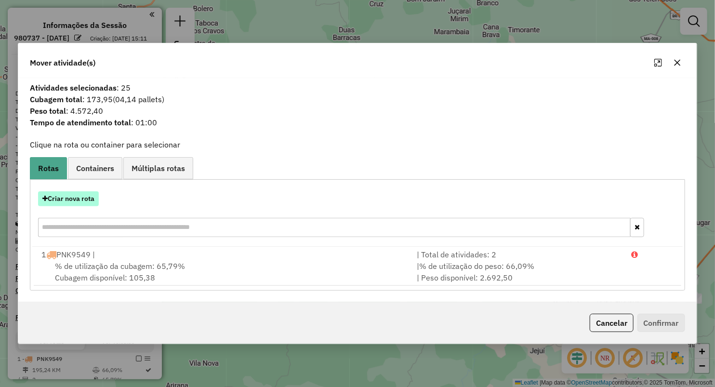
click at [79, 196] on button "Criar nova rota" at bounding box center [68, 198] width 61 height 15
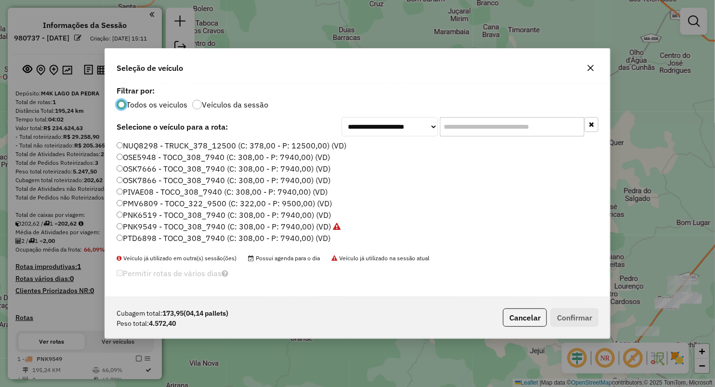
drag, startPoint x: 143, startPoint y: 240, endPoint x: 161, endPoint y: 239, distance: 18.8
click at [143, 240] on label "PTD6898 - TOCO_308_7940 (C: 308,00 - P: 7940,00) (VD)" at bounding box center [224, 238] width 214 height 12
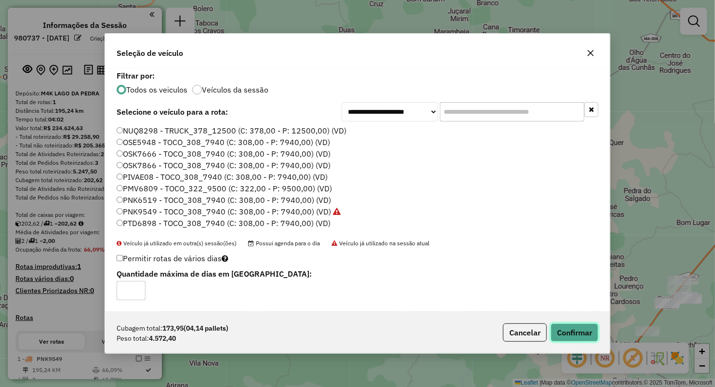
click at [572, 327] on button "Confirmar" at bounding box center [575, 332] width 48 height 18
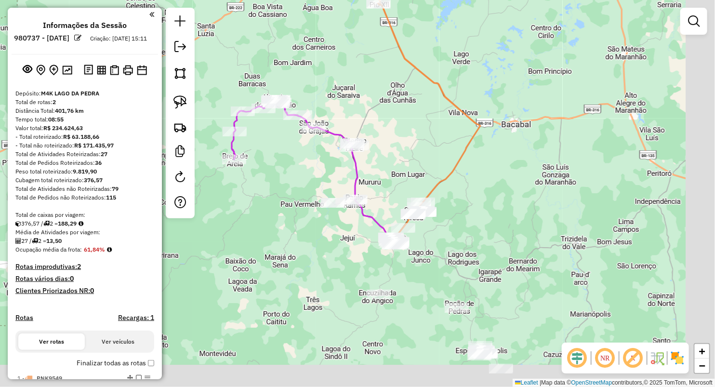
drag, startPoint x: 337, startPoint y: 185, endPoint x: 314, endPoint y: 159, distance: 35.2
click at [304, 167] on div "Janela de atendimento Grade de atendimento Capacidade Transportadoras Veículos …" at bounding box center [357, 193] width 715 height 387
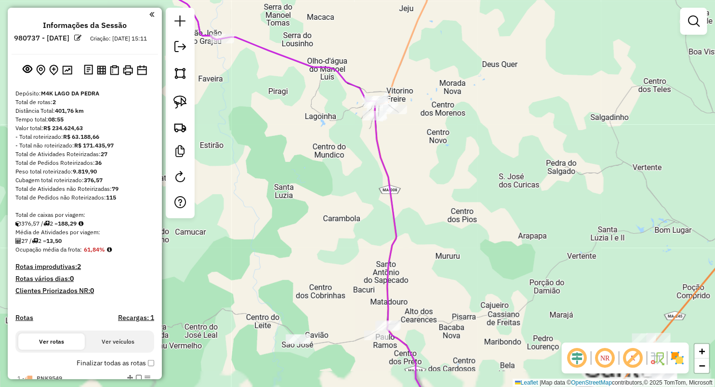
drag, startPoint x: 345, startPoint y: 192, endPoint x: 438, endPoint y: 119, distance: 118.1
click at [438, 119] on div "Janela de atendimento Grade de atendimento Capacidade Transportadoras Veículos …" at bounding box center [357, 193] width 715 height 387
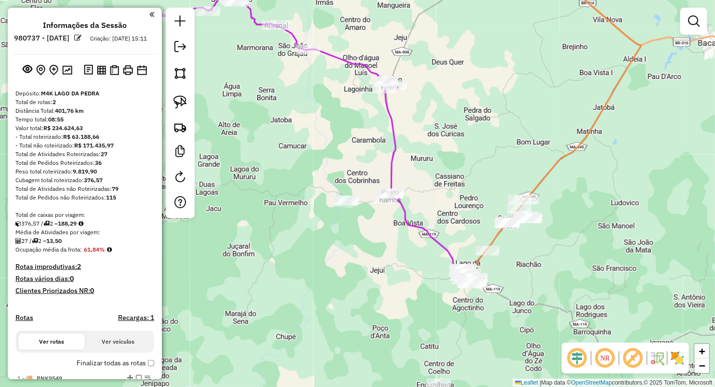
drag, startPoint x: 391, startPoint y: 145, endPoint x: 372, endPoint y: 125, distance: 27.3
click at [372, 125] on div "Janela de atendimento Grade de atendimento Capacidade Transportadoras Veículos …" at bounding box center [357, 193] width 715 height 387
select select "**********"
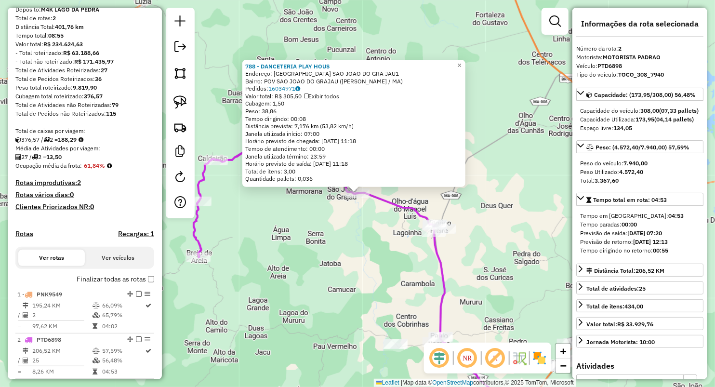
scroll to position [281, 0]
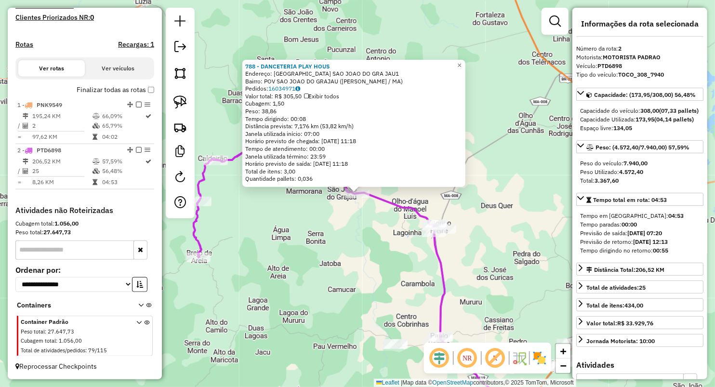
click at [298, 244] on div "788 - DANCETERIA PLAY HOUS Endereço: [GEOGRAPHIC_DATA] SAO JOAO DO GRA JAU1 Bai…" at bounding box center [357, 193] width 715 height 387
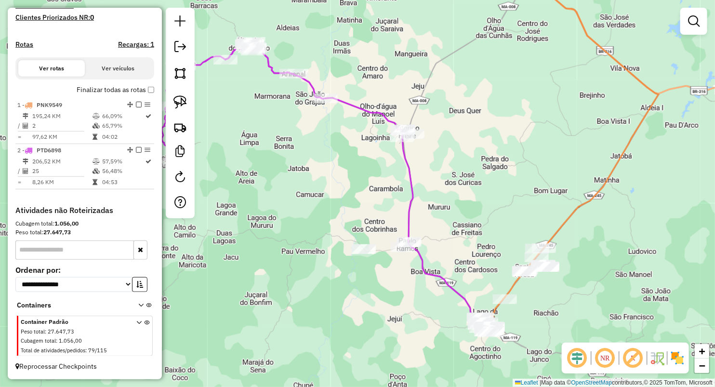
drag, startPoint x: 333, startPoint y: 243, endPoint x: 304, endPoint y: 159, distance: 89.0
click at [304, 163] on div "Janela de atendimento Grade de atendimento Capacidade Transportadoras Veículos …" at bounding box center [357, 193] width 715 height 387
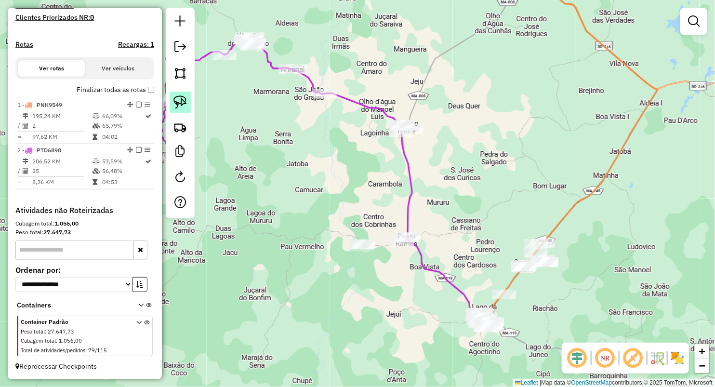
click at [177, 100] on img at bounding box center [179, 101] width 13 height 13
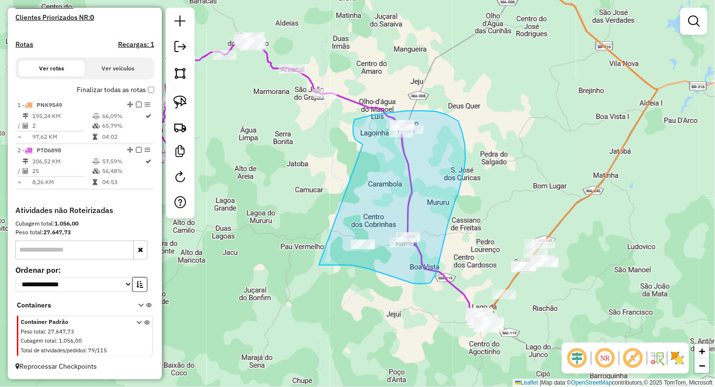
drag, startPoint x: 363, startPoint y: 145, endPoint x: 319, endPoint y: 265, distance: 127.7
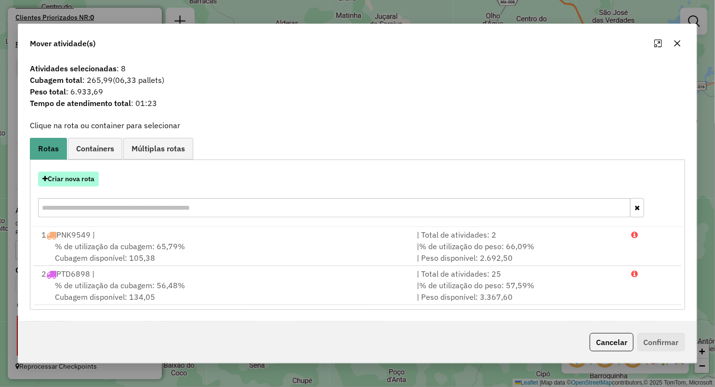
click at [81, 174] on button "Criar nova rota" at bounding box center [68, 179] width 61 height 15
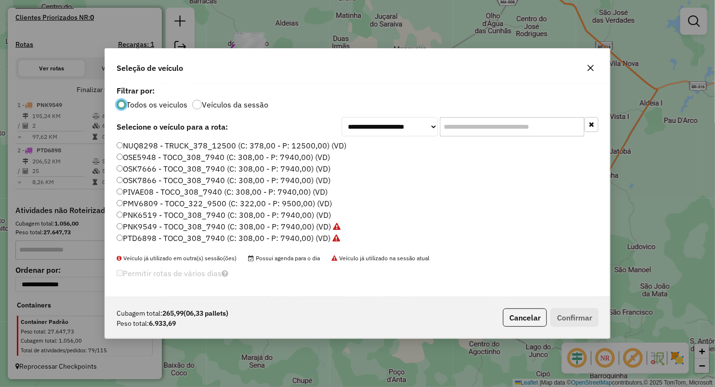
scroll to position [5, 3]
click at [144, 158] on label "OSE5948 - TOCO_308_7940 (C: 308,00 - P: 7940,00) (VD)" at bounding box center [223, 157] width 213 height 12
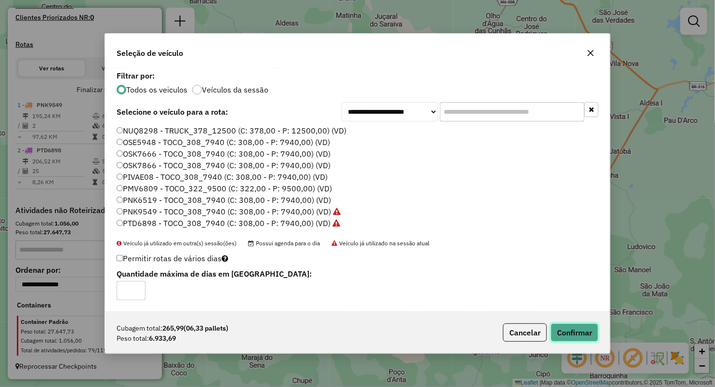
click at [572, 326] on button "Confirmar" at bounding box center [575, 332] width 48 height 18
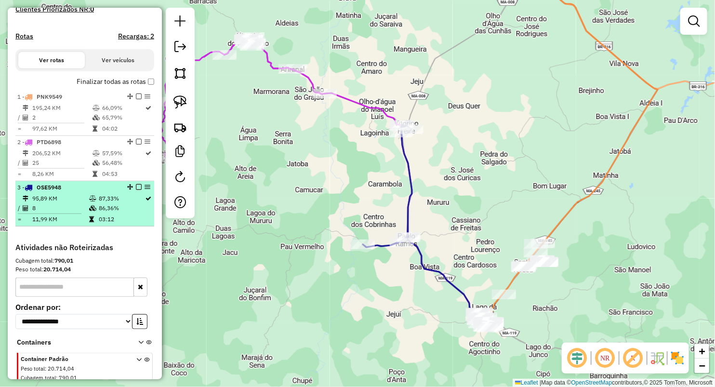
click at [102, 211] on td "86,36%" at bounding box center [121, 208] width 47 height 10
select select "**********"
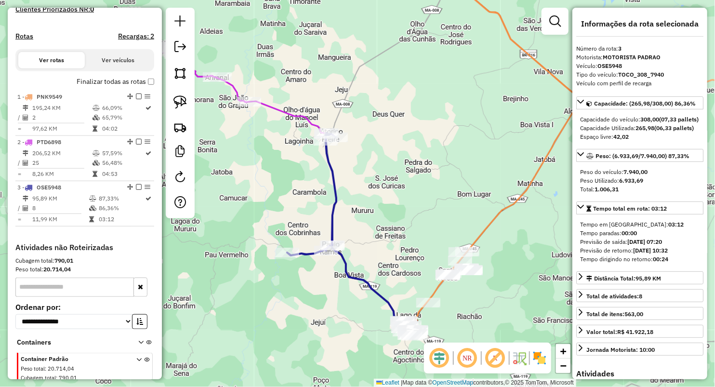
drag, startPoint x: 404, startPoint y: 120, endPoint x: 394, endPoint y: 166, distance: 46.9
click at [394, 165] on div "Janela de atendimento Grade de atendimento Capacidade Transportadoras Veículos …" at bounding box center [357, 193] width 715 height 387
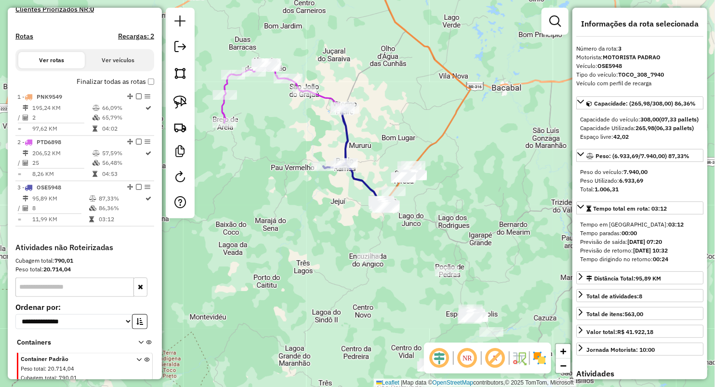
drag, startPoint x: 429, startPoint y: 176, endPoint x: 414, endPoint y: 48, distance: 128.6
click at [414, 48] on div "Janela de atendimento Grade de atendimento Capacidade Transportadoras Veículos …" at bounding box center [357, 193] width 715 height 387
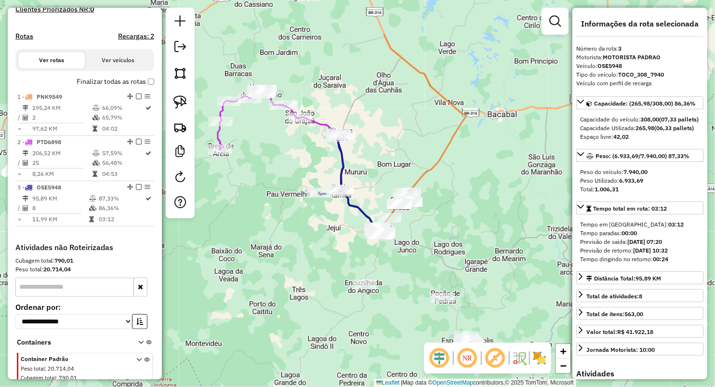
drag, startPoint x: 398, startPoint y: 64, endPoint x: 400, endPoint y: 137, distance: 72.8
click at [400, 137] on div "Janela de atendimento Grade de atendimento Capacidade Transportadoras Veículos …" at bounding box center [357, 193] width 715 height 387
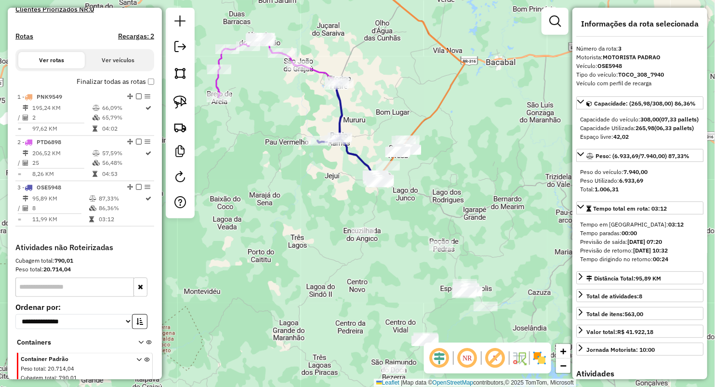
drag, startPoint x: 437, startPoint y: 220, endPoint x: 436, endPoint y: 168, distance: 52.1
click at [436, 168] on div "Janela de atendimento Grade de atendimento Capacidade Transportadoras Veículos …" at bounding box center [357, 193] width 715 height 387
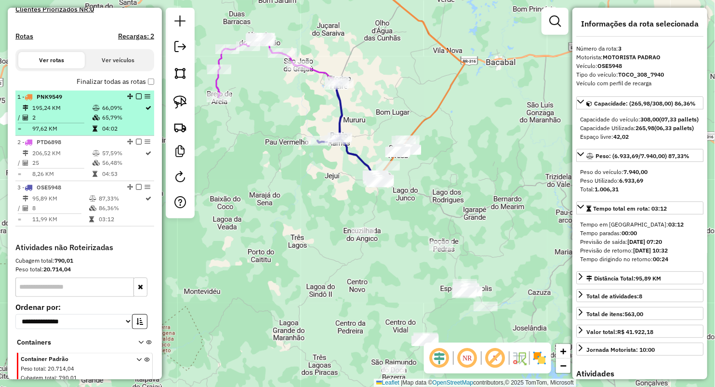
click at [96, 111] on icon at bounding box center [96, 108] width 7 height 6
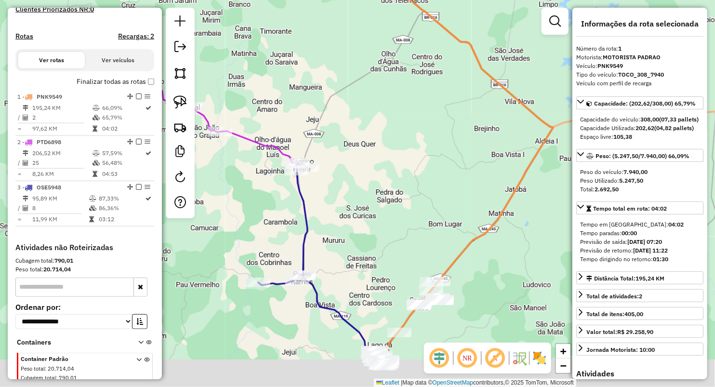
drag, startPoint x: 390, startPoint y: 160, endPoint x: 390, endPoint y: 136, distance: 24.1
click at [390, 137] on div "Janela de atendimento Grade de atendimento Capacidade Transportadoras Veículos …" at bounding box center [357, 193] width 715 height 387
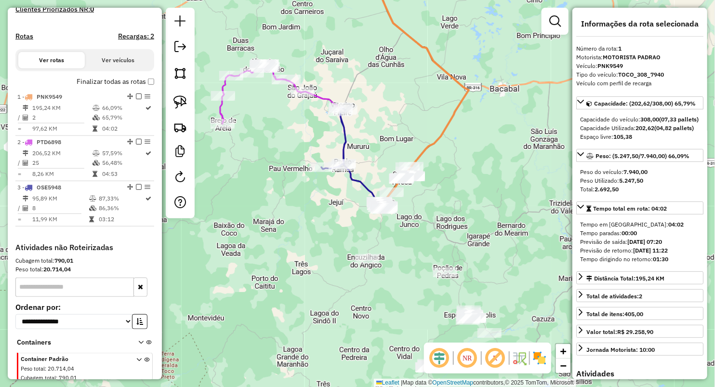
drag, startPoint x: 393, startPoint y: 155, endPoint x: 388, endPoint y: 66, distance: 88.8
click at [388, 66] on div "Janela de atendimento Grade de atendimento Capacidade Transportadoras Veículos …" at bounding box center [357, 193] width 715 height 387
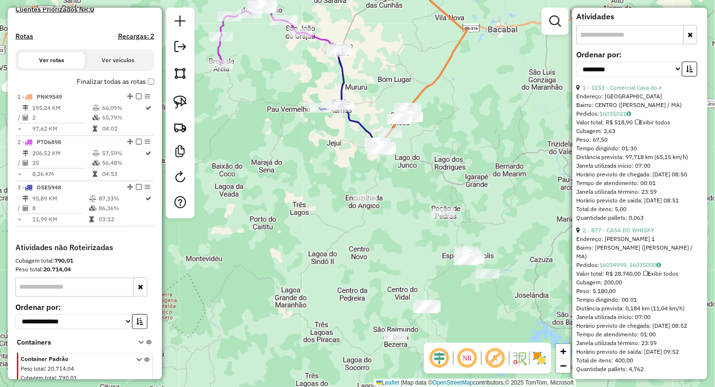
scroll to position [383, 0]
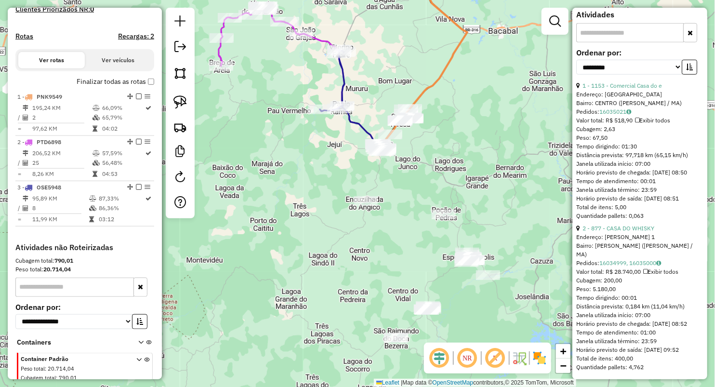
drag, startPoint x: 386, startPoint y: 181, endPoint x: 386, endPoint y: 208, distance: 27.0
click at [386, 208] on div "Janela de atendimento Grade de atendimento Capacidade Transportadoras Veículos …" at bounding box center [357, 193] width 715 height 387
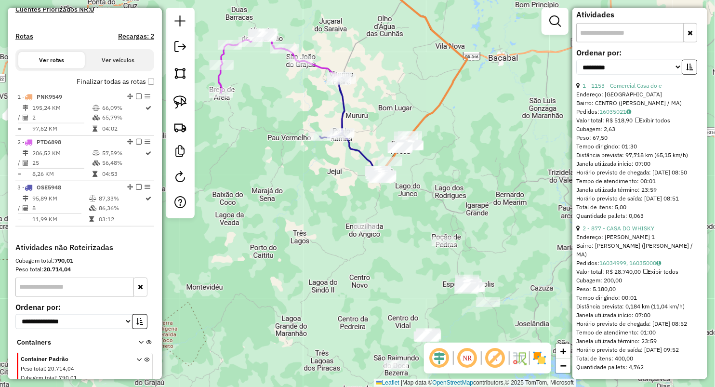
drag, startPoint x: 401, startPoint y: 252, endPoint x: 374, endPoint y: 161, distance: 93.9
click at [377, 167] on div "Janela de atendimento Grade de atendimento Capacidade Transportadoras Veículos …" at bounding box center [357, 193] width 715 height 387
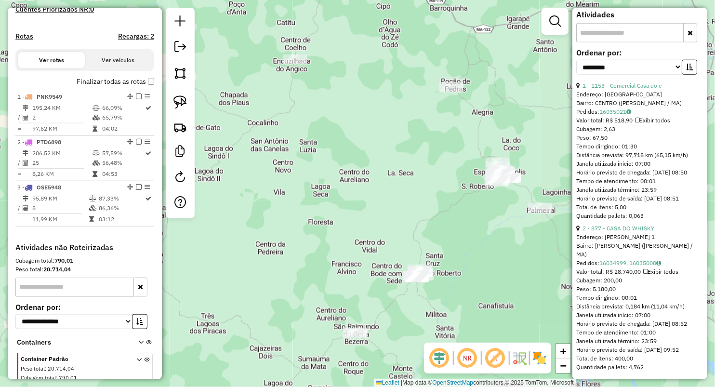
drag, startPoint x: 438, startPoint y: 210, endPoint x: 416, endPoint y: 179, distance: 37.0
click at [417, 181] on div "Janela de atendimento Grade de atendimento Capacidade Transportadoras Veículos …" at bounding box center [357, 193] width 715 height 387
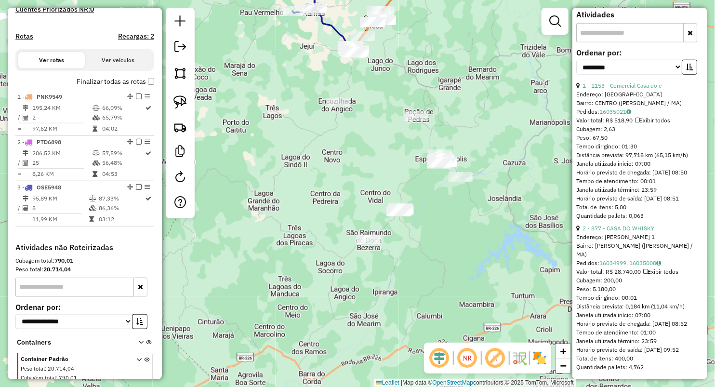
drag, startPoint x: 370, startPoint y: 187, endPoint x: 310, endPoint y: 178, distance: 59.9
click at [330, 179] on div "Janela de atendimento Grade de atendimento Capacidade Transportadoras Veículos …" at bounding box center [357, 193] width 715 height 387
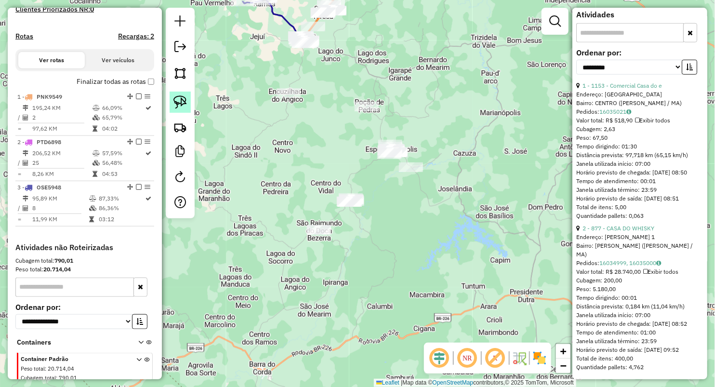
click at [182, 101] on img at bounding box center [179, 101] width 13 height 13
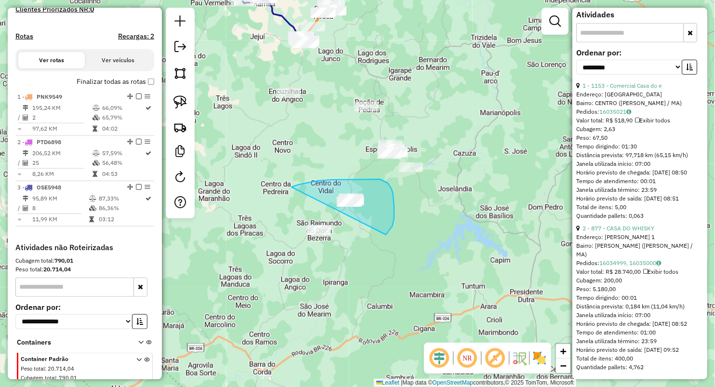
drag, startPoint x: 293, startPoint y: 186, endPoint x: 281, endPoint y: 300, distance: 113.9
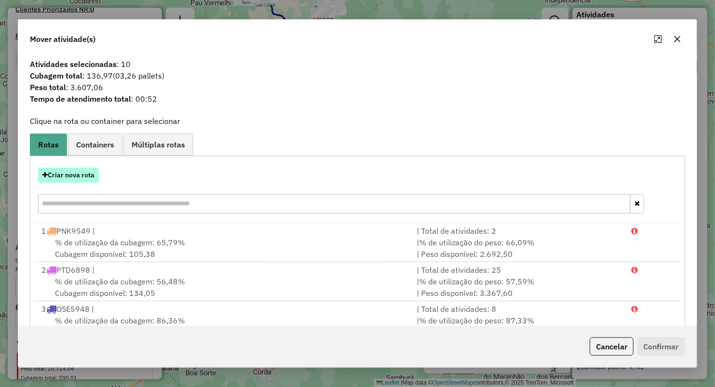
click at [80, 180] on button "Criar nova rota" at bounding box center [68, 175] width 61 height 15
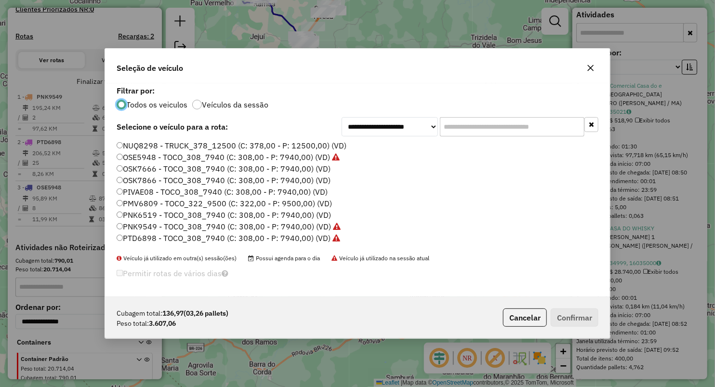
scroll to position [55, 0]
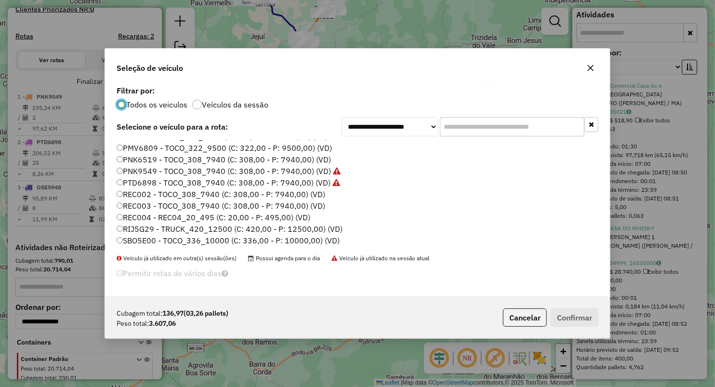
click at [149, 237] on label "SBO5E00 - TOCO_336_10000 (C: 336,00 - P: 10000,00) (VD)" at bounding box center [228, 241] width 223 height 12
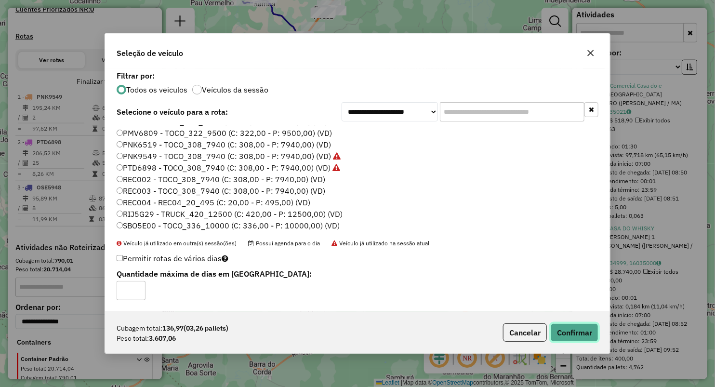
click at [589, 332] on button "Confirmar" at bounding box center [575, 332] width 48 height 18
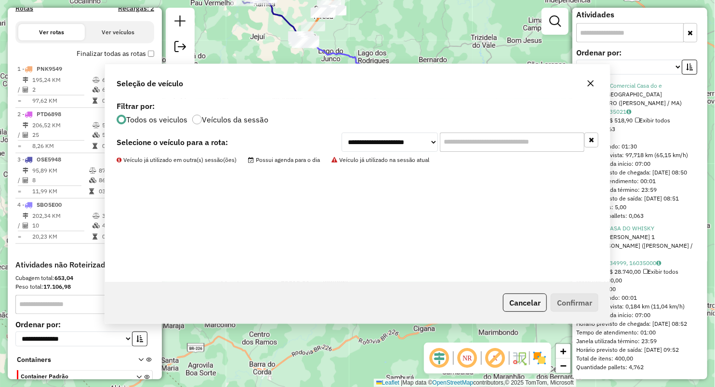
scroll to position [372, 0]
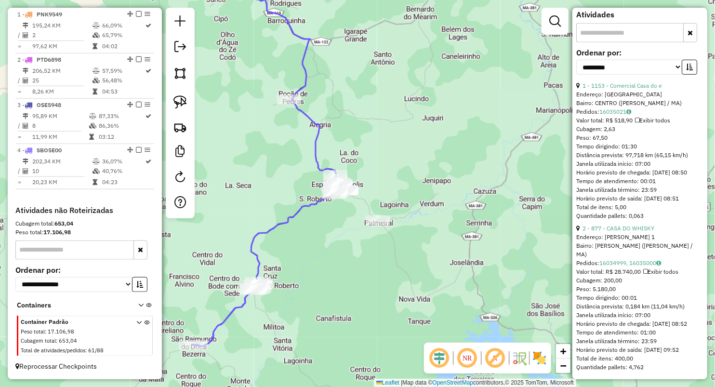
drag, startPoint x: 345, startPoint y: 186, endPoint x: 281, endPoint y: 158, distance: 69.7
click at [286, 160] on div "Janela de atendimento Grade de atendimento Capacidade Transportadoras Veículos …" at bounding box center [357, 193] width 715 height 387
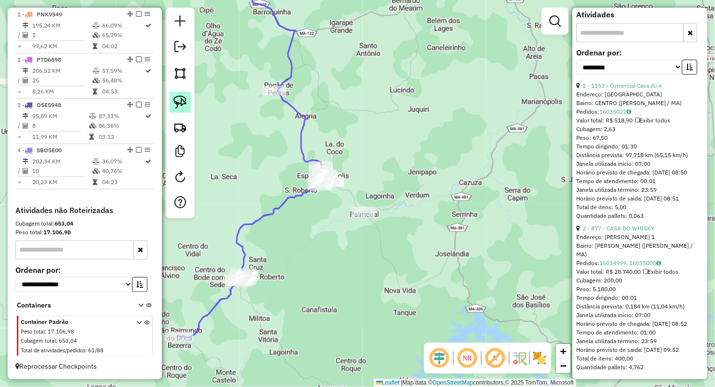
click at [177, 103] on img at bounding box center [179, 101] width 13 height 13
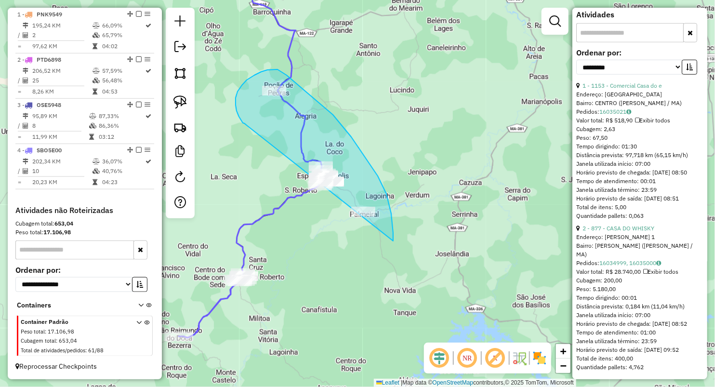
drag, startPoint x: 244, startPoint y: 123, endPoint x: 378, endPoint y: 299, distance: 221.4
click at [378, 299] on div "Janela de atendimento Grade de atendimento Capacidade Transportadoras Veículos …" at bounding box center [357, 193] width 715 height 387
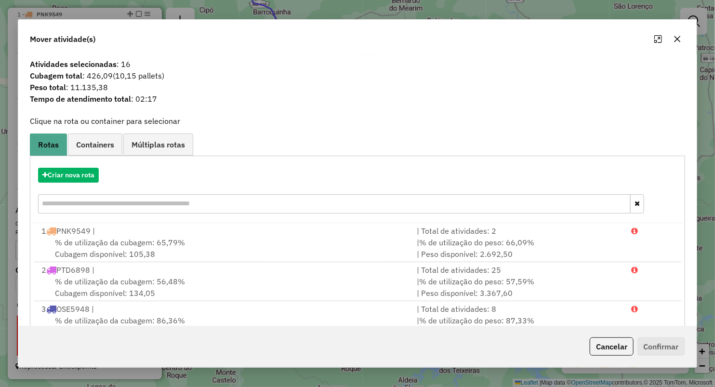
click at [92, 183] on div "Criar nova rota" at bounding box center [357, 191] width 650 height 63
click at [93, 179] on button "Criar nova rota" at bounding box center [68, 175] width 61 height 15
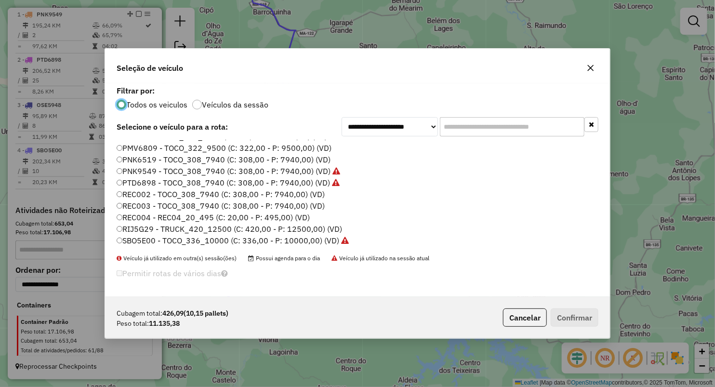
scroll to position [0, 0]
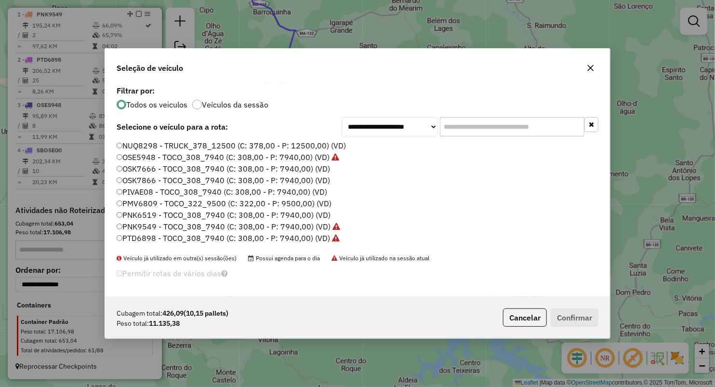
click at [128, 143] on label "NUQ8298 - TRUCK_378_12500 (C: 378,00 - P: 12500,00) (VD)" at bounding box center [231, 146] width 229 height 12
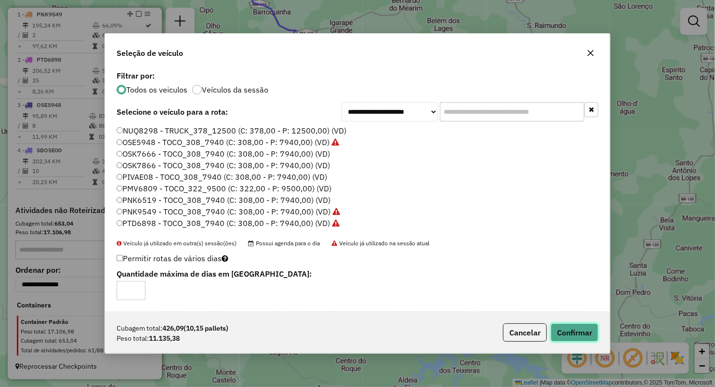
click at [560, 330] on button "Confirmar" at bounding box center [575, 332] width 48 height 18
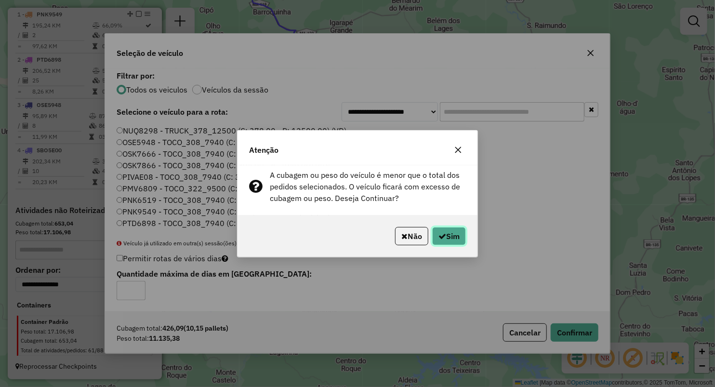
click at [449, 233] on button "Sim" at bounding box center [449, 236] width 34 height 18
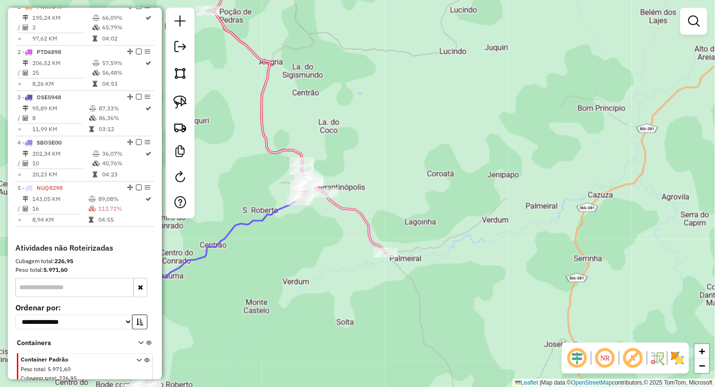
drag, startPoint x: 265, startPoint y: 123, endPoint x: 325, endPoint y: 164, distance: 72.2
click at [332, 175] on icon at bounding box center [297, 131] width 178 height 243
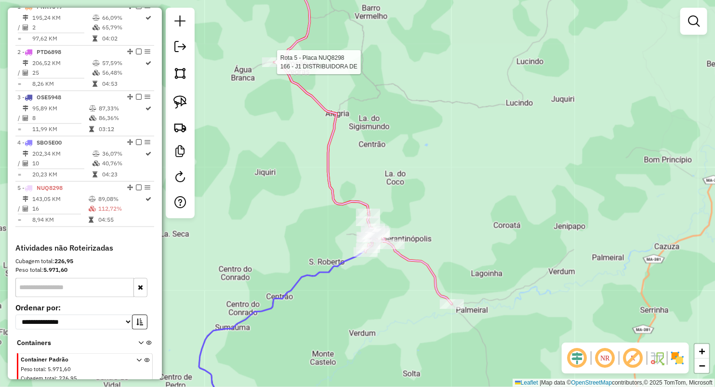
select select "**********"
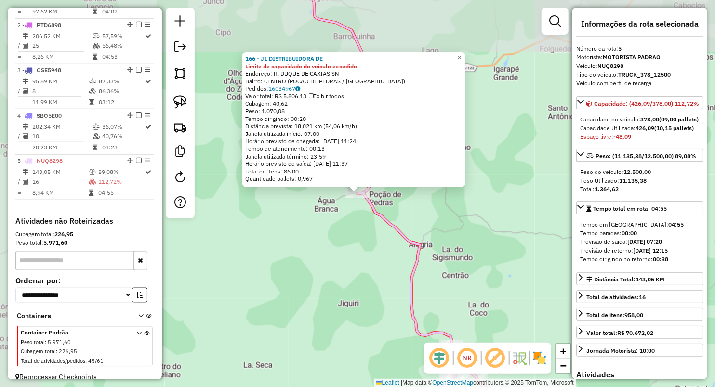
scroll to position [417, 0]
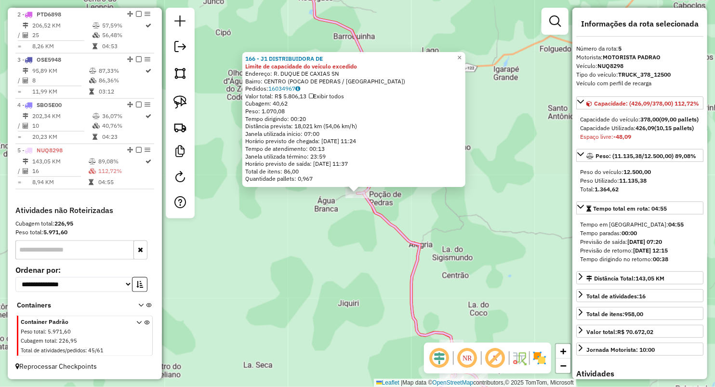
click at [340, 251] on div "166 - J1 DISTRIBUIDORA DE Limite de capacidade do veículo excedido Endereço: R.…" at bounding box center [357, 193] width 715 height 387
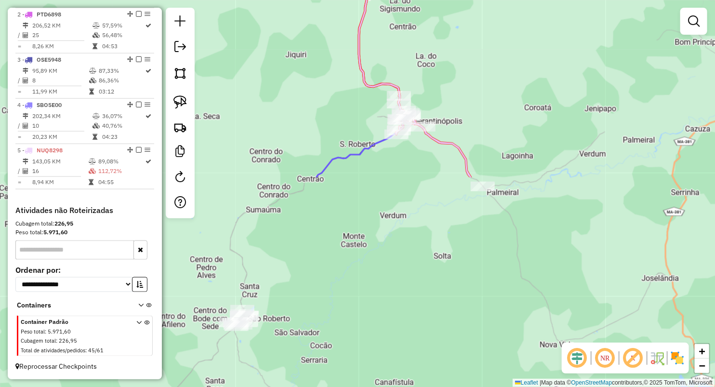
drag, startPoint x: 363, startPoint y: 300, endPoint x: 309, endPoint y: 50, distance: 255.7
click at [309, 50] on div "Janela de atendimento Grade de atendimento Capacidade Transportadoras Veículos …" at bounding box center [357, 193] width 715 height 387
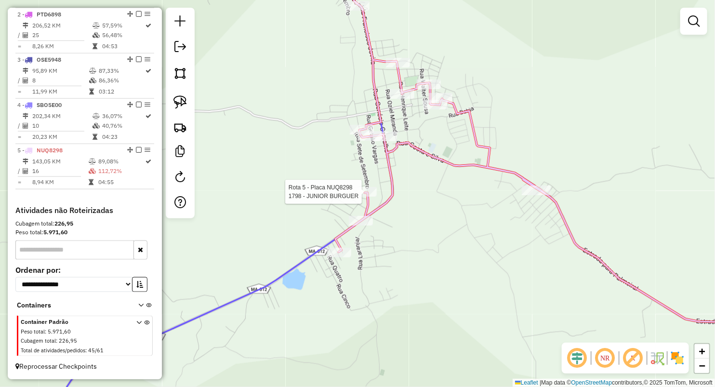
select select "**********"
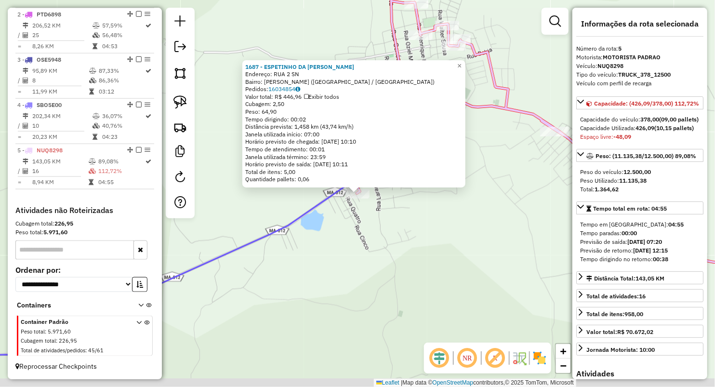
click at [385, 239] on div "Rota 5 - Placa NUQ8298 1687 - ESPETINHO DA CLAUDIA 1687 - ESPETINHO DA CLAUDIA …" at bounding box center [357, 193] width 715 height 387
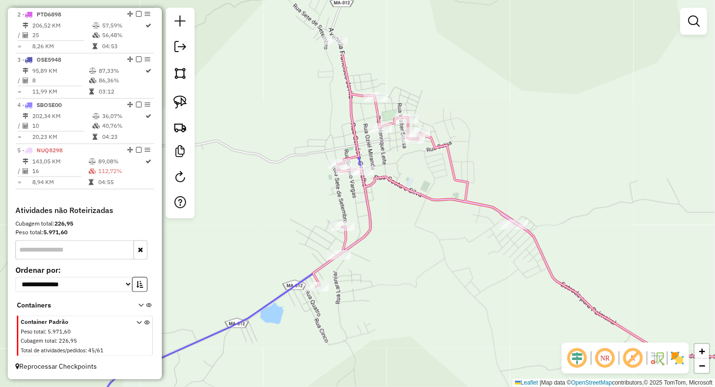
drag, startPoint x: 451, startPoint y: 124, endPoint x: 403, endPoint y: 164, distance: 62.3
click at [410, 217] on div "Janela de atendimento Grade de atendimento Capacidade Transportadoras Veículos …" at bounding box center [357, 193] width 715 height 387
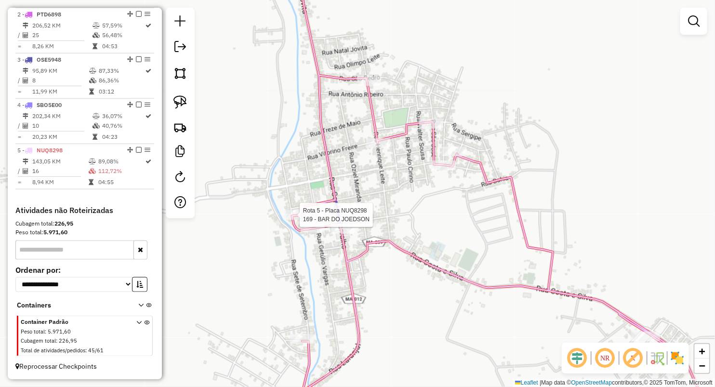
select select "**********"
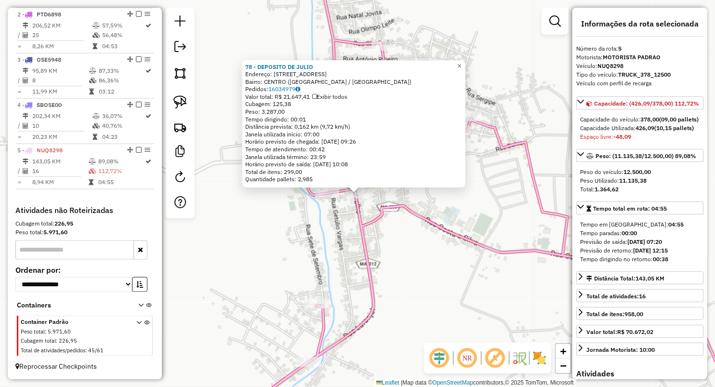
drag, startPoint x: 256, startPoint y: 221, endPoint x: 245, endPoint y: 193, distance: 29.8
click at [256, 220] on div "78 - DEPOSITO DE JULIO Endereço: R BOM FIM 251 Bairro: CENTRO (ESPERANTINOPOLIS…" at bounding box center [357, 193] width 715 height 387
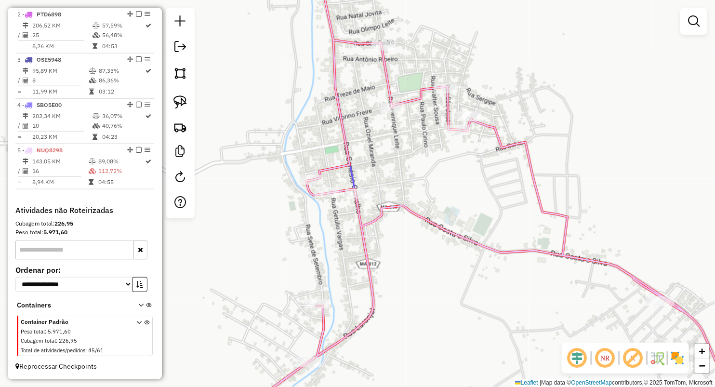
click at [176, 90] on div at bounding box center [180, 113] width 29 height 211
drag, startPoint x: 179, startPoint y: 92, endPoint x: 219, endPoint y: 123, distance: 50.4
click at [180, 92] on link at bounding box center [180, 102] width 21 height 21
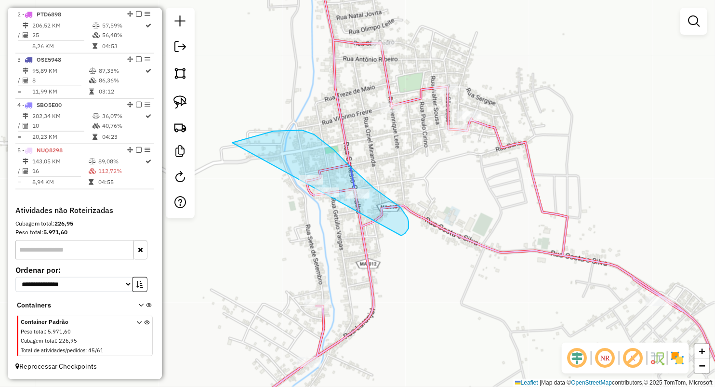
drag, startPoint x: 232, startPoint y: 142, endPoint x: 327, endPoint y: 241, distance: 136.7
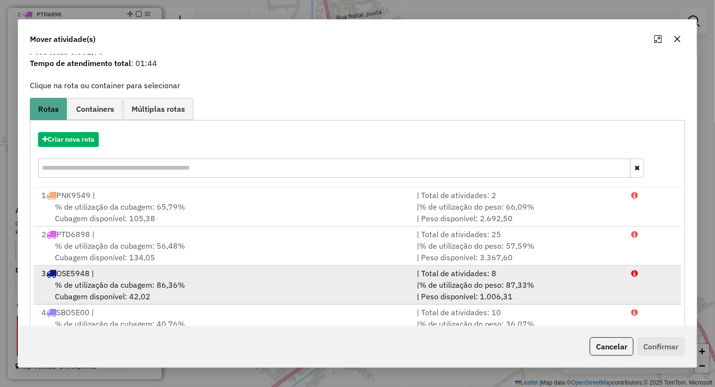
scroll to position [69, 0]
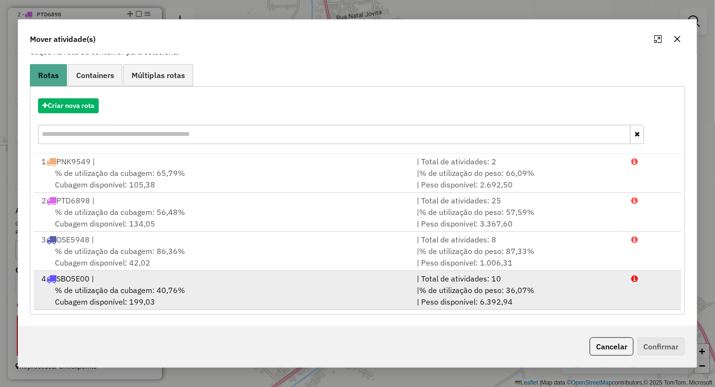
click at [107, 280] on div "4 SBO5E00 |" at bounding box center [223, 279] width 375 height 12
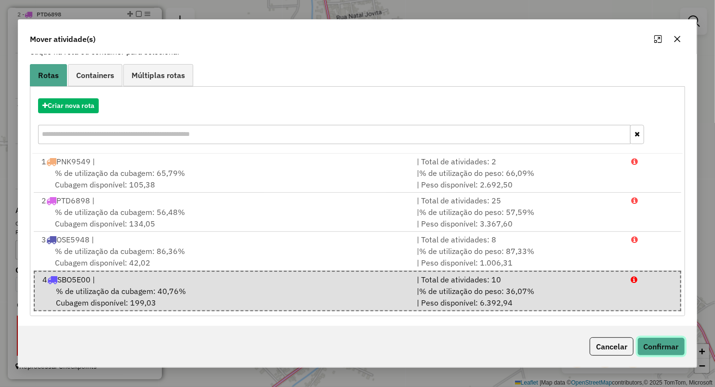
click at [653, 345] on button "Confirmar" at bounding box center [661, 346] width 48 height 18
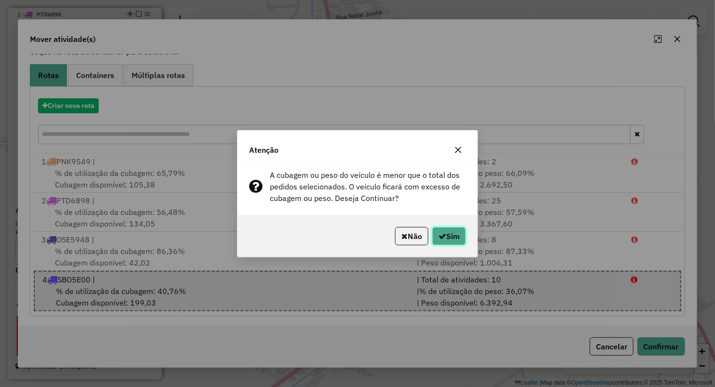
drag, startPoint x: 451, startPoint y: 233, endPoint x: 454, endPoint y: 237, distance: 5.5
click at [451, 234] on button "Sim" at bounding box center [449, 236] width 34 height 18
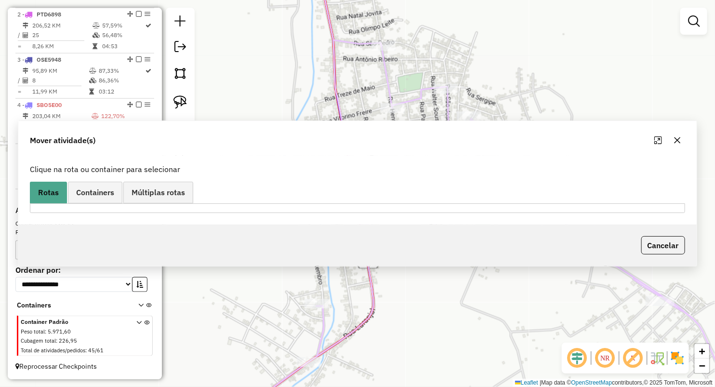
scroll to position [0, 0]
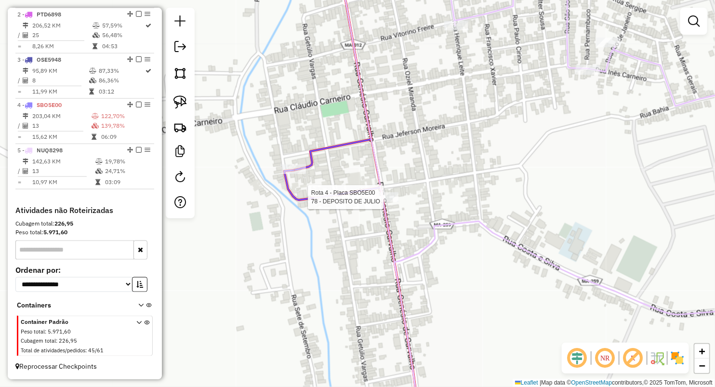
select select "**********"
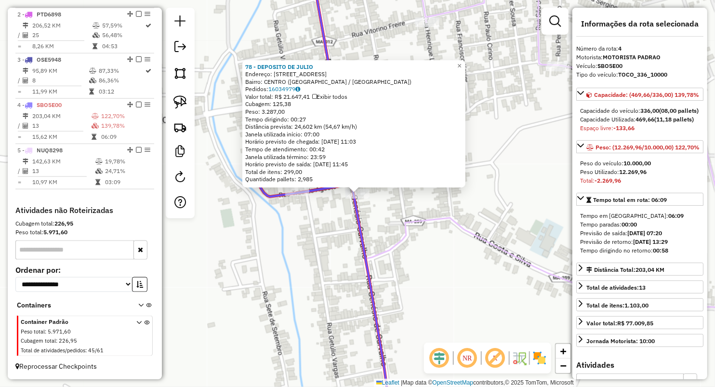
click at [316, 233] on div "78 - DEPOSITO DE JULIO Endereço: R BOM FIM 251 Bairro: CENTRO (ESPERANTINOPOLIS…" at bounding box center [357, 193] width 715 height 387
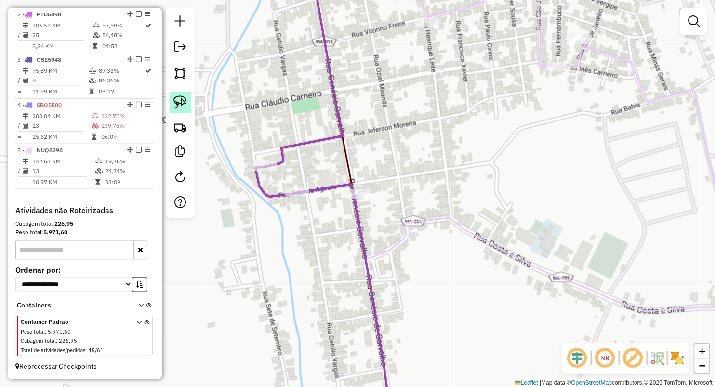
click at [187, 97] on link at bounding box center [180, 102] width 21 height 21
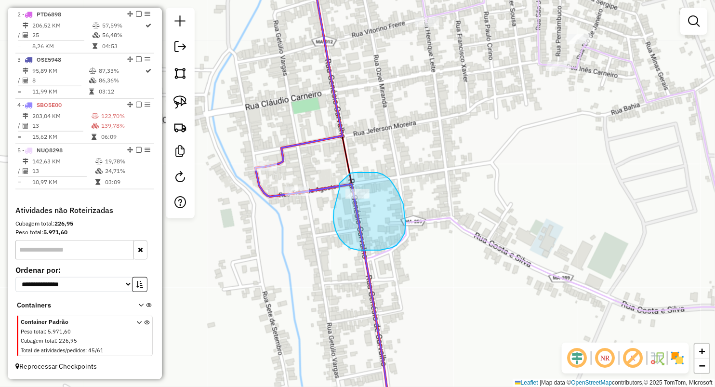
drag, startPoint x: 350, startPoint y: 174, endPoint x: 340, endPoint y: 183, distance: 13.6
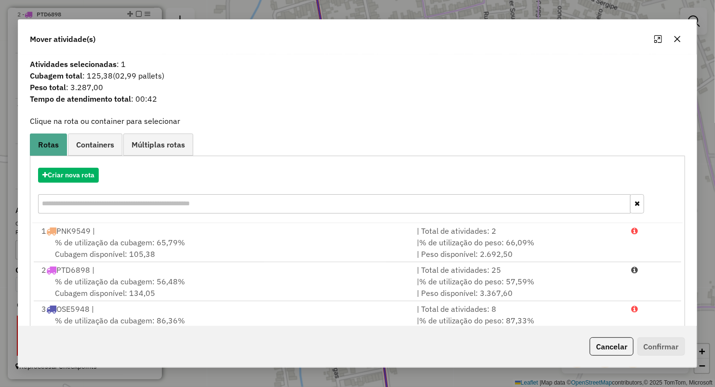
click at [679, 40] on icon "button" at bounding box center [678, 39] width 6 height 6
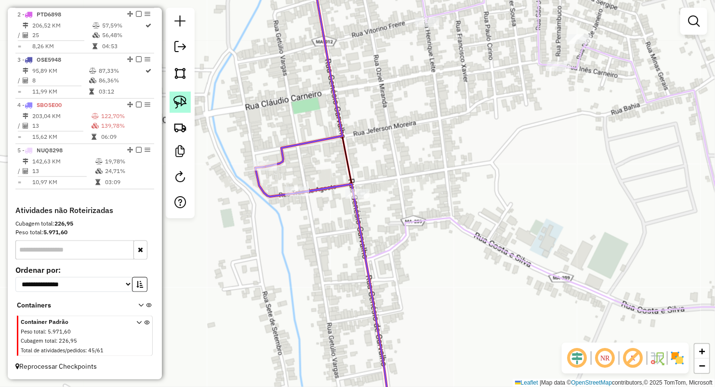
click at [183, 99] on img at bounding box center [179, 101] width 13 height 13
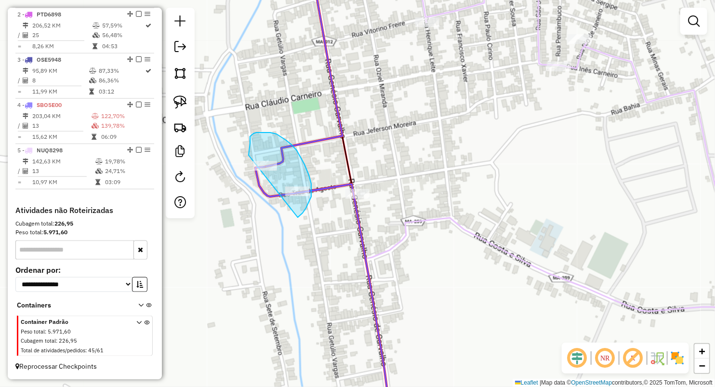
drag, startPoint x: 249, startPoint y: 155, endPoint x: 237, endPoint y: 230, distance: 76.1
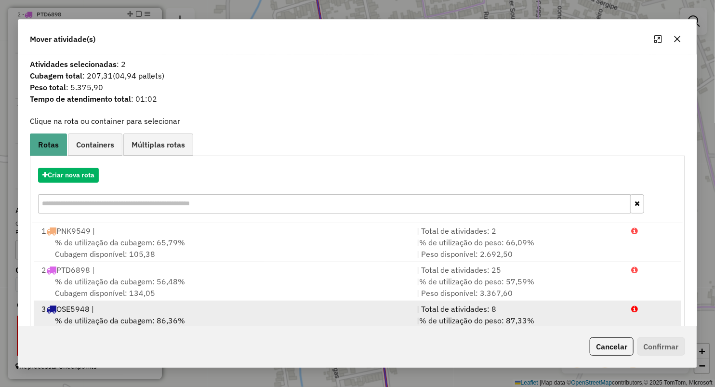
scroll to position [69, 0]
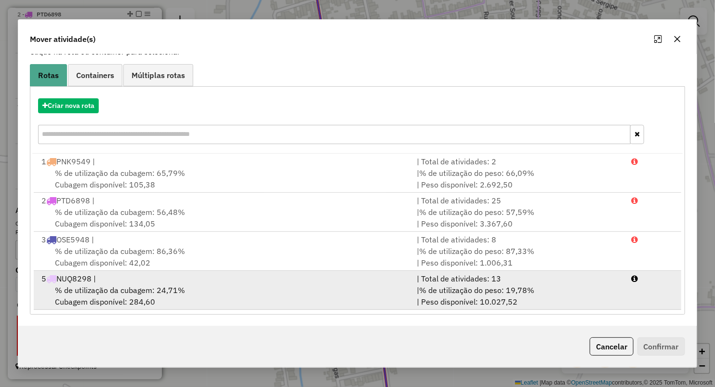
click at [141, 284] on div "% de utilização da cubagem: 24,71% Cubagem disponível: 284,60" at bounding box center [223, 295] width 375 height 23
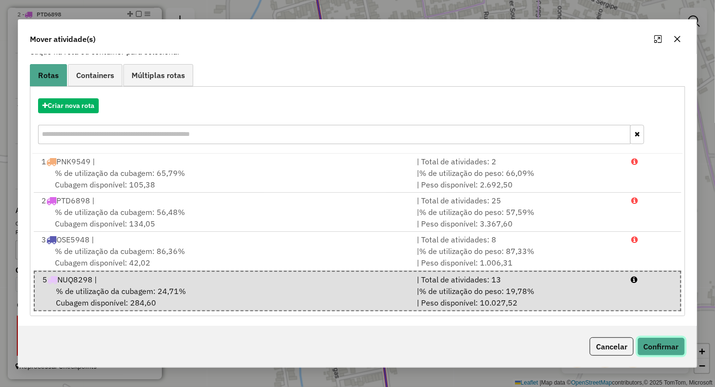
click at [657, 340] on button "Confirmar" at bounding box center [661, 346] width 48 height 18
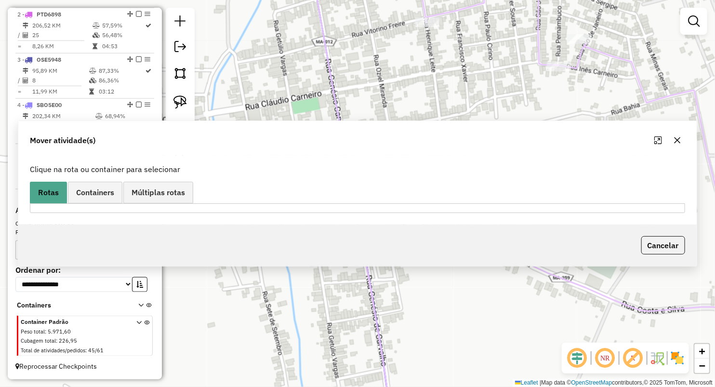
scroll to position [0, 0]
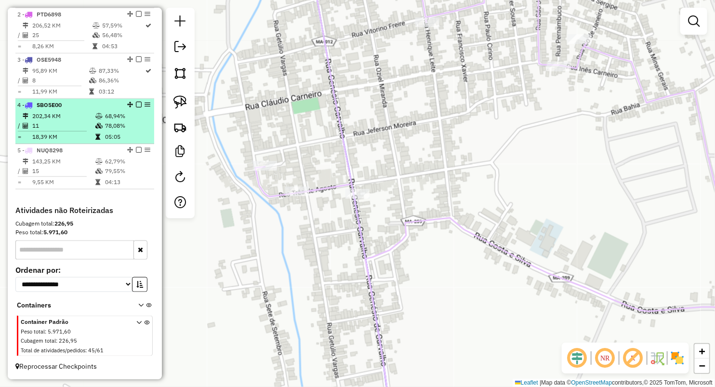
click at [82, 126] on td "11" at bounding box center [63, 126] width 63 height 10
select select "**********"
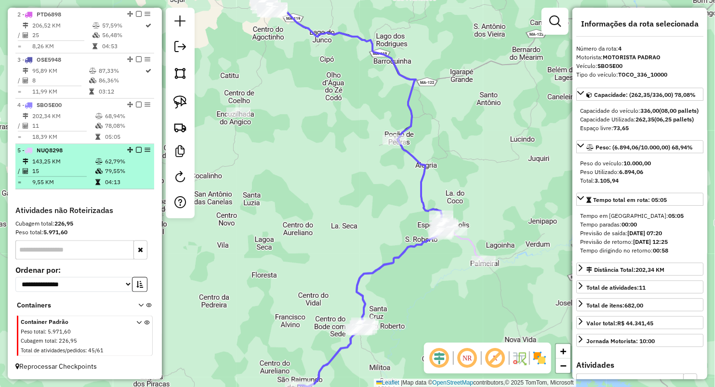
click at [79, 174] on td "15" at bounding box center [63, 171] width 63 height 10
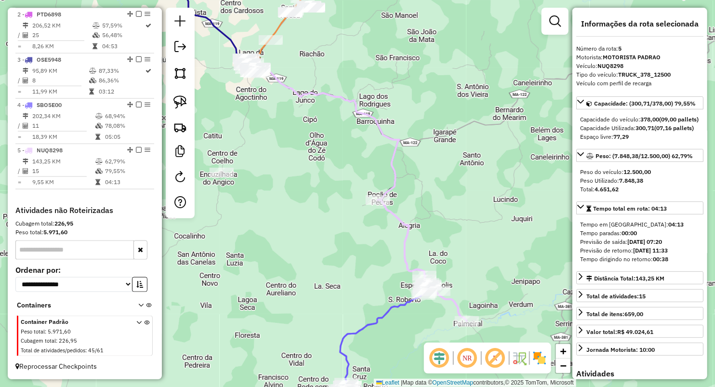
drag, startPoint x: 296, startPoint y: 233, endPoint x: 317, endPoint y: 200, distance: 38.5
click at [316, 202] on div "Janela de atendimento Grade de atendimento Capacidade Transportadoras Veículos …" at bounding box center [357, 193] width 715 height 387
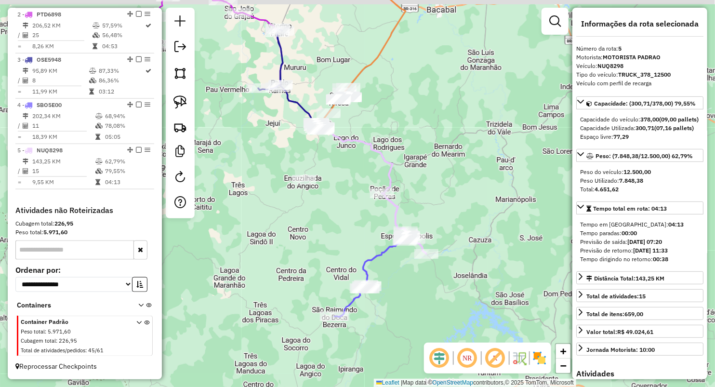
drag, startPoint x: 311, startPoint y: 183, endPoint x: 347, endPoint y: 190, distance: 36.5
click at [347, 190] on div "Janela de atendimento Grade de atendimento Capacidade Transportadoras Veículos …" at bounding box center [357, 193] width 715 height 387
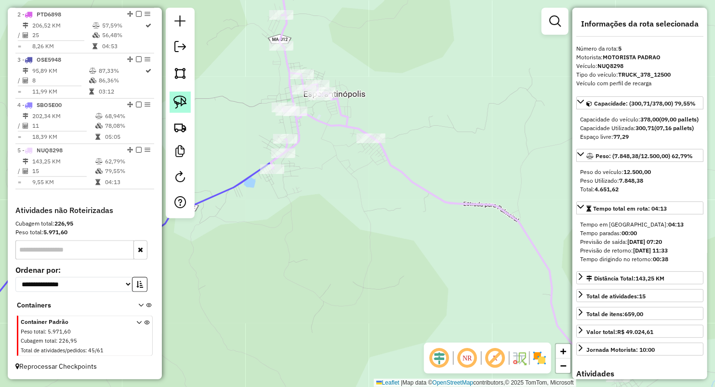
click at [185, 105] on img at bounding box center [179, 101] width 13 height 13
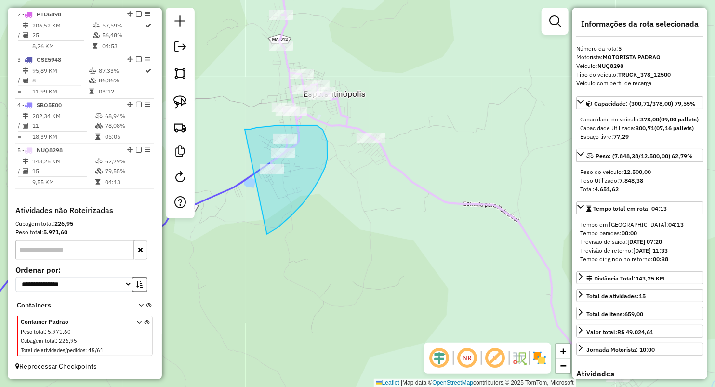
drag, startPoint x: 245, startPoint y: 129, endPoint x: 266, endPoint y: 236, distance: 108.5
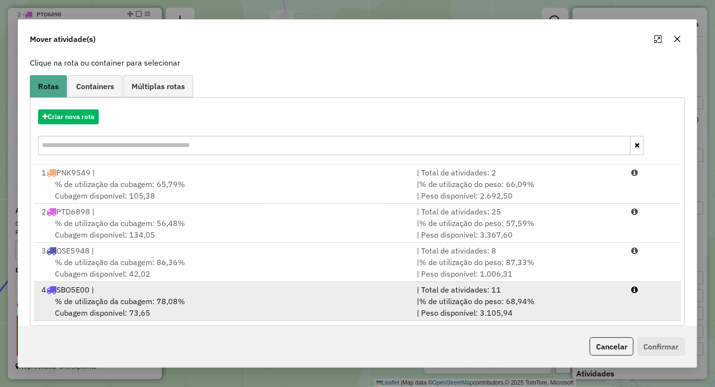
scroll to position [69, 0]
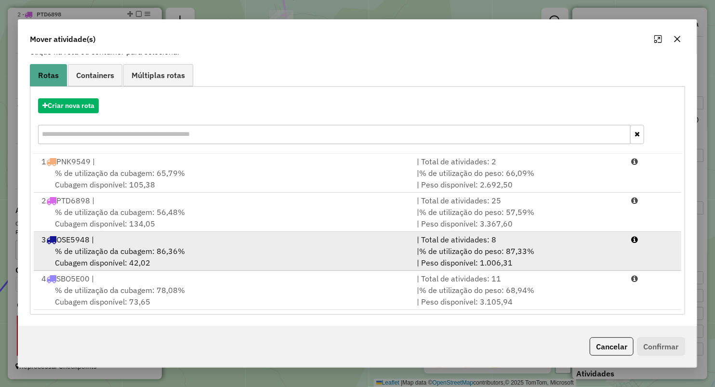
click at [102, 256] on div "% de utilização da cubagem: 86,36% Cubagem disponível: 42,02" at bounding box center [223, 256] width 375 height 23
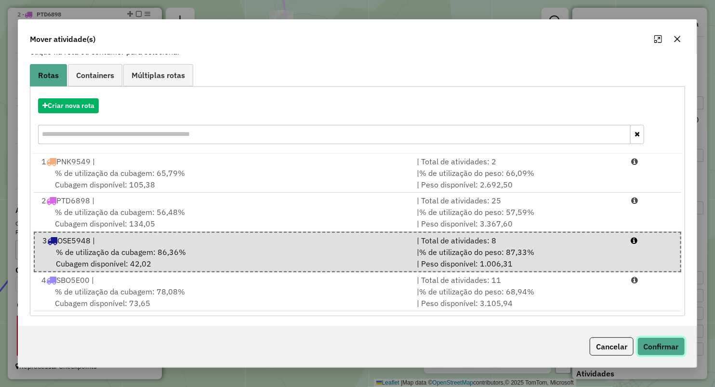
click at [659, 347] on button "Confirmar" at bounding box center [661, 346] width 48 height 18
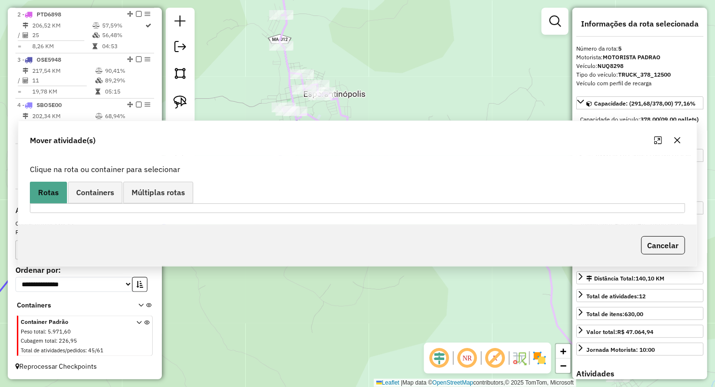
scroll to position [0, 0]
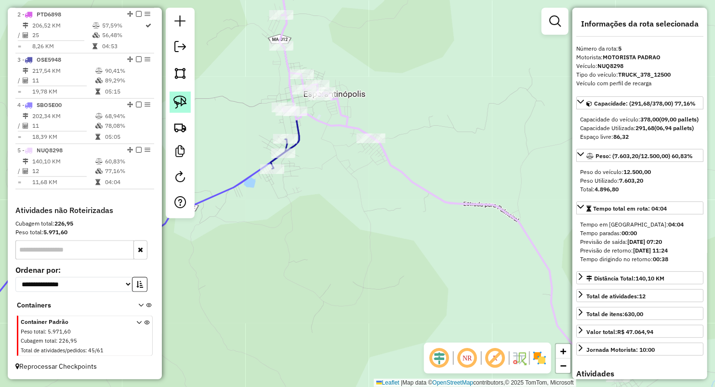
click at [170, 105] on link at bounding box center [180, 102] width 21 height 21
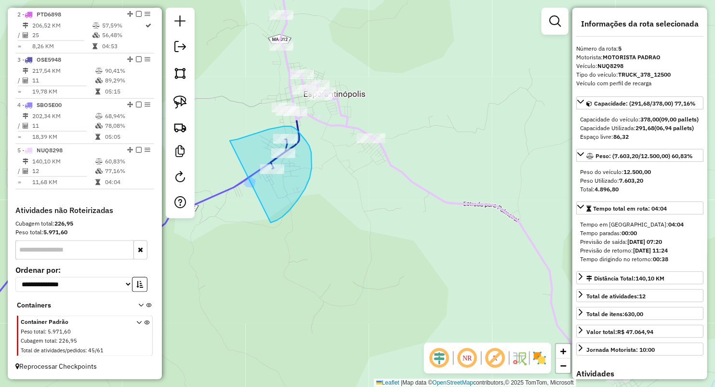
drag, startPoint x: 232, startPoint y: 140, endPoint x: 267, endPoint y: 224, distance: 90.7
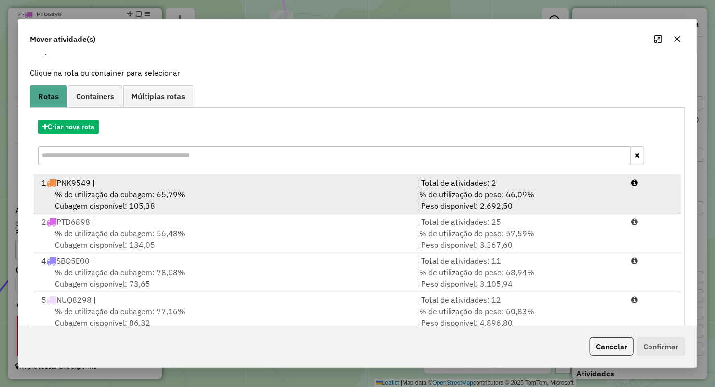
scroll to position [69, 0]
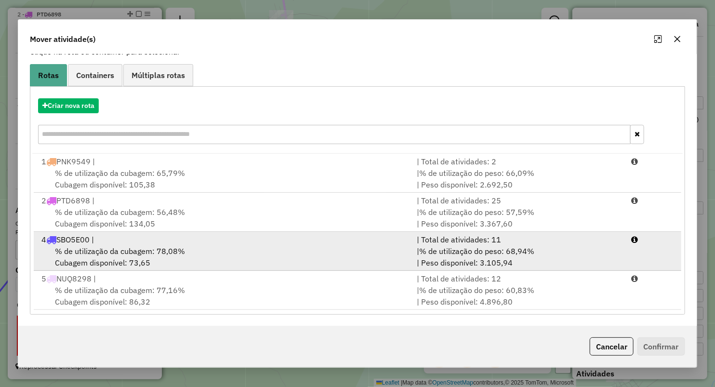
drag, startPoint x: 119, startPoint y: 245, endPoint x: 189, endPoint y: 239, distance: 69.7
click at [121, 245] on div "% de utilização da cubagem: 78,08% Cubagem disponível: 73,65" at bounding box center [223, 256] width 375 height 23
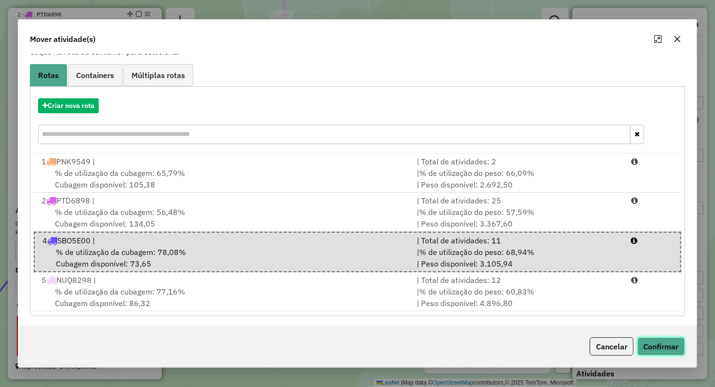
click at [662, 348] on button "Confirmar" at bounding box center [661, 346] width 48 height 18
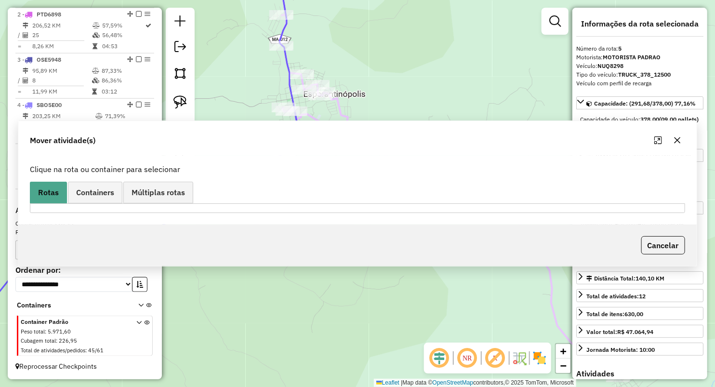
scroll to position [0, 0]
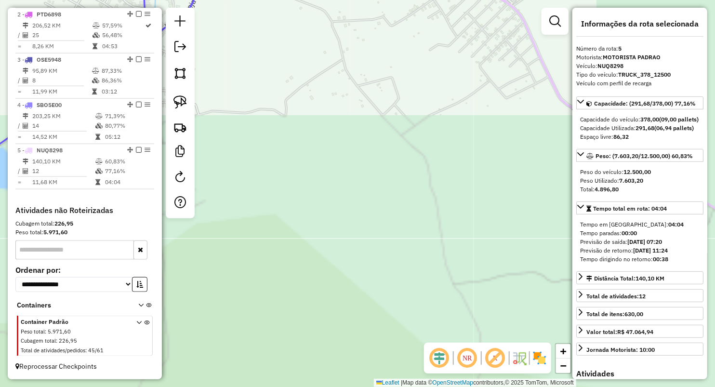
click at [413, 247] on div "Janela de atendimento Grade de atendimento Capacidade Transportadoras Veículos …" at bounding box center [357, 193] width 715 height 387
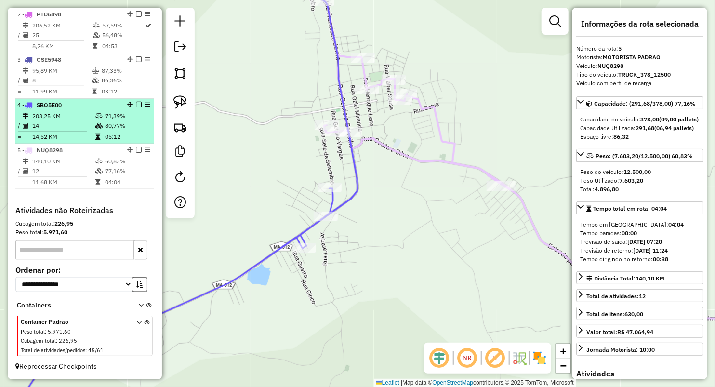
click at [58, 125] on td "14" at bounding box center [63, 126] width 63 height 10
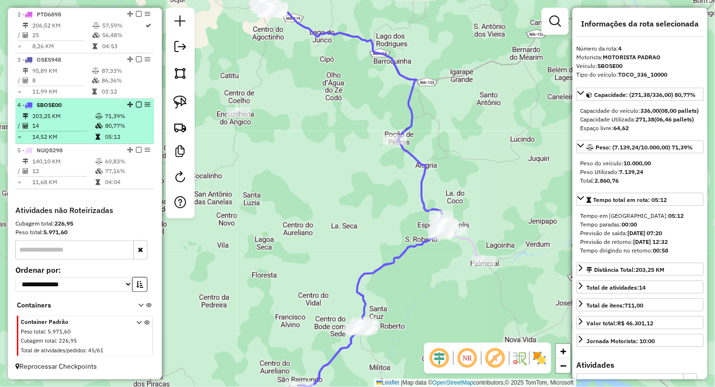
click at [58, 122] on td "14" at bounding box center [63, 126] width 63 height 10
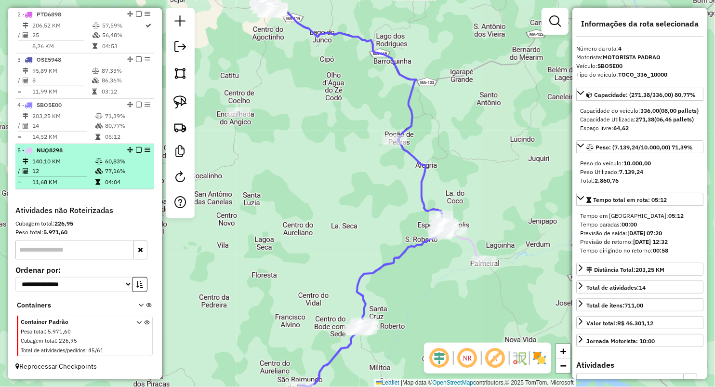
click at [54, 164] on td "140,10 KM" at bounding box center [63, 162] width 63 height 10
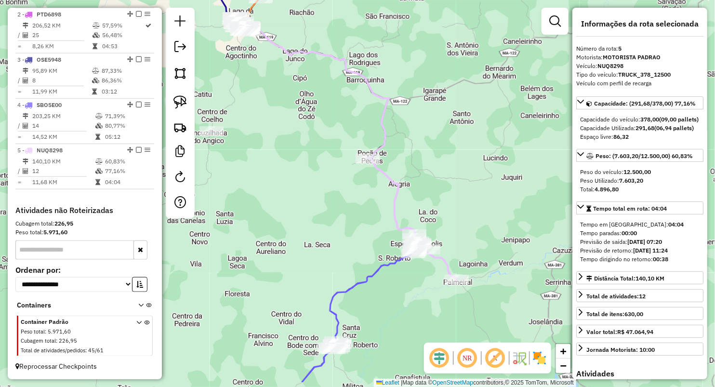
drag, startPoint x: 355, startPoint y: 245, endPoint x: 325, endPoint y: 56, distance: 191.3
click at [326, 60] on div "Janela de atendimento Grade de atendimento Capacidade Transportadoras Veículos …" at bounding box center [357, 193] width 715 height 387
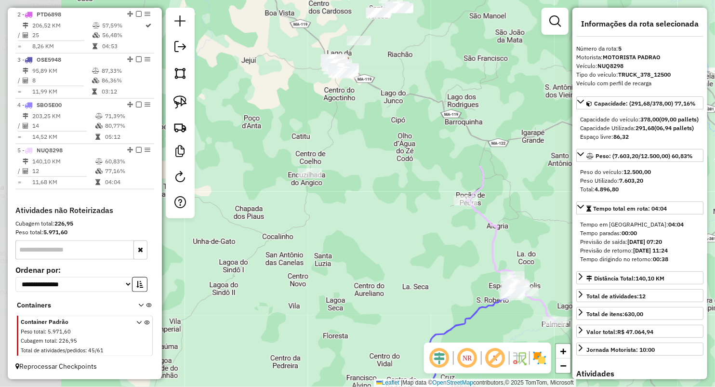
drag, startPoint x: 286, startPoint y: 59, endPoint x: 408, endPoint y: 262, distance: 236.3
click at [408, 266] on div "Janela de atendimento Grade de atendimento Capacidade Transportadoras Veículos …" at bounding box center [357, 193] width 715 height 387
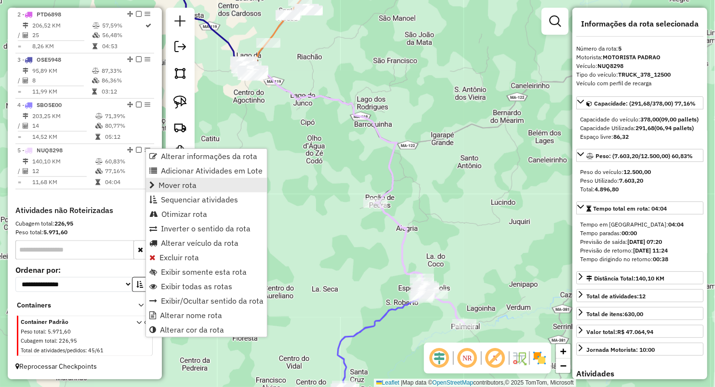
click at [192, 188] on span "Mover rota" at bounding box center [178, 185] width 38 height 8
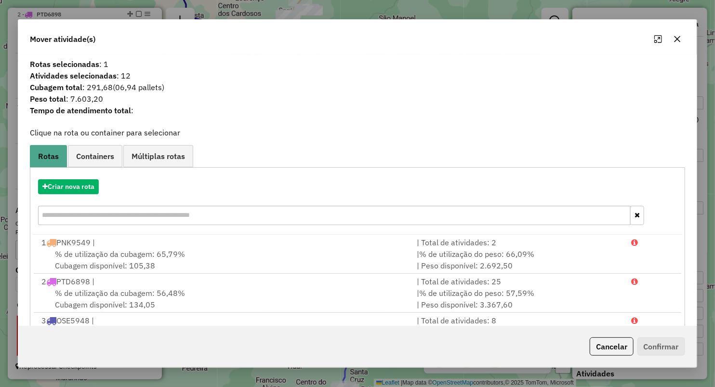
click at [669, 37] on div at bounding box center [667, 38] width 35 height 15
click at [675, 38] on icon "button" at bounding box center [678, 39] width 8 height 8
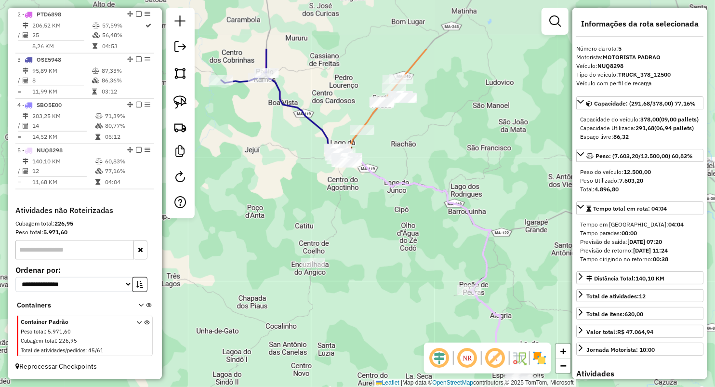
drag, startPoint x: 335, startPoint y: 128, endPoint x: 428, endPoint y: 242, distance: 147.6
click at [428, 242] on div "Janela de atendimento Grade de atendimento Capacidade Transportadoras Veículos …" at bounding box center [357, 193] width 715 height 387
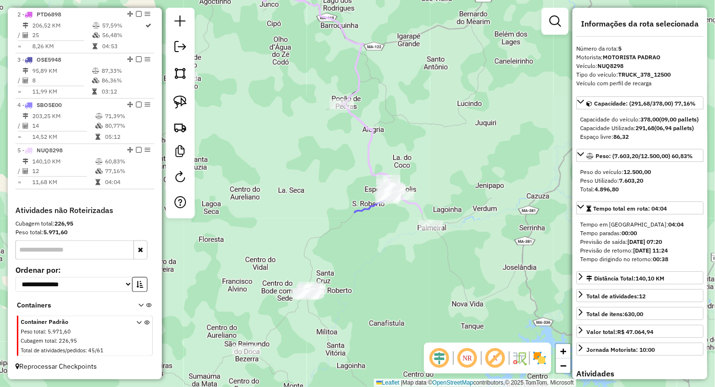
drag, startPoint x: 460, startPoint y: 234, endPoint x: 307, endPoint y: -4, distance: 283.0
click at [307, 0] on html "Aguarde... Pop-up bloqueado! Seu navegador bloqueou automáticamente a abertura …" at bounding box center [357, 193] width 715 height 387
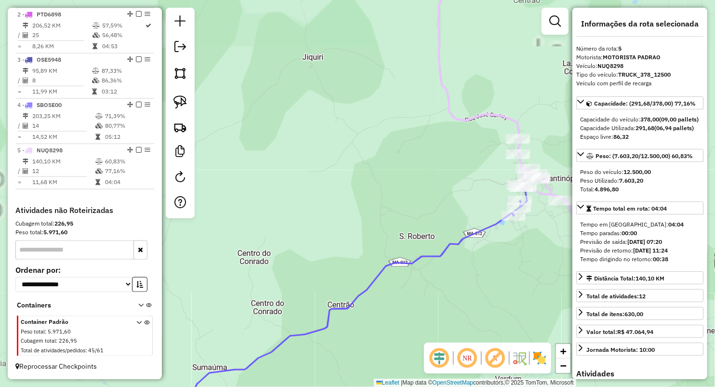
drag, startPoint x: 447, startPoint y: 182, endPoint x: 342, endPoint y: 122, distance: 120.4
click at [341, 122] on div "Janela de atendimento Grade de atendimento Capacidade Transportadoras Veículos …" at bounding box center [357, 193] width 715 height 387
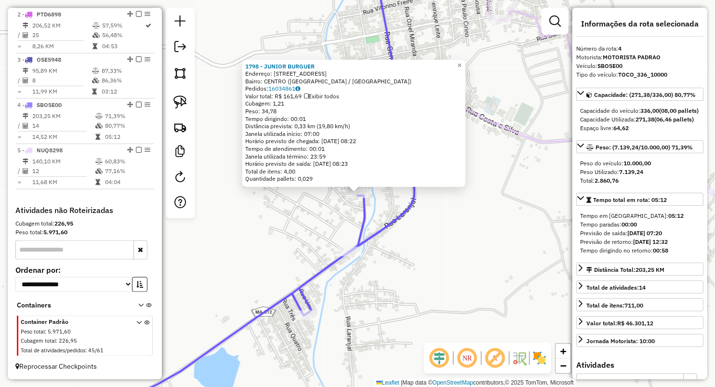
click at [335, 229] on div "1798 - JUNIOR BURGUER Endereço: Rua Subida do Gas 23 Bairro: CENTRO (ESPERANTIN…" at bounding box center [357, 193] width 715 height 387
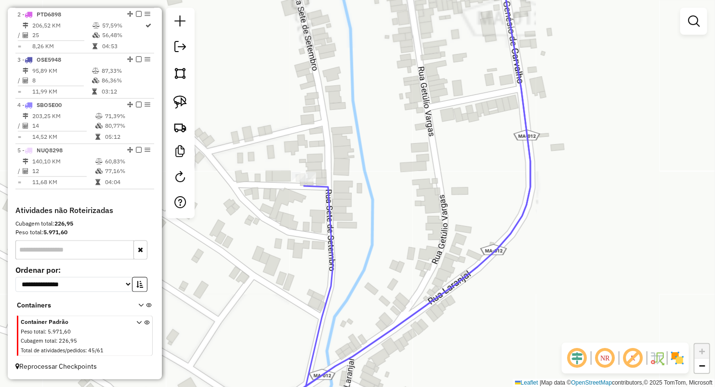
drag, startPoint x: 376, startPoint y: 165, endPoint x: 402, endPoint y: 180, distance: 29.6
click at [399, 179] on div "Janela de atendimento Grade de atendimento Capacidade Transportadoras Veículos …" at bounding box center [357, 193] width 715 height 387
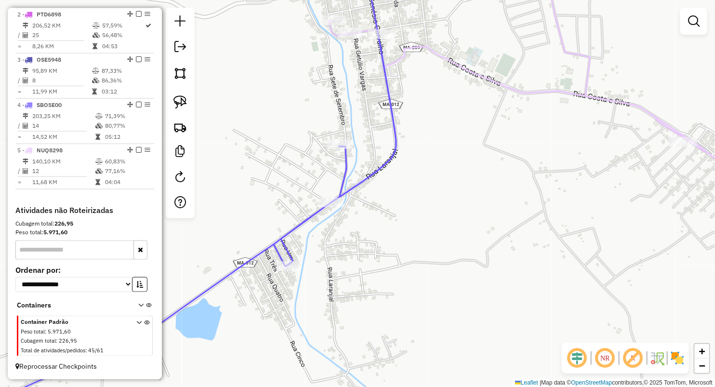
drag, startPoint x: 412, startPoint y: 154, endPoint x: 363, endPoint y: 123, distance: 58.4
click at [363, 123] on div "Janela de atendimento Grade de atendimento Capacidade Transportadoras Veículos …" at bounding box center [357, 193] width 715 height 387
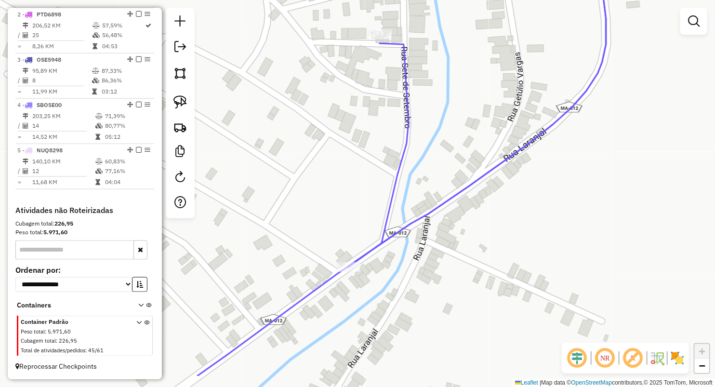
drag, startPoint x: 278, startPoint y: 152, endPoint x: 394, endPoint y: 50, distance: 155.0
click at [394, 50] on div "Janela de atendimento Grade de atendimento Capacidade Transportadoras Veículos …" at bounding box center [357, 193] width 715 height 387
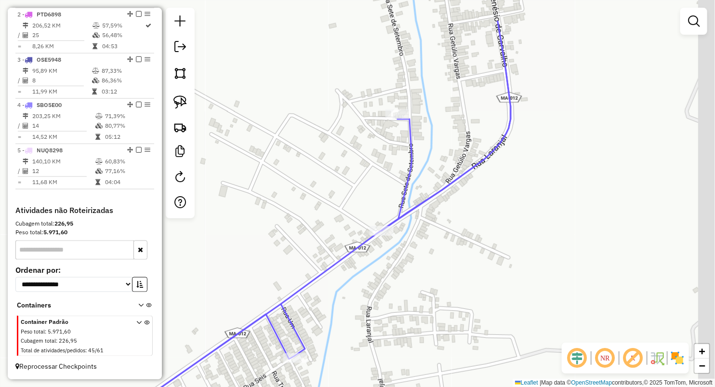
drag, startPoint x: 355, startPoint y: 165, endPoint x: 347, endPoint y: 201, distance: 37.0
click at [347, 201] on div "Janela de atendimento Grade de atendimento Capacidade Transportadoras Veículos …" at bounding box center [357, 193] width 715 height 387
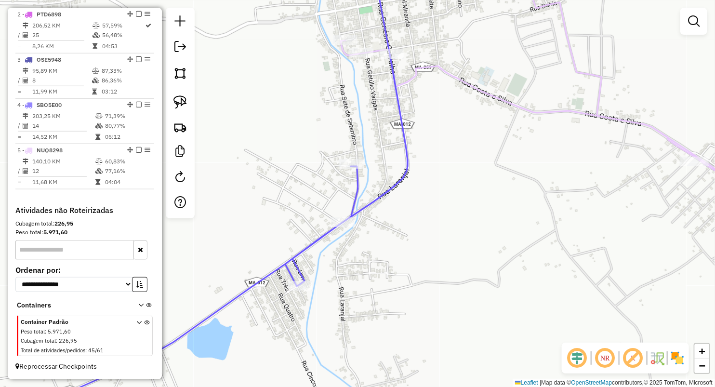
drag, startPoint x: 307, startPoint y: 166, endPoint x: 279, endPoint y: 149, distance: 32.8
click at [291, 155] on div "Janela de atendimento Grade de atendimento Capacidade Transportadoras Veículos …" at bounding box center [357, 193] width 715 height 387
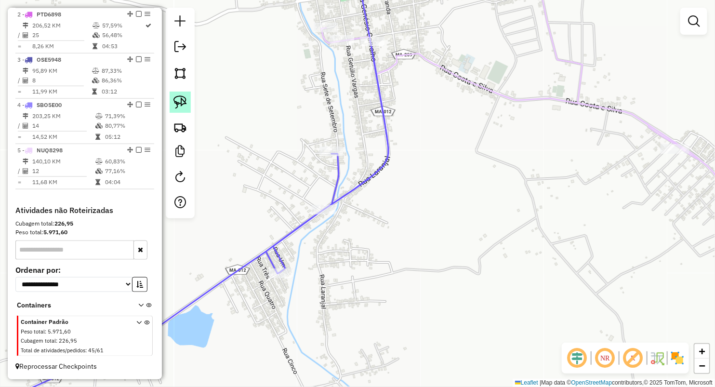
click at [177, 102] on img at bounding box center [179, 101] width 13 height 13
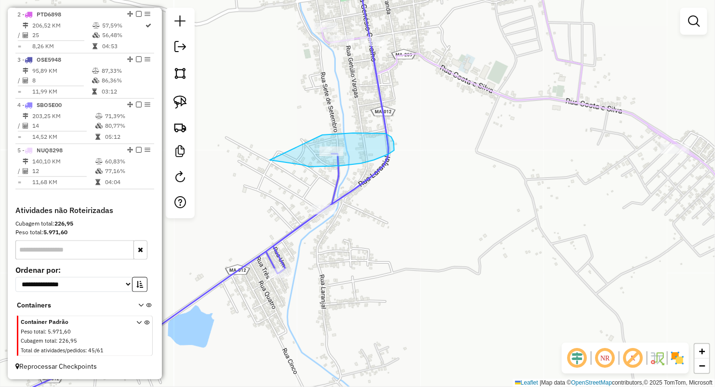
drag, startPoint x: 332, startPoint y: 134, endPoint x: 312, endPoint y: 144, distance: 21.8
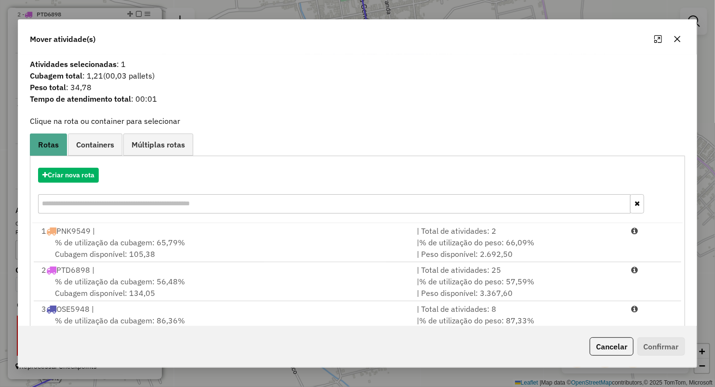
click at [677, 35] on icon "button" at bounding box center [678, 39] width 8 height 8
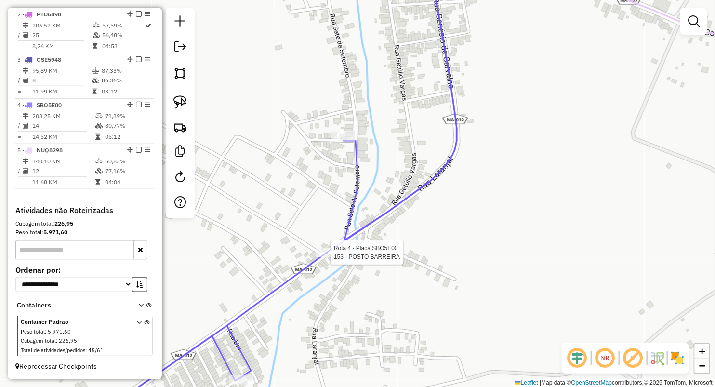
select select "**********"
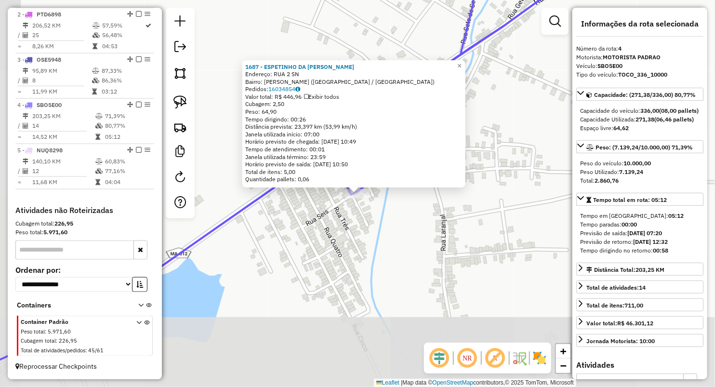
drag, startPoint x: 304, startPoint y: 299, endPoint x: 302, endPoint y: 266, distance: 32.9
click at [304, 299] on div "1687 - ESPETINHO DA CLAUDIA Endereço: RUA 2 SN Bairro: AUGUSTO LUNA (ESPERANTIN…" at bounding box center [357, 193] width 715 height 387
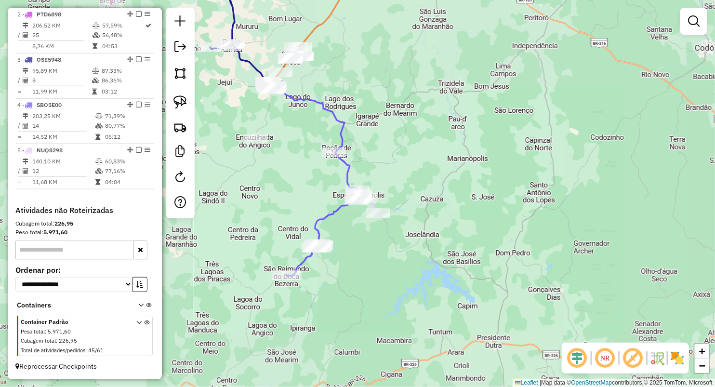
drag, startPoint x: 391, startPoint y: 172, endPoint x: 454, endPoint y: 190, distance: 65.7
click at [454, 198] on div "Janela de atendimento Grade de atendimento Capacidade Transportadoras Veículos …" at bounding box center [357, 193] width 715 height 387
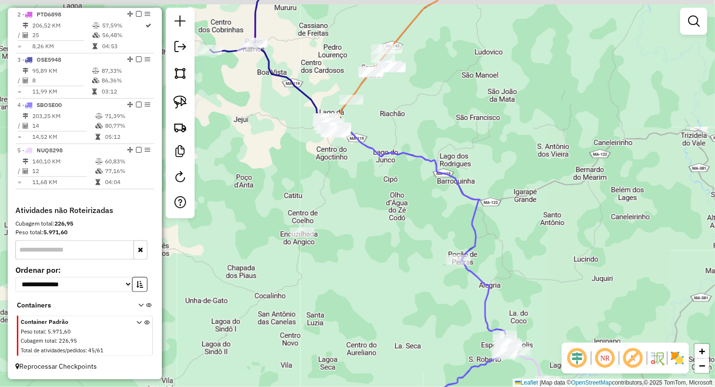
drag, startPoint x: 363, startPoint y: 113, endPoint x: 374, endPoint y: 191, distance: 78.3
click at [374, 191] on div "Janela de atendimento Grade de atendimento Capacidade Transportadoras Veículos …" at bounding box center [357, 193] width 715 height 387
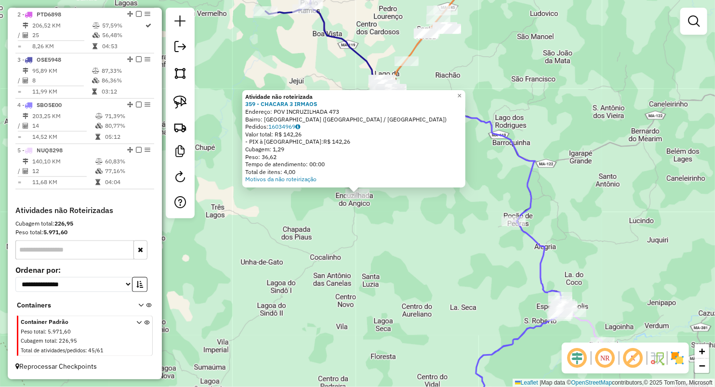
click at [351, 247] on div "Atividade não roteirizada 359 - CHACARA 3 IRMAOS Endereço: POV INCRUZILHADA 473…" at bounding box center [357, 193] width 715 height 387
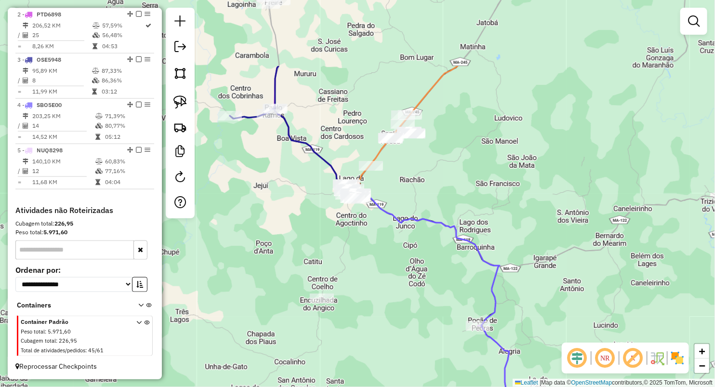
drag, startPoint x: 384, startPoint y: 229, endPoint x: 375, endPoint y: 295, distance: 67.1
click at [375, 295] on div "Janela de atendimento Grade de atendimento Capacidade Transportadoras Veículos …" at bounding box center [357, 193] width 715 height 387
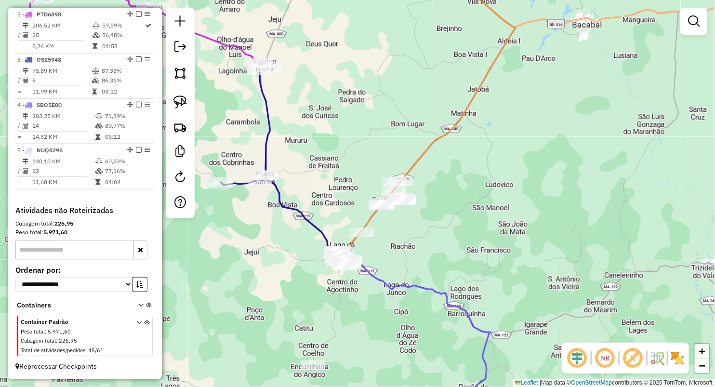
drag, startPoint x: 354, startPoint y: 190, endPoint x: 329, endPoint y: 164, distance: 35.8
click at [331, 165] on div "Janela de atendimento Grade de atendimento Capacidade Transportadoras Veículos …" at bounding box center [357, 193] width 715 height 387
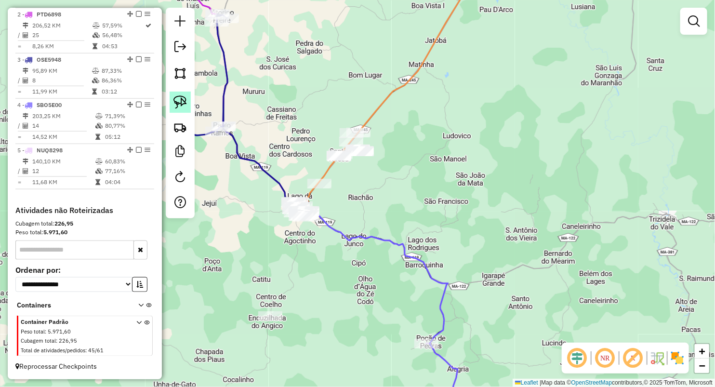
click at [182, 98] on img at bounding box center [179, 101] width 13 height 13
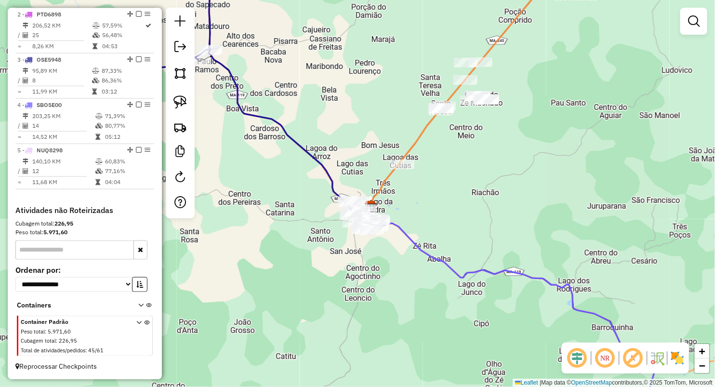
drag, startPoint x: 401, startPoint y: 100, endPoint x: 365, endPoint y: 119, distance: 40.3
click at [365, 119] on div "Janela de atendimento Grade de atendimento Capacidade Transportadoras Veículos …" at bounding box center [357, 193] width 715 height 387
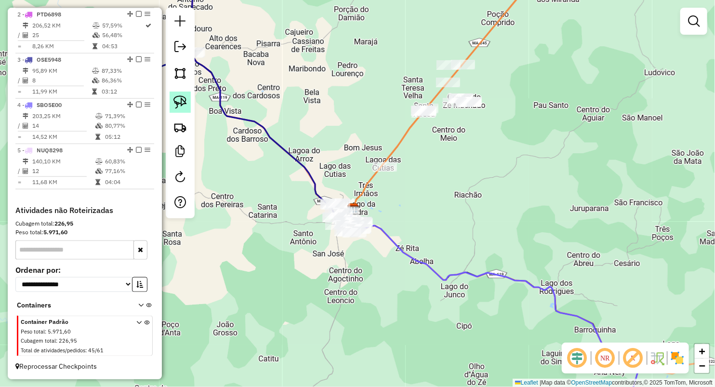
click at [174, 108] on img at bounding box center [179, 101] width 13 height 13
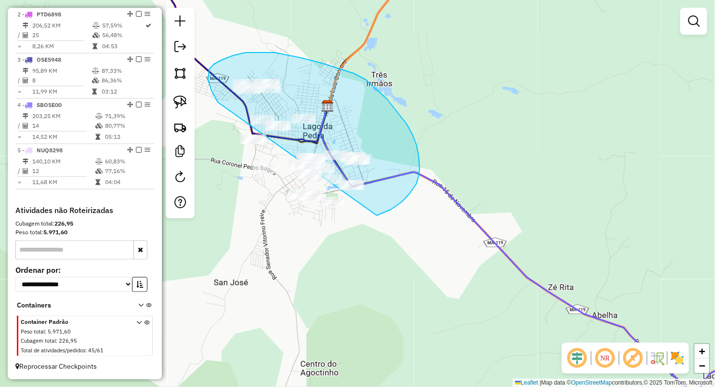
drag, startPoint x: 218, startPoint y: 102, endPoint x: 289, endPoint y: 249, distance: 162.9
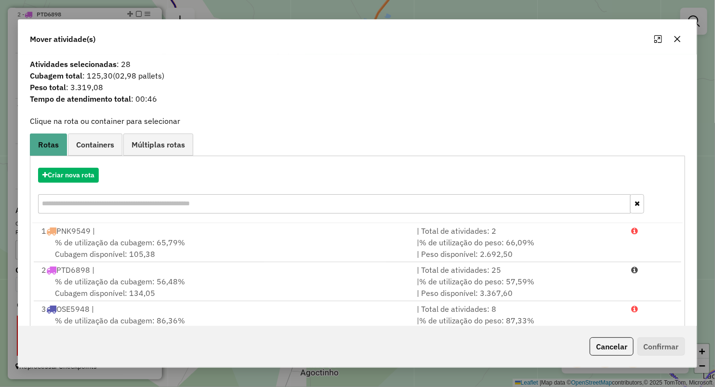
click at [90, 183] on div "Criar nova rota" at bounding box center [357, 191] width 650 height 63
click at [76, 167] on div "Criar nova rota" at bounding box center [357, 191] width 650 height 63
click at [93, 168] on button "Criar nova rota" at bounding box center [68, 175] width 61 height 15
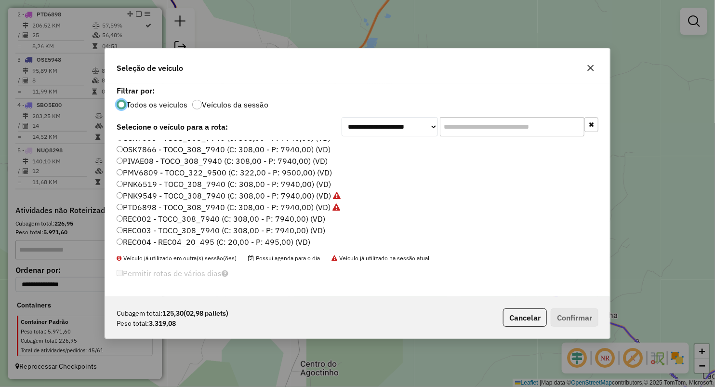
scroll to position [55, 0]
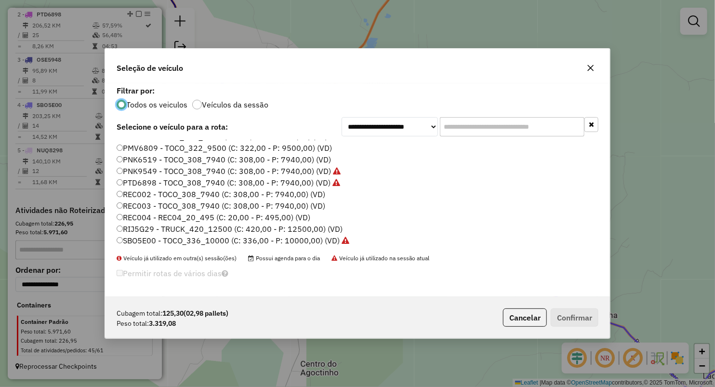
click at [143, 147] on label "PMV6809 - TOCO_322_9500 (C: 322,00 - P: 9500,00) (VD)" at bounding box center [224, 148] width 215 height 12
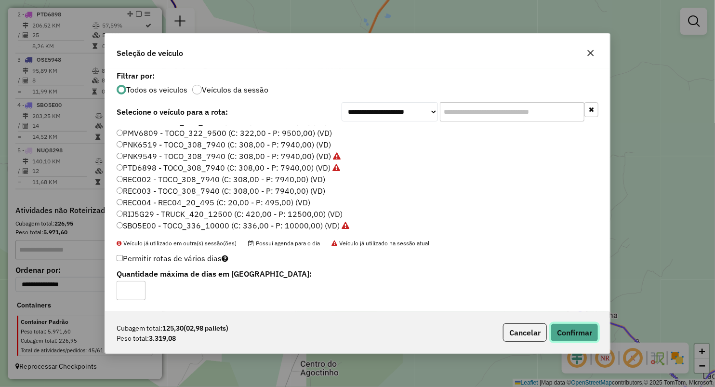
click at [557, 326] on button "Confirmar" at bounding box center [575, 332] width 48 height 18
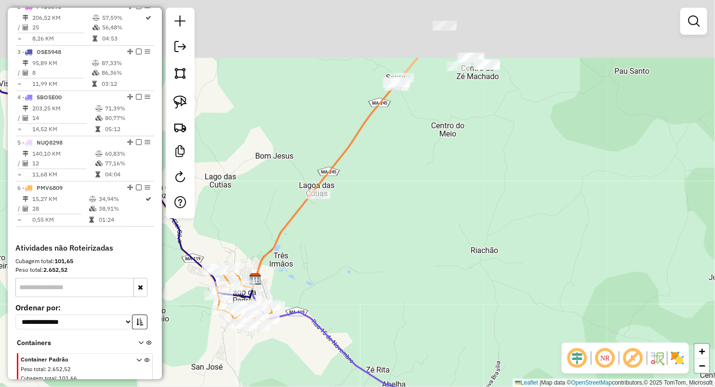
drag, startPoint x: 385, startPoint y: 146, endPoint x: 324, endPoint y: 251, distance: 122.2
click at [324, 251] on div "Janela de atendimento Grade de atendimento Capacidade Transportadoras Veículos …" at bounding box center [357, 193] width 715 height 387
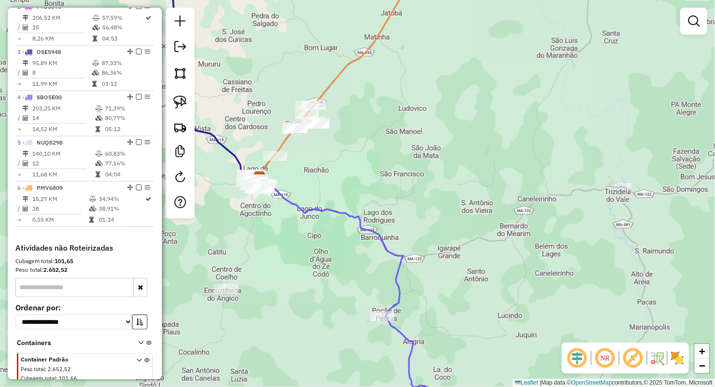
drag, startPoint x: 274, startPoint y: 109, endPoint x: 274, endPoint y: 145, distance: 35.7
click at [273, 147] on div "Janela de atendimento Grade de atendimento Capacidade Transportadoras Veículos …" at bounding box center [357, 193] width 715 height 387
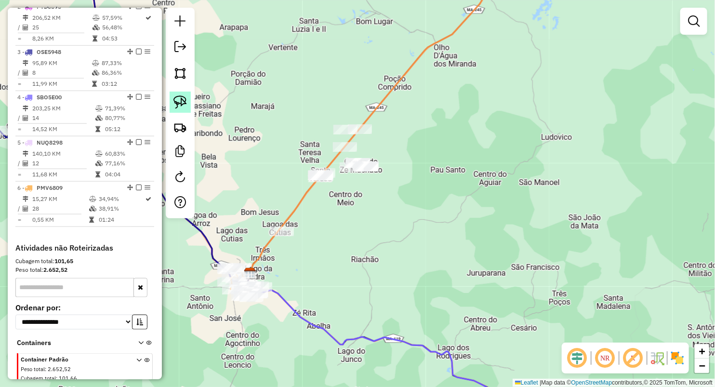
click at [184, 104] on img at bounding box center [179, 101] width 13 height 13
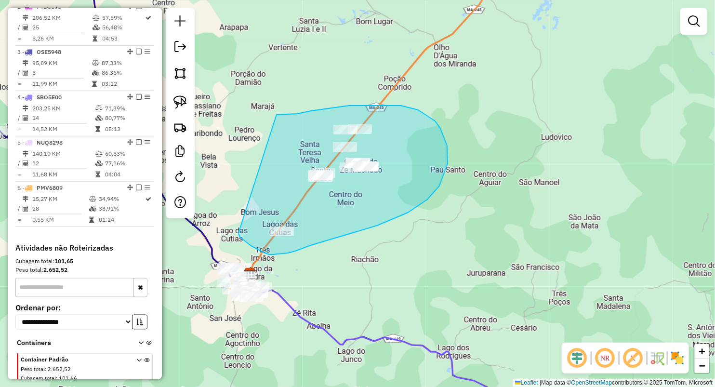
drag, startPoint x: 370, startPoint y: 105, endPoint x: 240, endPoint y: 213, distance: 169.4
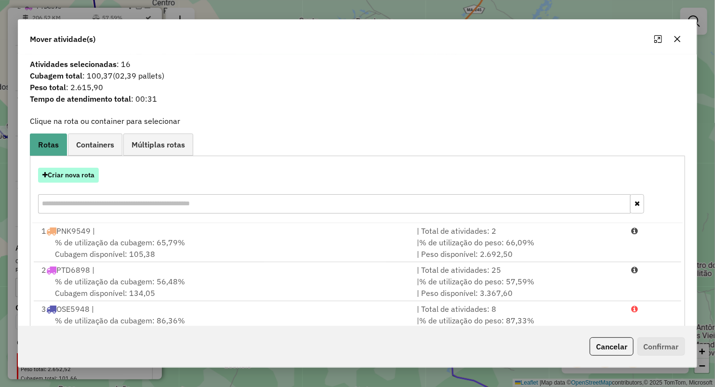
click at [89, 172] on button "Criar nova rota" at bounding box center [68, 175] width 61 height 15
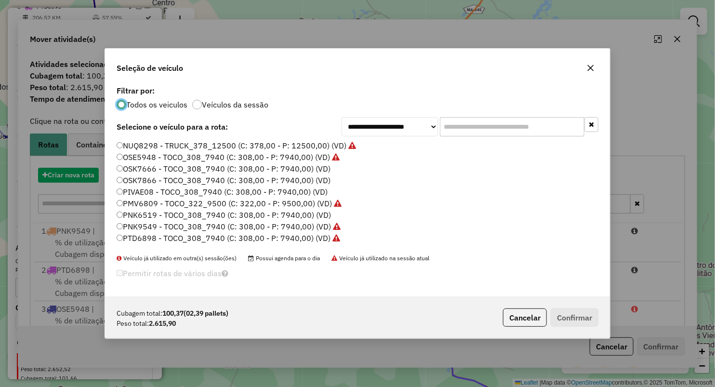
scroll to position [5, 3]
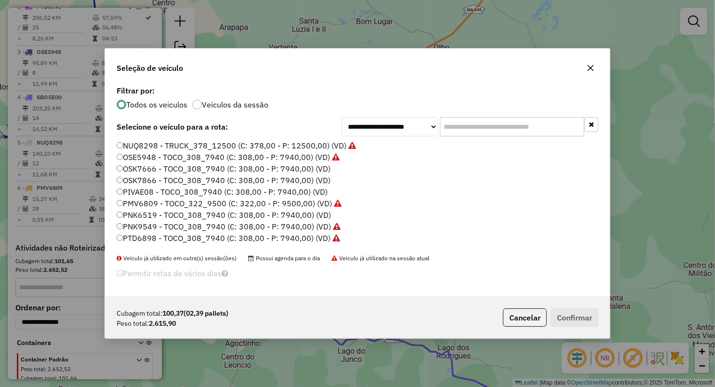
click at [138, 190] on label "PIVAE08 - TOCO_308_7940 (C: 308,00 - P: 7940,00) (VD)" at bounding box center [222, 192] width 211 height 12
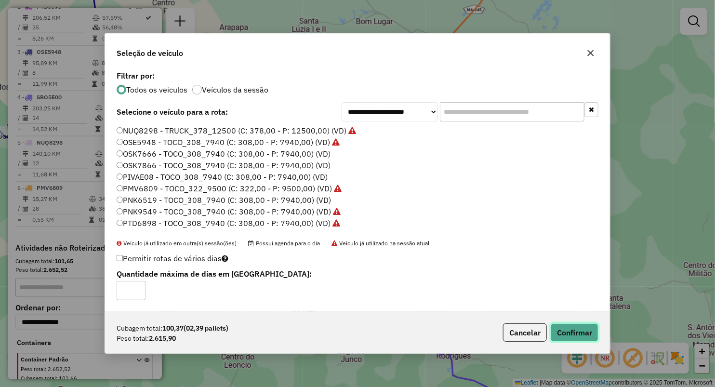
click at [569, 326] on button "Confirmar" at bounding box center [575, 332] width 48 height 18
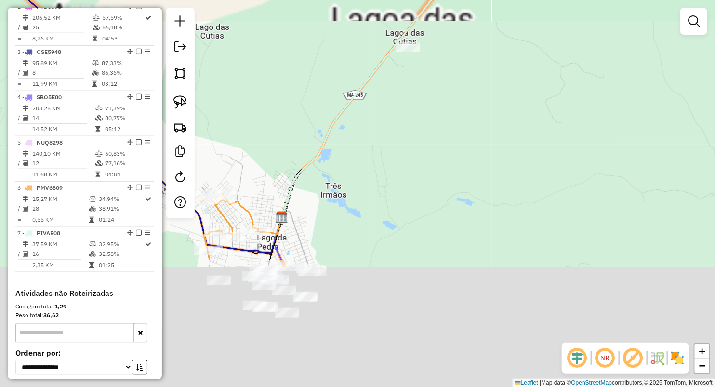
drag, startPoint x: 366, startPoint y: 143, endPoint x: 410, endPoint y: 75, distance: 81.5
click at [409, 81] on div "Janela de atendimento Grade de atendimento Capacidade Transportadoras Veículos …" at bounding box center [357, 193] width 715 height 387
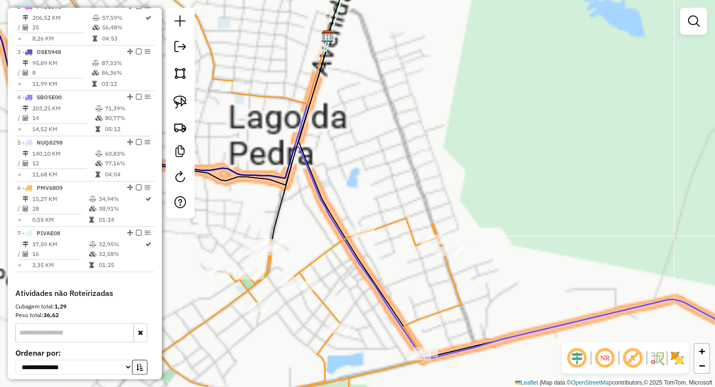
drag, startPoint x: 327, startPoint y: 174, endPoint x: 381, endPoint y: 65, distance: 121.8
click at [378, 69] on div "Janela de atendimento Grade de atendimento Capacidade Transportadoras Veículos …" at bounding box center [357, 193] width 715 height 387
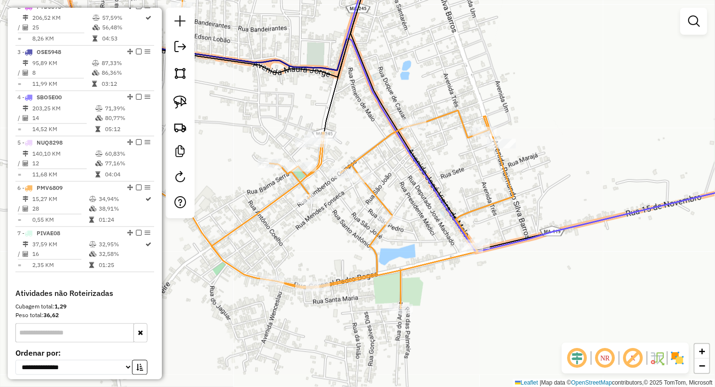
drag, startPoint x: 378, startPoint y: 39, endPoint x: 410, endPoint y: 195, distance: 159.3
click at [410, 194] on div "Janela de atendimento Grade de atendimento Capacidade Transportadoras Veículos …" at bounding box center [357, 193] width 715 height 387
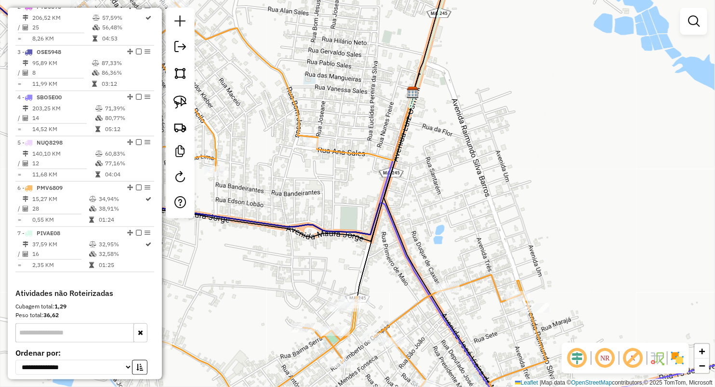
drag, startPoint x: 352, startPoint y: 172, endPoint x: 381, endPoint y: 192, distance: 34.6
click at [380, 192] on div "Janela de atendimento Grade de atendimento Capacidade Transportadoras Veículos …" at bounding box center [357, 193] width 715 height 387
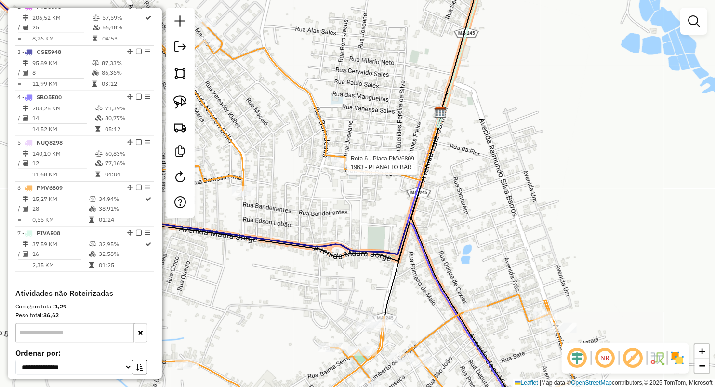
select select "**********"
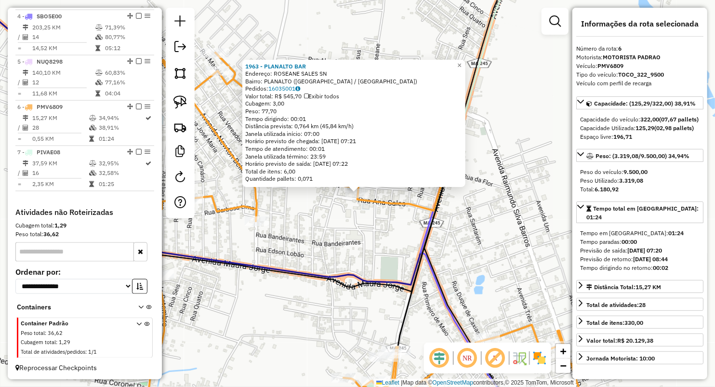
scroll to position [507, 0]
click at [322, 237] on div "1963 - PLANALTO BAR Endereço: ROSEANE SALES SN Bairro: PLANALTO (LAGO DA PEDRA …" at bounding box center [357, 193] width 715 height 387
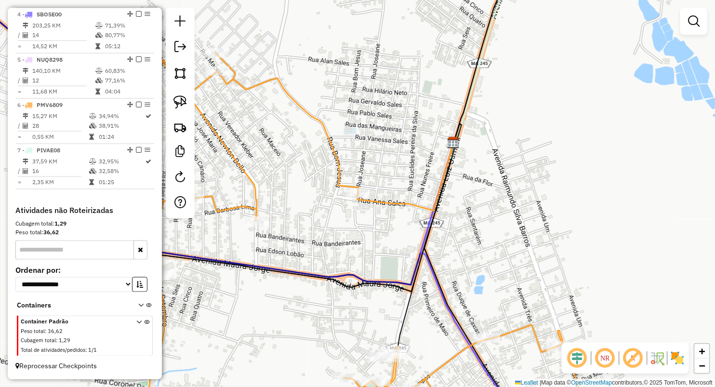
drag, startPoint x: 399, startPoint y: 229, endPoint x: 374, endPoint y: 113, distance: 118.8
click at [371, 117] on div "Janela de atendimento Grade de atendimento Capacidade Transportadoras Veículos …" at bounding box center [357, 193] width 715 height 387
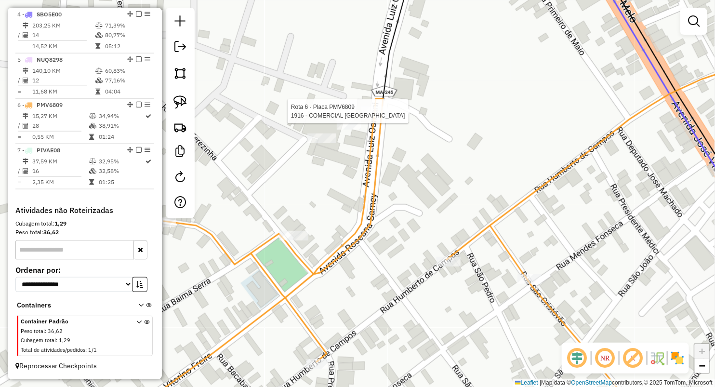
select select "**********"
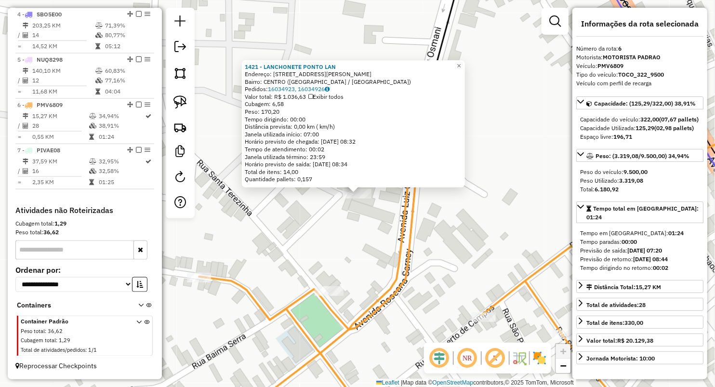
click at [318, 219] on div "1421 - LANCHONETE PONTO LAN Endereço: Avenida Roseana Sarney 04 Bairro: CENTRO …" at bounding box center [357, 193] width 715 height 387
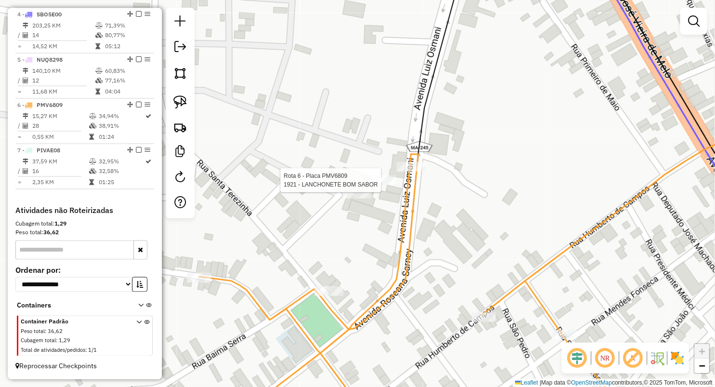
select select "**********"
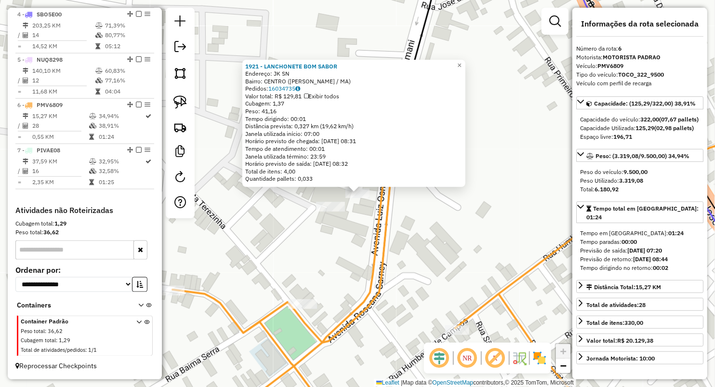
click at [377, 225] on icon at bounding box center [480, 276] width 614 height 299
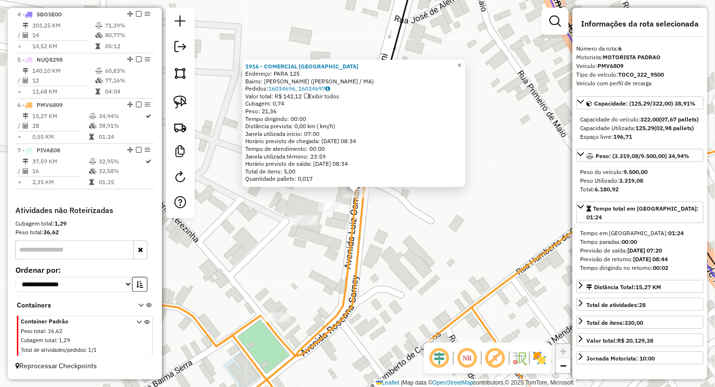
click at [306, 252] on div "1916 - COMERCIAL NOVA FE Endereço: PARA 125 Bairro: MONTEIRO (PIO XII / MA) Ped…" at bounding box center [357, 193] width 715 height 387
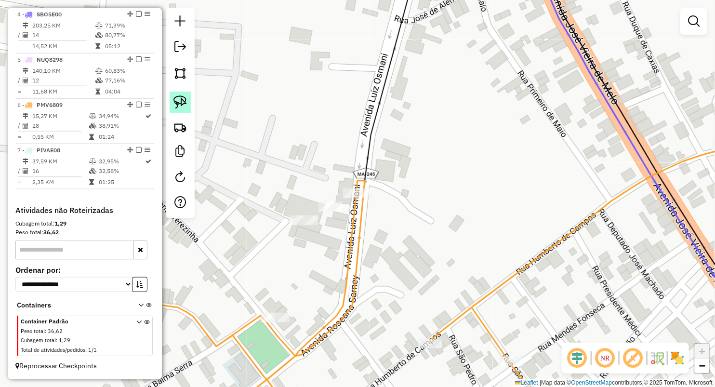
drag, startPoint x: 171, startPoint y: 104, endPoint x: 185, endPoint y: 104, distance: 14.0
click at [171, 104] on link at bounding box center [180, 102] width 21 height 21
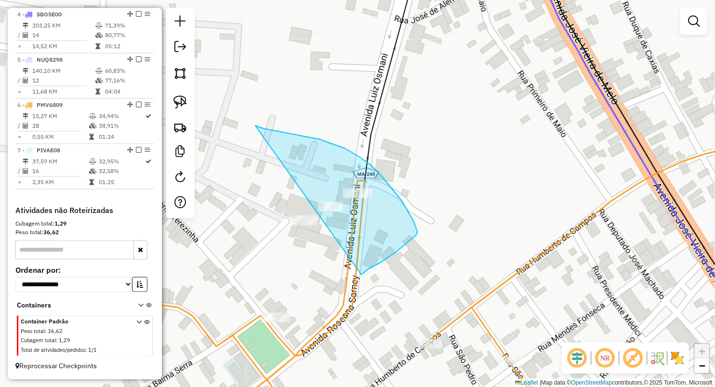
drag, startPoint x: 258, startPoint y: 127, endPoint x: 361, endPoint y: 275, distance: 180.3
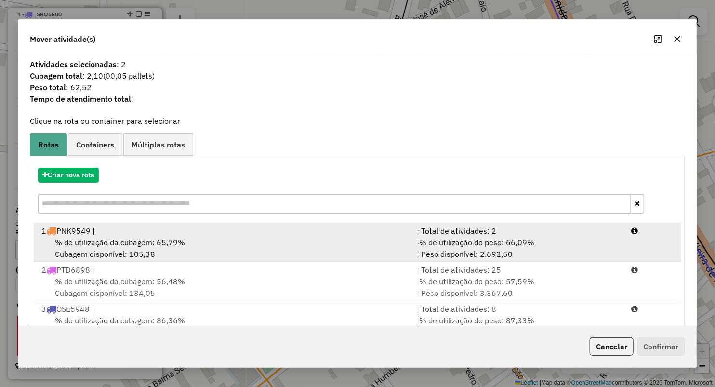
click at [117, 246] on span "% de utilização da cubagem: 65,79%" at bounding box center [120, 243] width 130 height 10
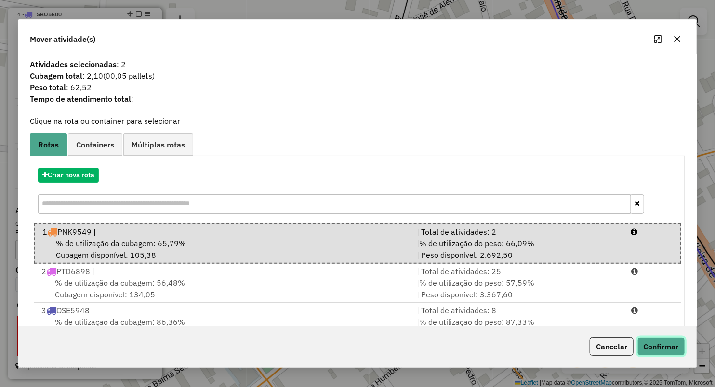
click at [669, 347] on button "Confirmar" at bounding box center [661, 346] width 48 height 18
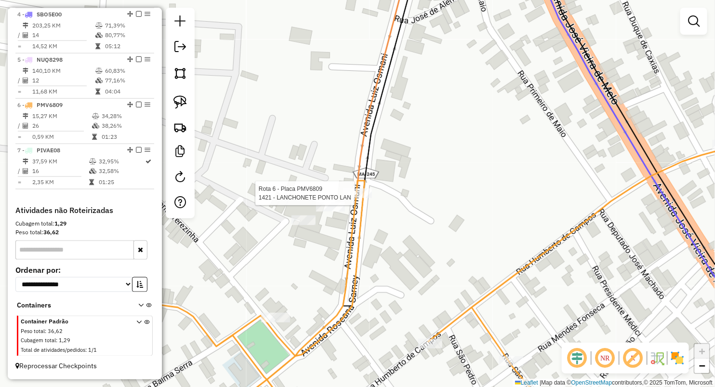
select select "**********"
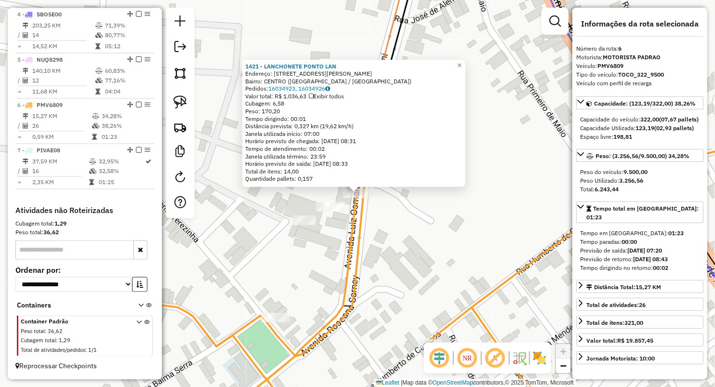
click at [376, 238] on div "1421 - LANCHONETE PONTO LAN Endereço: Avenida Roseana Sarney 04 Bairro: CENTRO …" at bounding box center [357, 193] width 715 height 387
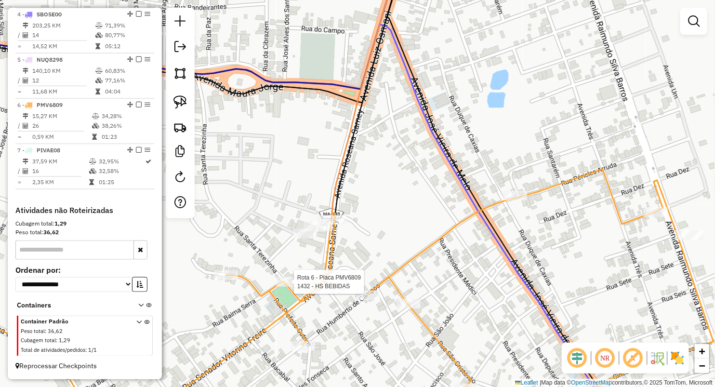
select select "**********"
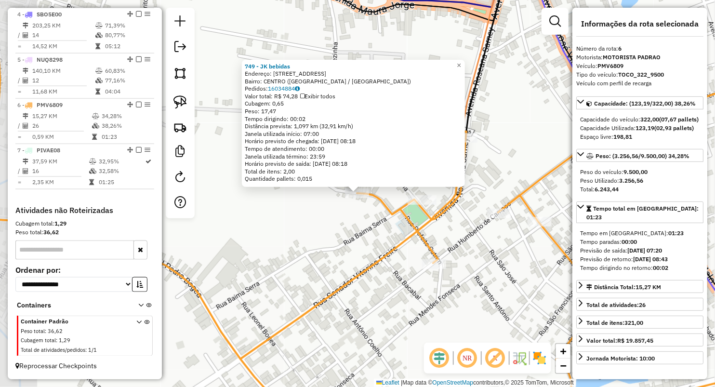
click at [302, 258] on div "749 - JK bebidas Endereço: Rua da Caixa d'Agua 1 Bairro: CENTRO (LAGO DA PEDRA …" at bounding box center [357, 193] width 715 height 387
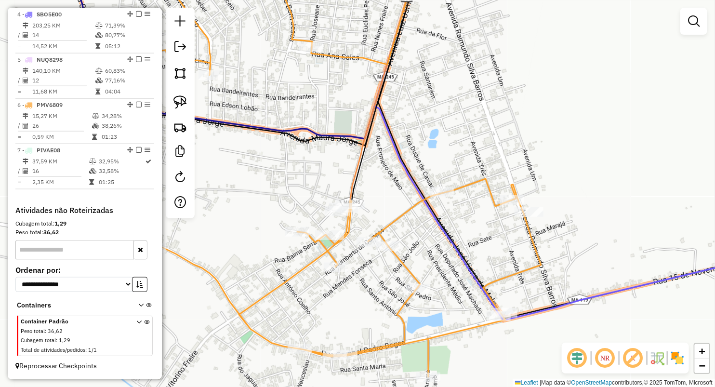
drag, startPoint x: 401, startPoint y: 193, endPoint x: 240, endPoint y: 198, distance: 161.5
click at [228, 202] on div "Rota 6 - Placa PMV6809 1421 - LANCHONETE PONTO LAN Janela de atendimento Grade …" at bounding box center [357, 193] width 715 height 387
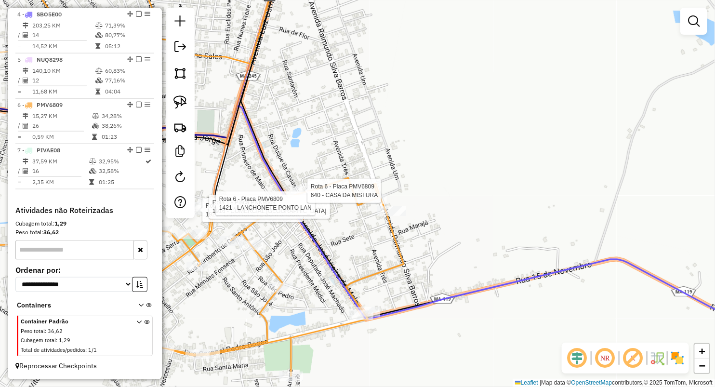
select select "**********"
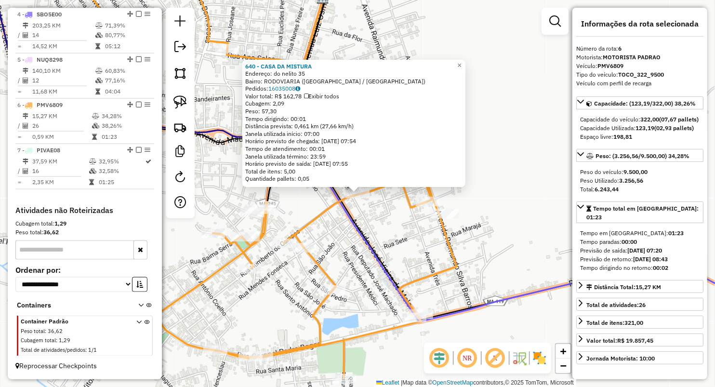
click at [311, 198] on div "640 - CASA DA MISTURA Endereço: do nelito 35 Bairro: RODOVIARIA (LAGO DA PEDRA …" at bounding box center [357, 193] width 715 height 387
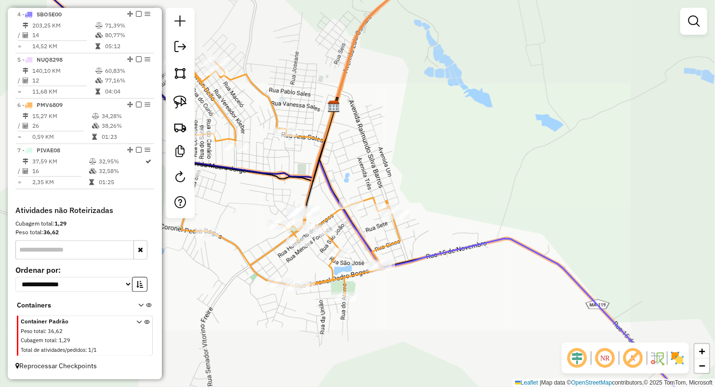
drag, startPoint x: 365, startPoint y: 159, endPoint x: 365, endPoint y: 183, distance: 23.6
click at [365, 183] on div "Janela de atendimento Grade de atendimento Capacidade Transportadoras Veículos …" at bounding box center [357, 193] width 715 height 387
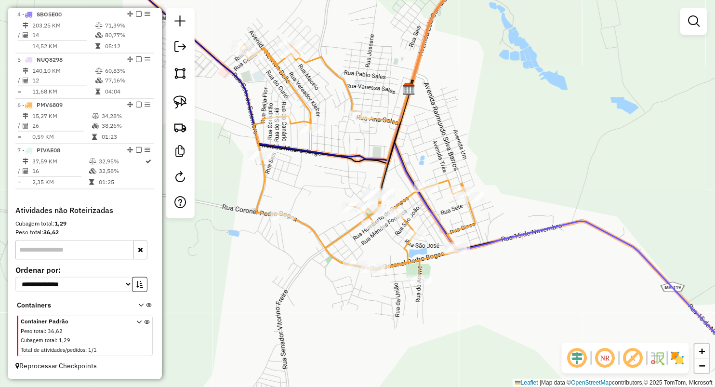
drag, startPoint x: 358, startPoint y: 157, endPoint x: 370, endPoint y: 70, distance: 87.5
click at [371, 71] on g at bounding box center [436, 158] width 665 height 465
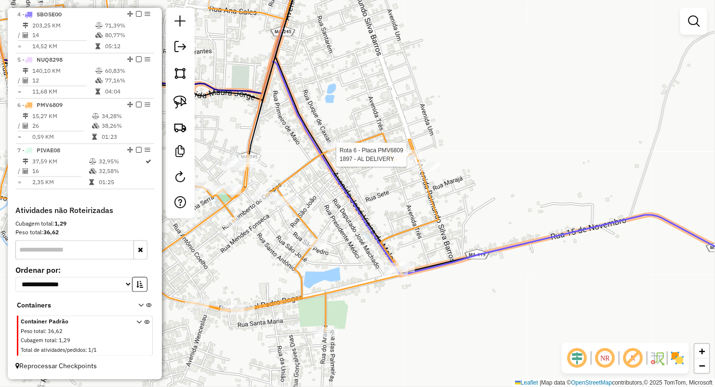
select select "**********"
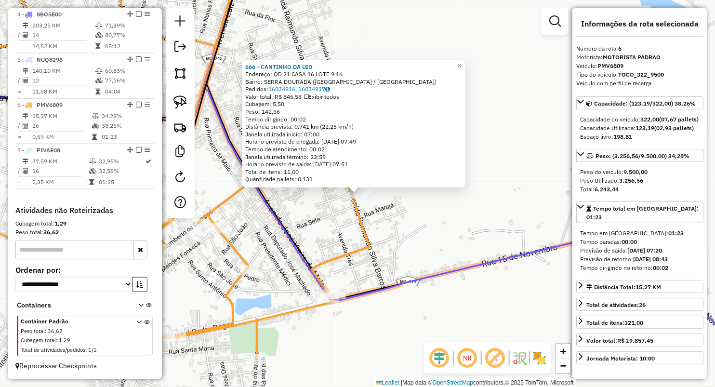
click at [314, 216] on div "666 - CANTINHO DA LEO Endereço: QD 21 CASA 16 LOTE 9 16 Bairro: SERRA DOURADA (…" at bounding box center [357, 193] width 715 height 387
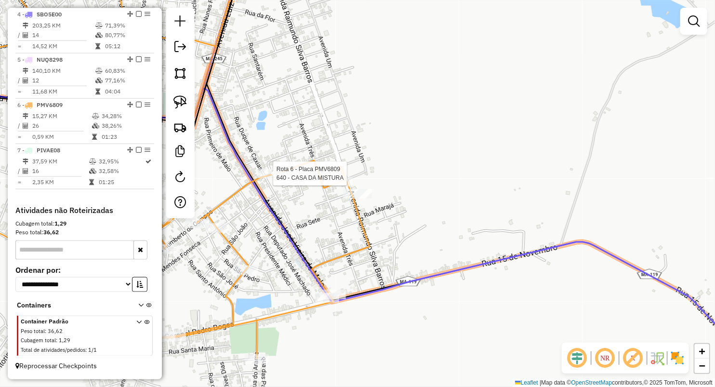
select select "**********"
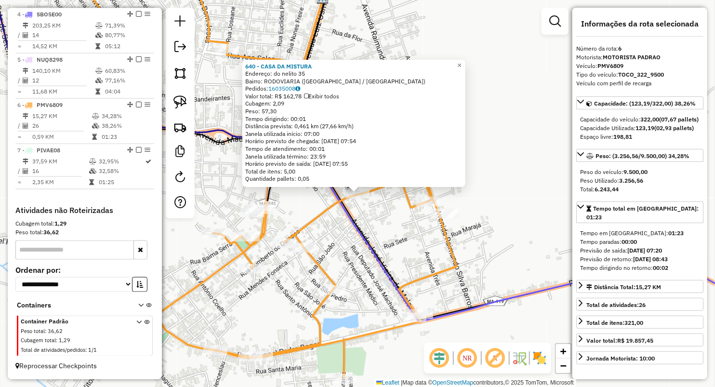
drag, startPoint x: 396, startPoint y: 224, endPoint x: 343, endPoint y: 201, distance: 57.2
click at [395, 224] on div "640 - CASA DA MISTURA Endereço: do nelito 35 Bairro: RODOVIARIA (LAGO DA PEDRA …" at bounding box center [357, 193] width 715 height 387
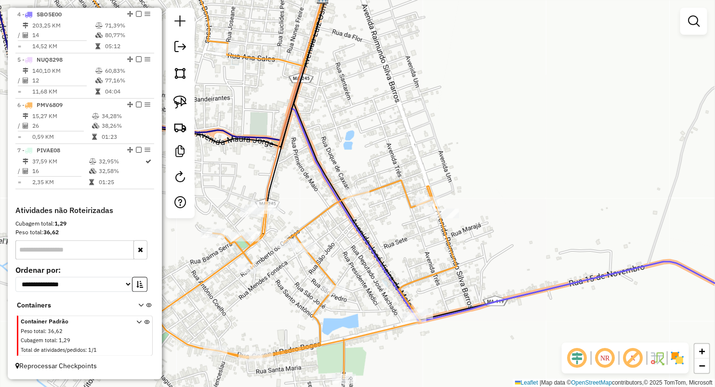
drag, startPoint x: 184, startPoint y: 99, endPoint x: 193, endPoint y: 99, distance: 8.7
click at [184, 99] on img at bounding box center [179, 101] width 13 height 13
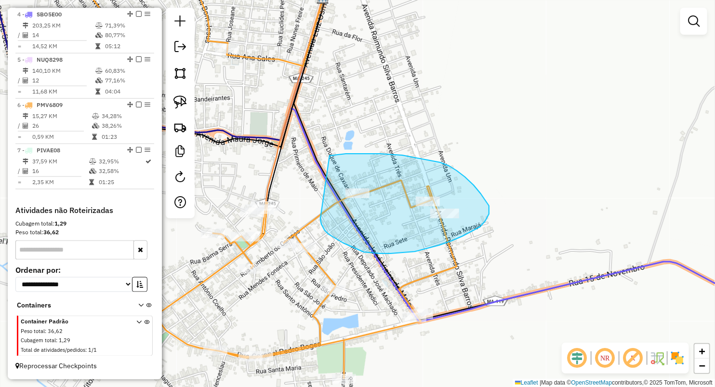
drag, startPoint x: 334, startPoint y: 155, endPoint x: 320, endPoint y: 218, distance: 64.7
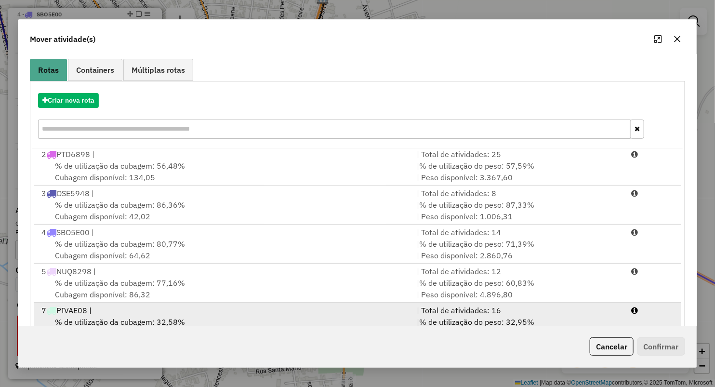
scroll to position [106, 0]
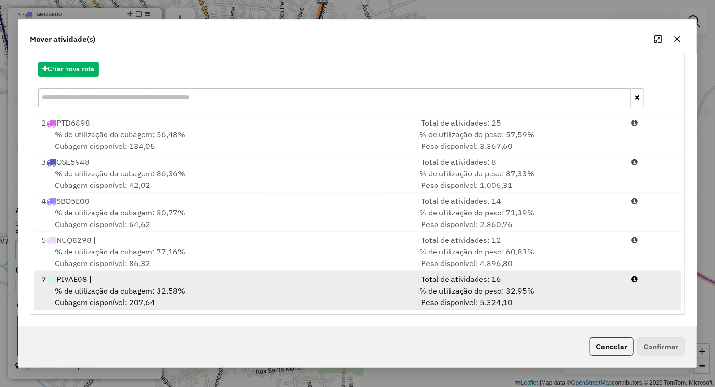
click at [106, 295] on div "% de utilização da cubagem: 32,58% Cubagem disponível: 207,64" at bounding box center [223, 296] width 375 height 23
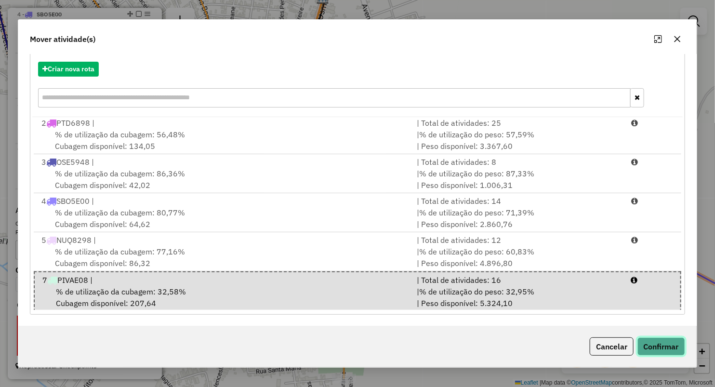
click at [663, 344] on button "Confirmar" at bounding box center [661, 346] width 48 height 18
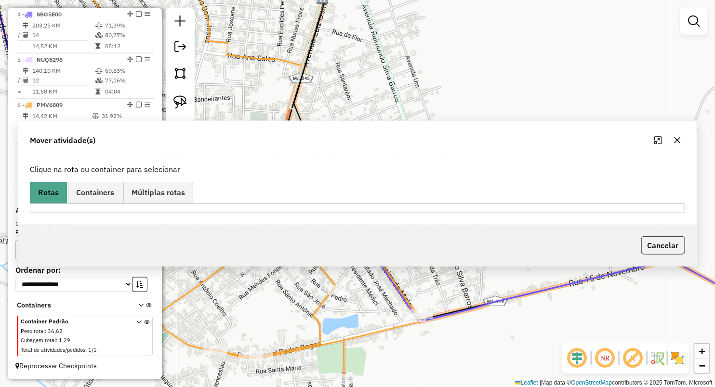
scroll to position [0, 0]
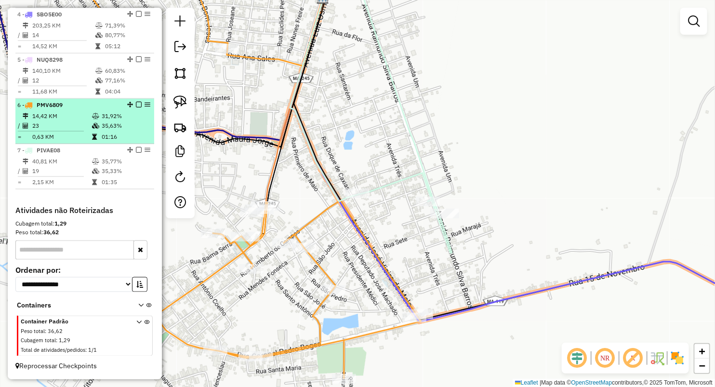
click at [87, 119] on td "14,42 KM" at bounding box center [62, 116] width 60 height 10
select select "**********"
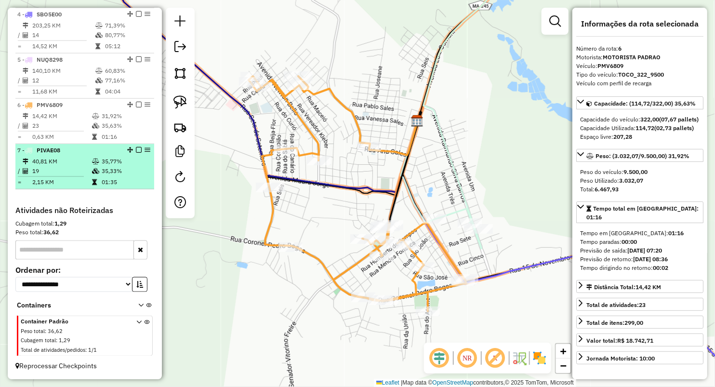
click at [107, 170] on td "35,33%" at bounding box center [125, 171] width 49 height 10
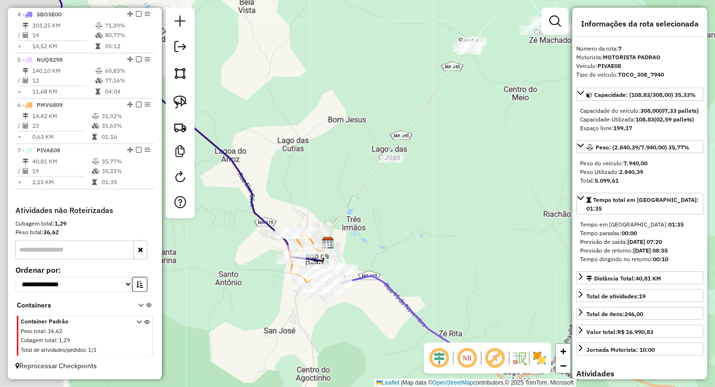
drag, startPoint x: 286, startPoint y: 192, endPoint x: 379, endPoint y: 72, distance: 151.8
click at [385, 66] on div "Janela de atendimento Grade de atendimento Capacidade Transportadoras Veículos …" at bounding box center [357, 193] width 715 height 387
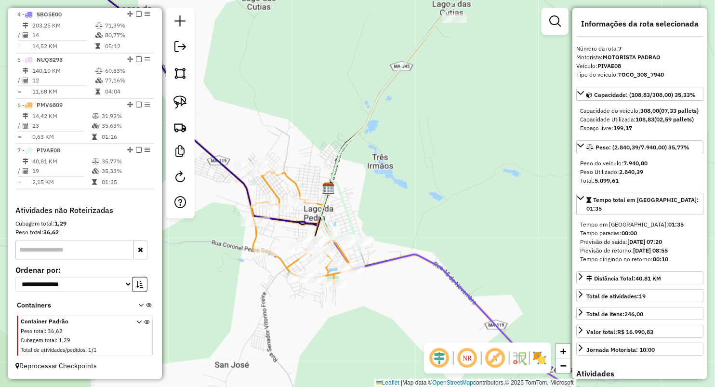
drag, startPoint x: 374, startPoint y: 159, endPoint x: 374, endPoint y: 146, distance: 12.5
click at [374, 146] on icon at bounding box center [409, 106] width 155 height 291
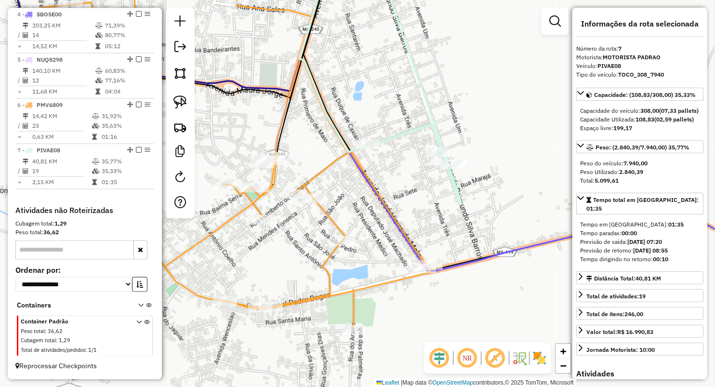
drag, startPoint x: 373, startPoint y: 212, endPoint x: 360, endPoint y: 223, distance: 17.1
click at [361, 222] on icon at bounding box center [542, 111] width 484 height 324
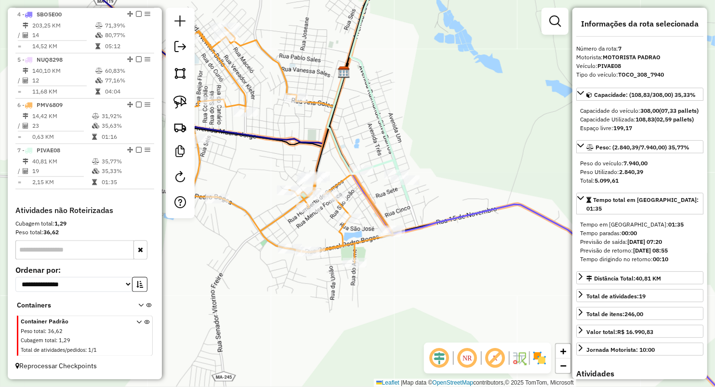
drag, startPoint x: 365, startPoint y: 121, endPoint x: 365, endPoint y: 144, distance: 22.2
click at [365, 144] on div "Janela de atendimento Grade de atendimento Capacidade Transportadoras Veículos …" at bounding box center [357, 193] width 715 height 387
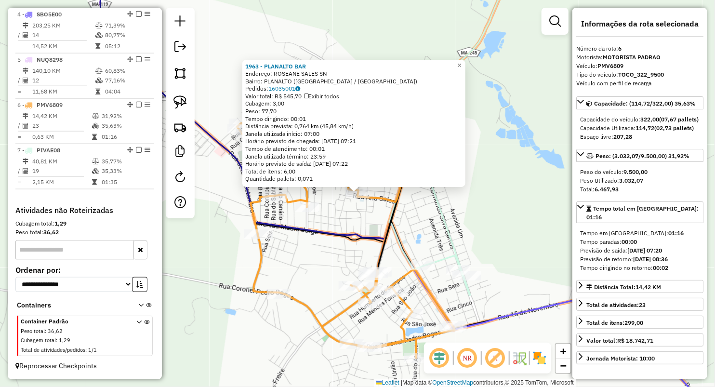
click at [346, 228] on div "1963 - PLANALTO BAR Endereço: ROSEANE SALES SN Bairro: PLANALTO (LAGO DA PEDRA …" at bounding box center [357, 193] width 715 height 387
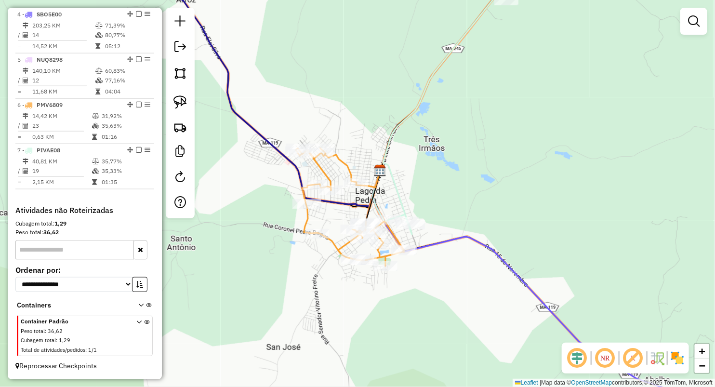
drag, startPoint x: 422, startPoint y: 212, endPoint x: 421, endPoint y: 170, distance: 41.9
click at [421, 170] on div "Janela de atendimento Grade de atendimento Capacidade Transportadoras Veículos …" at bounding box center [357, 193] width 715 height 387
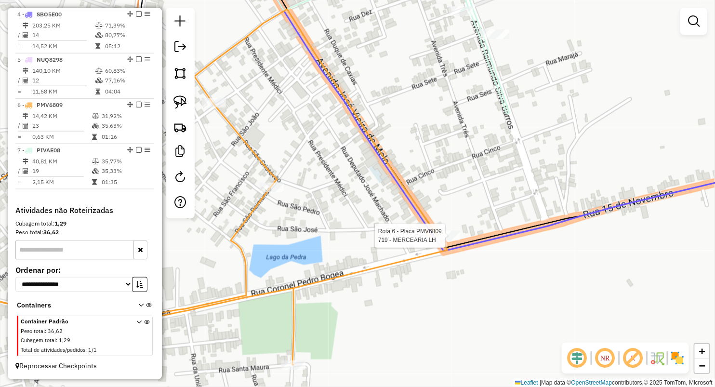
select select "**********"
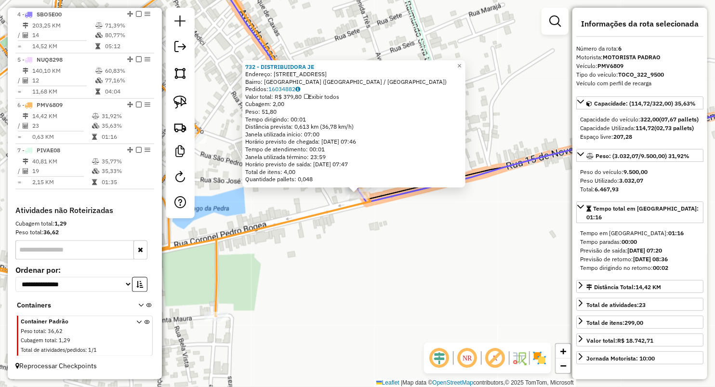
click at [342, 222] on div "732 - DISTRIBUIDORA JE Endereço: RUA SANTO ANTONIO 21 Bairro: VILA SANTA (LAGO …" at bounding box center [357, 193] width 715 height 387
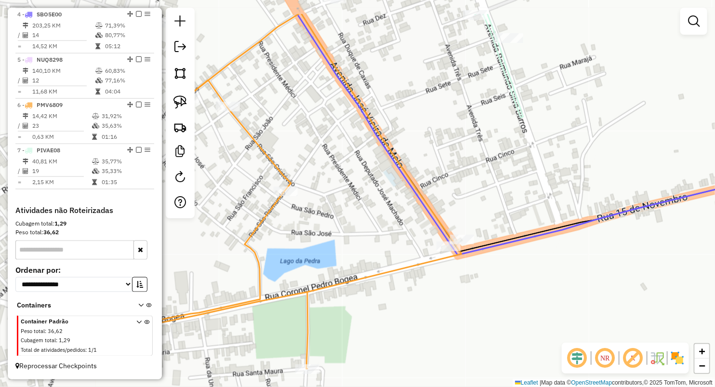
drag, startPoint x: 267, startPoint y: 112, endPoint x: 480, endPoint y: 246, distance: 251.8
click at [479, 245] on div "Janela de atendimento Grade de atendimento Capacidade Transportadoras Veículos …" at bounding box center [357, 193] width 715 height 387
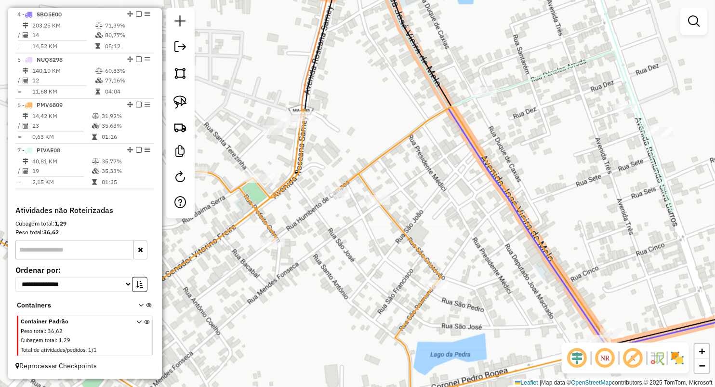
click at [374, 195] on icon at bounding box center [270, 265] width 683 height 319
select select "**********"
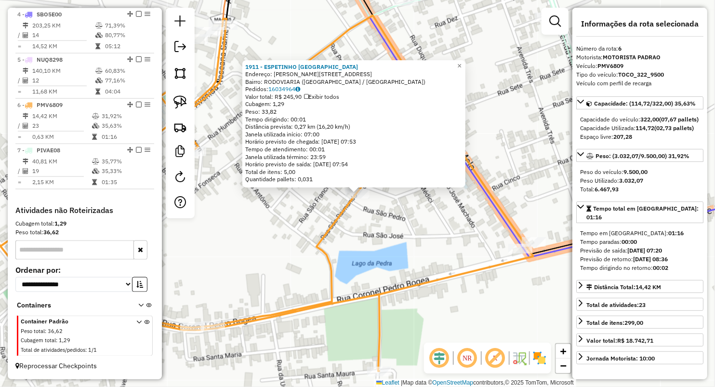
click at [379, 268] on div "1911 - ESPETINHO DO PAULO Endereço: MENDES FONSECA 107 Bairro: RODOVIARIA (LAGO…" at bounding box center [357, 193] width 715 height 387
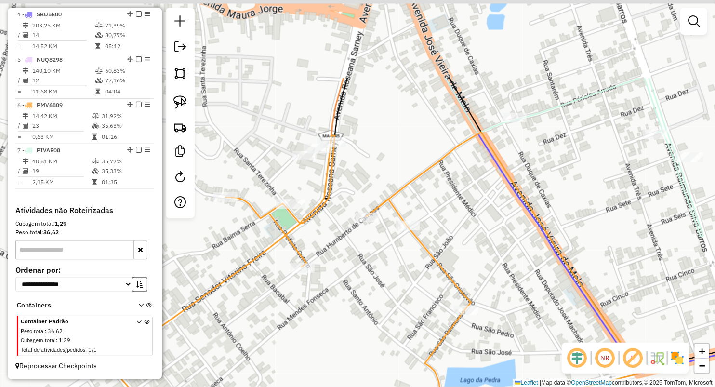
drag, startPoint x: 397, startPoint y: 137, endPoint x: 513, endPoint y: 287, distance: 189.2
click at [514, 287] on div "Janela de atendimento Grade de atendimento Capacidade Transportadoras Veículos …" at bounding box center [357, 193] width 715 height 387
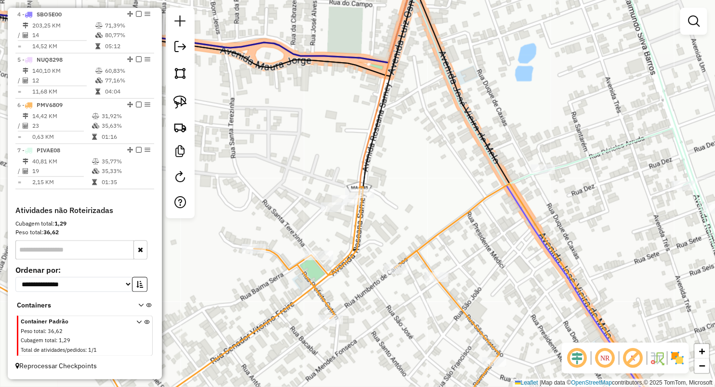
drag, startPoint x: 478, startPoint y: 212, endPoint x: 471, endPoint y: 190, distance: 22.4
click at [473, 192] on div "Janela de atendimento Grade de atendimento Capacidade Transportadoras Veículos …" at bounding box center [357, 193] width 715 height 387
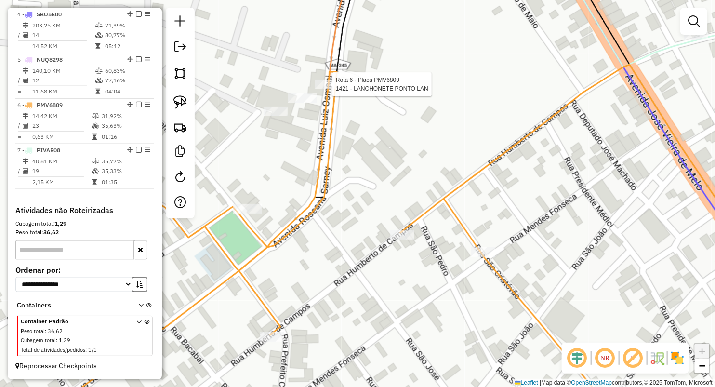
select select "**********"
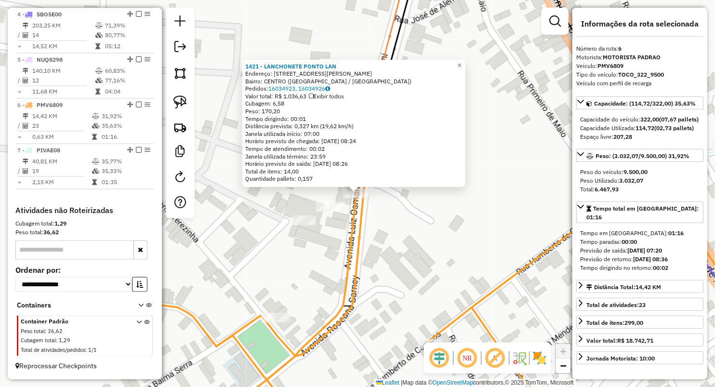
click at [438, 237] on div "1421 - LANCHONETE PONTO LAN Endereço: Avenida Roseana Sarney 04 Bairro: CENTRO …" at bounding box center [357, 193] width 715 height 387
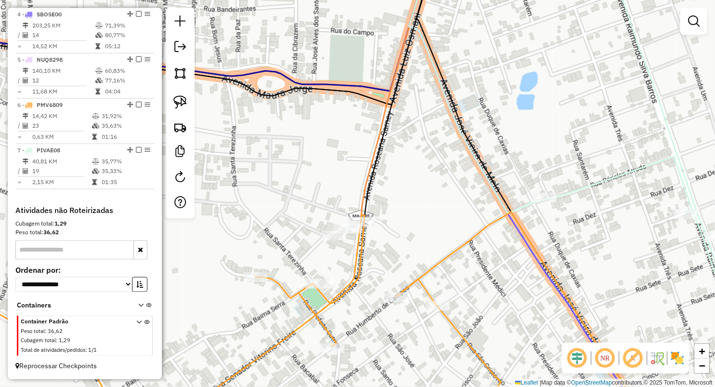
drag, startPoint x: 465, startPoint y: 205, endPoint x: 351, endPoint y: 212, distance: 113.4
click at [347, 215] on div "Janela de atendimento Grade de atendimento Capacidade Transportadoras Veículos …" at bounding box center [357, 193] width 715 height 387
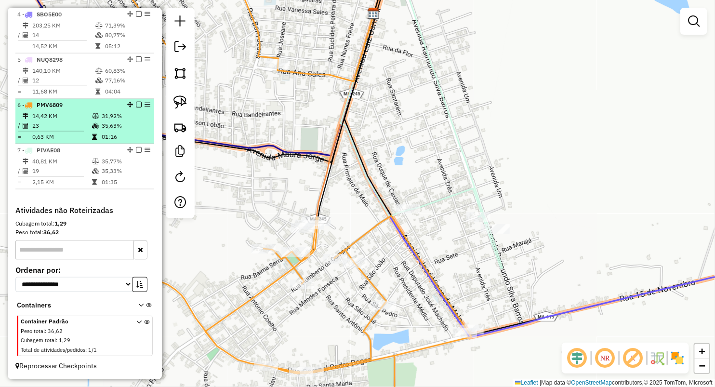
click at [119, 129] on td "35,63%" at bounding box center [125, 126] width 49 height 10
select select "**********"
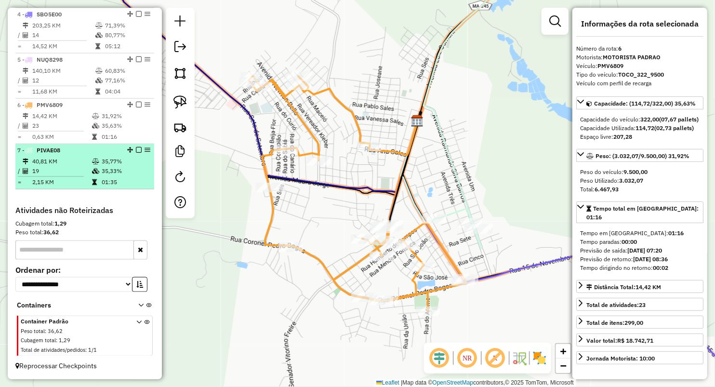
click at [109, 173] on td "35,33%" at bounding box center [125, 171] width 49 height 10
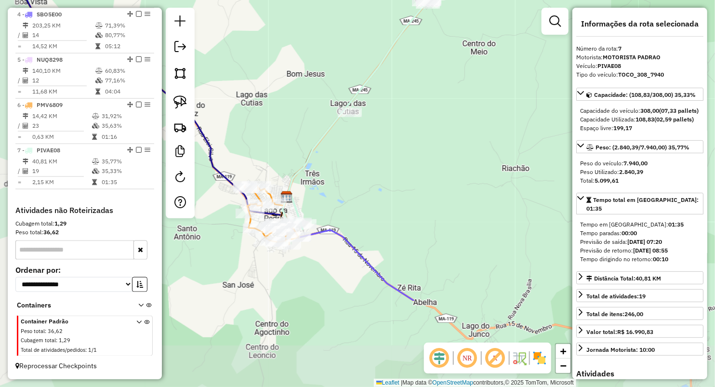
drag, startPoint x: 406, startPoint y: 307, endPoint x: 455, endPoint y: 167, distance: 148.0
click at [455, 167] on div "Janela de atendimento Grade de atendimento Capacidade Transportadoras Veículos …" at bounding box center [357, 193] width 715 height 387
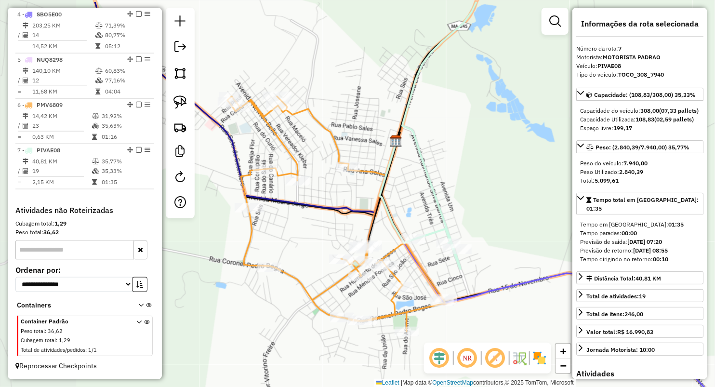
drag, startPoint x: 341, startPoint y: 171, endPoint x: 378, endPoint y: 185, distance: 39.4
click at [378, 185] on div "Janela de atendimento Grade de atendimento Capacidade Transportadoras Veículos …" at bounding box center [357, 193] width 715 height 387
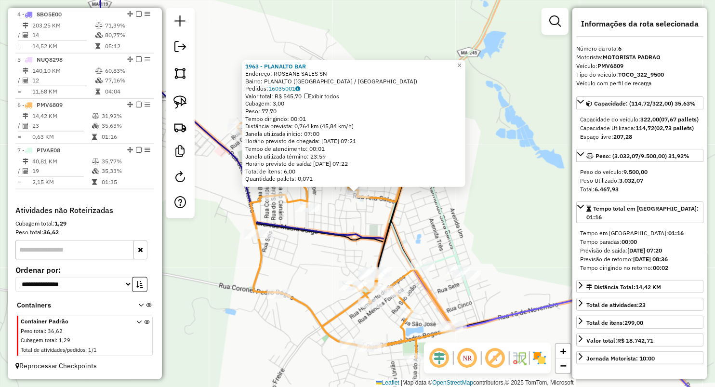
click at [414, 226] on div "1963 - PLANALTO BAR Endereço: ROSEANE SALES SN Bairro: PLANALTO (LAGO DA PEDRA …" at bounding box center [357, 193] width 715 height 387
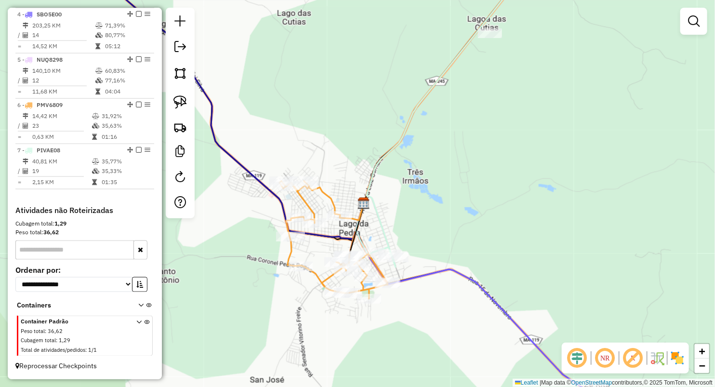
drag, startPoint x: 501, startPoint y: 199, endPoint x: 459, endPoint y: 211, distance: 43.5
click at [459, 211] on div "Janela de atendimento Grade de atendimento Capacidade Transportadoras Veículos …" at bounding box center [357, 193] width 715 height 387
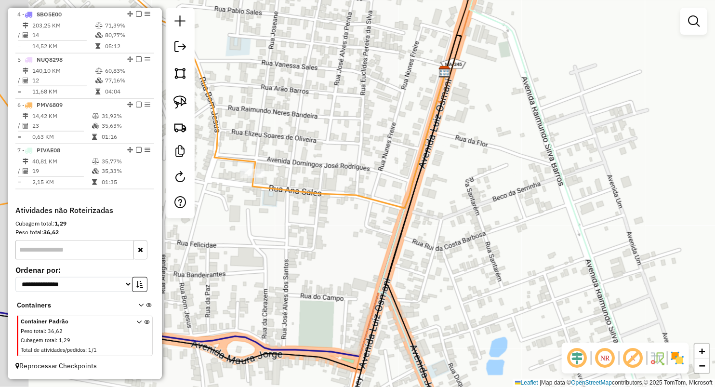
drag, startPoint x: 315, startPoint y: 194, endPoint x: 381, endPoint y: 176, distance: 68.4
click at [381, 176] on div "Janela de atendimento Grade de atendimento Capacidade Transportadoras Veículos …" at bounding box center [357, 193] width 715 height 387
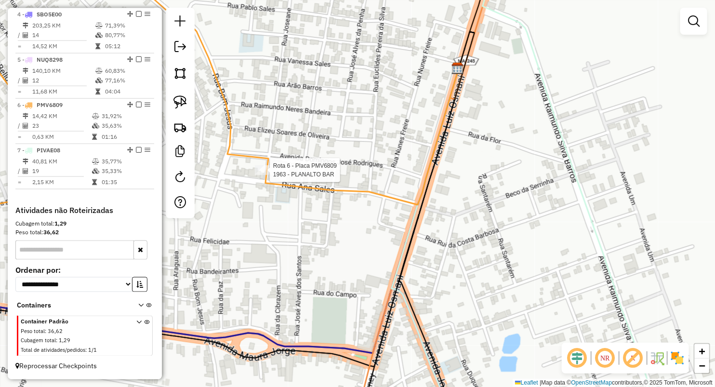
select select "**********"
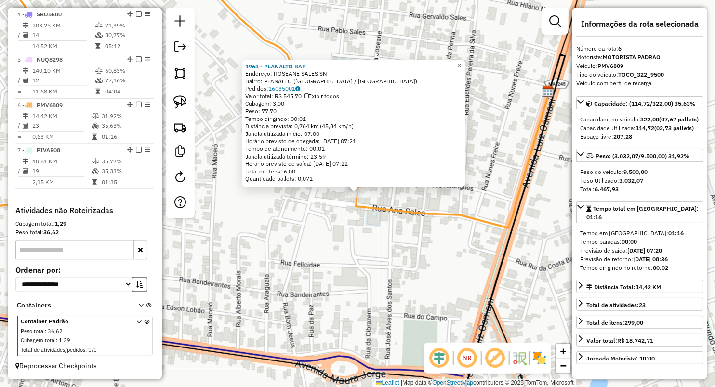
click at [307, 231] on div "1963 - PLANALTO BAR Endereço: ROSEANE SALES SN Bairro: PLANALTO (LAGO DA PEDRA …" at bounding box center [357, 193] width 715 height 387
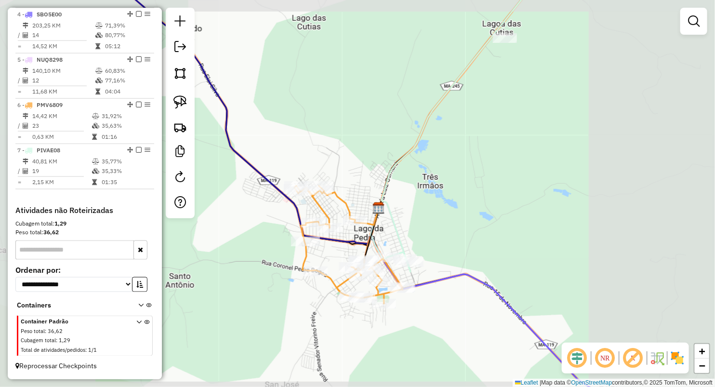
drag, startPoint x: 413, startPoint y: 228, endPoint x: 397, endPoint y: 173, distance: 58.4
click at [397, 174] on div "Janela de atendimento Grade de atendimento Capacidade Transportadoras Veículos …" at bounding box center [357, 193] width 715 height 387
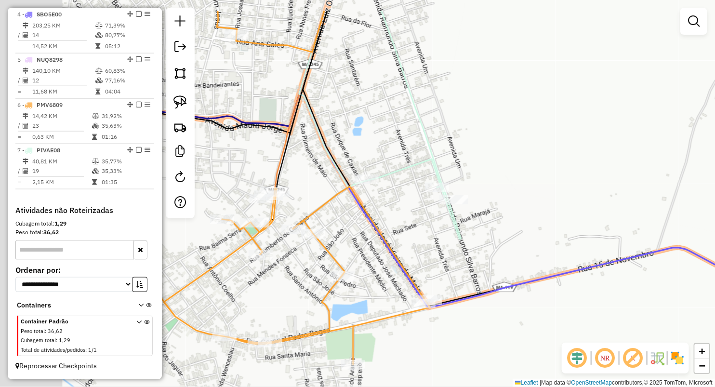
drag, startPoint x: 335, startPoint y: 68, endPoint x: 439, endPoint y: 141, distance: 127.0
click at [439, 141] on div "Janela de atendimento Grade de atendimento Capacidade Transportadoras Veículos …" at bounding box center [357, 193] width 715 height 387
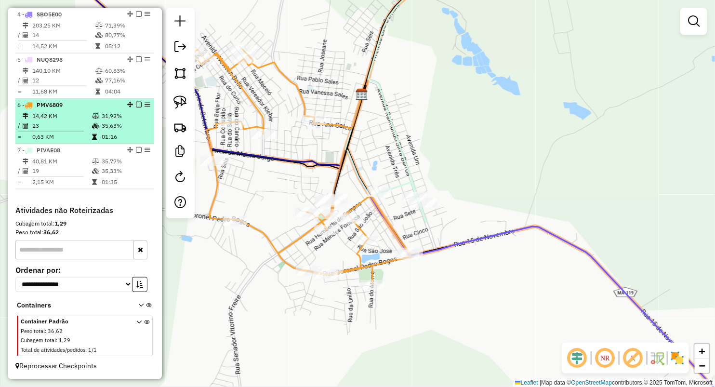
click at [104, 117] on td "31,92%" at bounding box center [125, 116] width 49 height 10
select select "**********"
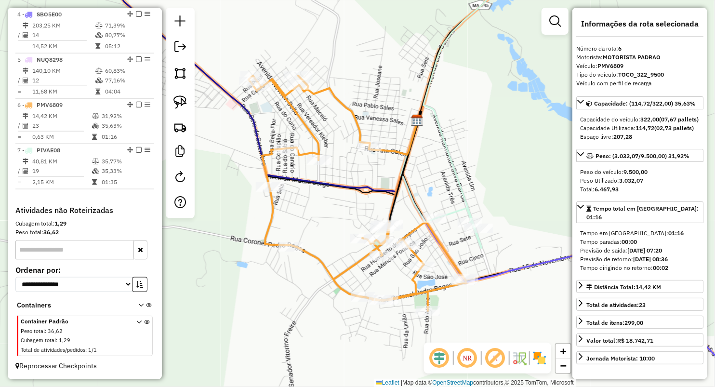
click at [91, 199] on div "1 - PNK9549 197,86 KM 66,88% / 4 66,47% = 49,47 KM 04:06 2 - PTD6898 206,52 KM …" at bounding box center [84, 38] width 139 height 333
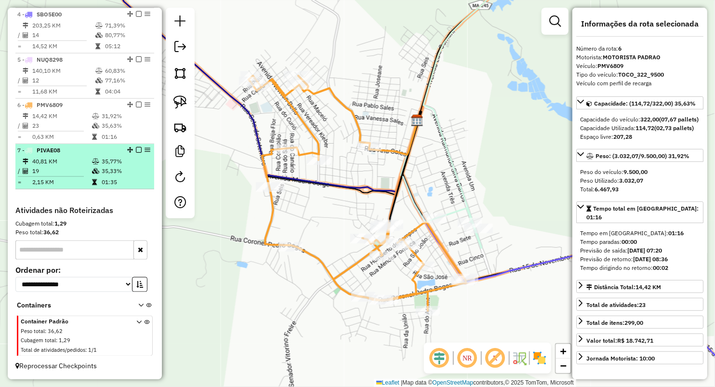
click at [74, 157] on td "40,81 KM" at bounding box center [62, 162] width 60 height 10
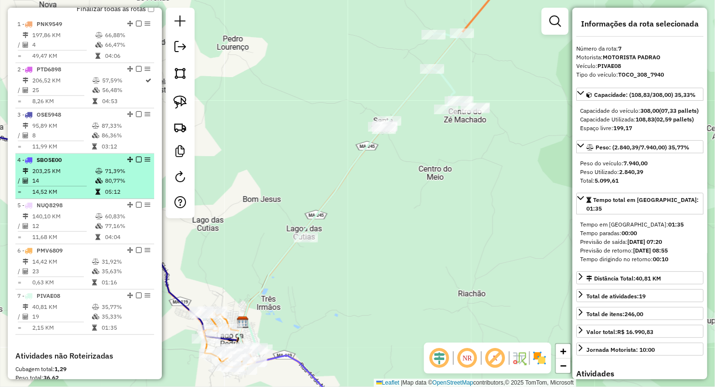
scroll to position [293, 0]
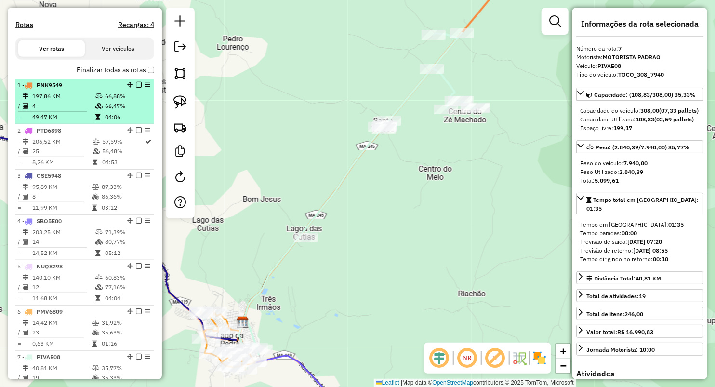
click at [80, 121] on td "49,47 KM" at bounding box center [63, 117] width 63 height 10
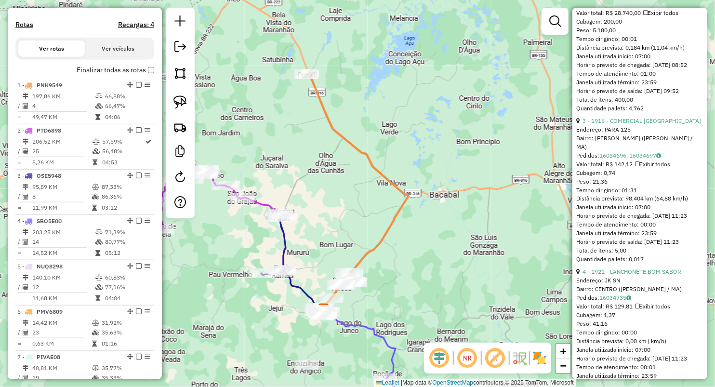
scroll to position [686, 0]
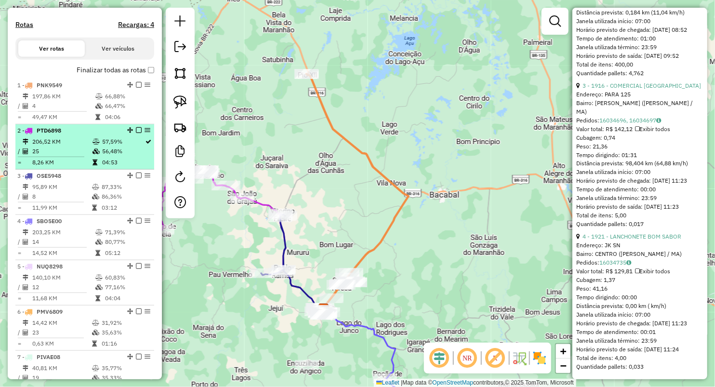
click at [80, 166] on td "8,26 KM" at bounding box center [62, 163] width 60 height 10
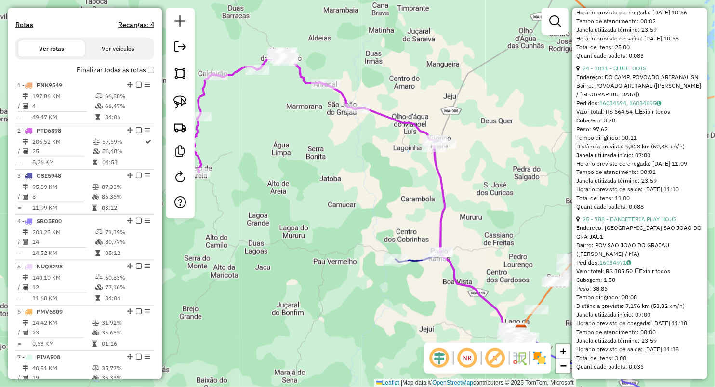
scroll to position [4097, 0]
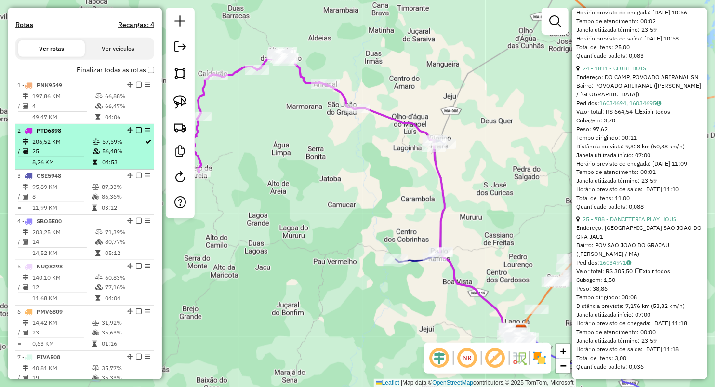
click at [48, 145] on td "206,52 KM" at bounding box center [62, 142] width 60 height 10
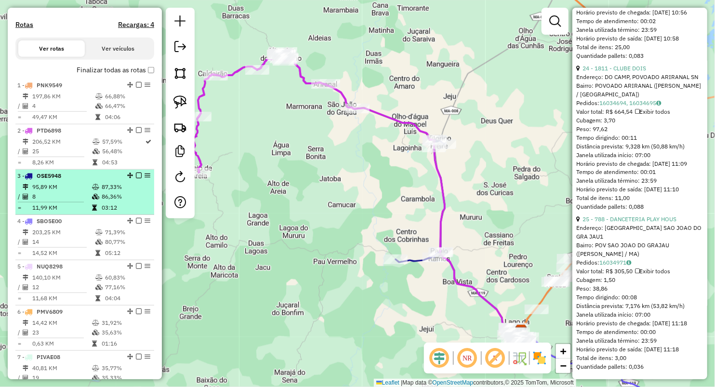
click at [52, 192] on td "95,89 KM" at bounding box center [62, 187] width 60 height 10
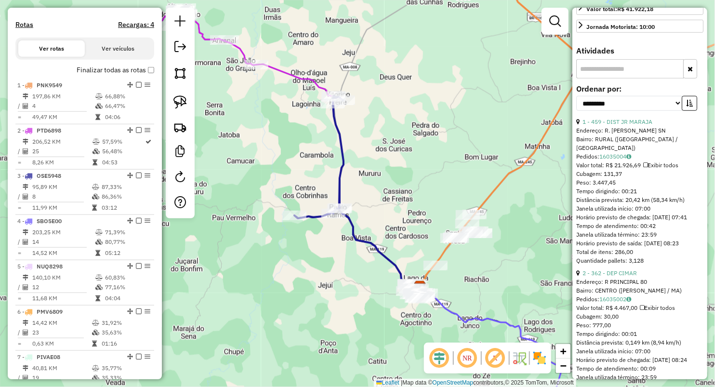
scroll to position [374, 0]
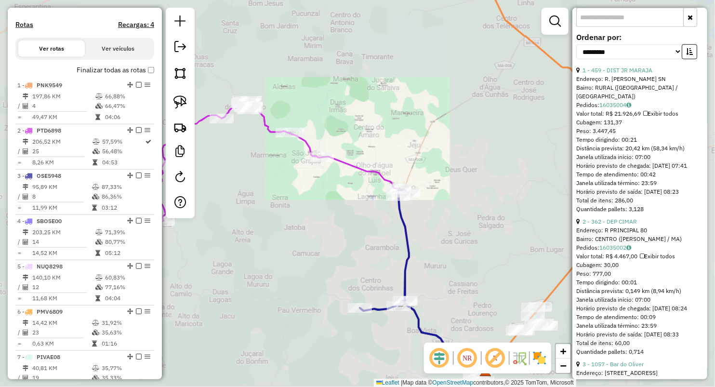
drag, startPoint x: 409, startPoint y: 262, endPoint x: 352, endPoint y: 1, distance: 266.7
click at [352, 1] on div "Rota 3 - Placa OSE5948 1993 - ACACIO DISTRIBUIDORA Janela de atendimento Grade …" at bounding box center [357, 193] width 715 height 387
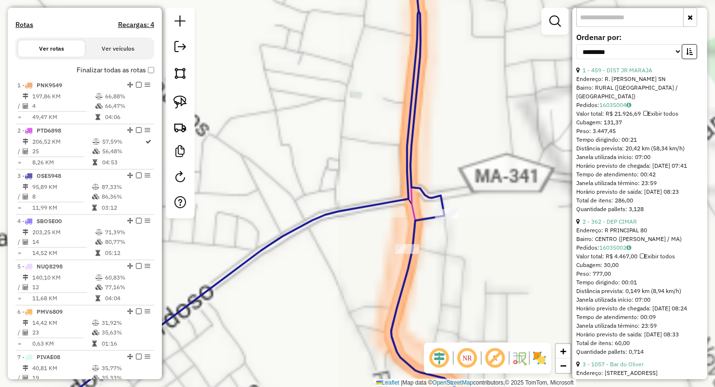
drag, startPoint x: 424, startPoint y: 190, endPoint x: 320, endPoint y: 107, distance: 132.7
click at [314, 84] on div "Rota 3 - Placa OSE5948 1143 - Cervegelo 2 Rota 3 - Placa OSE5948 1151 - DISTRIB…" at bounding box center [357, 193] width 715 height 387
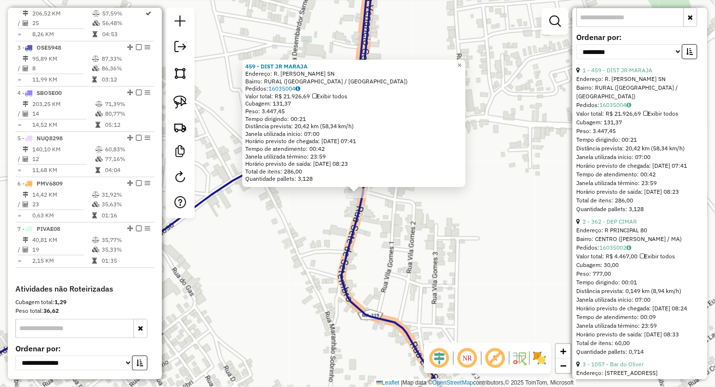
scroll to position [463, 0]
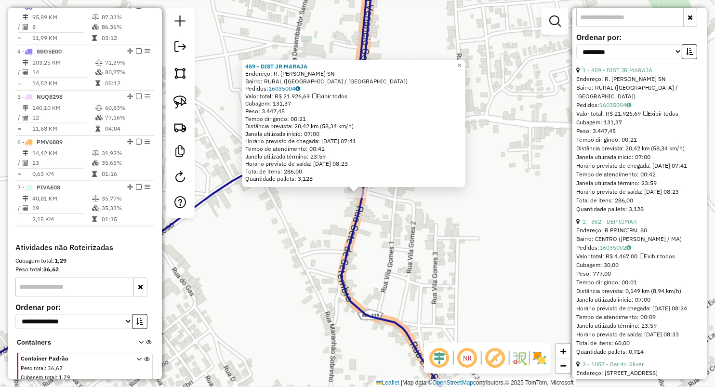
drag, startPoint x: 294, startPoint y: 226, endPoint x: 306, endPoint y: 208, distance: 21.5
click at [295, 226] on div "459 - DIST JR MARAJA Endereço: R. SERGIO DUTRA SN Bairro: RURAL (MARAJA DO SENA…" at bounding box center [357, 193] width 715 height 387
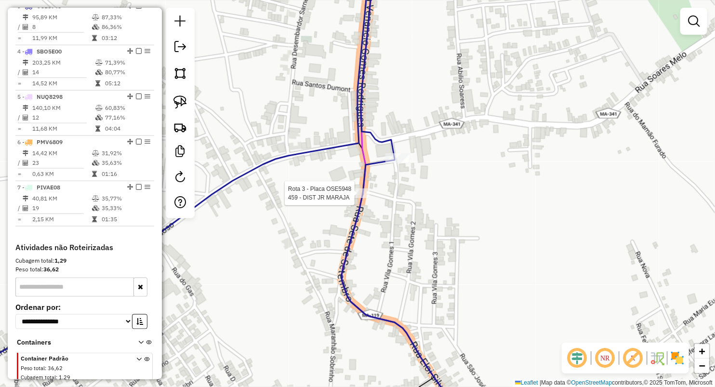
select select "**********"
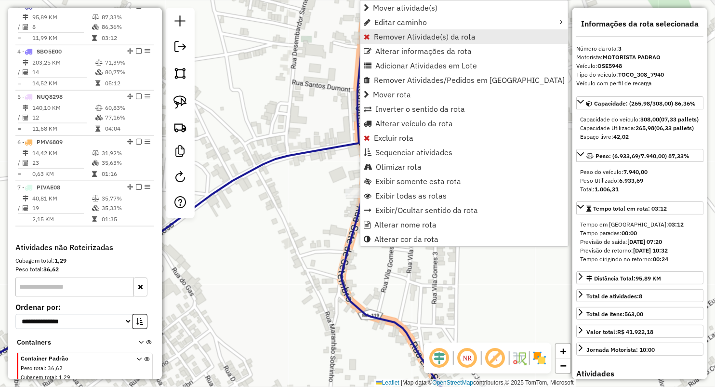
click at [377, 34] on span "Remover Atividade(s) da rota" at bounding box center [425, 37] width 102 height 8
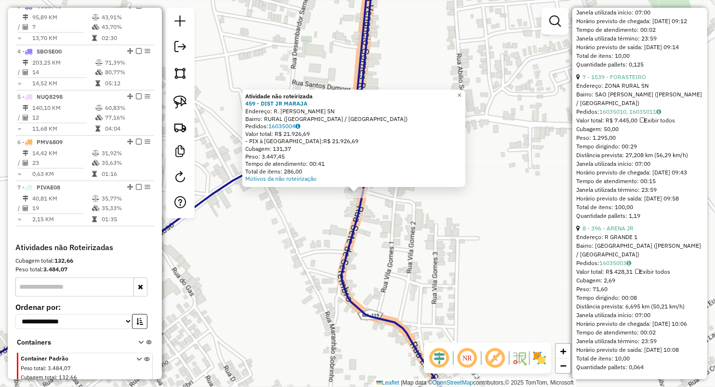
scroll to position [1299, 0]
click at [482, 268] on div "Atividade não roteirizada 459 - DIST JR MARAJA Endereço: R. SERGIO DUTRA SN Bai…" at bounding box center [357, 193] width 715 height 387
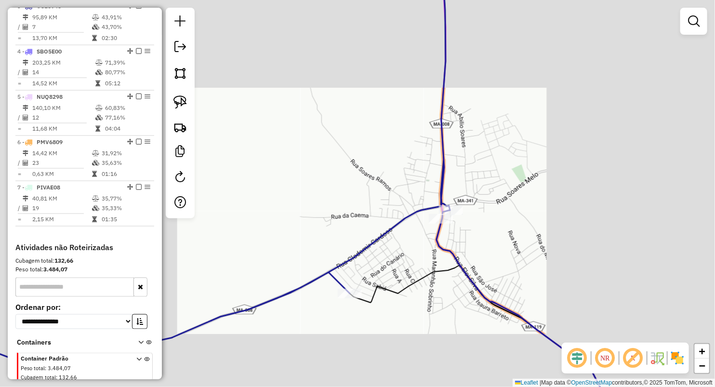
drag, startPoint x: 494, startPoint y: 288, endPoint x: 478, endPoint y: 191, distance: 98.1
click at [481, 203] on div "Janela de atendimento Grade de atendimento Capacidade Transportadoras Veículos …" at bounding box center [357, 193] width 715 height 387
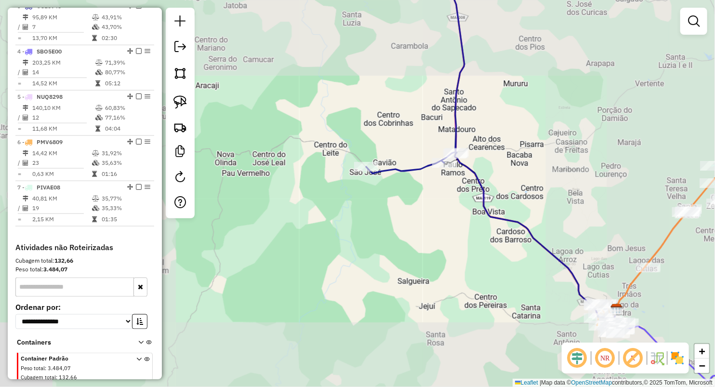
drag, startPoint x: 499, startPoint y: 161, endPoint x: 461, endPoint y: 153, distance: 38.6
click at [461, 153] on div "Janela de atendimento Grade de atendimento Capacidade Transportadoras Veículos …" at bounding box center [357, 193] width 715 height 387
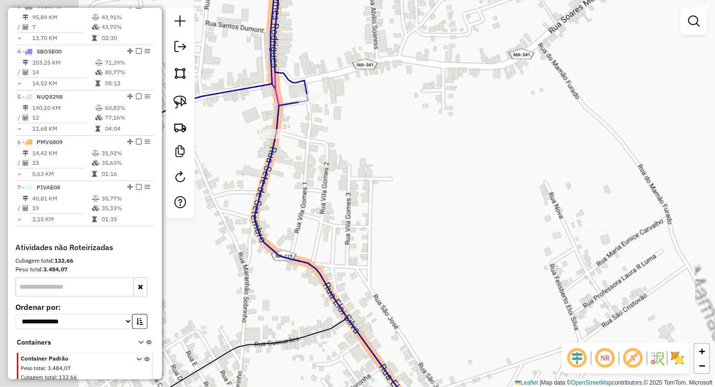
drag, startPoint x: 260, startPoint y: 170, endPoint x: 540, endPoint y: 183, distance: 280.3
click at [539, 178] on div "Janela de atendimento Grade de atendimento Capacidade Transportadoras Veículos …" at bounding box center [357, 193] width 715 height 387
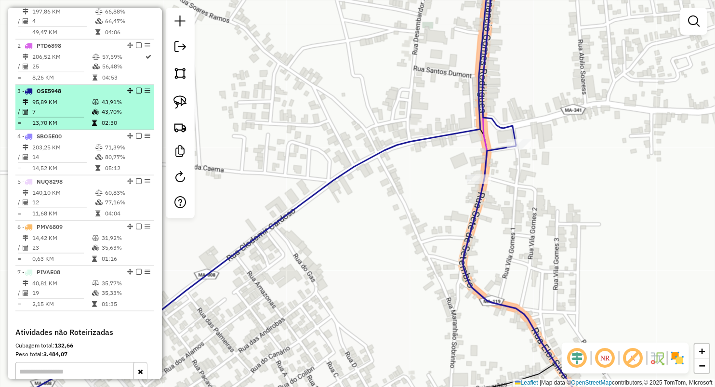
scroll to position [356, 0]
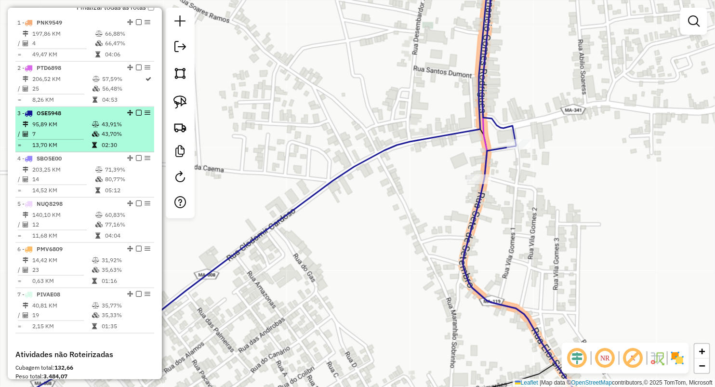
click at [58, 117] on span "OSE5948" at bounding box center [49, 112] width 25 height 7
select select "**********"
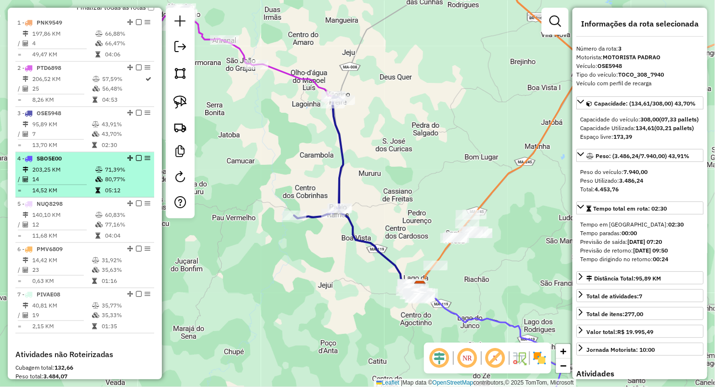
click at [68, 174] on td "203,25 KM" at bounding box center [63, 170] width 63 height 10
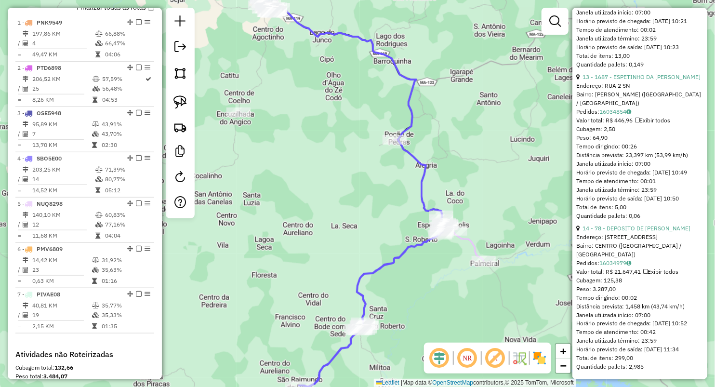
scroll to position [2216, 0]
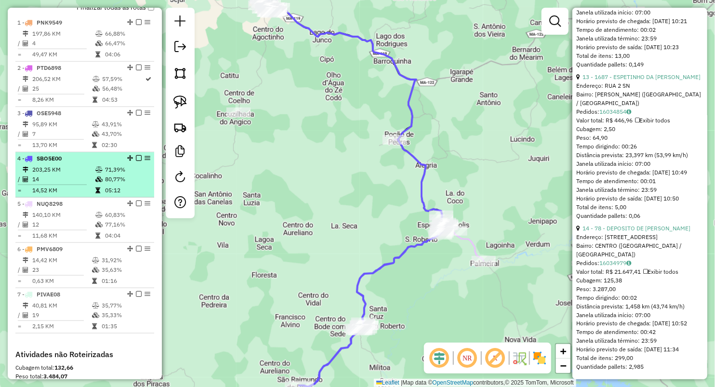
click at [70, 195] on td "14,52 KM" at bounding box center [63, 191] width 63 height 10
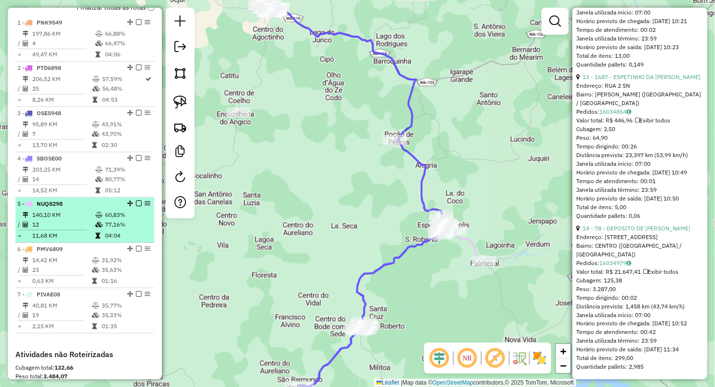
click at [70, 220] on td "140,10 KM" at bounding box center [63, 215] width 63 height 10
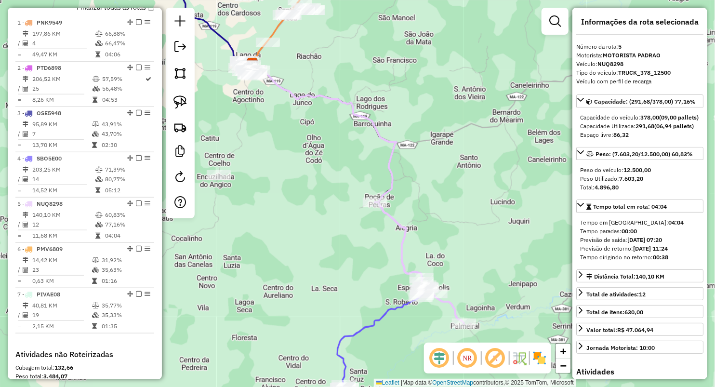
scroll to position [0, 0]
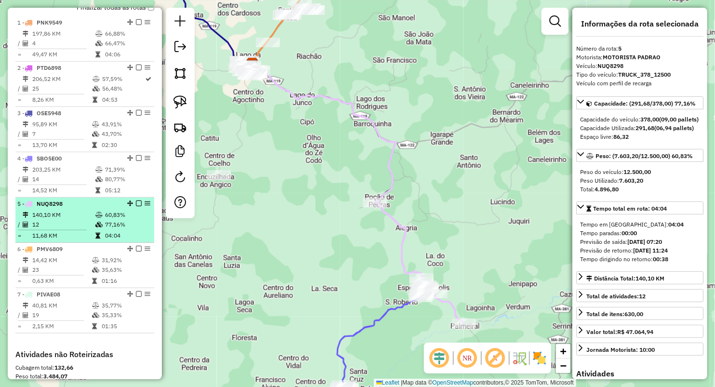
click at [55, 207] on span "NUQ8298" at bounding box center [50, 203] width 26 height 7
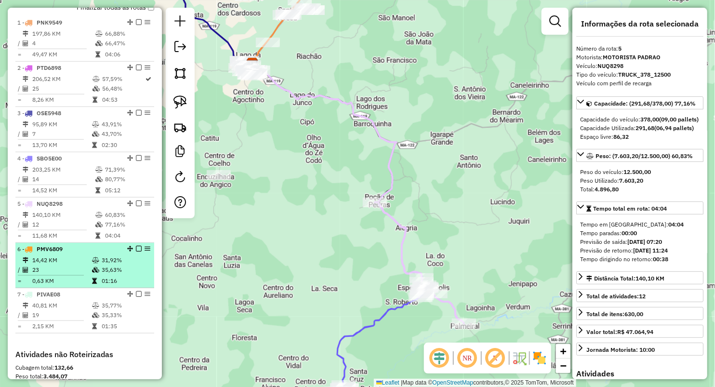
click at [62, 265] on td "14,42 KM" at bounding box center [62, 260] width 60 height 10
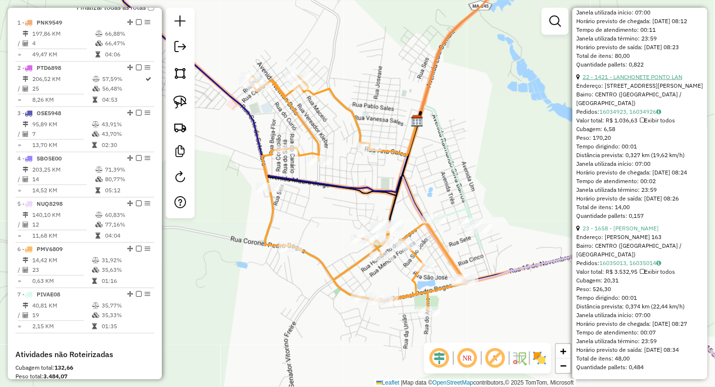
scroll to position [3577, 0]
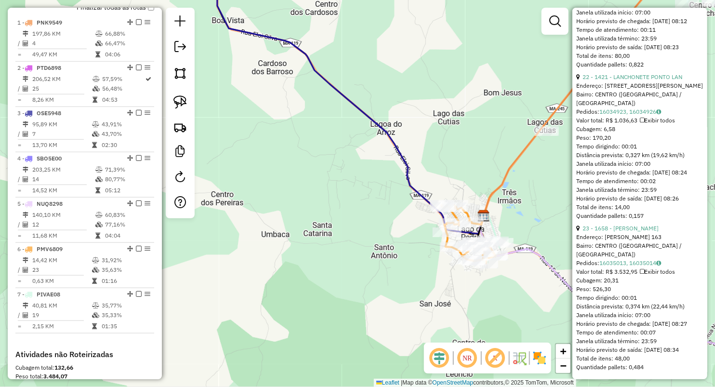
drag, startPoint x: 470, startPoint y: 133, endPoint x: 544, endPoint y: 187, distance: 91.7
click at [559, 201] on div "Janela de atendimento Grade de atendimento Capacidade Transportadoras Veículos …" at bounding box center [357, 193] width 715 height 387
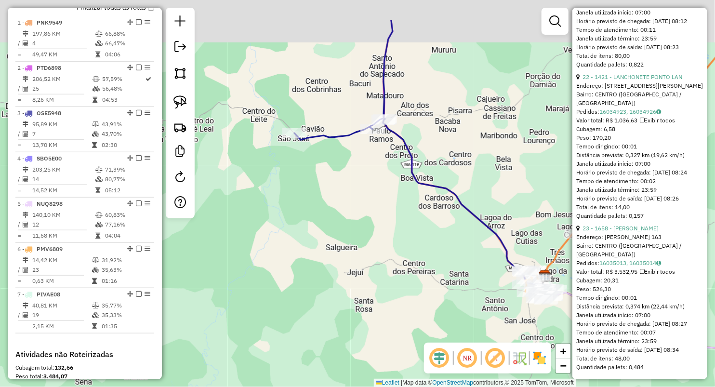
drag, startPoint x: 412, startPoint y: 110, endPoint x: 443, endPoint y: 145, distance: 46.4
click at [442, 144] on div "Janela de atendimento Grade de atendimento Capacidade Transportadoras Veículos …" at bounding box center [357, 193] width 715 height 387
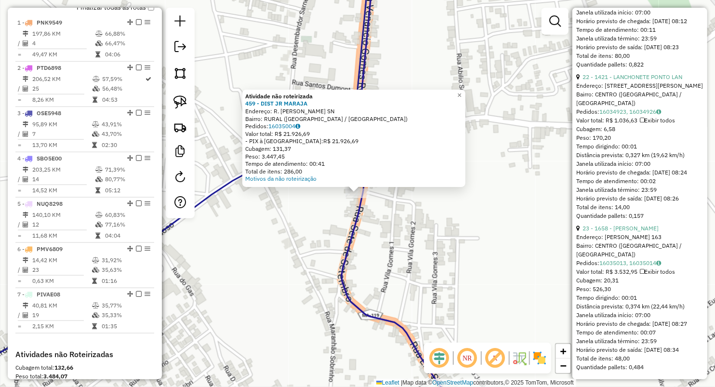
click at [547, 194] on div "Atividade não roteirizada 459 - DIST JR MARAJA Endereço: R. SERGIO DUTRA SN Bai…" at bounding box center [357, 193] width 715 height 387
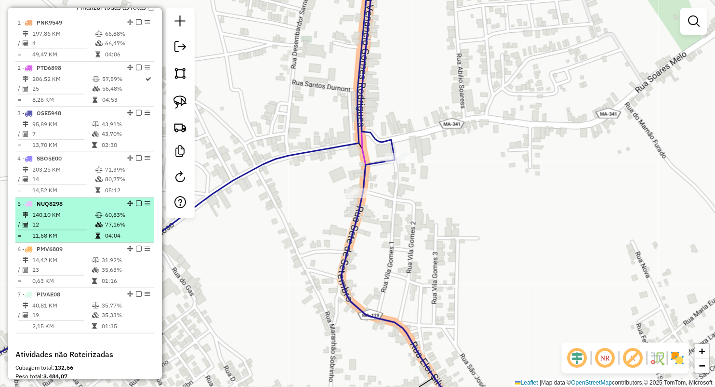
click at [62, 237] on table "140,10 KM 60,83% / 12 77,16% = 11,68 KM 04:04" at bounding box center [84, 225] width 135 height 30
select select "**********"
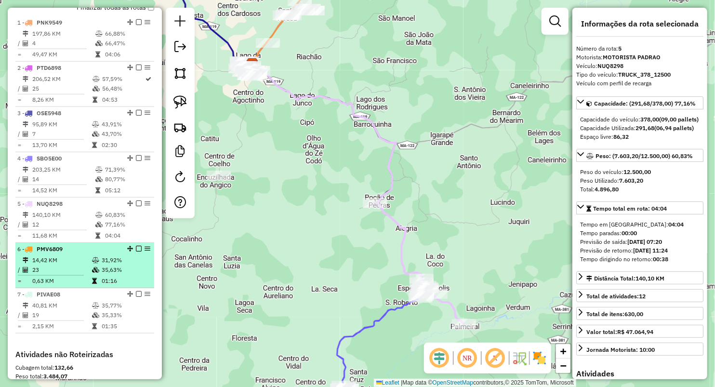
click at [80, 265] on td "14,42 KM" at bounding box center [62, 260] width 60 height 10
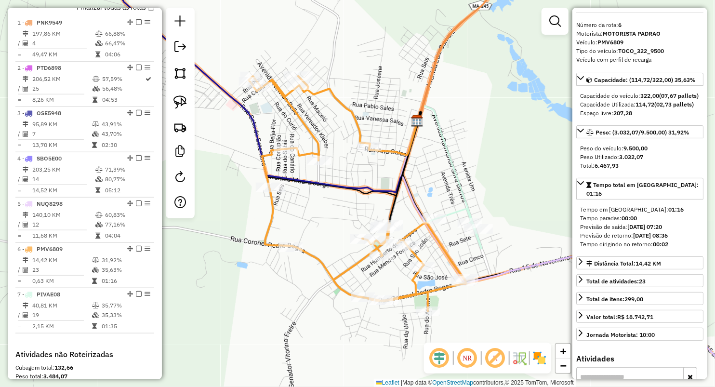
scroll to position [0, 0]
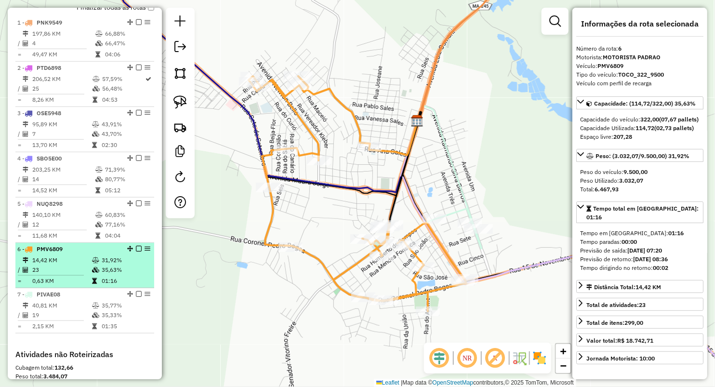
click at [55, 275] on td "23" at bounding box center [62, 270] width 60 height 10
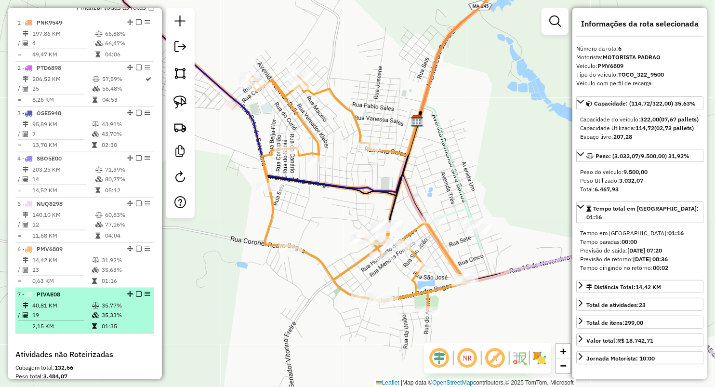
click at [62, 310] on td "40,81 KM" at bounding box center [62, 306] width 60 height 10
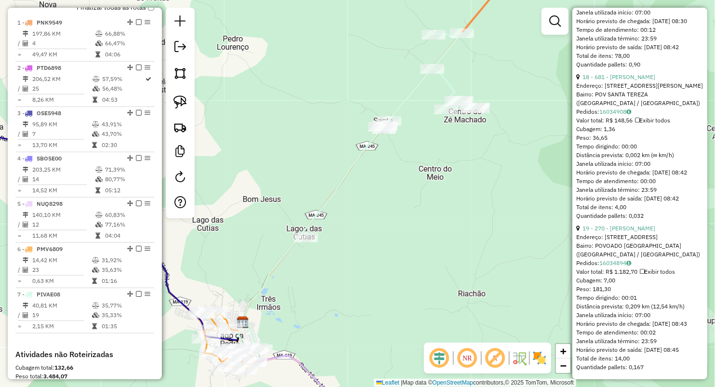
scroll to position [3076, 0]
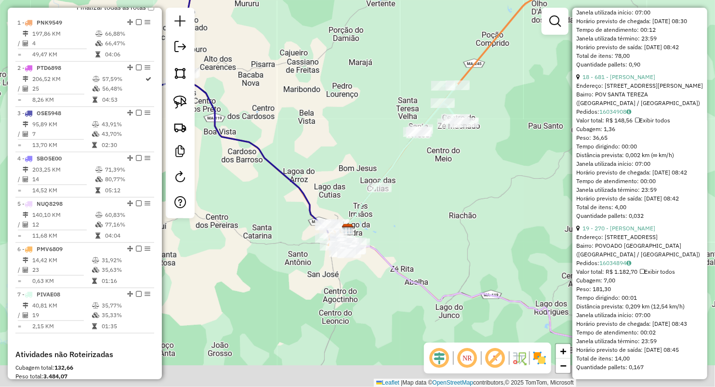
drag, startPoint x: 386, startPoint y: 272, endPoint x: 378, endPoint y: 235, distance: 38.6
click at [385, 246] on div "Janela de atendimento Grade de atendimento Capacidade Transportadoras Veículos …" at bounding box center [357, 193] width 715 height 387
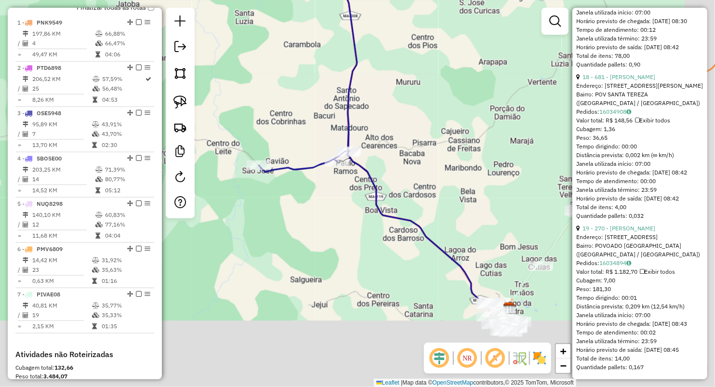
drag, startPoint x: 413, startPoint y: 177, endPoint x: 379, endPoint y: 125, distance: 62.7
click at [397, 132] on div "Janela de atendimento Grade de atendimento Capacidade Transportadoras Veículos …" at bounding box center [357, 193] width 715 height 387
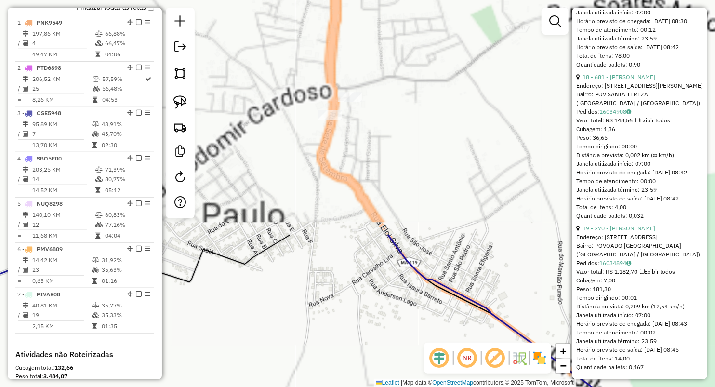
drag, startPoint x: 334, startPoint y: 64, endPoint x: 340, endPoint y: 319, distance: 255.9
click at [343, 339] on div "Janela de atendimento Grade de atendimento Capacidade Transportadoras Veículos …" at bounding box center [357, 193] width 715 height 387
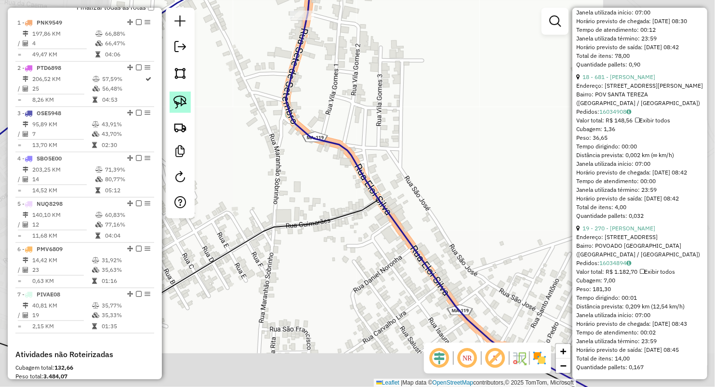
click at [181, 106] on img at bounding box center [179, 101] width 13 height 13
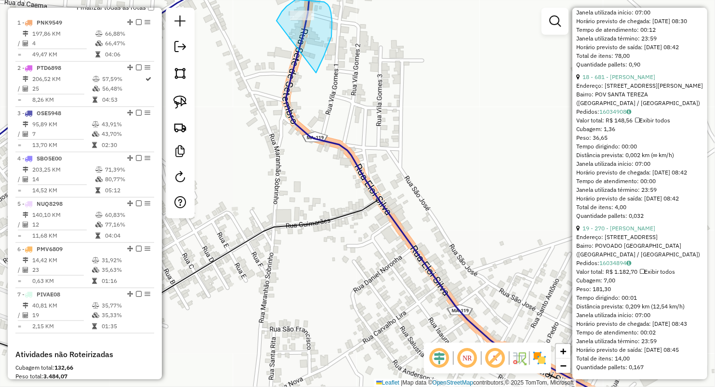
drag, startPoint x: 287, startPoint y: 6, endPoint x: 241, endPoint y: 184, distance: 183.5
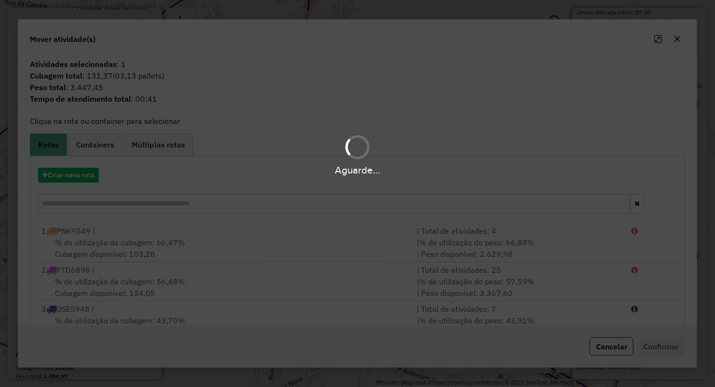
click at [74, 178] on div "Aguarde..." at bounding box center [357, 193] width 715 height 387
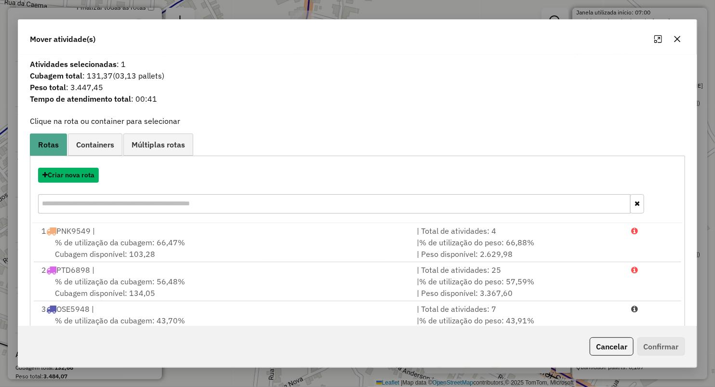
click at [75, 177] on button "Criar nova rota" at bounding box center [68, 175] width 61 height 15
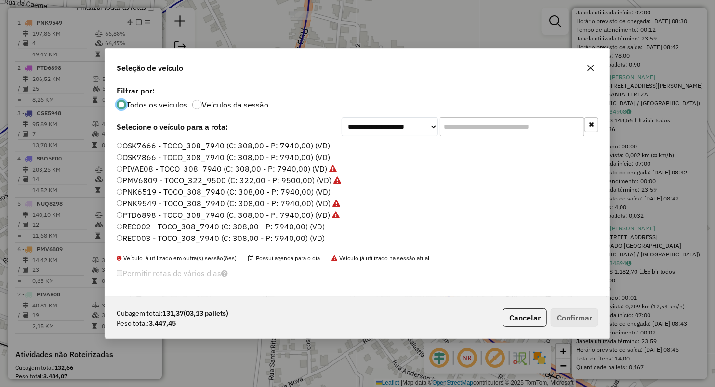
scroll to position [55, 0]
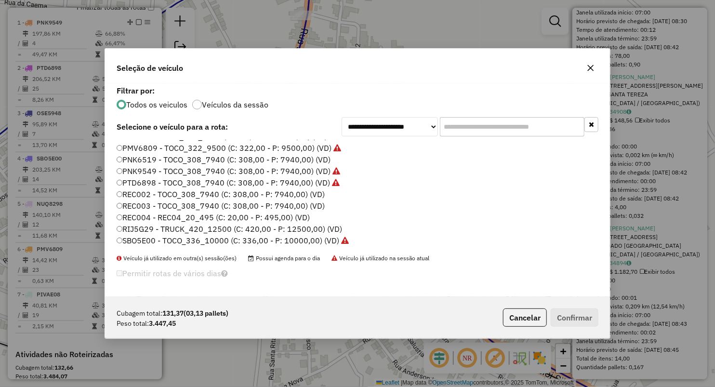
click at [154, 192] on label "REC002 - TOCO_308_7940 (C: 308,00 - P: 7940,00) (VD)" at bounding box center [221, 194] width 208 height 12
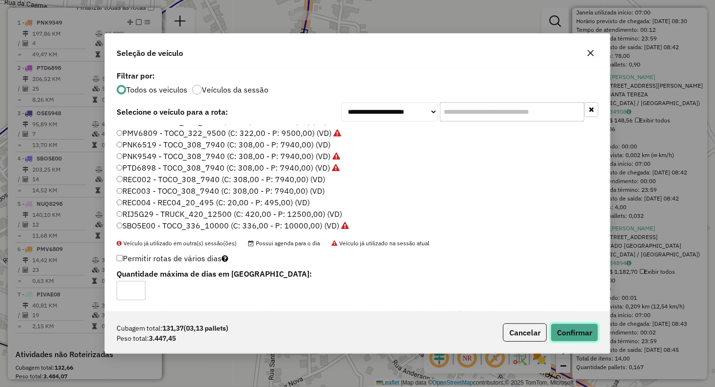
click at [562, 328] on button "Confirmar" at bounding box center [575, 332] width 48 height 18
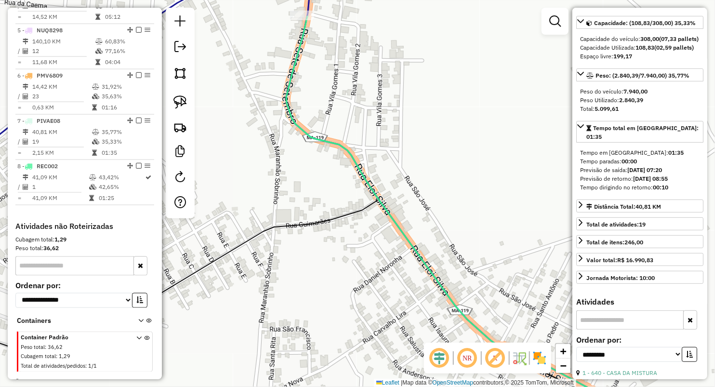
scroll to position [553, 0]
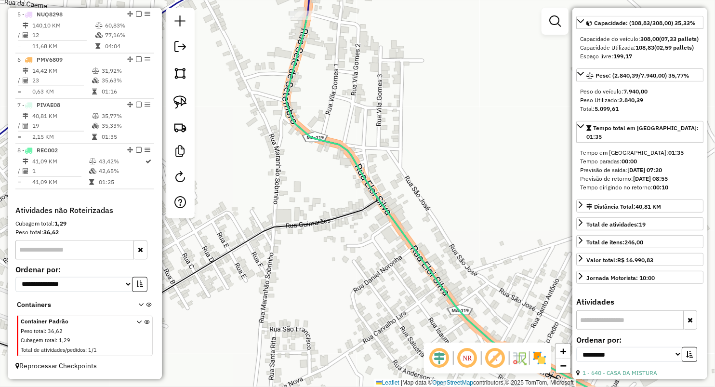
click at [91, 190] on div "1 - PNK9549 197,86 KM 66,88% / 4 66,47% = 49,47 KM 04:06 2 - PTD6898 206,52 KM …" at bounding box center [84, 16] width 139 height 379
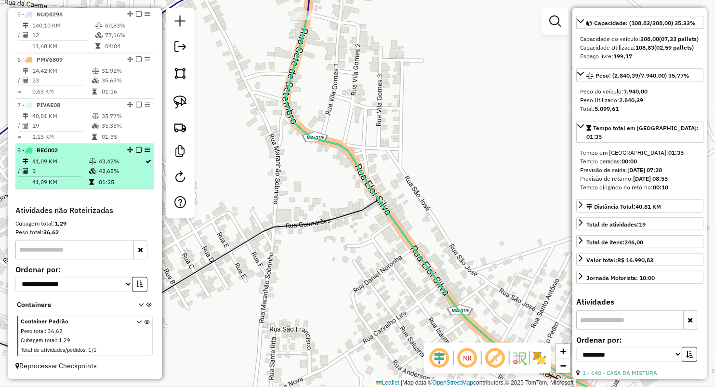
click at [91, 180] on icon at bounding box center [91, 182] width 5 height 6
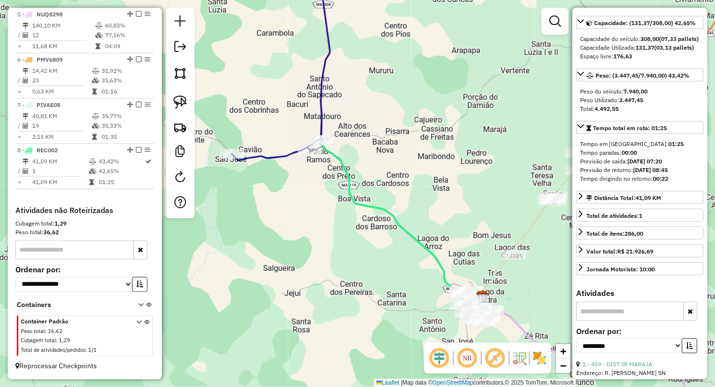
drag, startPoint x: 384, startPoint y: 167, endPoint x: 397, endPoint y: 178, distance: 17.4
click at [397, 178] on div "Janela de atendimento Grade de atendimento Capacidade Transportadoras Veículos …" at bounding box center [357, 193] width 715 height 387
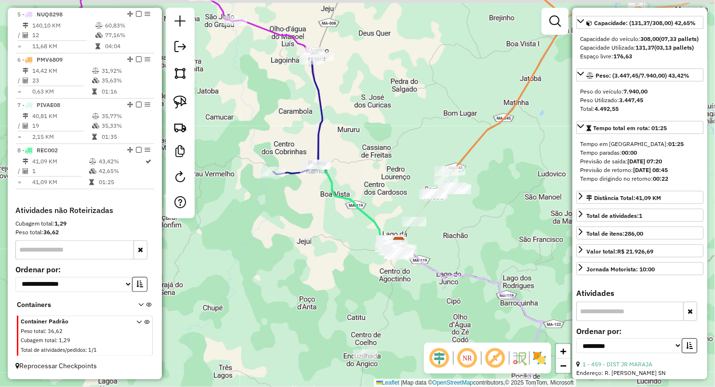
drag, startPoint x: 436, startPoint y: 113, endPoint x: 377, endPoint y: 123, distance: 59.2
click at [380, 124] on div "Janela de atendimento Grade de atendimento Capacidade Transportadoras Veículos …" at bounding box center [357, 193] width 715 height 387
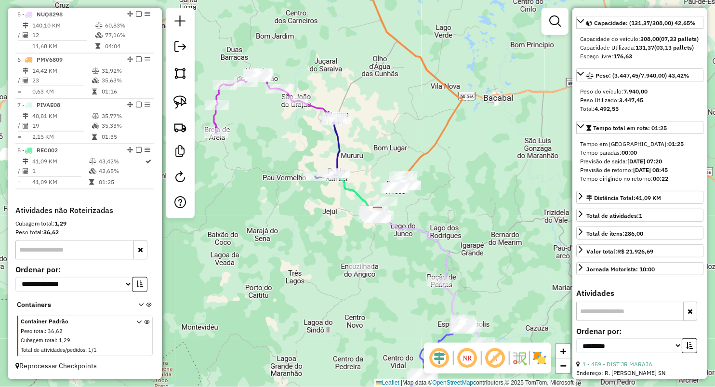
drag, startPoint x: 382, startPoint y: 133, endPoint x: 455, endPoint y: 190, distance: 93.0
click at [445, 187] on div "Janela de atendimento Grade de atendimento Capacidade Transportadoras Veículos …" at bounding box center [357, 193] width 715 height 387
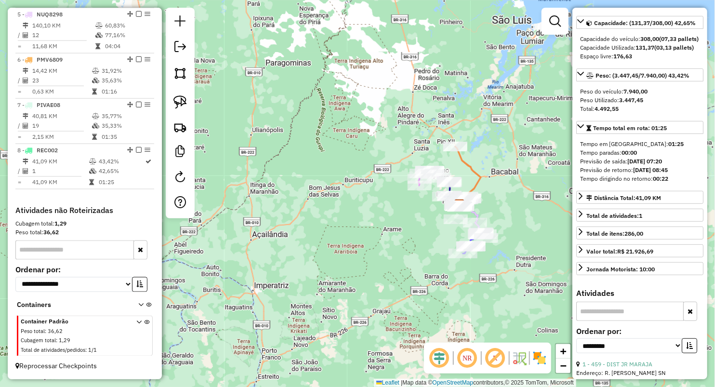
drag, startPoint x: 502, startPoint y: 207, endPoint x: 457, endPoint y: 137, distance: 83.3
click at [459, 140] on div "Janela de atendimento Grade de atendimento Capacidade Transportadoras Veículos …" at bounding box center [357, 193] width 715 height 387
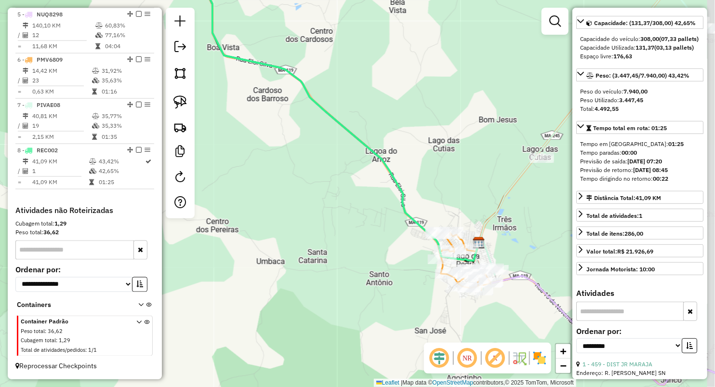
drag, startPoint x: 490, startPoint y: 196, endPoint x: 397, endPoint y: 94, distance: 137.4
click at [397, 94] on div "Janela de atendimento Grade de atendimento Capacidade Transportadoras Veículos …" at bounding box center [357, 193] width 715 height 387
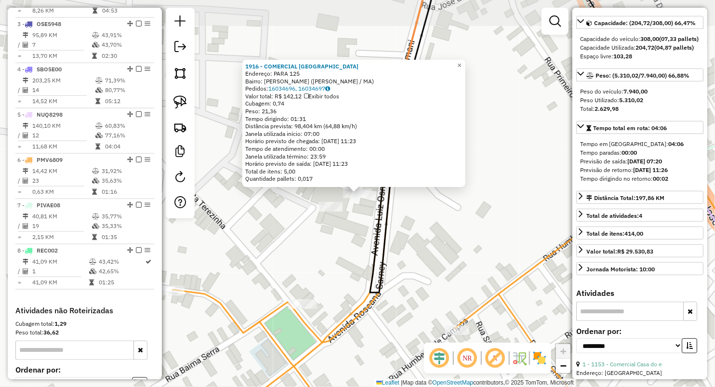
scroll to position [373, 0]
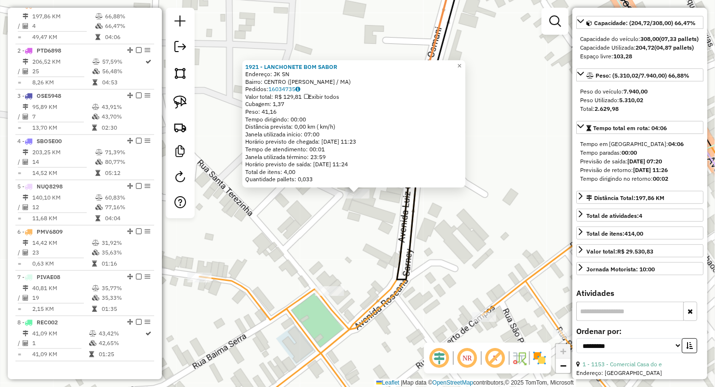
click at [314, 232] on div "1921 - LANCHONETE BOM SABOR Endereço: JK SN Bairro: CENTRO (PIO XII / MA) Pedid…" at bounding box center [357, 193] width 715 height 387
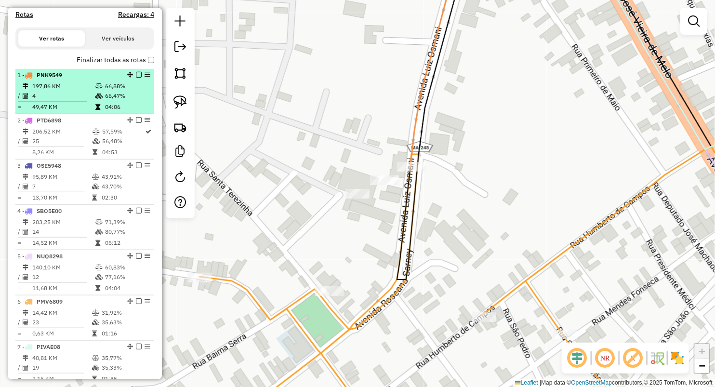
scroll to position [266, 0]
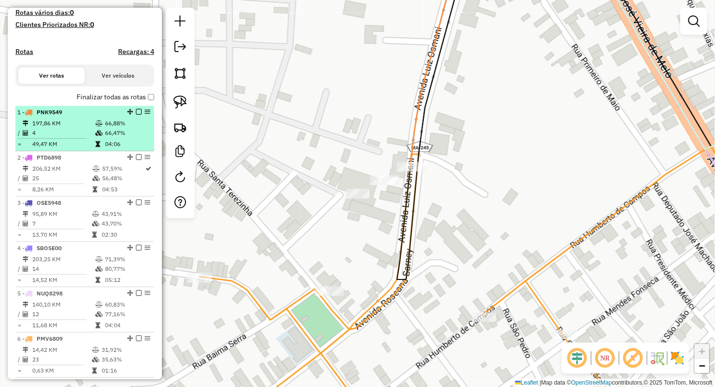
click at [61, 125] on li "1 - PNK9549 197,86 KM 66,88% / 4 66,47% = 49,47 KM 04:06" at bounding box center [84, 128] width 139 height 45
select select "**********"
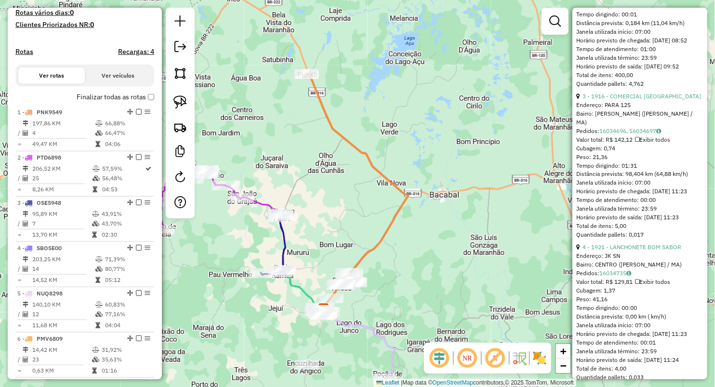
scroll to position [686, 0]
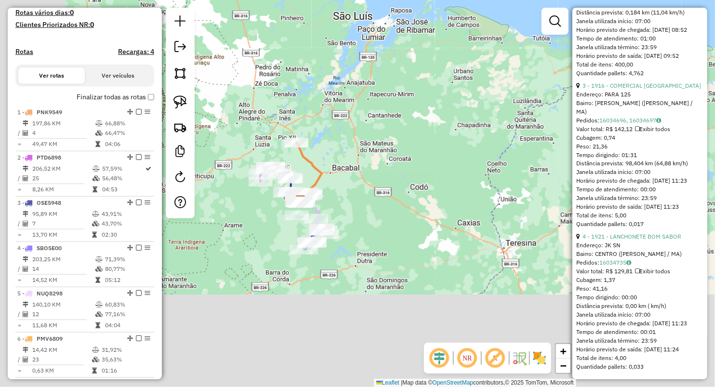
drag, startPoint x: 303, startPoint y: 275, endPoint x: 428, endPoint y: 43, distance: 263.5
click at [453, 48] on div "Janela de atendimento Grade de atendimento Capacidade Transportadoras Veículos …" at bounding box center [357, 193] width 715 height 387
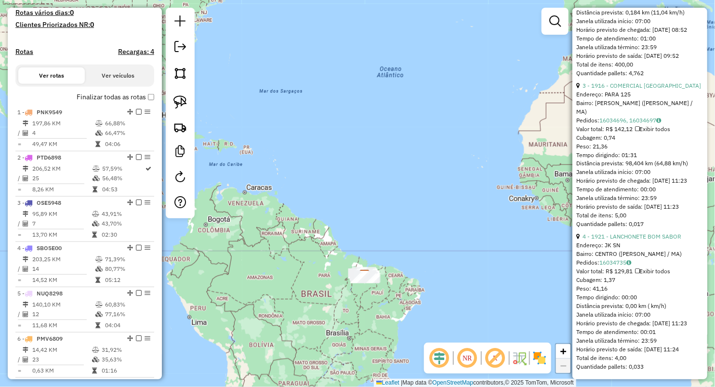
drag, startPoint x: 445, startPoint y: 124, endPoint x: 431, endPoint y: 69, distance: 56.3
click at [434, 102] on div "Janela de atendimento Grade de atendimento Capacidade Transportadoras Veículos …" at bounding box center [357, 193] width 715 height 387
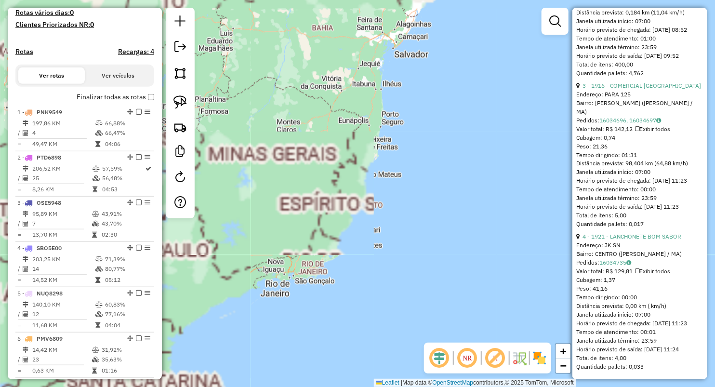
drag, startPoint x: 337, startPoint y: 85, endPoint x: 370, endPoint y: 297, distance: 214.1
click at [370, 312] on div "Janela de atendimento Grade de atendimento Capacidade Transportadoras Veículos …" at bounding box center [357, 193] width 715 height 387
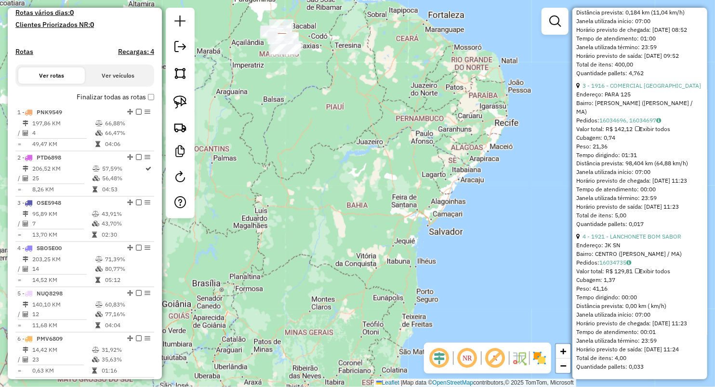
drag, startPoint x: 350, startPoint y: 111, endPoint x: 398, endPoint y: 233, distance: 131.1
click at [415, 252] on div "Janela de atendimento Grade de atendimento Capacidade Transportadoras Veículos …" at bounding box center [357, 193] width 715 height 387
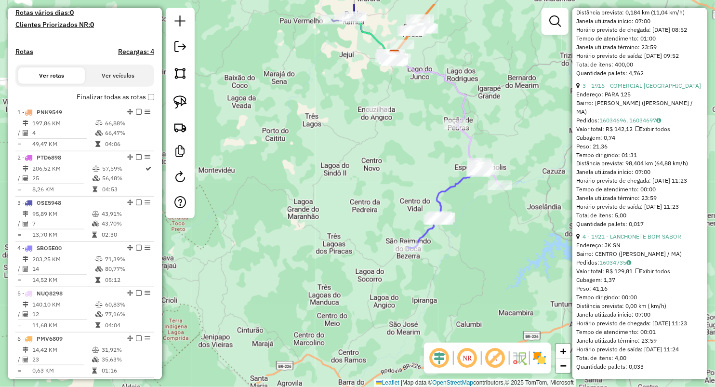
drag, startPoint x: 368, startPoint y: 186, endPoint x: 360, endPoint y: 239, distance: 53.6
click at [360, 239] on div "Janela de atendimento Grade de atendimento Capacidade Transportadoras Veículos …" at bounding box center [357, 193] width 715 height 387
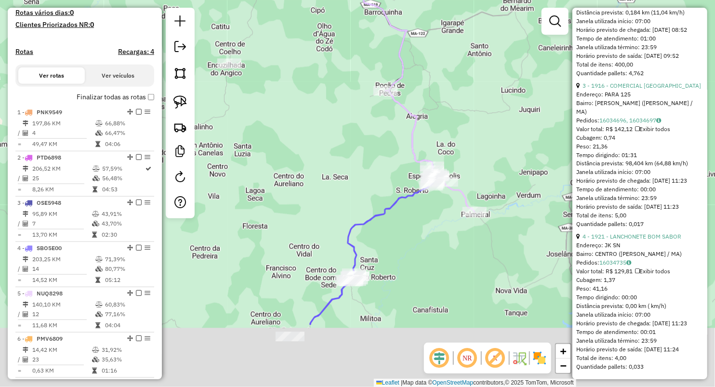
drag, startPoint x: 456, startPoint y: 277, endPoint x: 378, endPoint y: 165, distance: 136.1
click at [372, 166] on div "Janela de atendimento Grade de atendimento Capacidade Transportadoras Veículos …" at bounding box center [357, 193] width 715 height 387
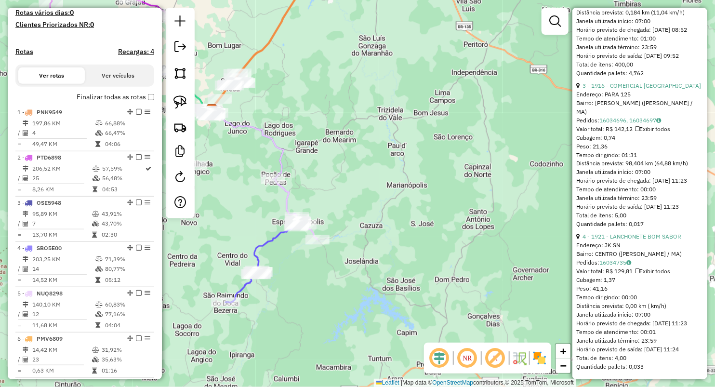
scroll to position [266, 0]
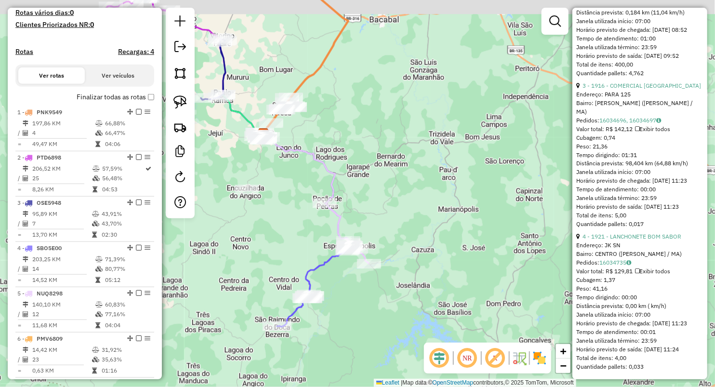
drag, startPoint x: 252, startPoint y: 162, endPoint x: 383, endPoint y: 217, distance: 142.3
click at [383, 217] on div "Janela de atendimento Grade de atendimento Capacidade Transportadoras Veículos …" at bounding box center [357, 193] width 715 height 387
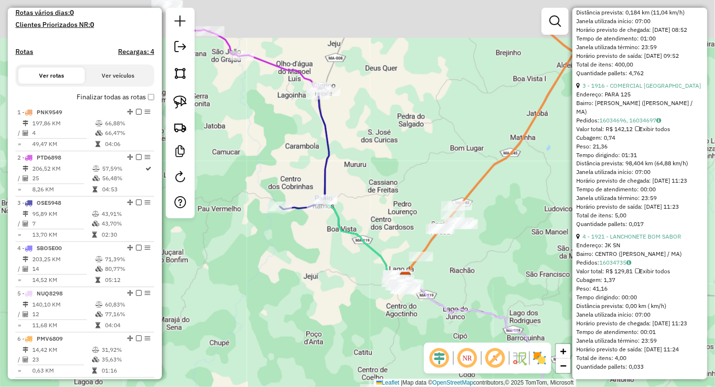
drag, startPoint x: 322, startPoint y: 156, endPoint x: 358, endPoint y: 195, distance: 52.5
click at [357, 195] on div "Janela de atendimento Grade de atendimento Capacidade Transportadoras Veículos …" at bounding box center [357, 193] width 715 height 387
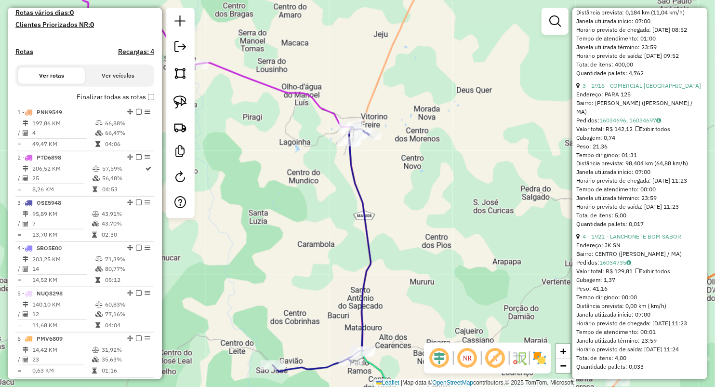
drag, startPoint x: 309, startPoint y: 131, endPoint x: 414, endPoint y: 179, distance: 116.2
click at [412, 178] on div "Janela de atendimento Grade de atendimento Capacidade Transportadoras Veículos …" at bounding box center [357, 193] width 715 height 387
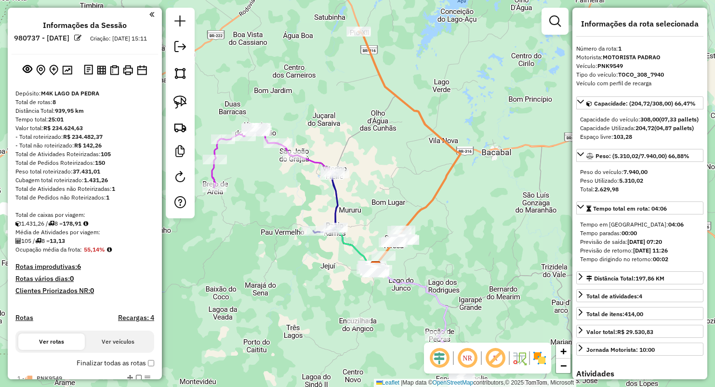
select select "**********"
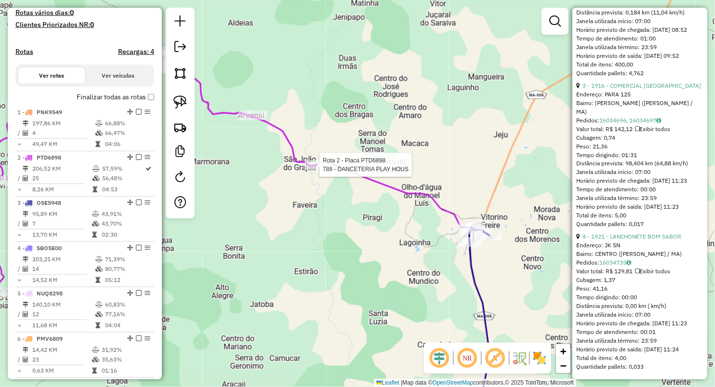
click at [310, 170] on div at bounding box center [317, 165] width 24 height 10
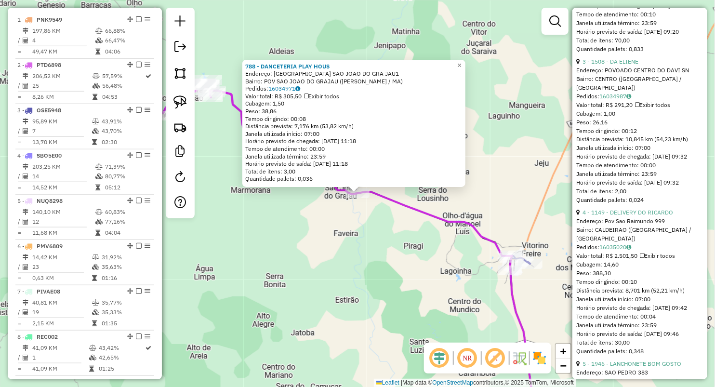
scroll to position [418, 0]
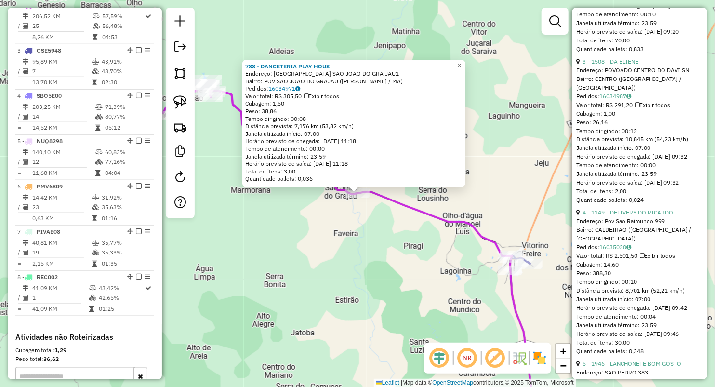
click at [310, 222] on div "788 - DANCETERIA PLAY HOUS Endereço: [GEOGRAPHIC_DATA] SAO JOAO DO GRA JAU1 Bai…" at bounding box center [357, 193] width 715 height 387
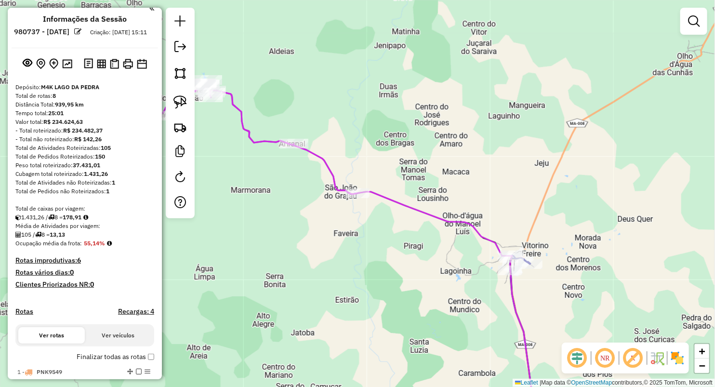
scroll to position [0, 0]
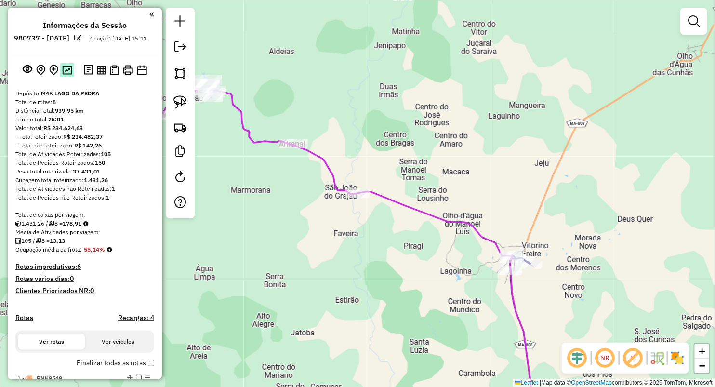
click at [72, 76] on button at bounding box center [67, 69] width 14 height 13
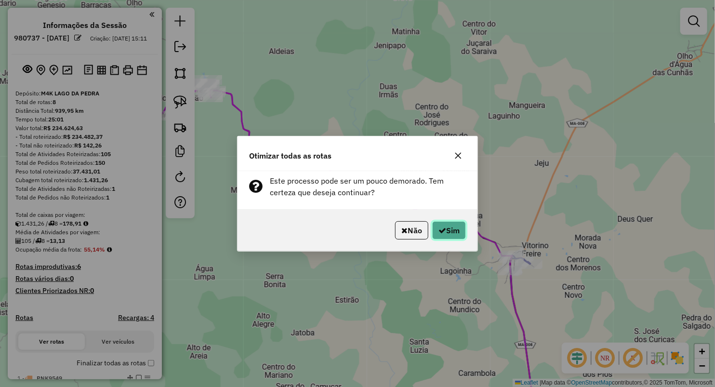
click at [446, 223] on button "Sim" at bounding box center [449, 230] width 34 height 18
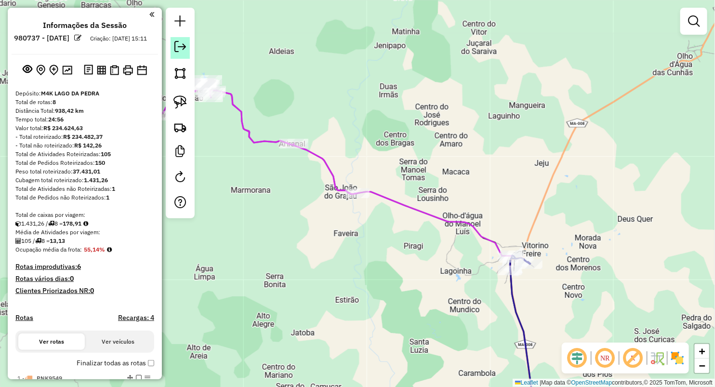
click at [182, 44] on em at bounding box center [180, 47] width 12 height 12
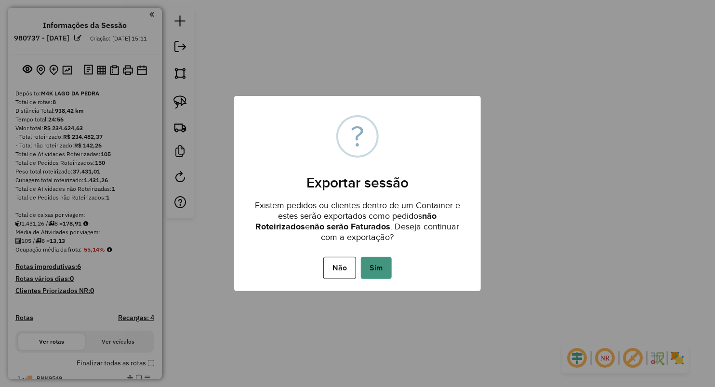
click at [373, 272] on button "Sim" at bounding box center [376, 268] width 31 height 22
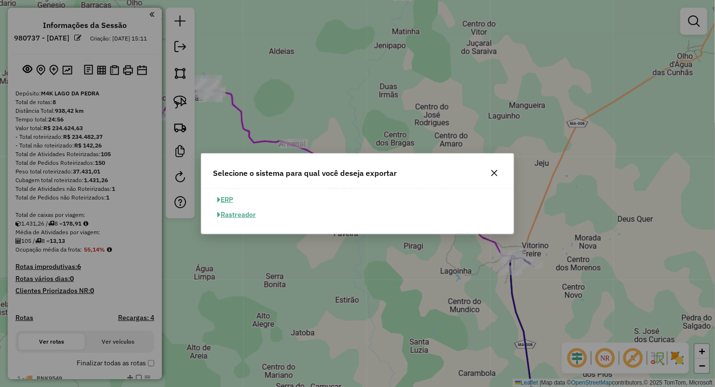
click at [225, 197] on button "ERP" at bounding box center [225, 199] width 25 height 15
select select "**"
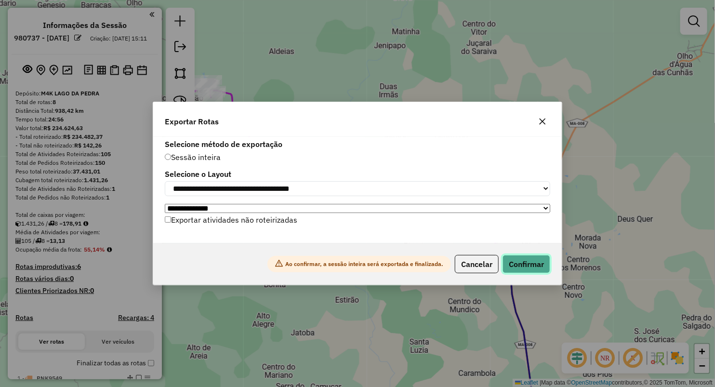
click at [527, 263] on button "Confirmar" at bounding box center [527, 264] width 48 height 18
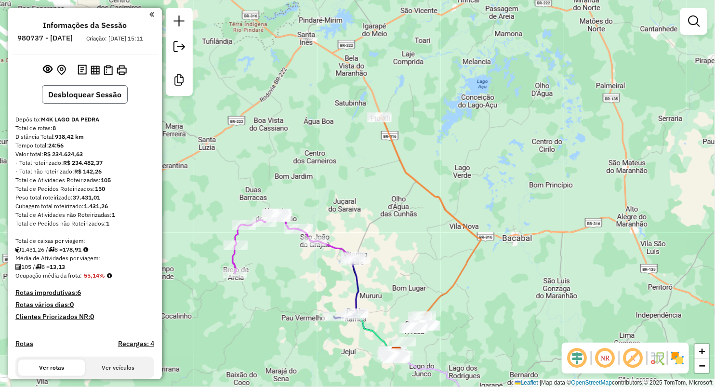
click at [96, 104] on button "Desbloquear Sessão" at bounding box center [85, 94] width 86 height 18
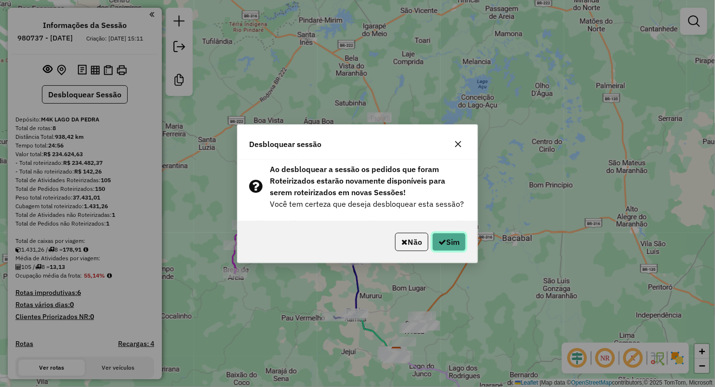
click at [447, 236] on button "Sim" at bounding box center [449, 242] width 34 height 18
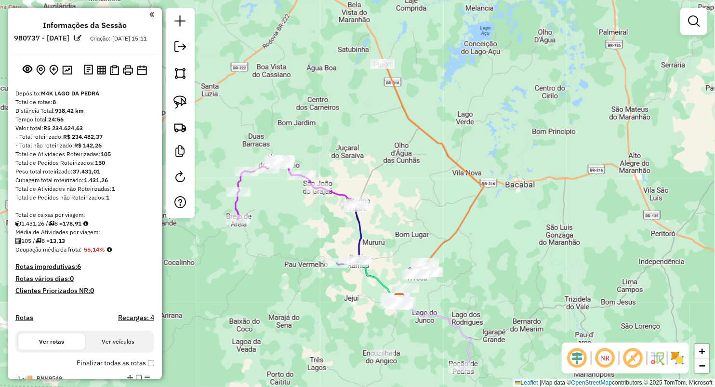
drag, startPoint x: 403, startPoint y: 224, endPoint x: 394, endPoint y: 137, distance: 87.2
click at [407, 138] on div "Janela de atendimento Grade de atendimento Capacidade Transportadoras Veículos …" at bounding box center [357, 193] width 715 height 387
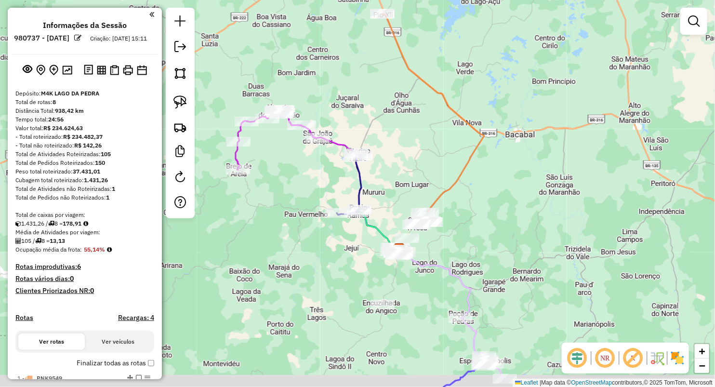
drag, startPoint x: 313, startPoint y: 310, endPoint x: 302, endPoint y: 199, distance: 112.3
click at [303, 200] on div "Janela de atendimento Grade de atendimento Capacidade Transportadoras Veículos …" at bounding box center [357, 193] width 715 height 387
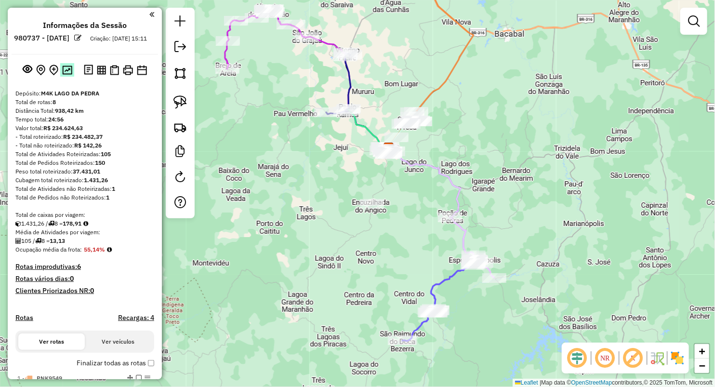
click at [65, 75] on img at bounding box center [67, 70] width 10 height 9
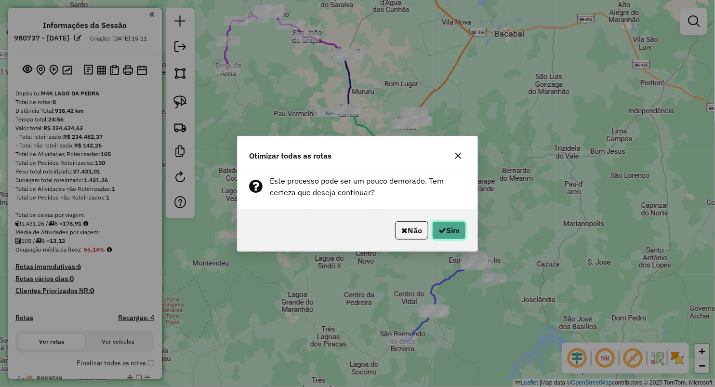
click at [445, 234] on button "Sim" at bounding box center [449, 230] width 34 height 18
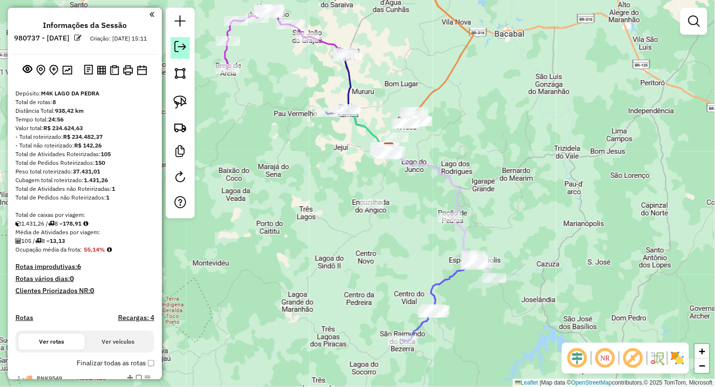
click at [173, 53] on link at bounding box center [180, 48] width 19 height 22
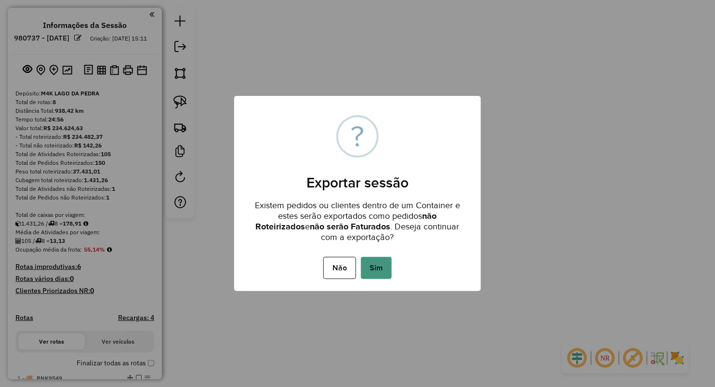
click at [378, 268] on button "Sim" at bounding box center [376, 268] width 31 height 22
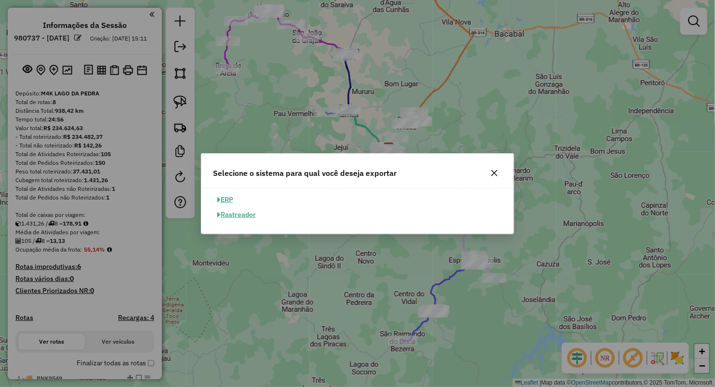
click at [230, 199] on button "ERP" at bounding box center [225, 199] width 25 height 15
select select "**"
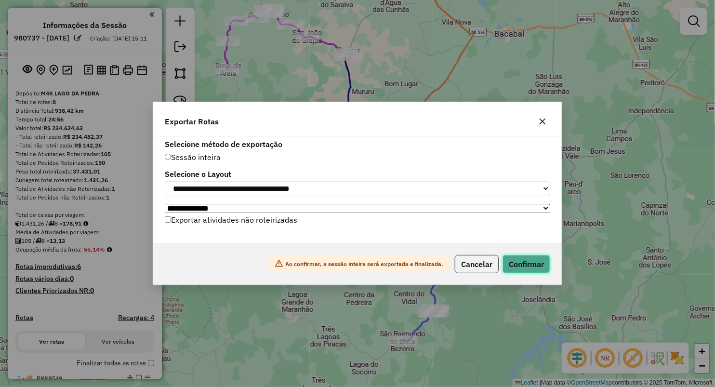
click at [523, 263] on button "Confirmar" at bounding box center [527, 264] width 48 height 18
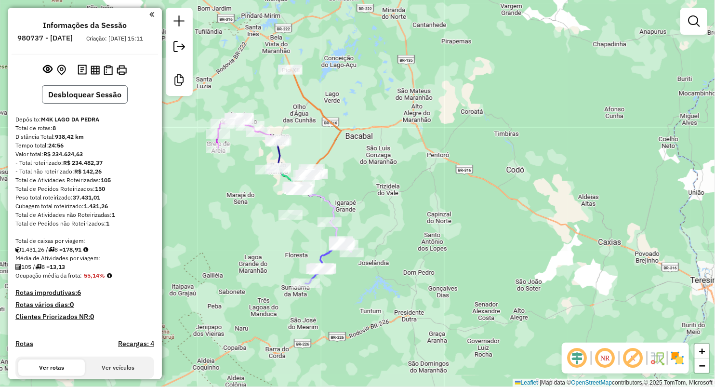
click at [95, 104] on button "Desbloquear Sessão" at bounding box center [85, 94] width 86 height 18
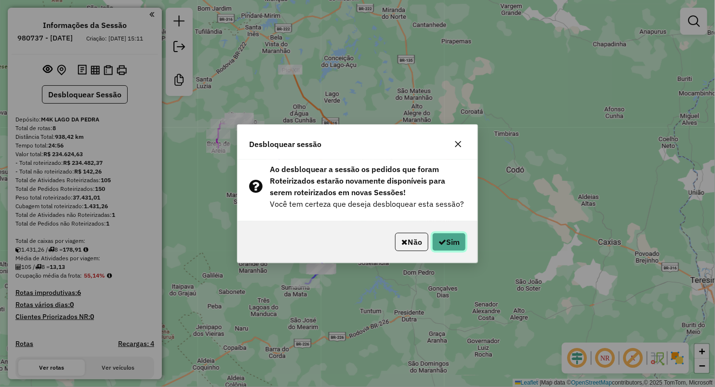
click at [458, 233] on button "Sim" at bounding box center [449, 242] width 34 height 18
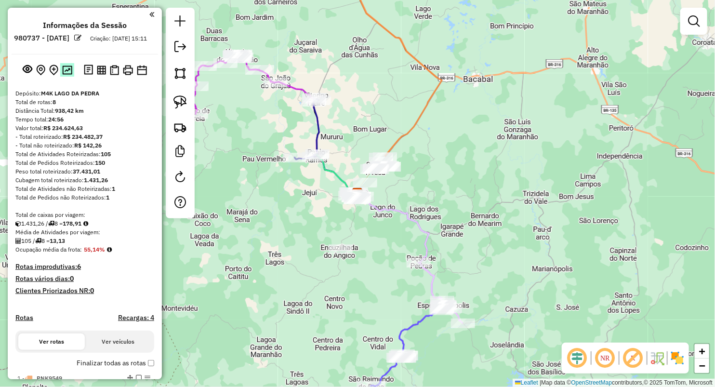
click at [68, 75] on img at bounding box center [67, 70] width 10 height 9
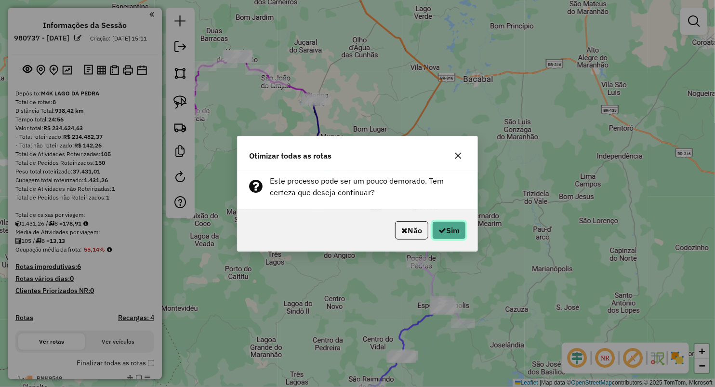
click at [452, 231] on button "Sim" at bounding box center [449, 230] width 34 height 18
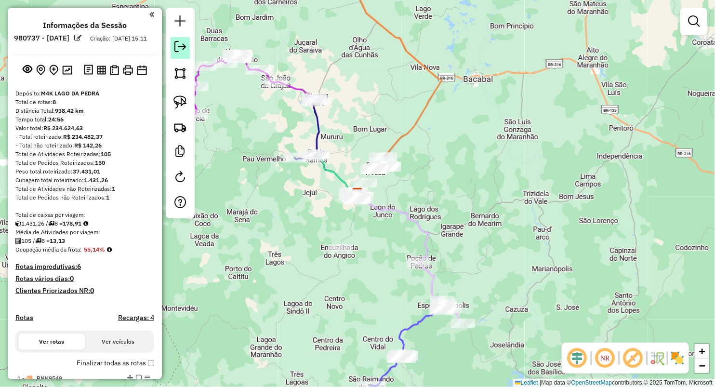
click at [189, 48] on div at bounding box center [180, 113] width 29 height 211
click at [182, 48] on em at bounding box center [180, 47] width 12 height 12
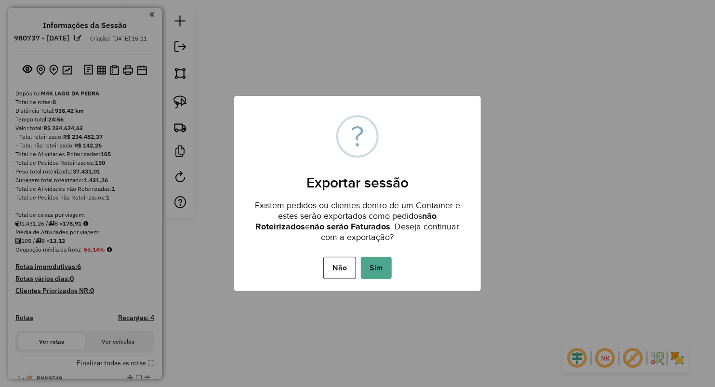
click at [384, 270] on button "Sim" at bounding box center [376, 268] width 31 height 22
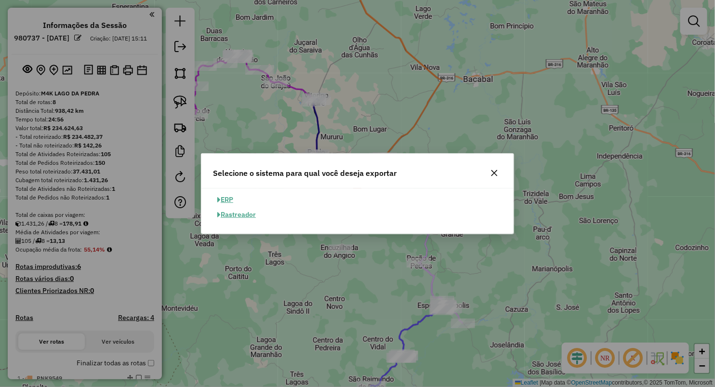
click at [231, 197] on button "ERP" at bounding box center [225, 199] width 25 height 15
select select "**"
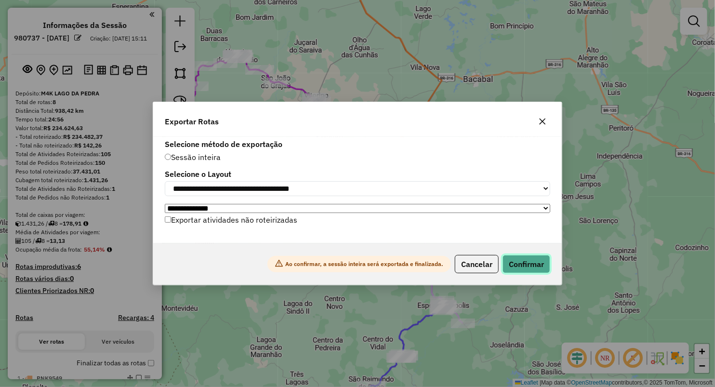
click at [530, 265] on button "Confirmar" at bounding box center [527, 264] width 48 height 18
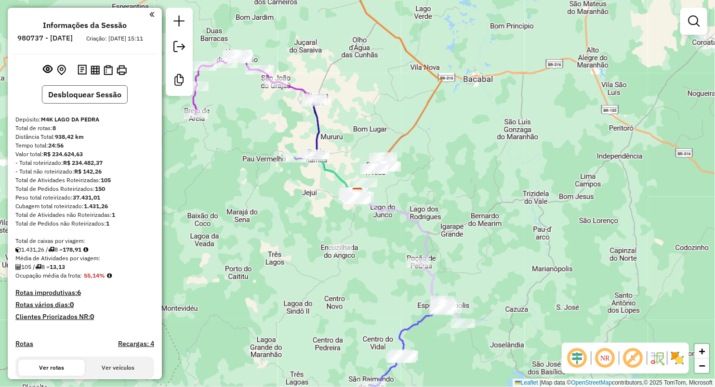
click at [93, 103] on button "Desbloquear Sessão" at bounding box center [85, 94] width 86 height 18
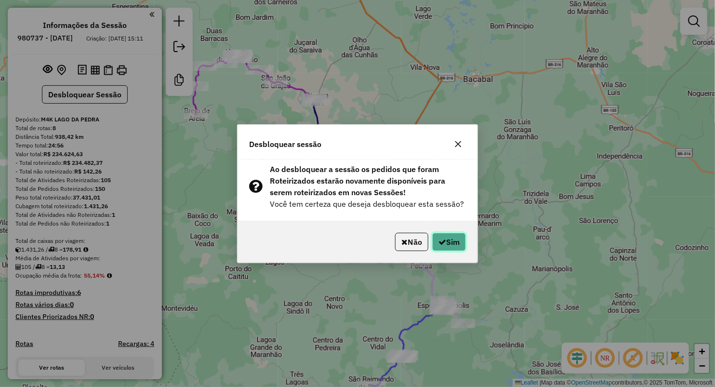
click at [456, 240] on button "Sim" at bounding box center [449, 242] width 34 height 18
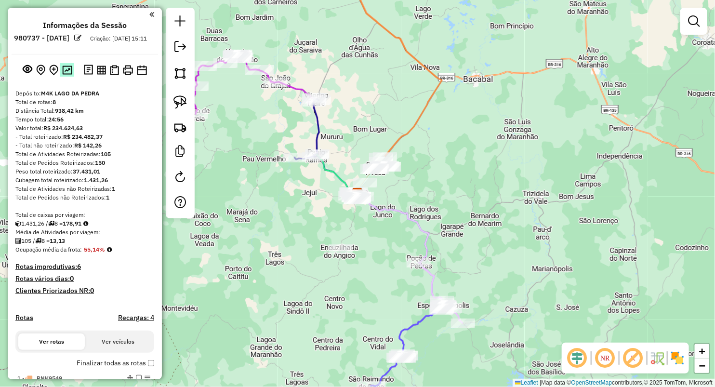
click at [66, 75] on img at bounding box center [67, 70] width 10 height 9
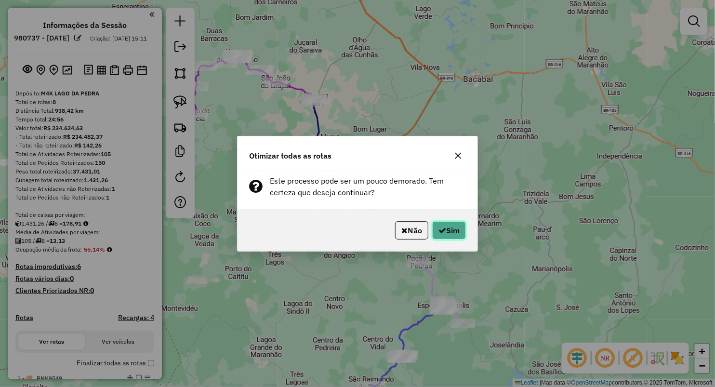
click at [443, 230] on icon "button" at bounding box center [442, 230] width 8 height 8
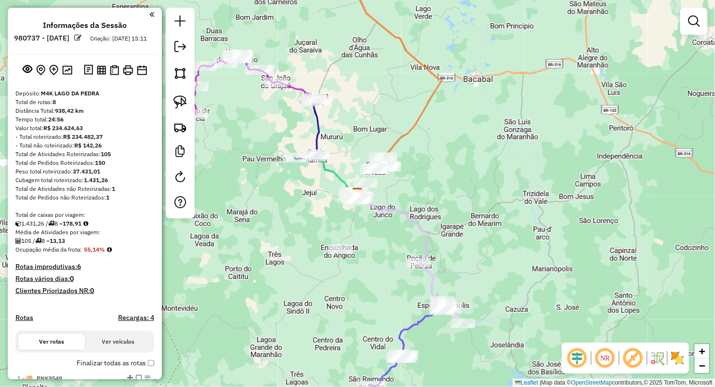
click at [179, 51] on em at bounding box center [180, 47] width 12 height 12
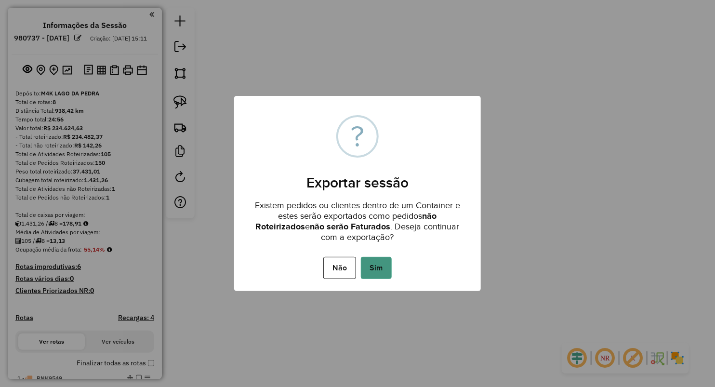
click at [383, 264] on button "Sim" at bounding box center [376, 268] width 31 height 22
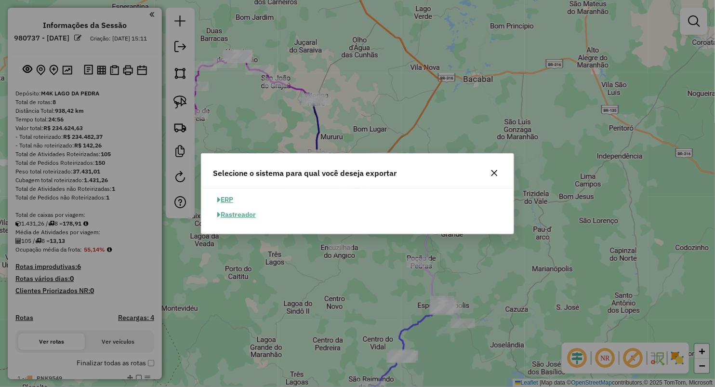
click at [231, 199] on button "ERP" at bounding box center [225, 199] width 25 height 15
select select "**"
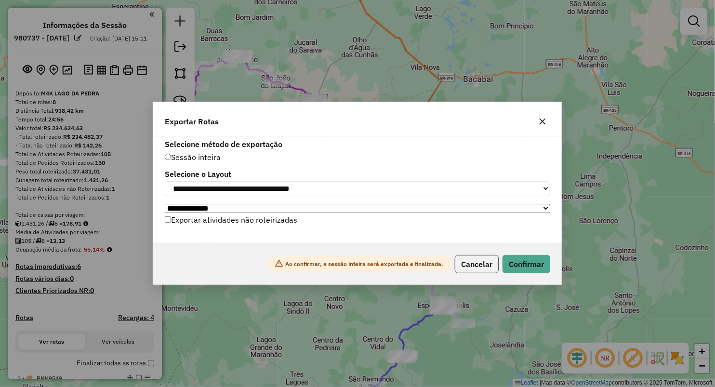
click at [550, 209] on select "**********" at bounding box center [357, 208] width 385 height 9
click at [474, 138] on label "Selecione método de exportação" at bounding box center [357, 144] width 385 height 12
click at [540, 183] on select "**********" at bounding box center [357, 188] width 385 height 15
click at [390, 138] on label "Selecione método de exportação" at bounding box center [357, 144] width 385 height 12
click at [524, 264] on button "Confirmar" at bounding box center [527, 264] width 48 height 18
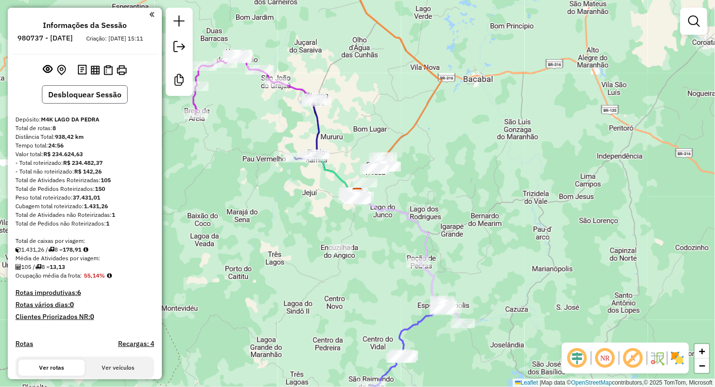
click at [74, 104] on button "Desbloquear Sessão" at bounding box center [85, 94] width 86 height 18
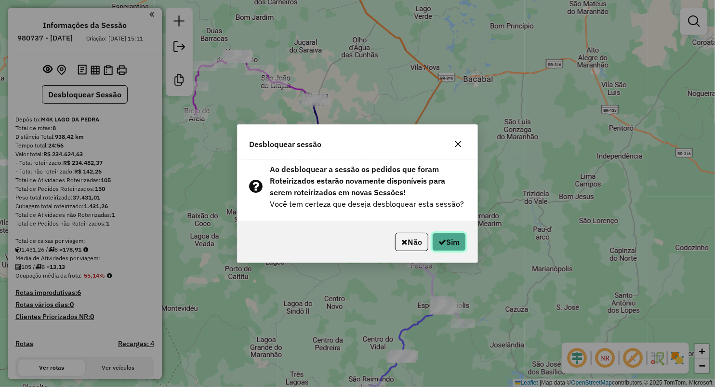
click at [452, 242] on button "Sim" at bounding box center [449, 242] width 34 height 18
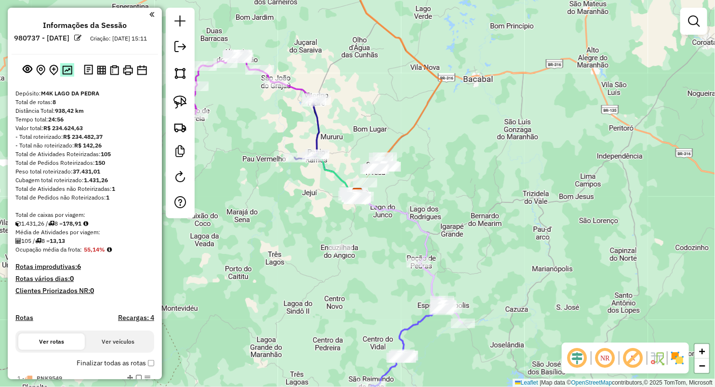
click at [64, 75] on img at bounding box center [67, 70] width 10 height 9
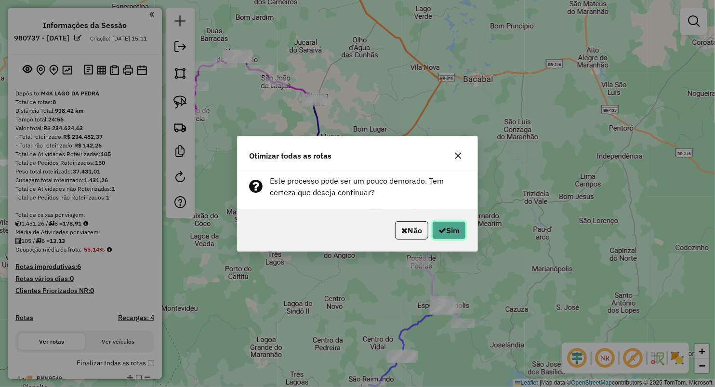
click at [452, 236] on button "Sim" at bounding box center [449, 230] width 34 height 18
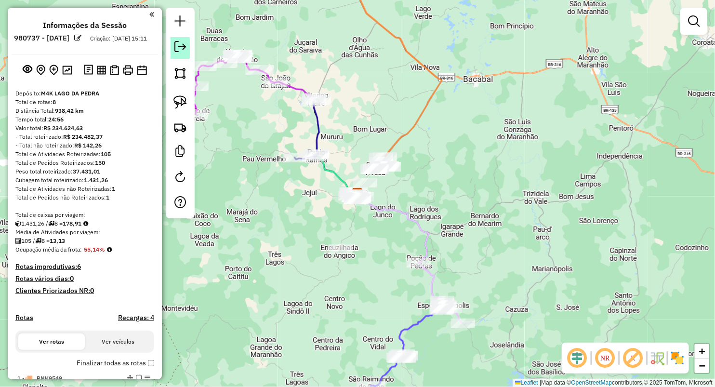
click at [182, 52] on em at bounding box center [180, 47] width 12 height 12
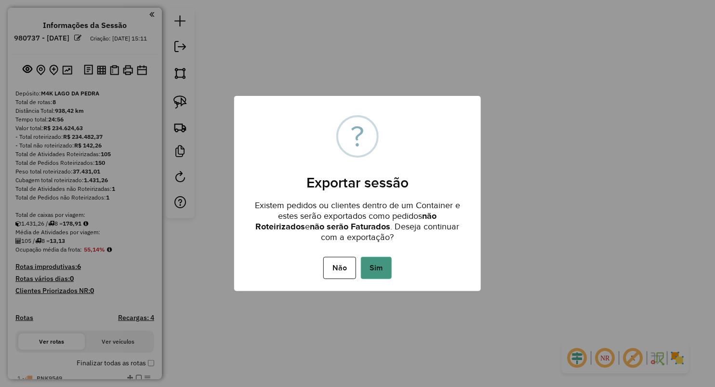
click at [383, 276] on button "Sim" at bounding box center [376, 268] width 31 height 22
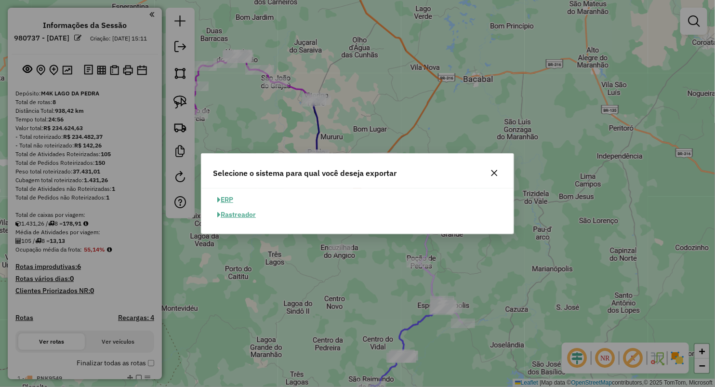
click at [221, 195] on button "ERP" at bounding box center [225, 199] width 25 height 15
select select "**"
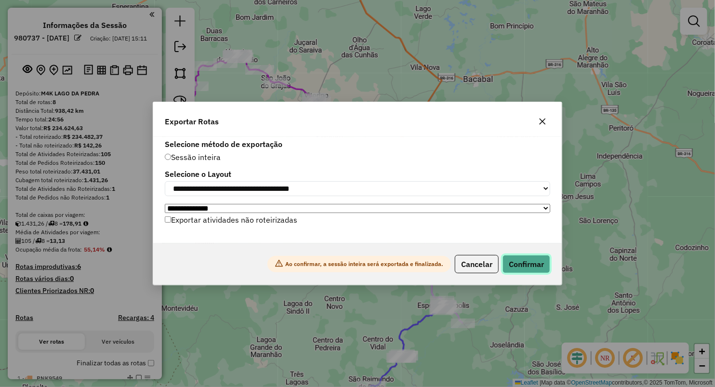
click at [518, 262] on button "Confirmar" at bounding box center [527, 264] width 48 height 18
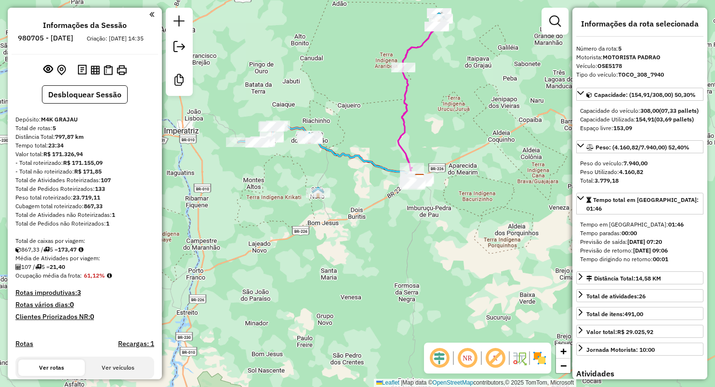
select select "**********"
